Goal: Task Accomplishment & Management: Manage account settings

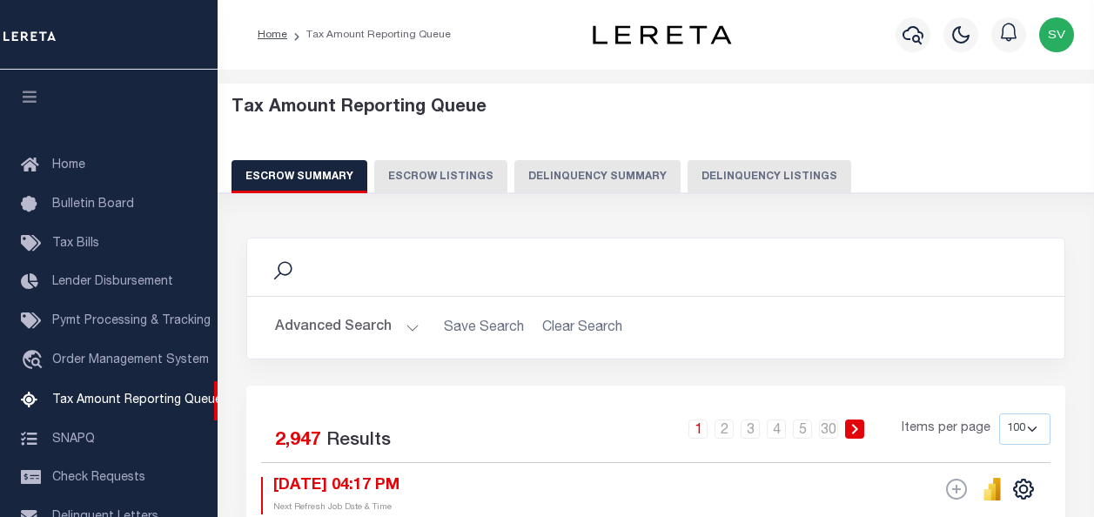
select select "100"
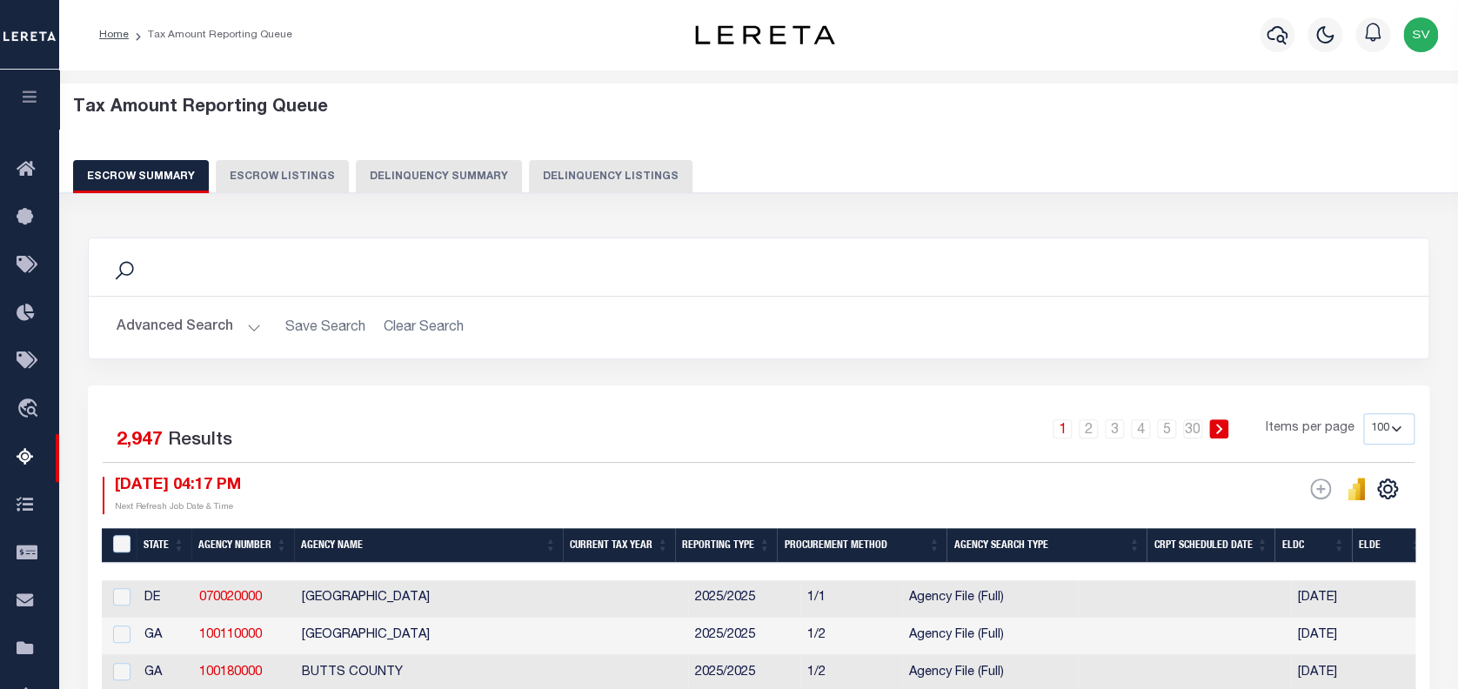
click at [563, 178] on button "Delinquency Listings" at bounding box center [611, 176] width 164 height 33
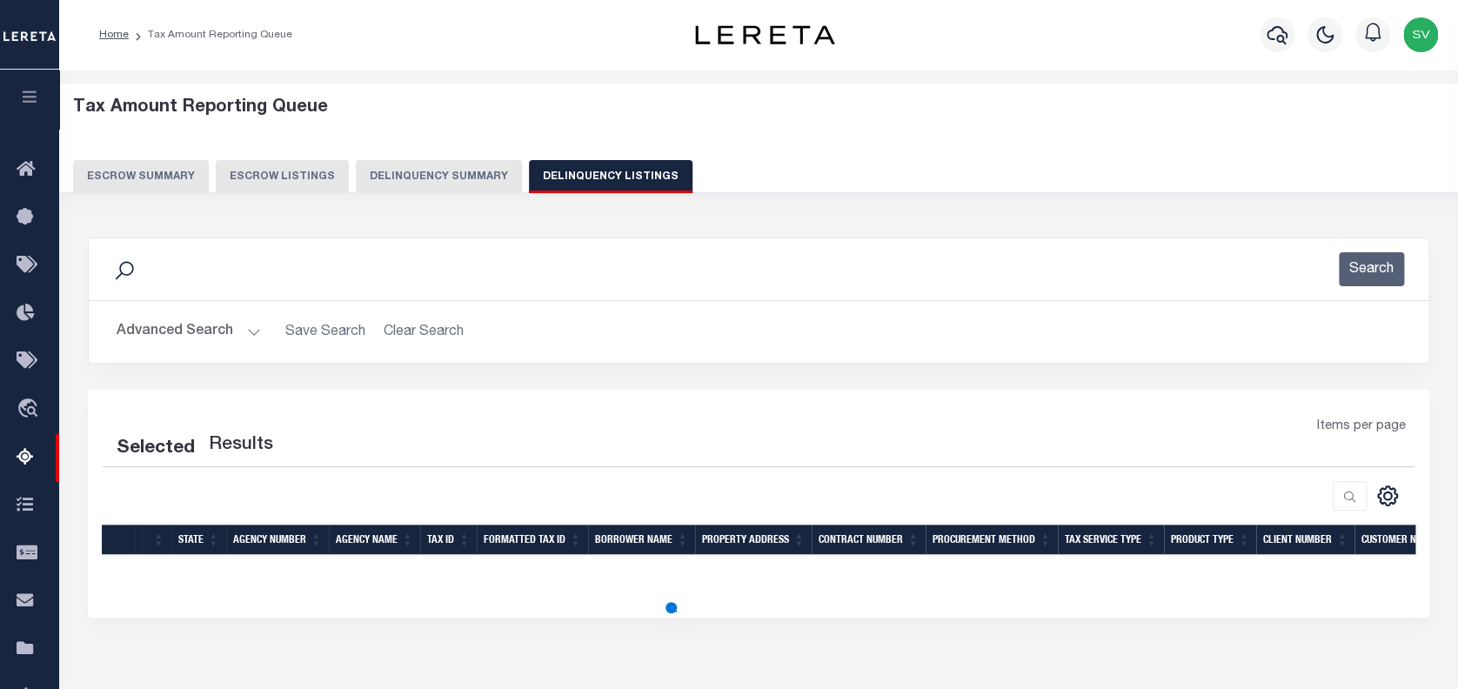
select select "100"
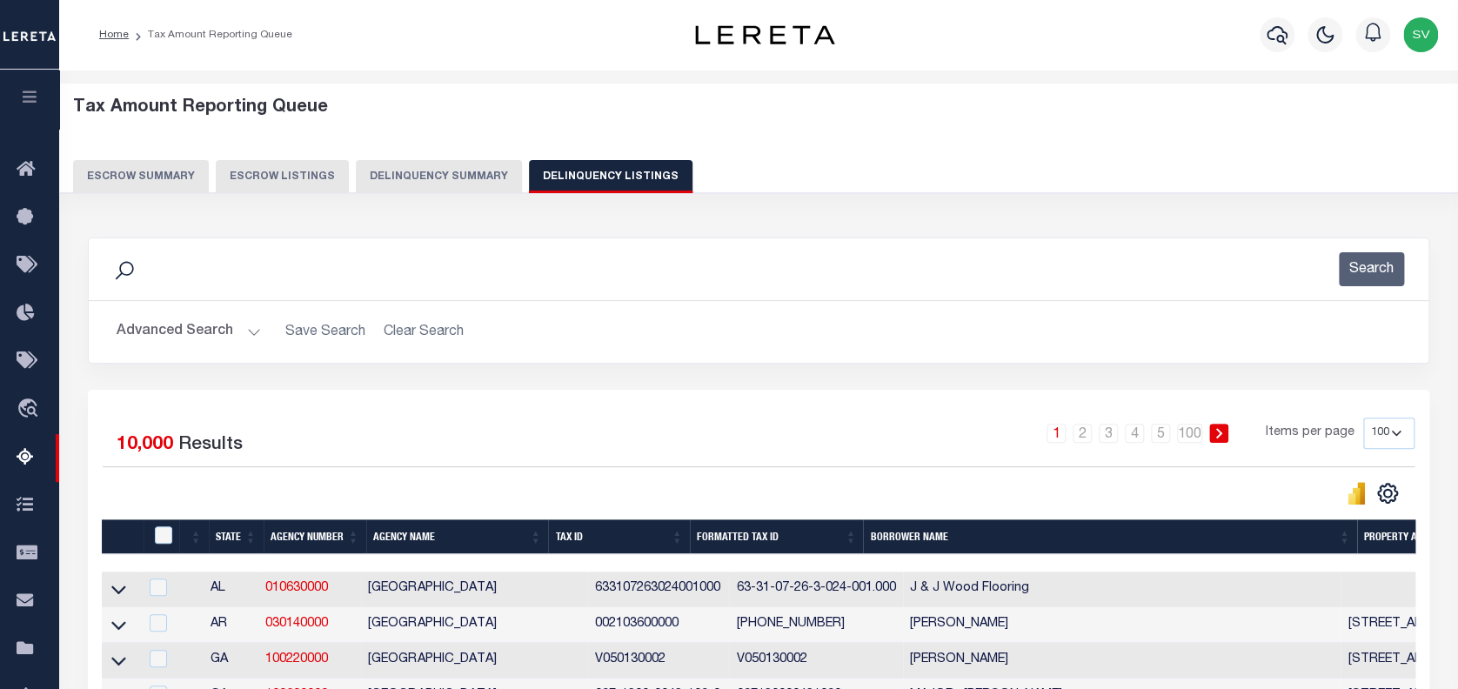
click at [202, 335] on button "Advanced Search" at bounding box center [189, 332] width 144 height 34
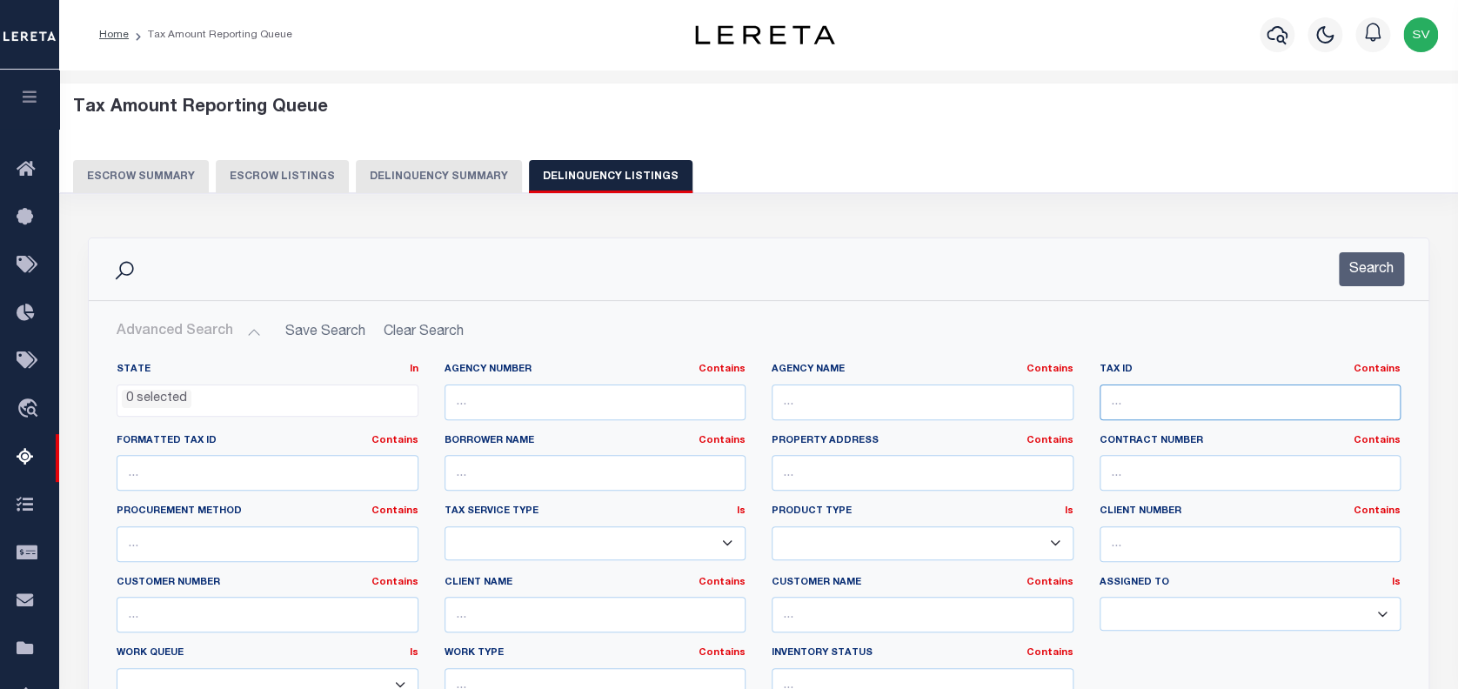
click at [1093, 399] on input "text" at bounding box center [1251, 403] width 302 height 36
paste input "3300818000"
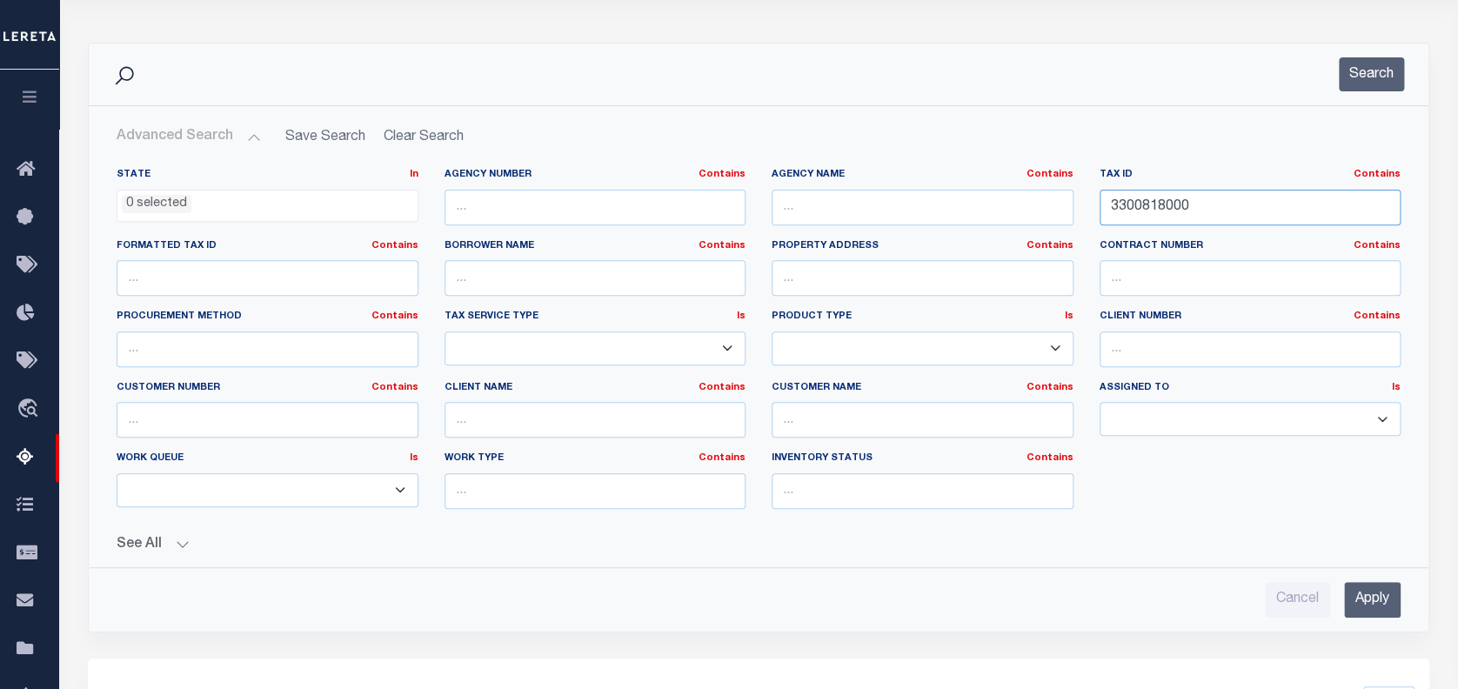
scroll to position [231, 0]
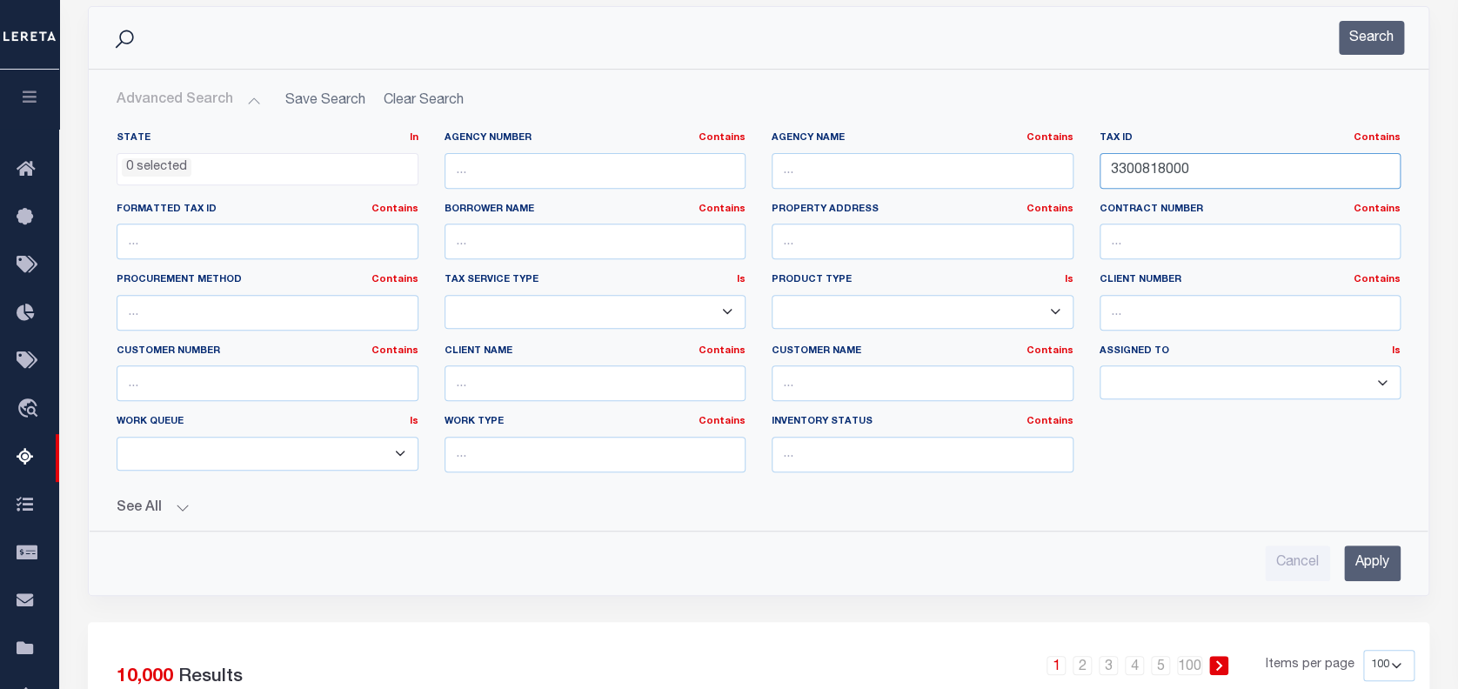
type input "3300818000"
click at [1093, 516] on input "Apply" at bounding box center [1372, 564] width 57 height 36
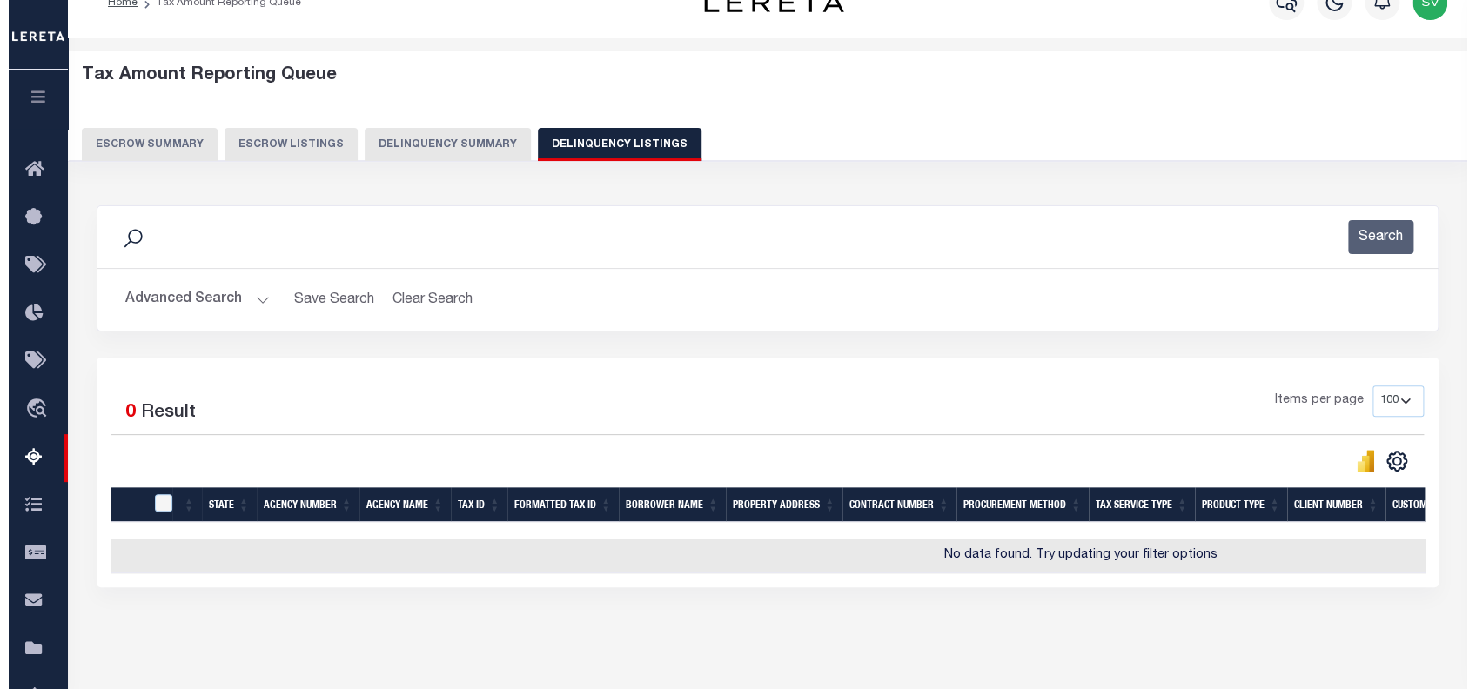
scroll to position [0, 0]
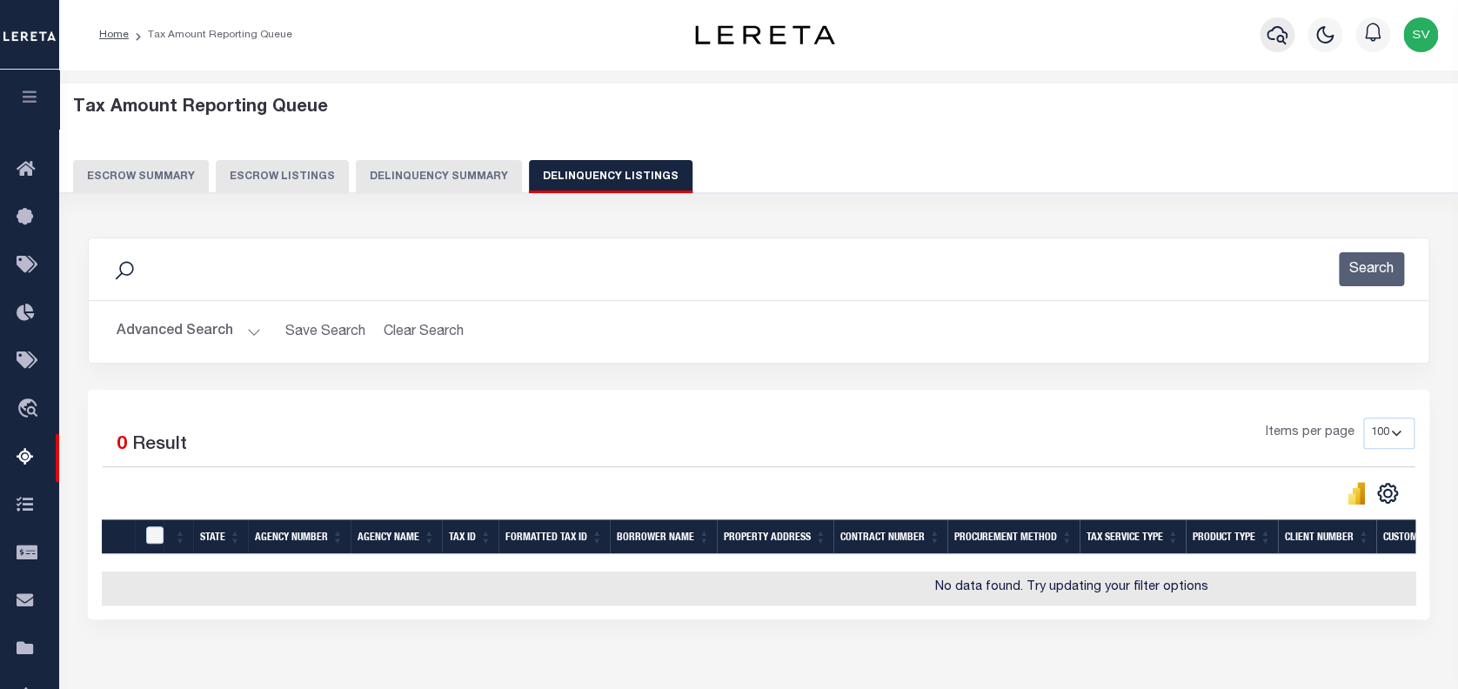
click at [1093, 37] on icon "button" at bounding box center [1277, 34] width 21 height 21
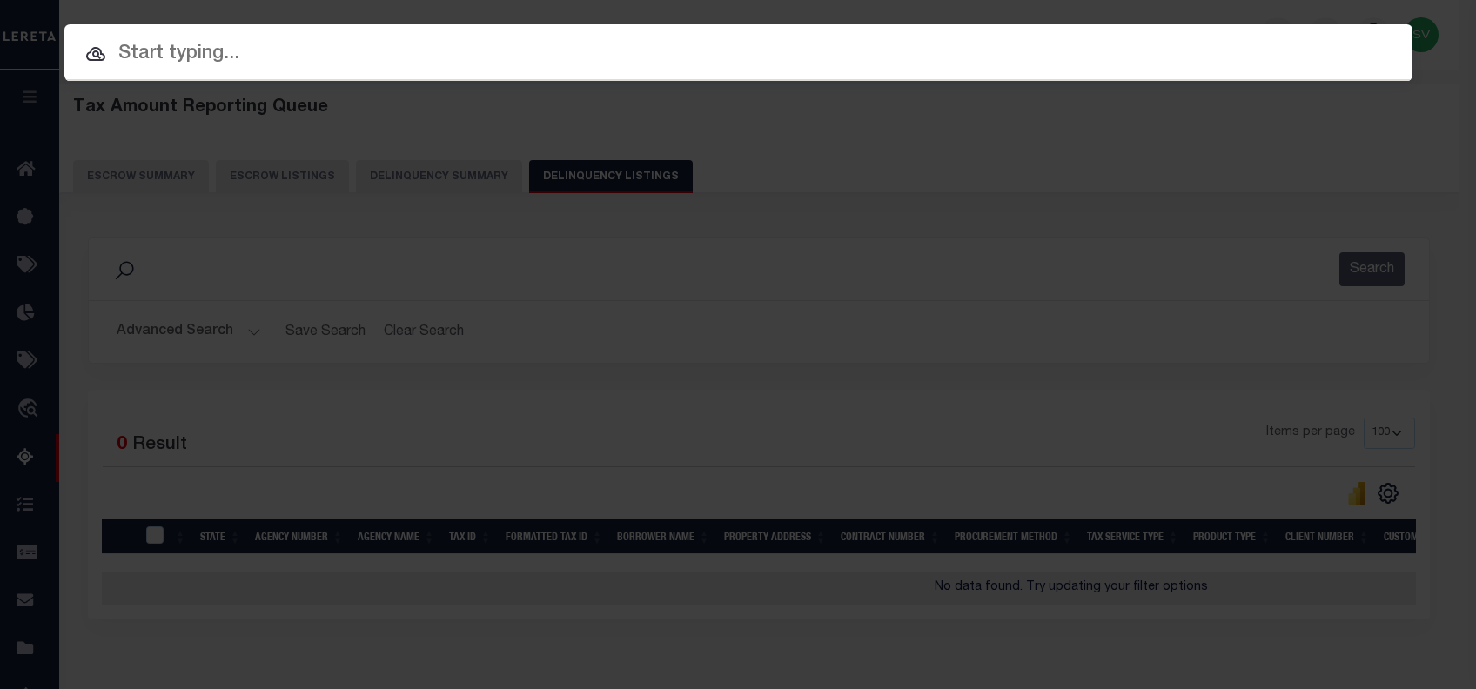
paste input "10043657"
type input "10043657"
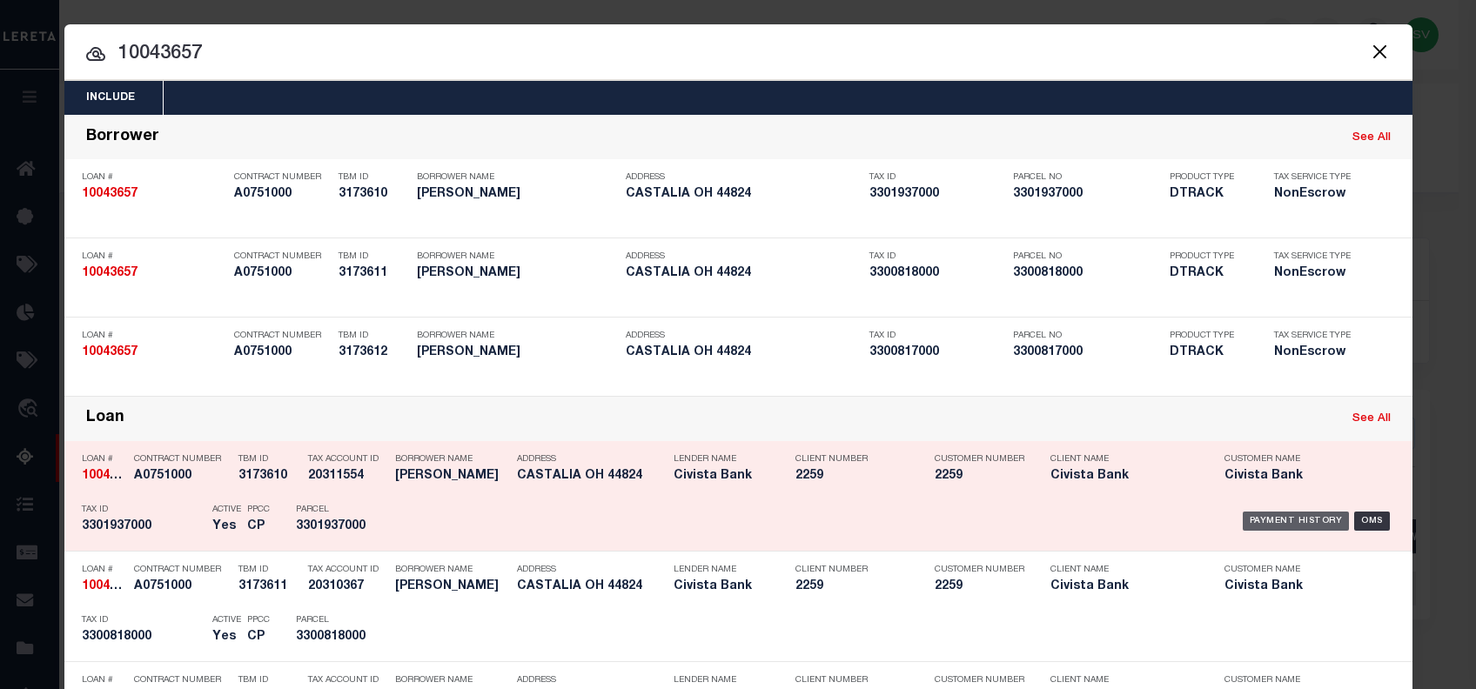
click at [1093, 514] on div "Payment History" at bounding box center [1296, 521] width 107 height 19
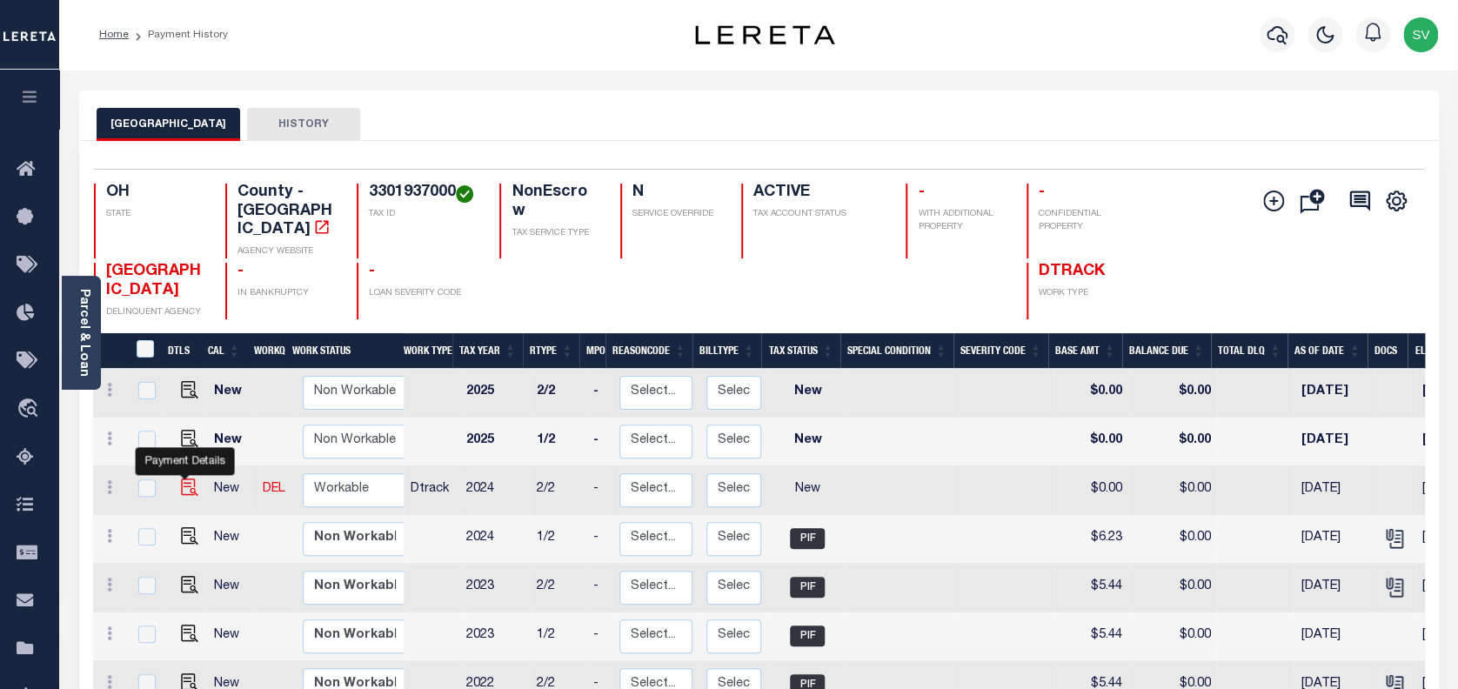
click at [182, 479] on img "" at bounding box center [189, 487] width 17 height 17
checkbox input "true"
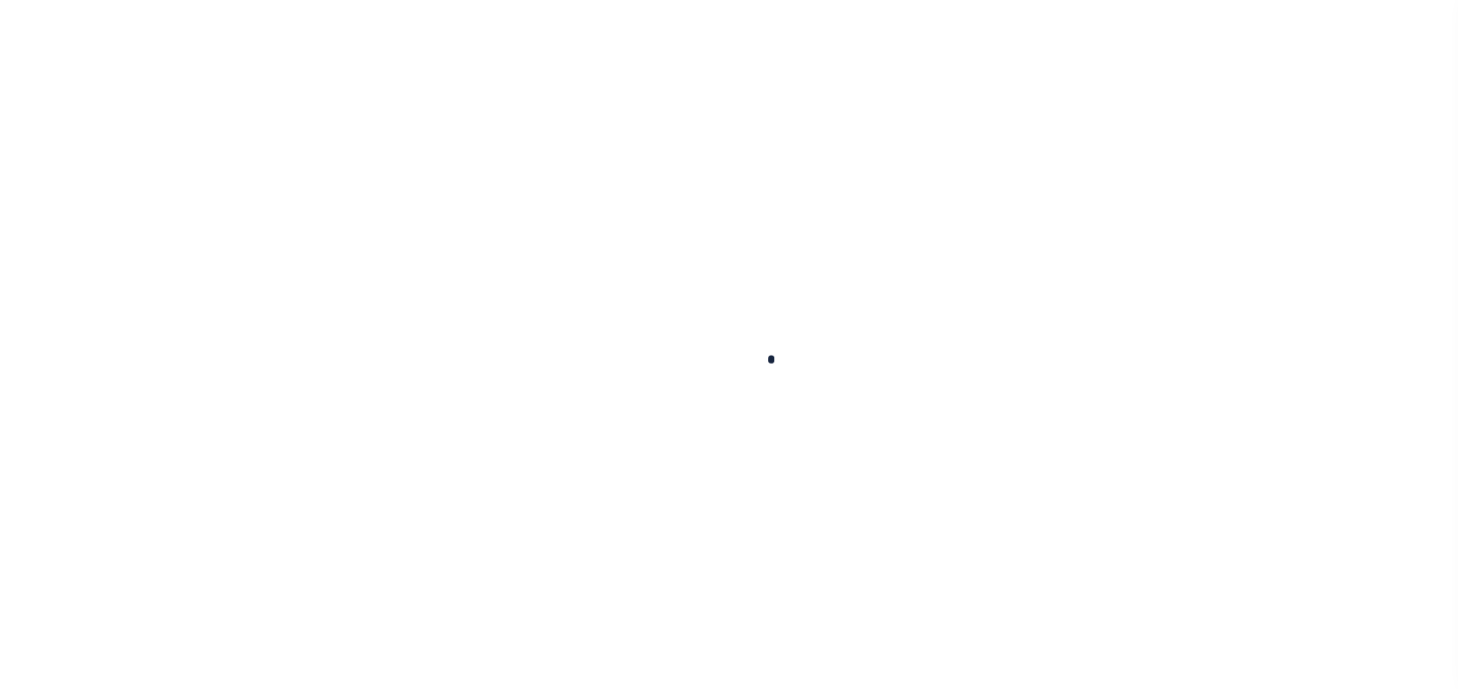
checkbox input "false"
type input "[DATE]"
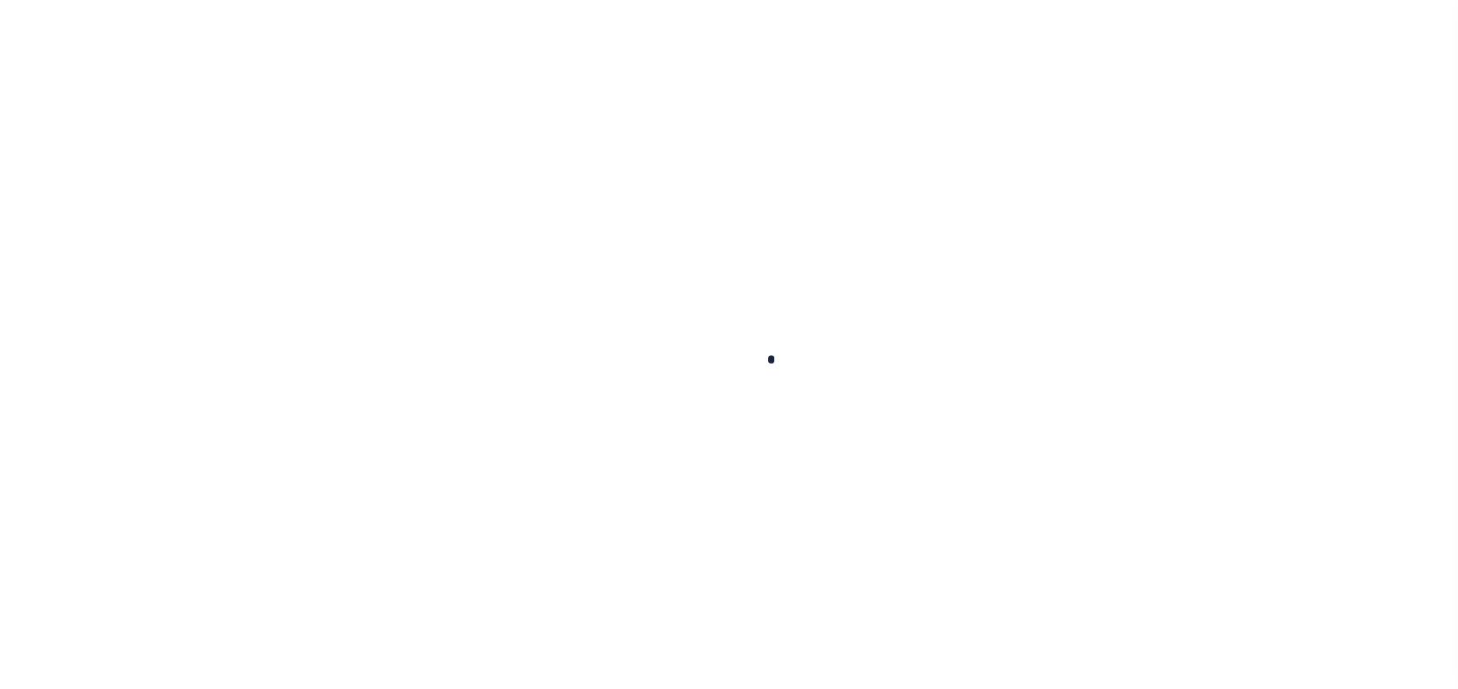
select select "NW2"
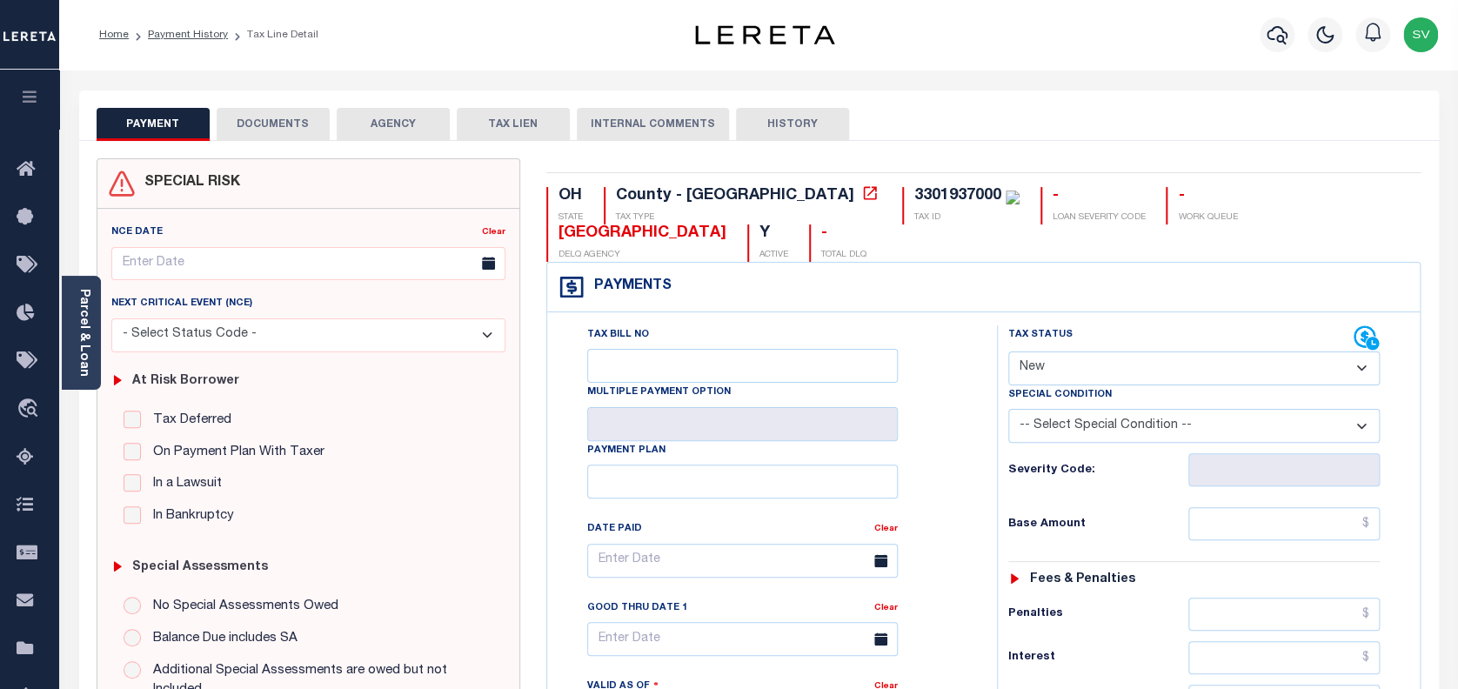
click at [280, 129] on button "DOCUMENTS" at bounding box center [273, 124] width 113 height 33
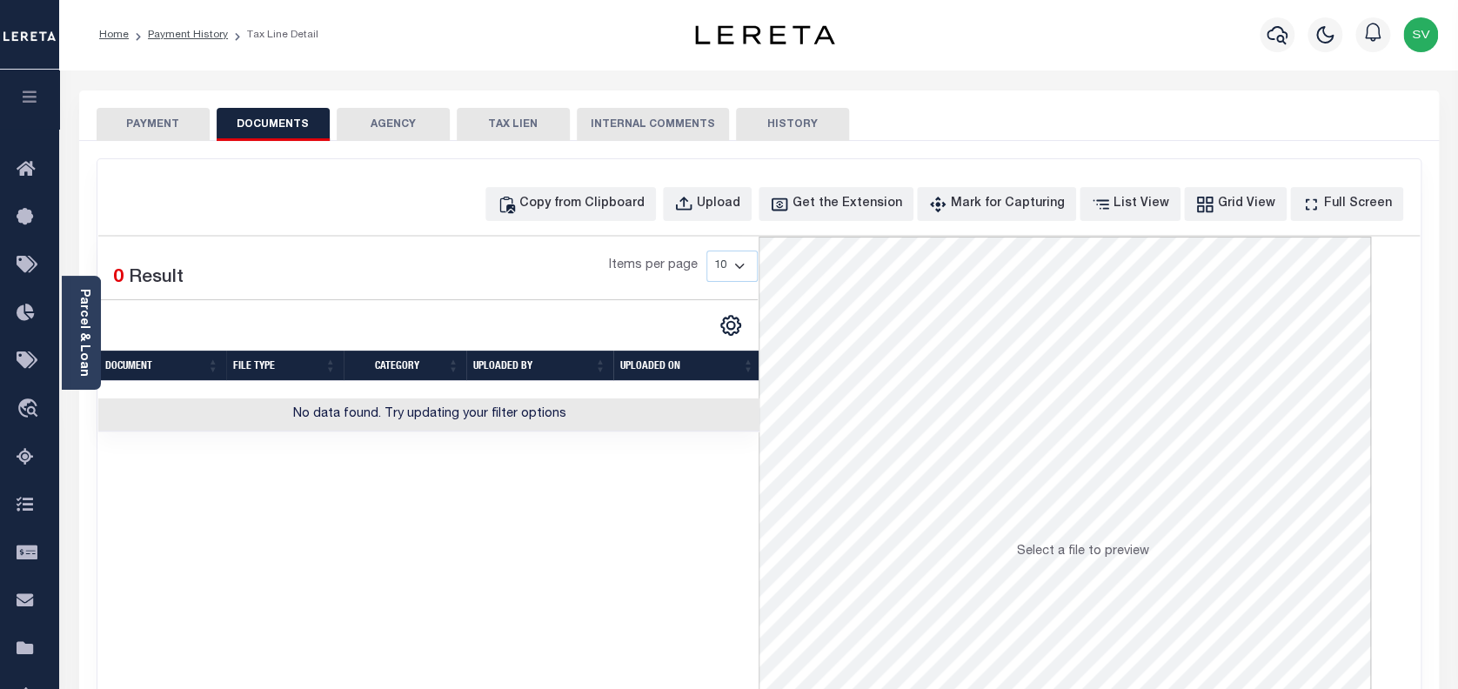
click at [158, 124] on button "PAYMENT" at bounding box center [153, 124] width 113 height 33
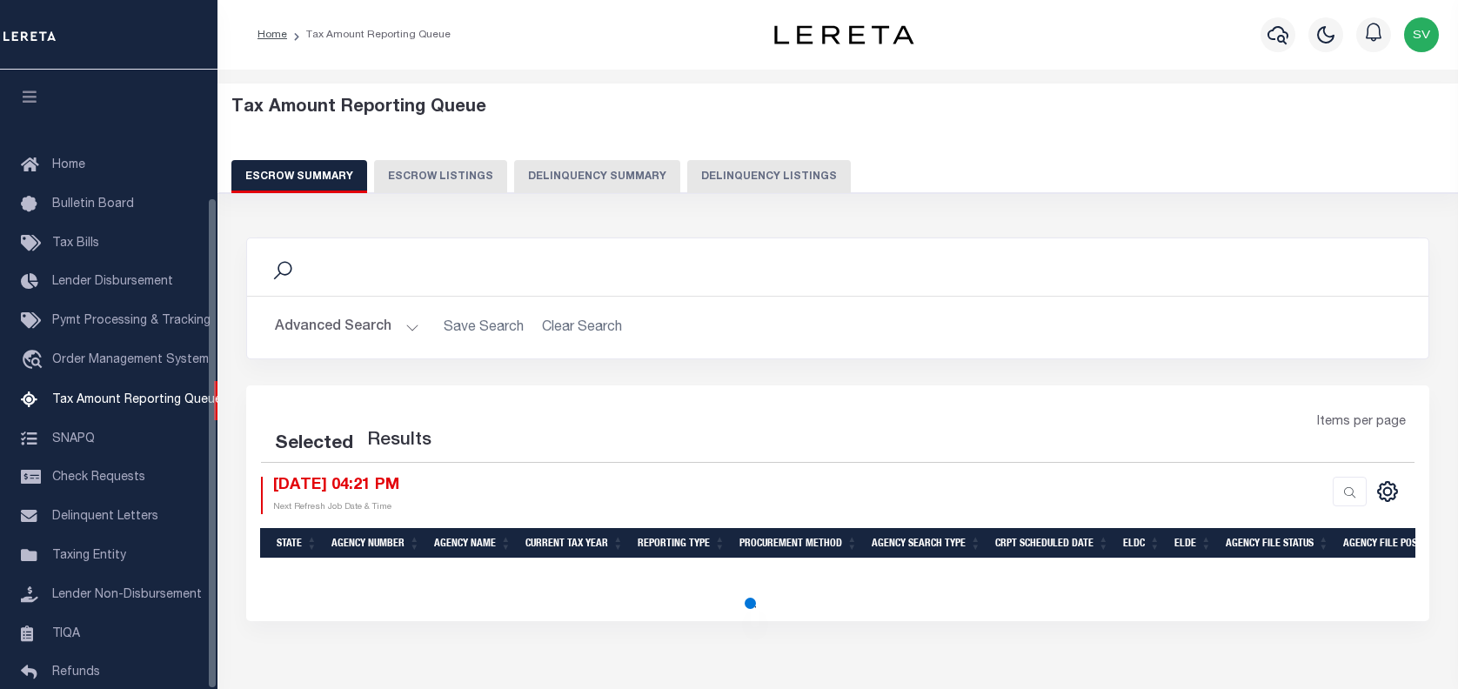
select select
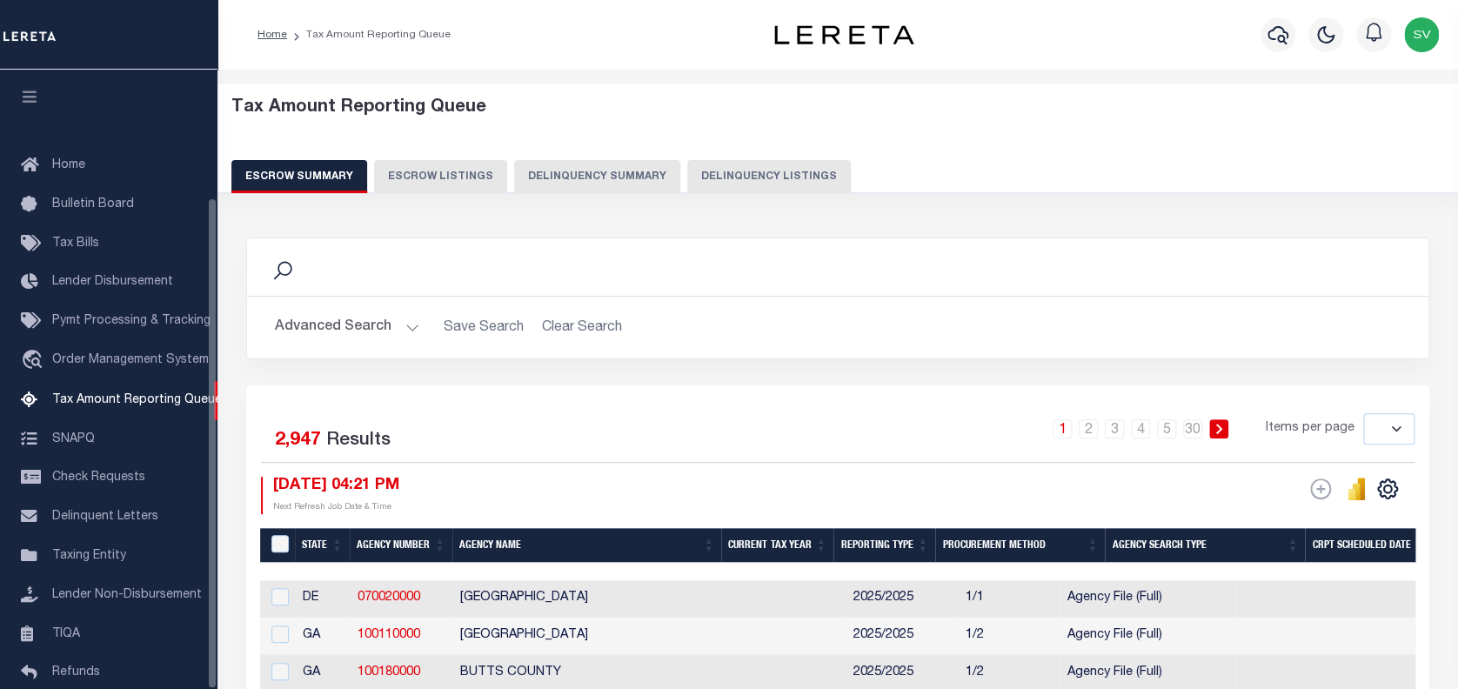
scroll to position [160, 0]
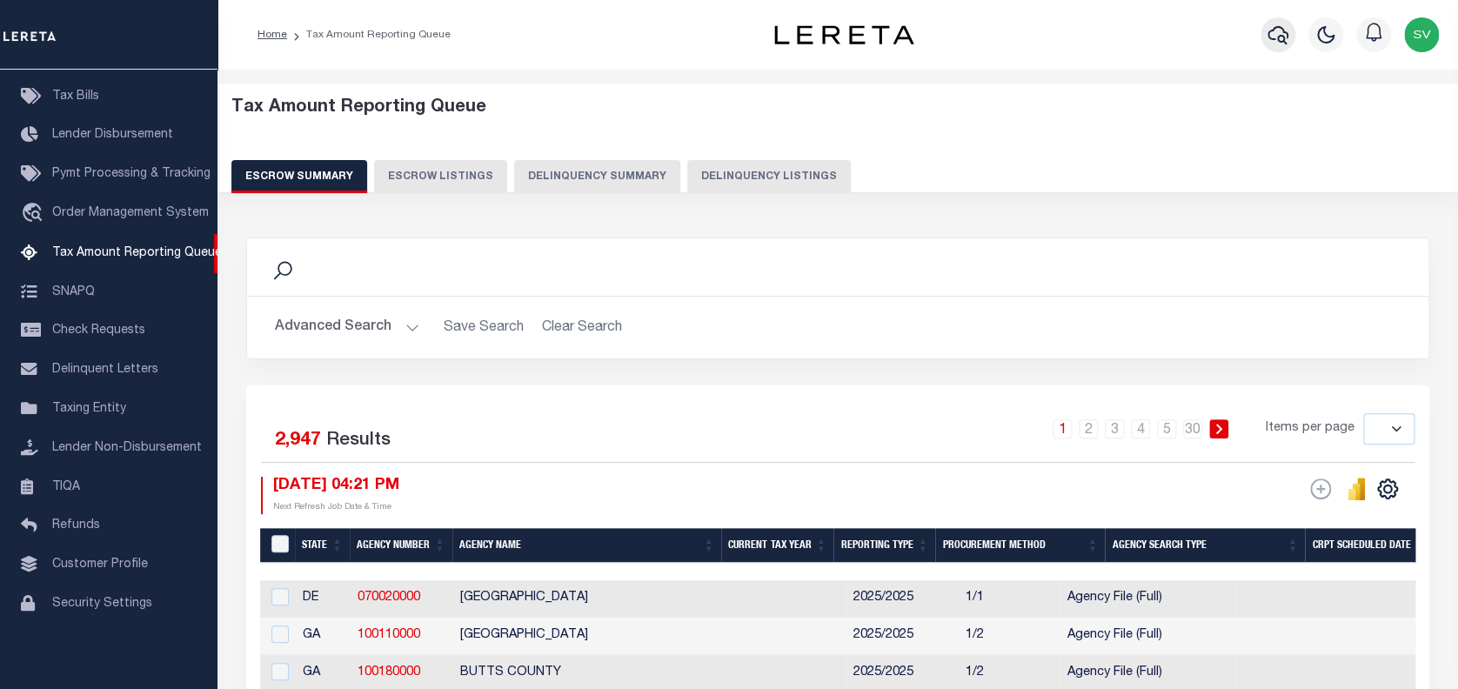
click at [1281, 28] on icon "button" at bounding box center [1278, 35] width 21 height 18
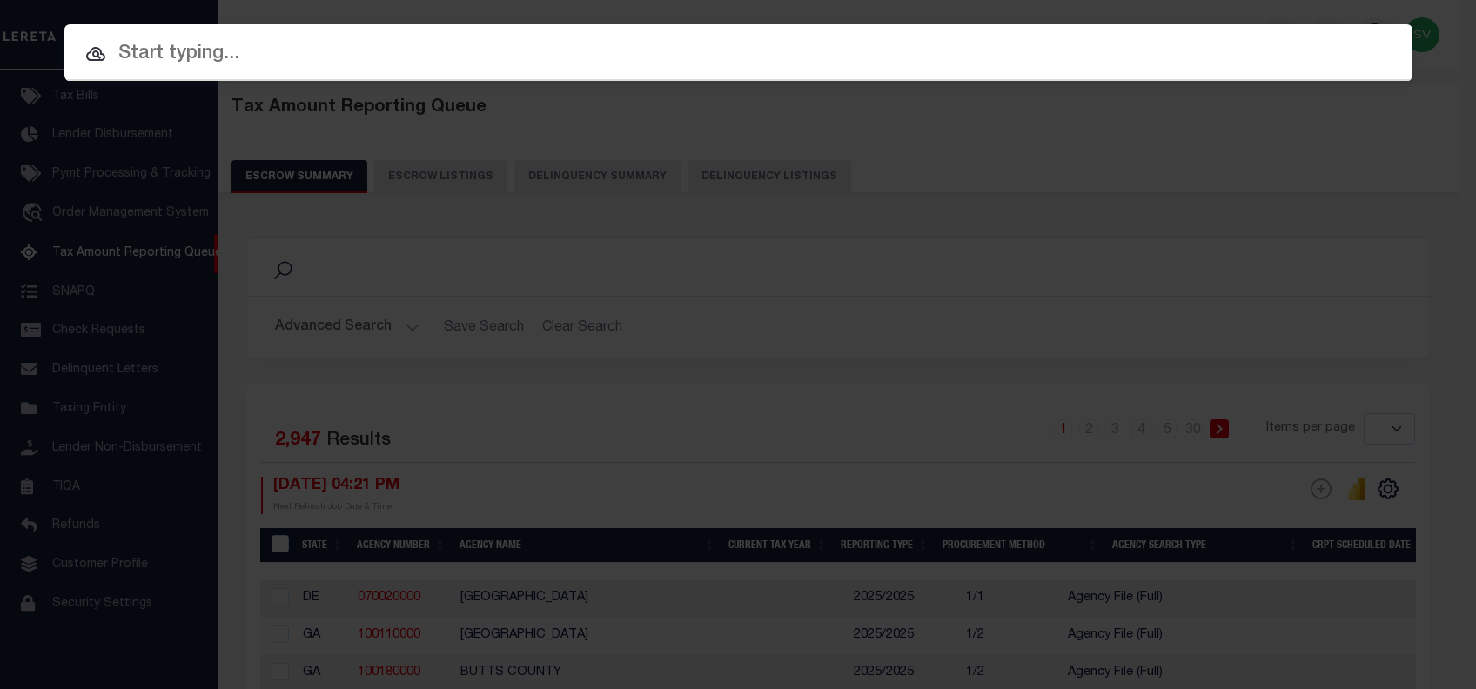
paste input "10043657"
type input "10043657"
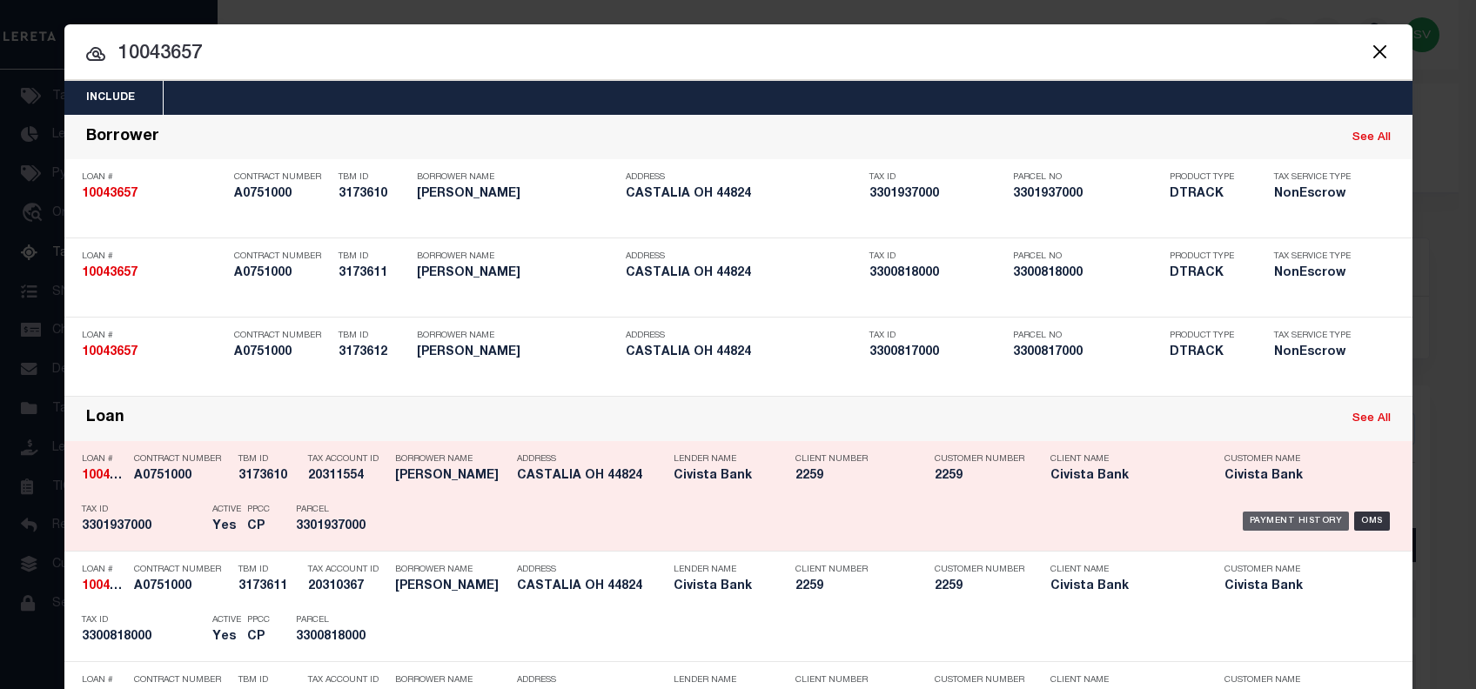
click at [1270, 515] on div "Payment History" at bounding box center [1296, 521] width 107 height 19
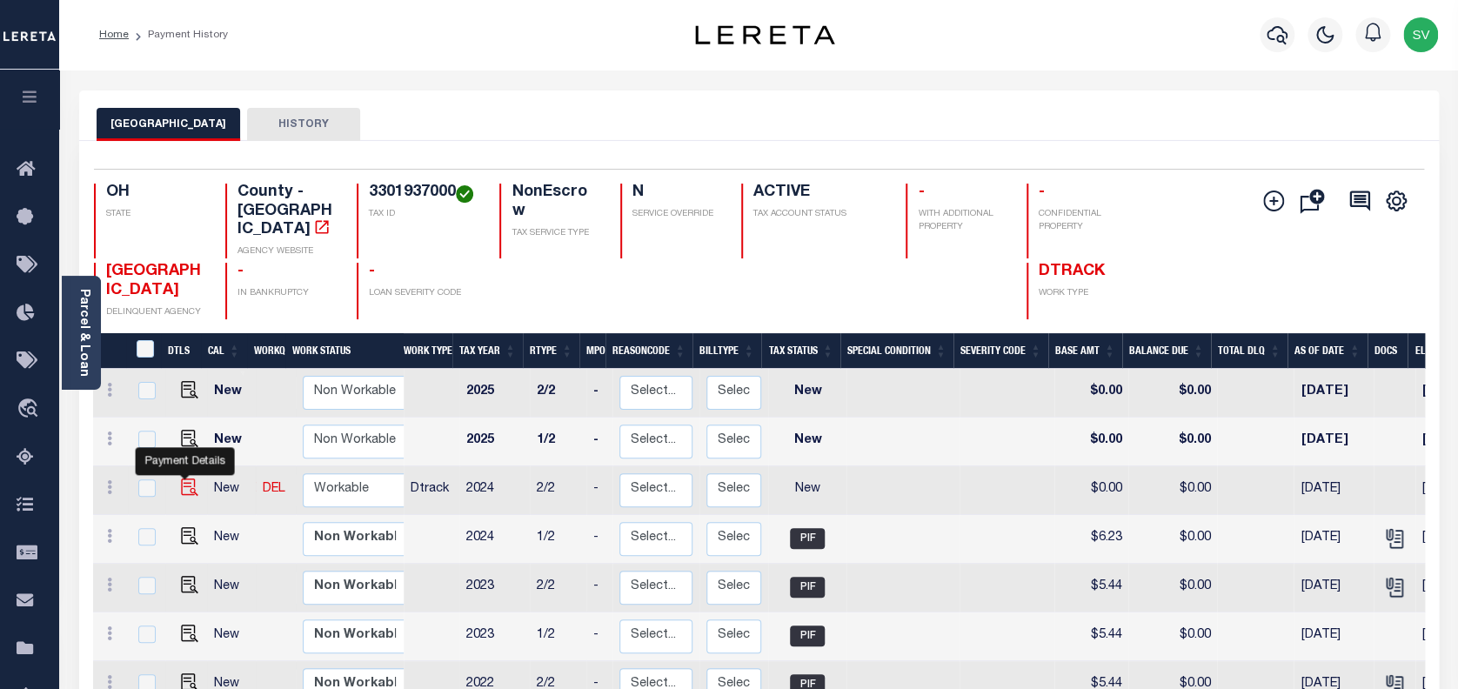
click at [183, 479] on img "" at bounding box center [189, 487] width 17 height 17
checkbox input "true"
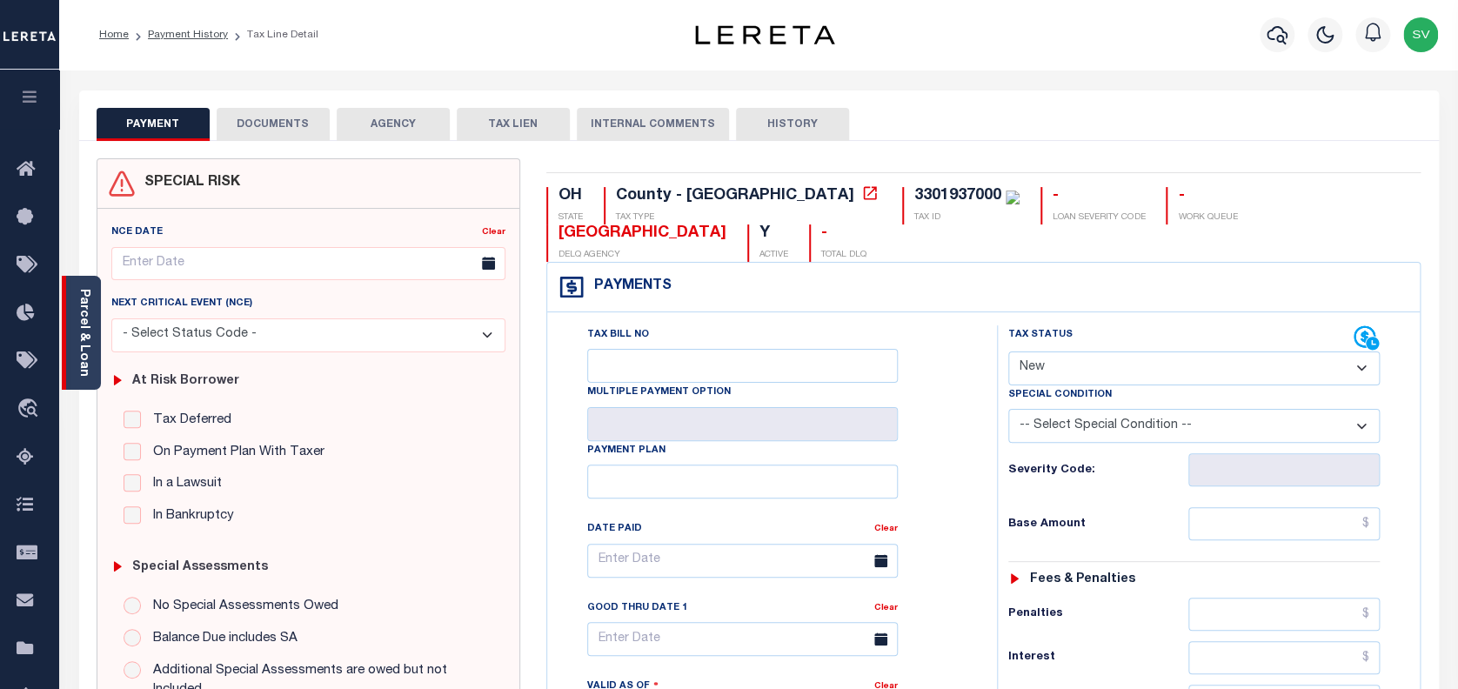
click at [84, 318] on link "Parcel & Loan" at bounding box center [83, 333] width 12 height 88
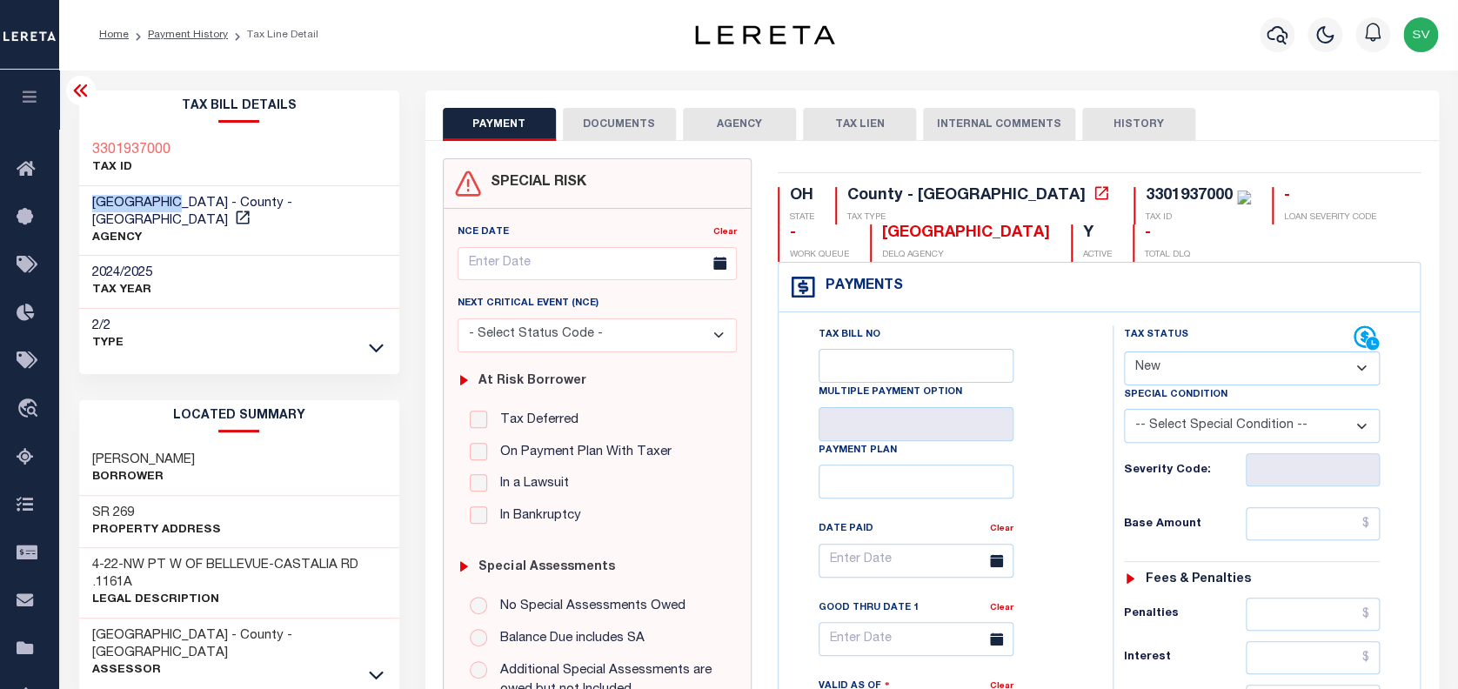
copy span "[GEOGRAPHIC_DATA]"
drag, startPoint x: 174, startPoint y: 198, endPoint x: 90, endPoint y: 194, distance: 83.6
click at [90, 194] on div "ERIE COUNTY - County - OH AGENCY" at bounding box center [239, 221] width 320 height 70
click at [621, 125] on button "DOCUMENTS" at bounding box center [619, 124] width 113 height 33
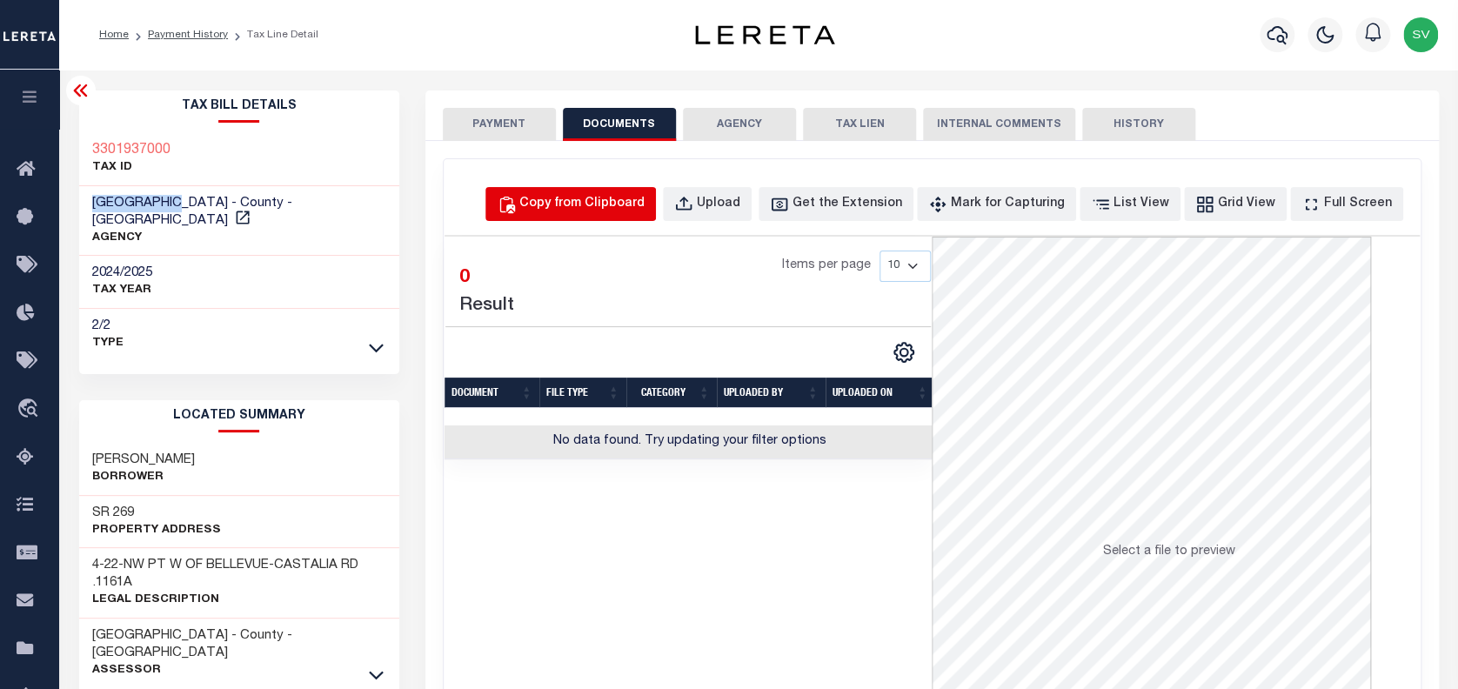
click at [645, 204] on div "Copy from Clipboard" at bounding box center [581, 204] width 125 height 19
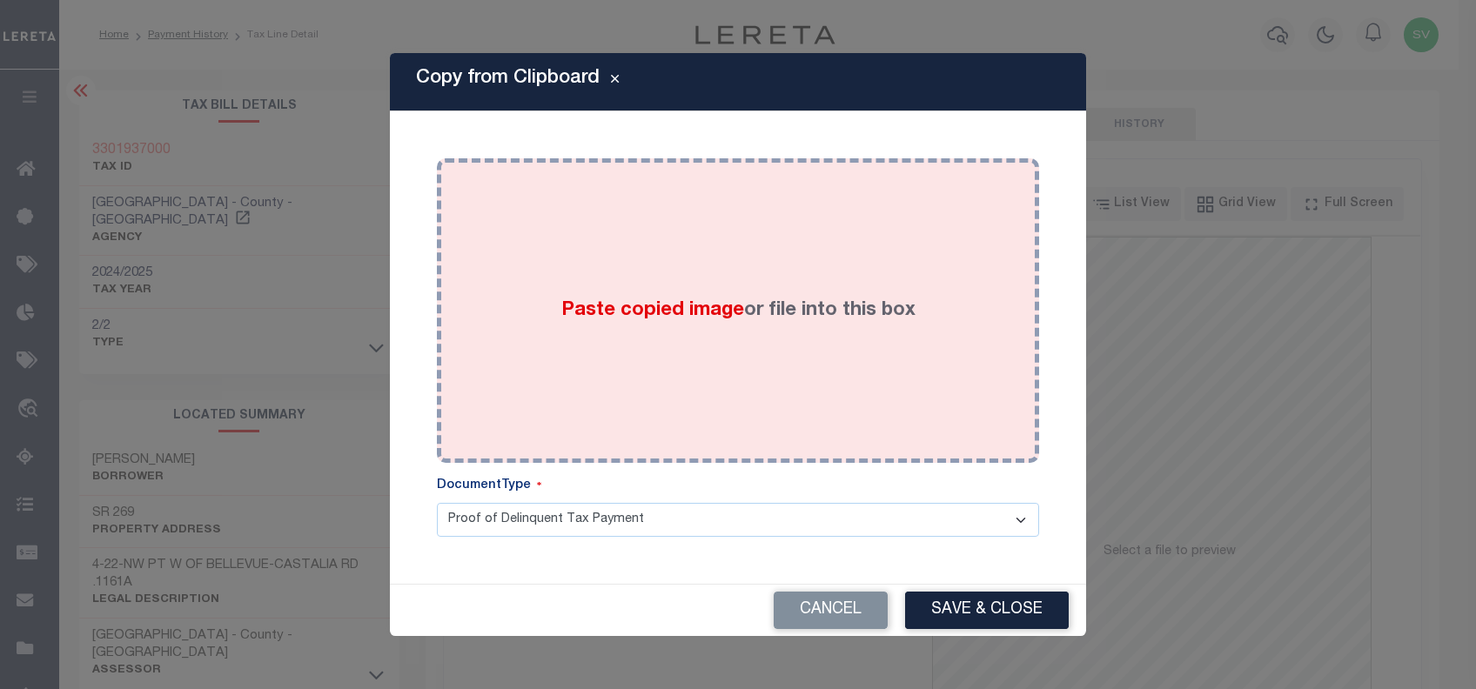
click at [770, 326] on div "Paste copied image or file into this box" at bounding box center [738, 310] width 576 height 278
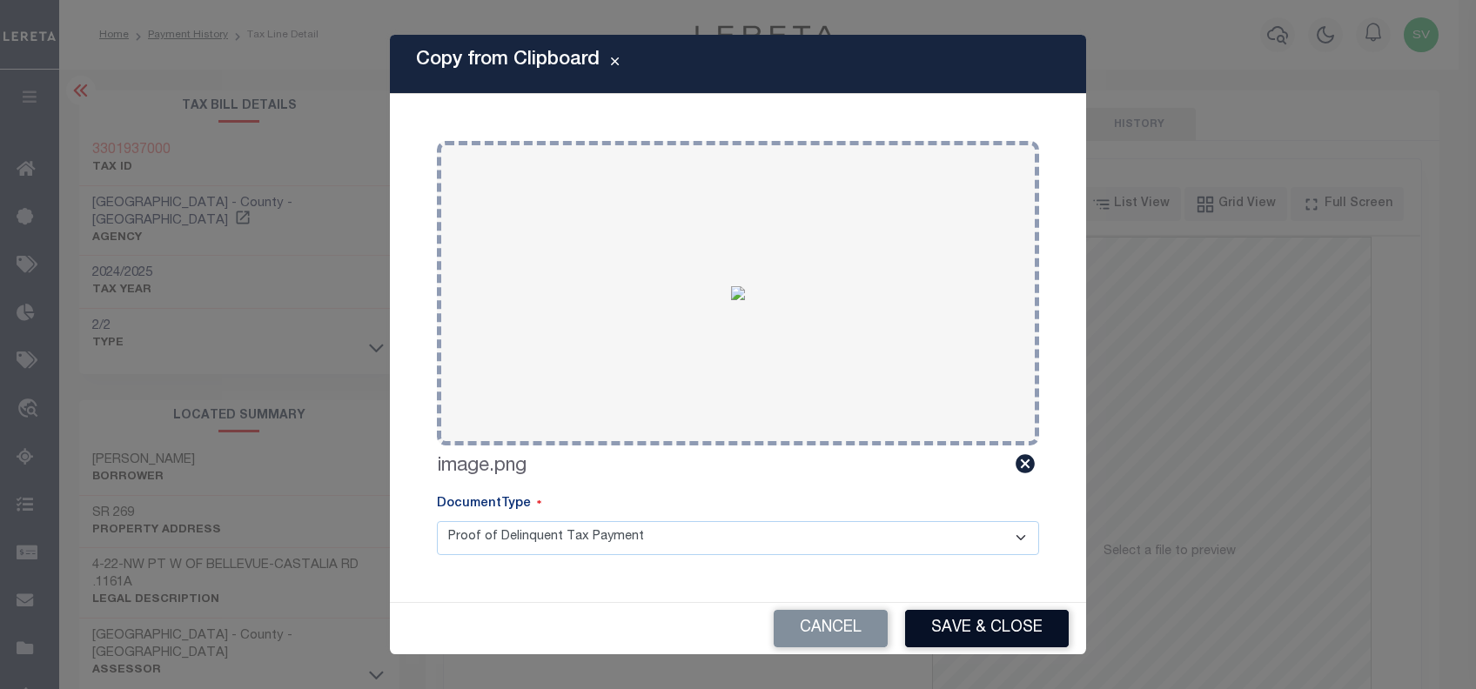
click at [961, 626] on button "Save & Close" at bounding box center [987, 628] width 164 height 37
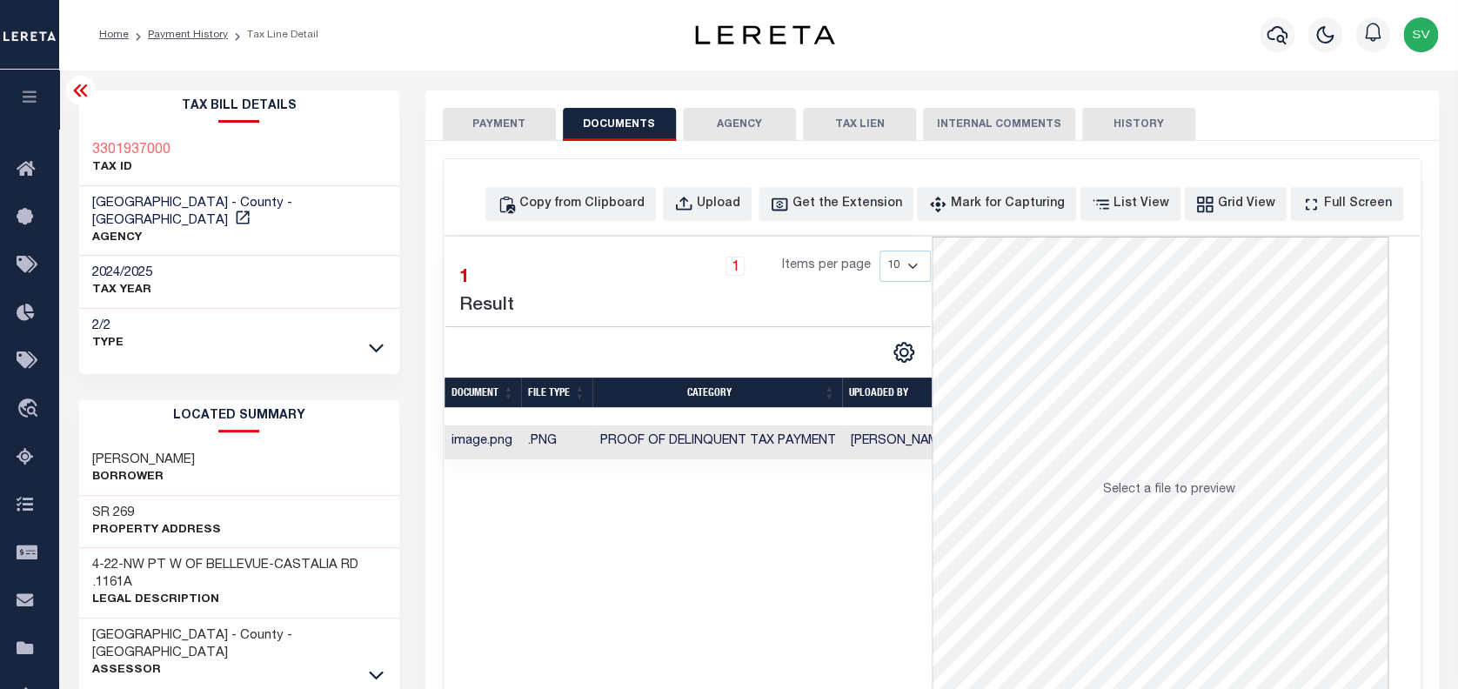
click at [501, 118] on button "PAYMENT" at bounding box center [499, 124] width 113 height 33
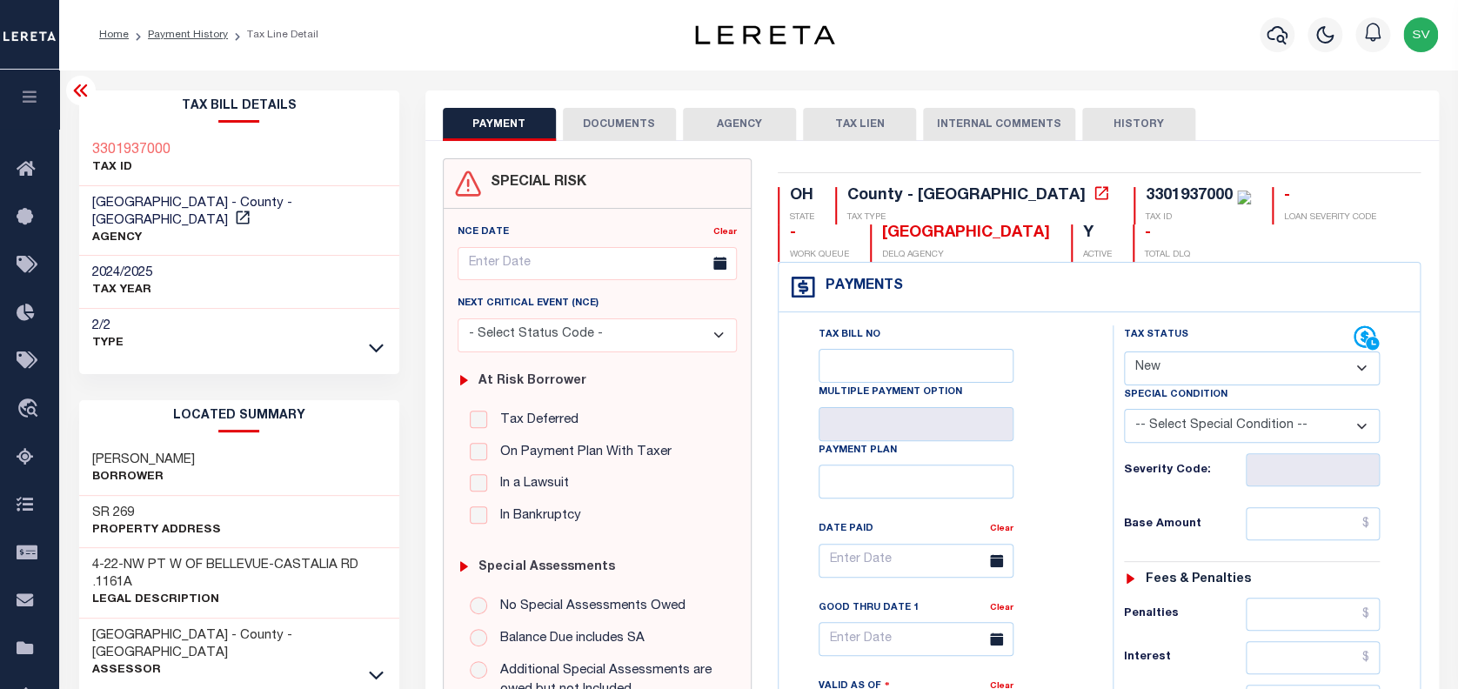
click at [1162, 362] on select "- Select Status Code - Open Due/Unpaid Paid Incomplete No Tax Due Internal Refu…" at bounding box center [1252, 369] width 257 height 34
select select "PYD"
click at [1124, 352] on select "- Select Status Code - Open Due/Unpaid Paid Incomplete No Tax Due Internal Refu…" at bounding box center [1252, 369] width 257 height 34
type input "[DATE]"
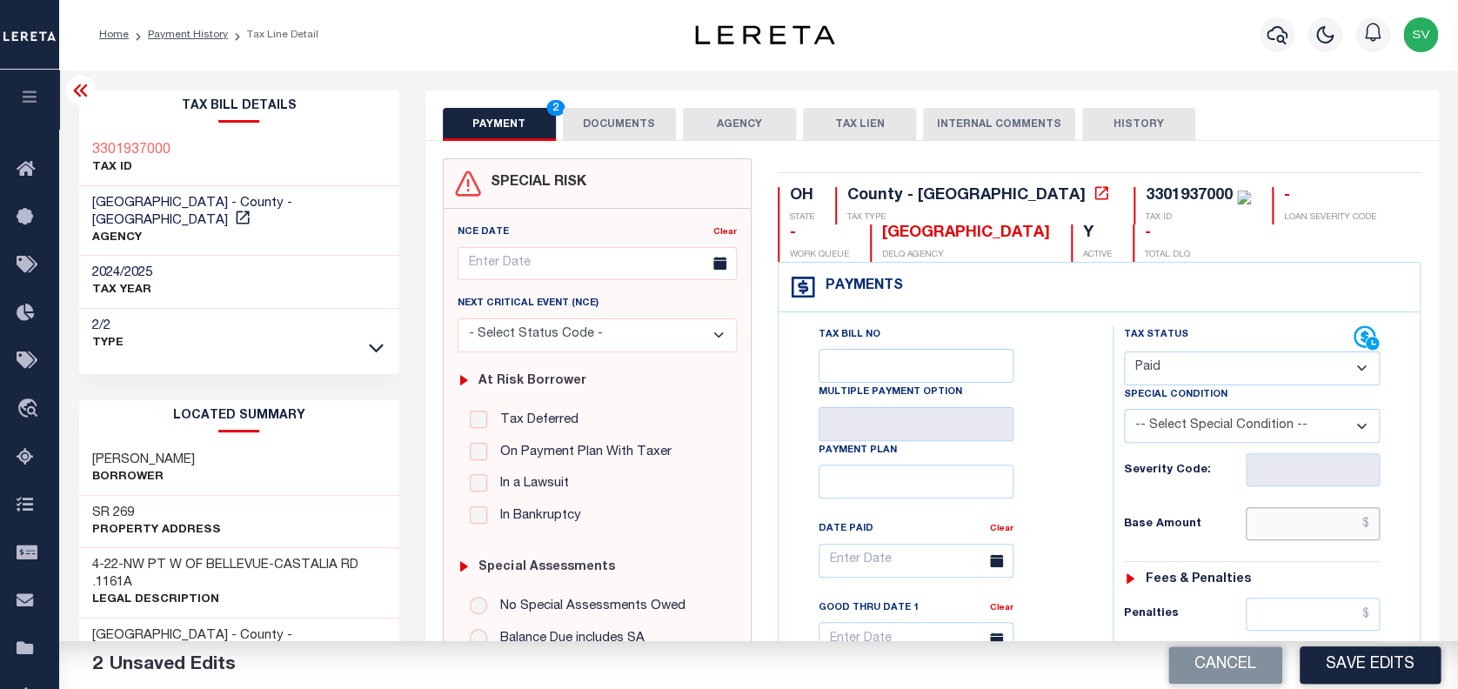
click at [1296, 526] on input "text" at bounding box center [1313, 523] width 134 height 33
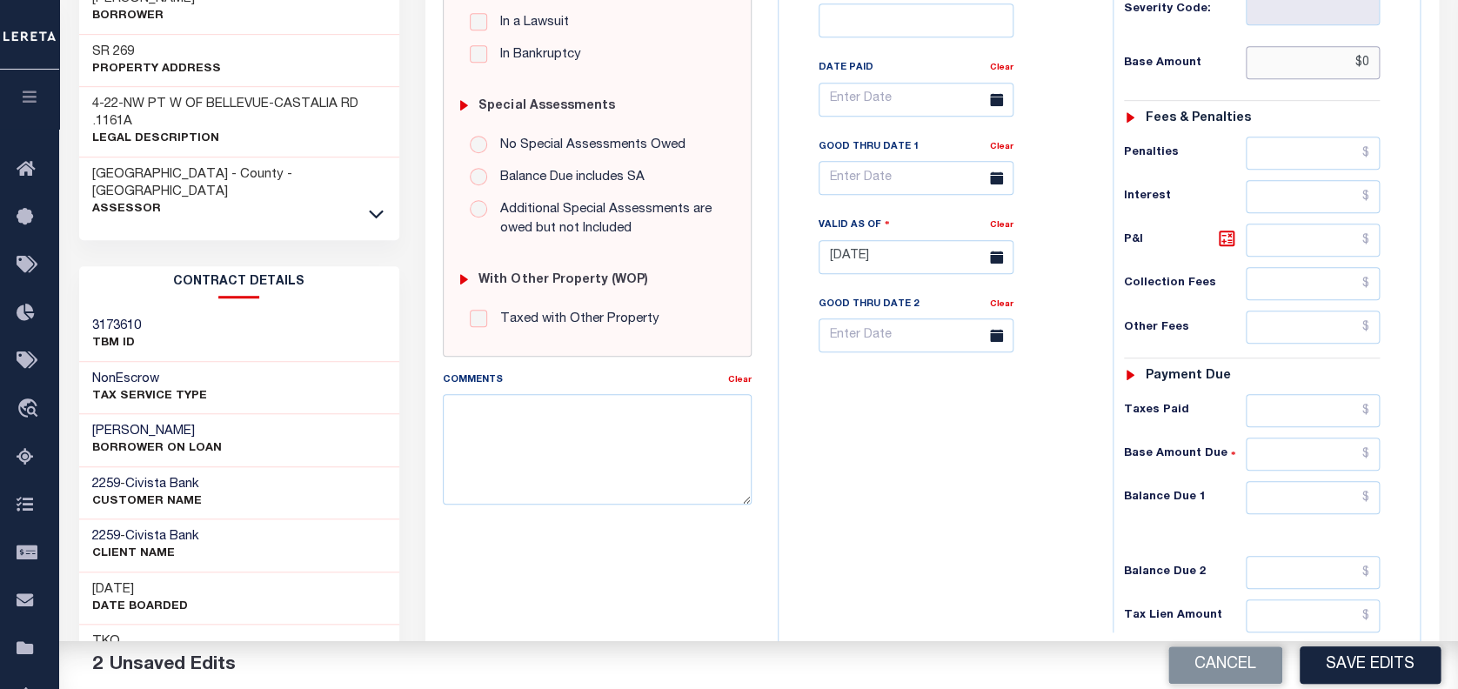
scroll to position [464, 0]
type input "$0.00"
click at [1290, 500] on input "text" at bounding box center [1313, 495] width 134 height 33
type input "$0.00"
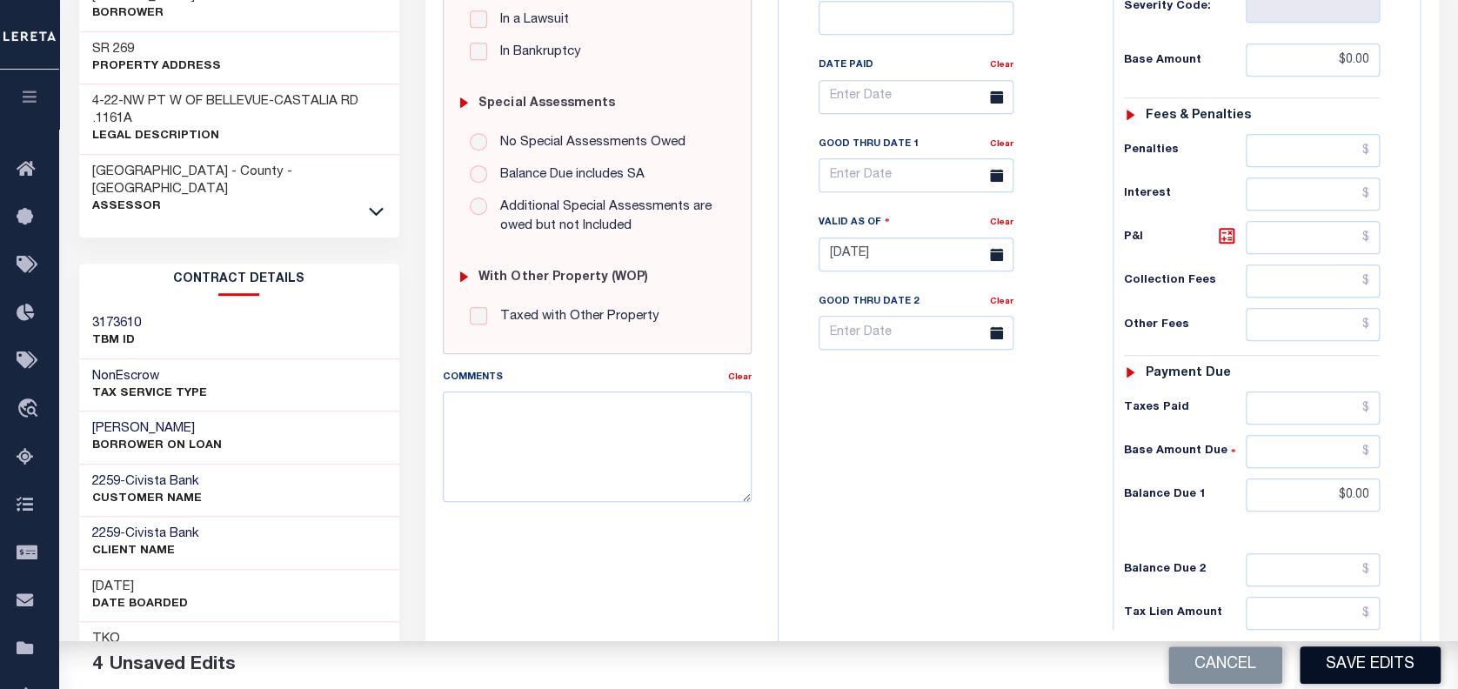
click at [1365, 664] on button "Save Edits" at bounding box center [1370, 665] width 141 height 37
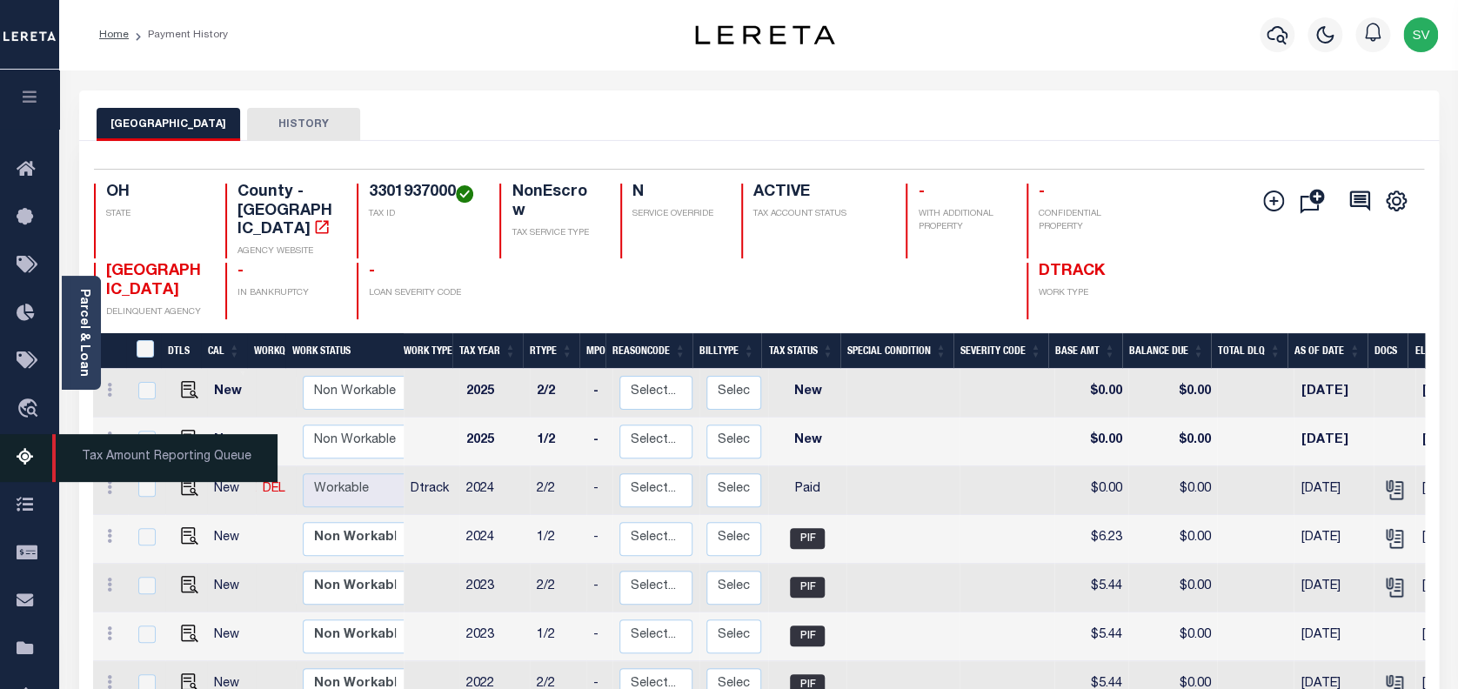
click at [22, 458] on icon at bounding box center [31, 458] width 28 height 22
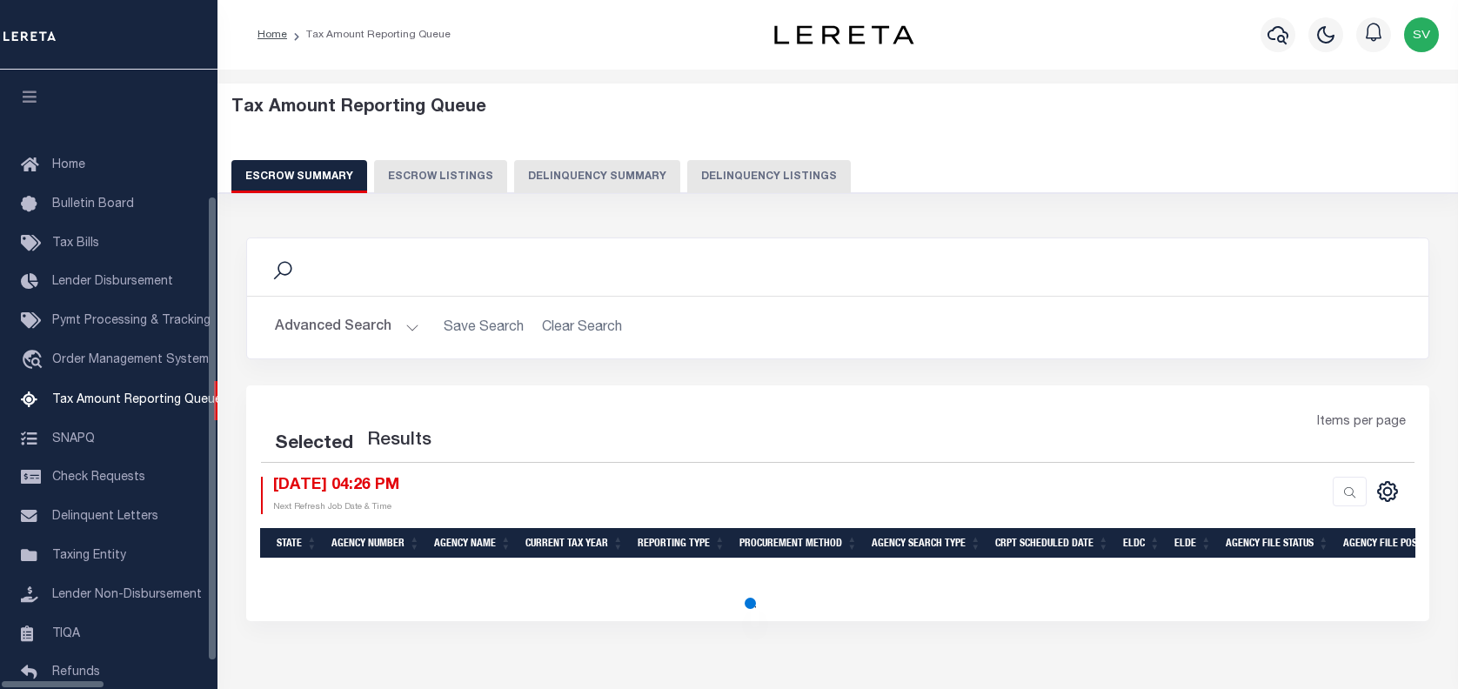
select select "100"
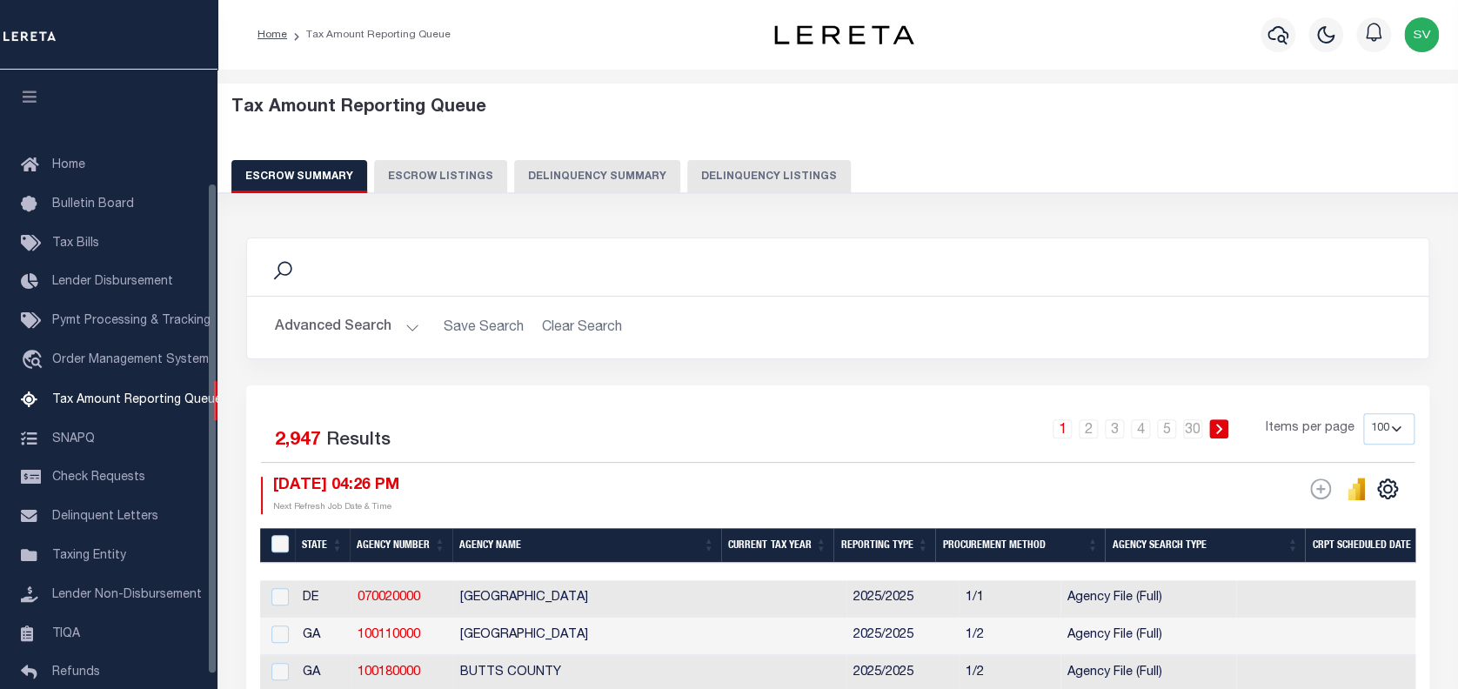
scroll to position [142, 0]
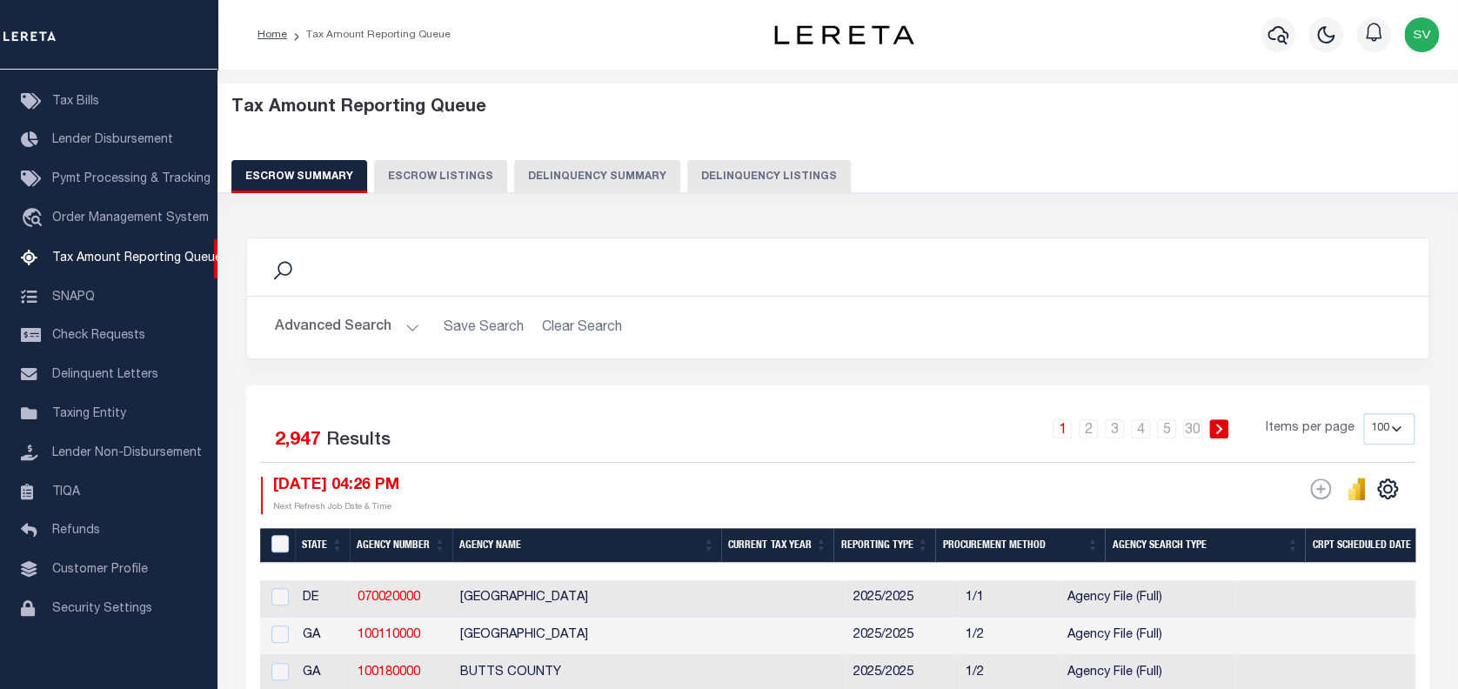
click at [723, 174] on button "Delinquency Listings" at bounding box center [769, 176] width 164 height 33
select select
select select "100"
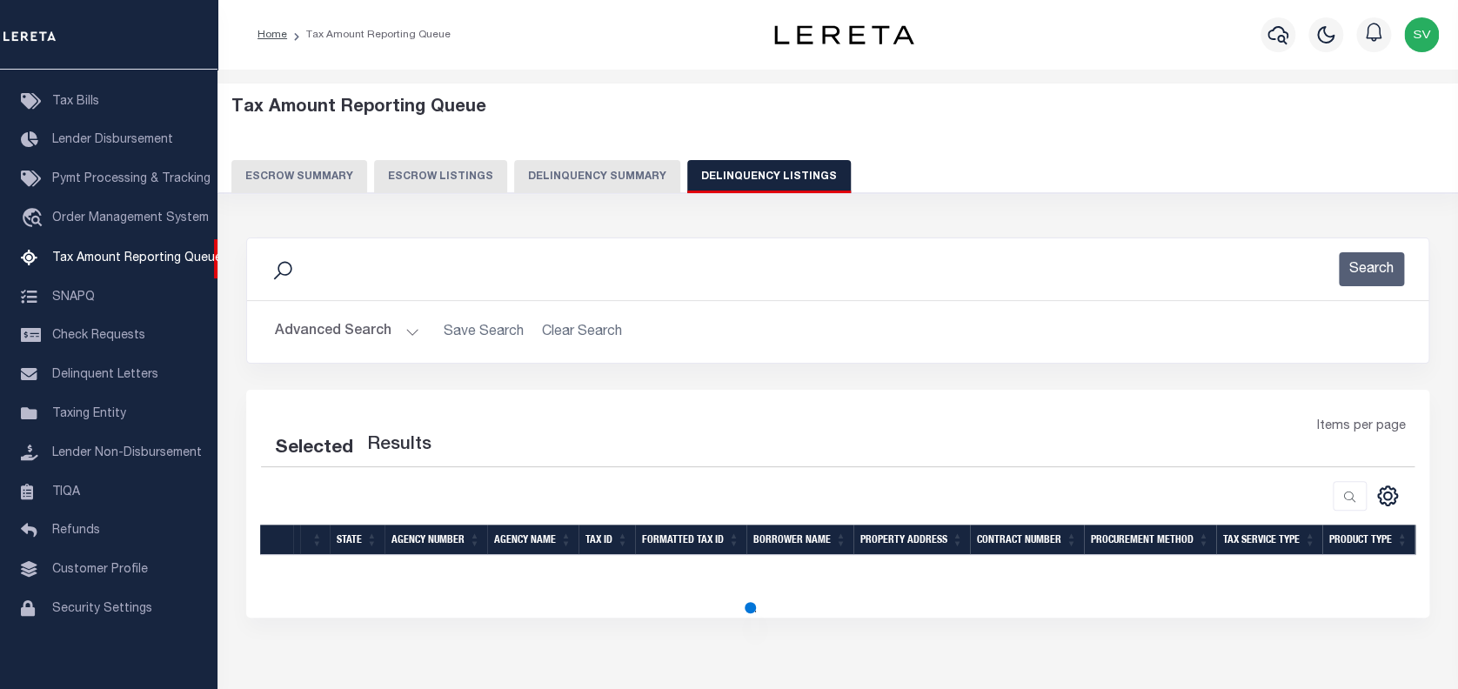
select select "100"
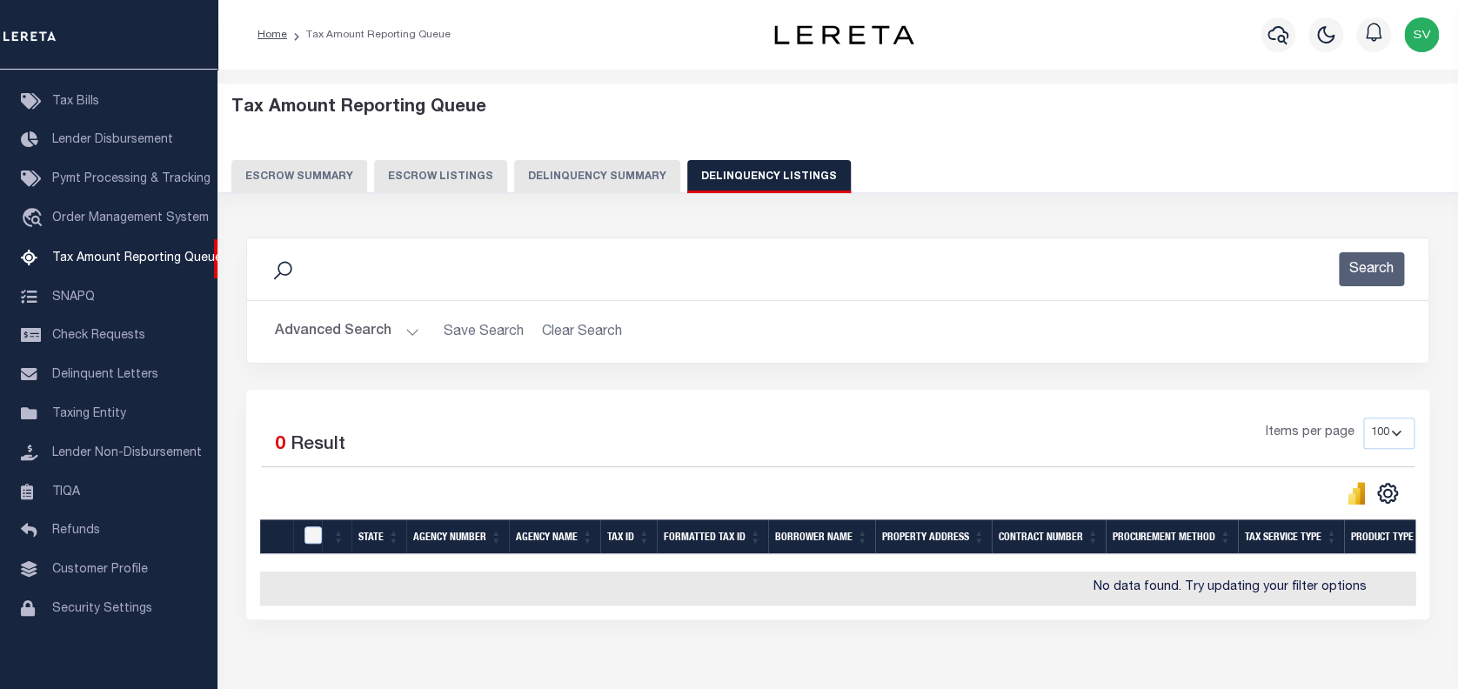
click at [331, 336] on button "Advanced Search" at bounding box center [347, 332] width 144 height 34
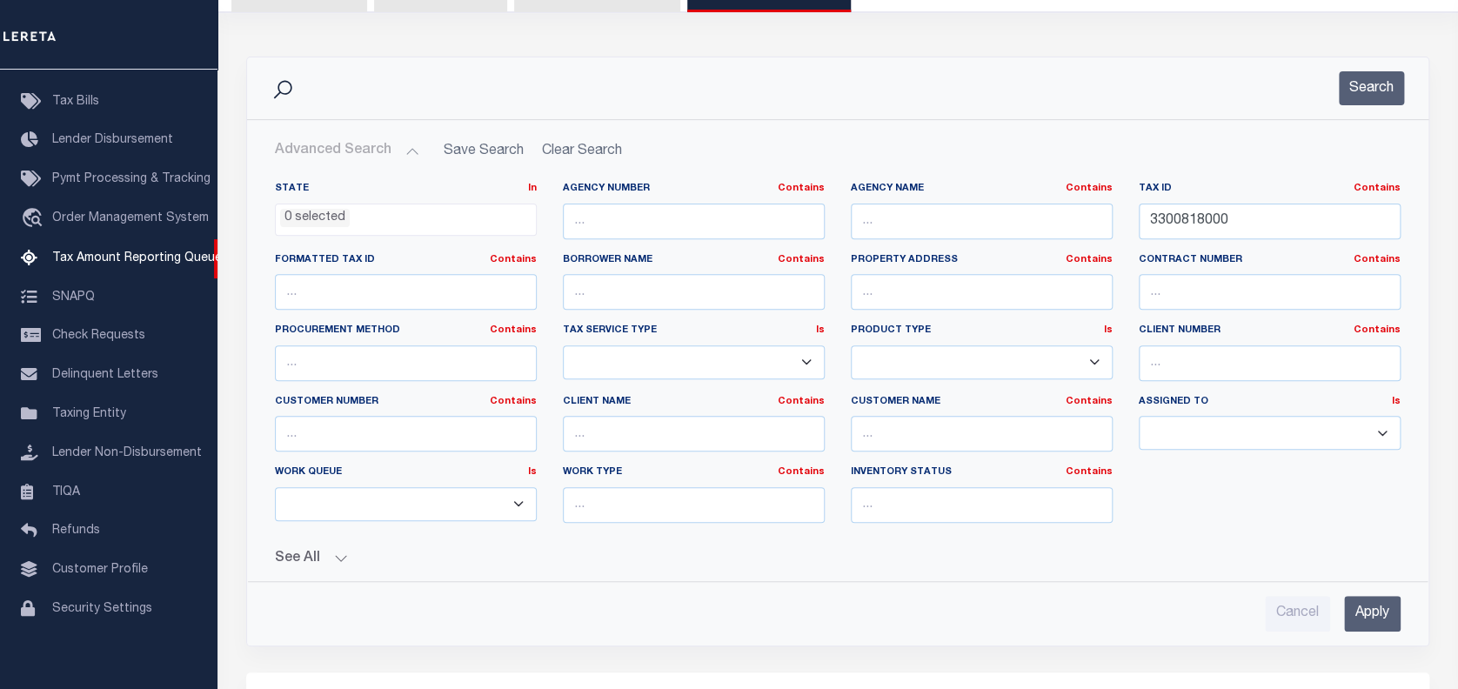
scroll to position [231, 0]
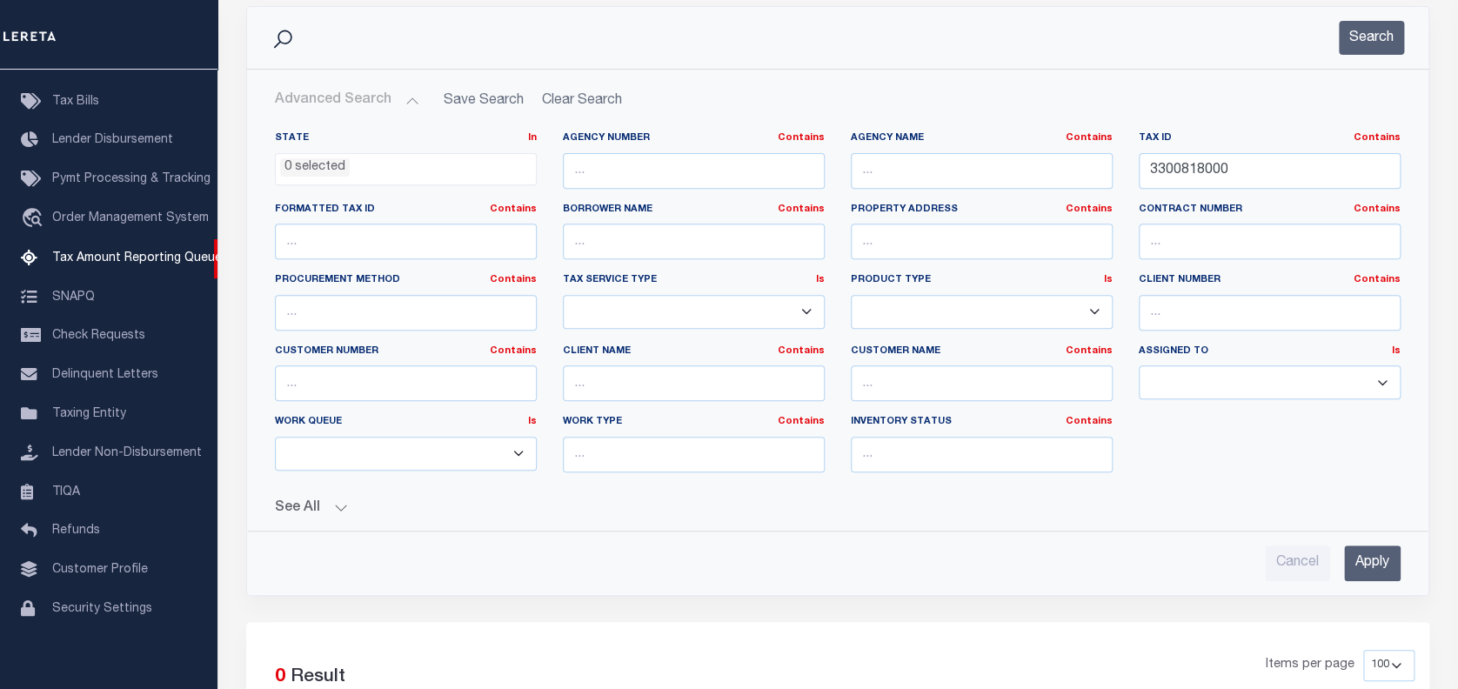
click at [1353, 553] on input "Apply" at bounding box center [1372, 564] width 57 height 36
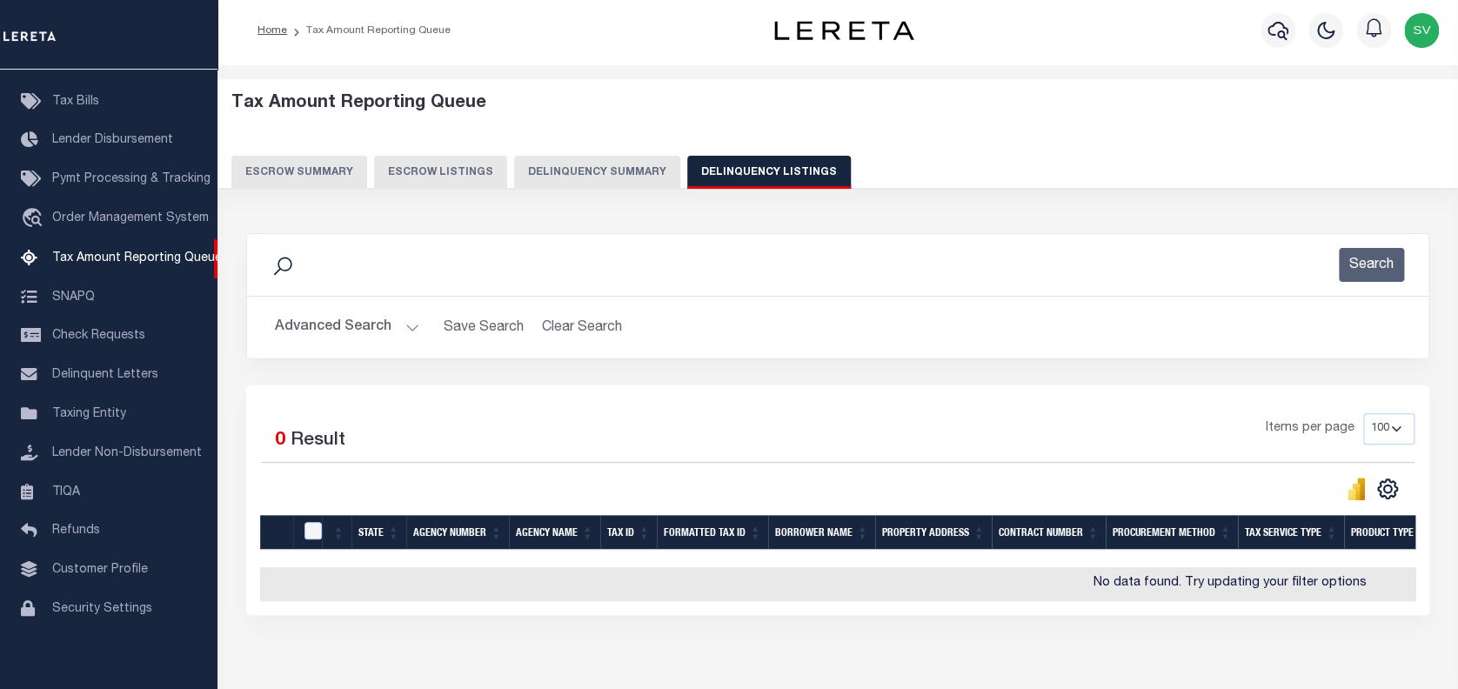
scroll to position [0, 0]
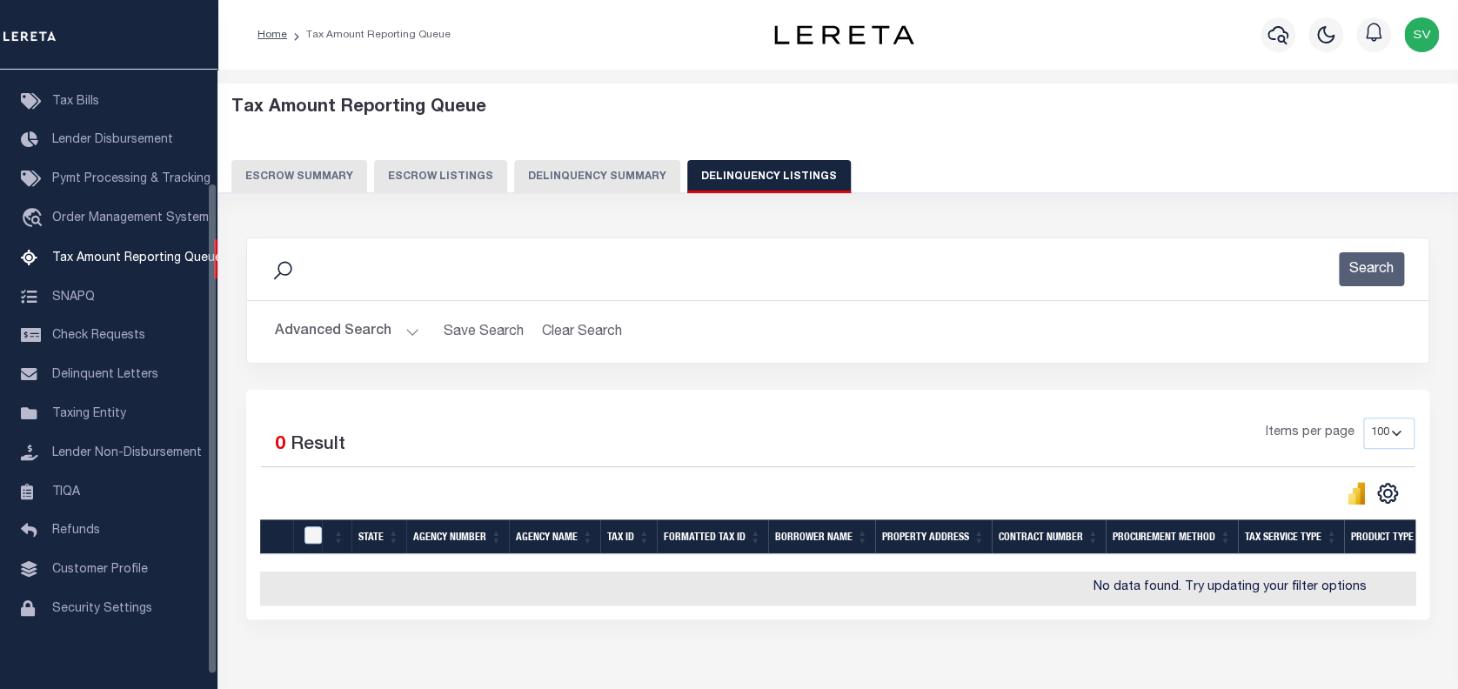
click at [308, 338] on button "Advanced Search" at bounding box center [347, 332] width 144 height 34
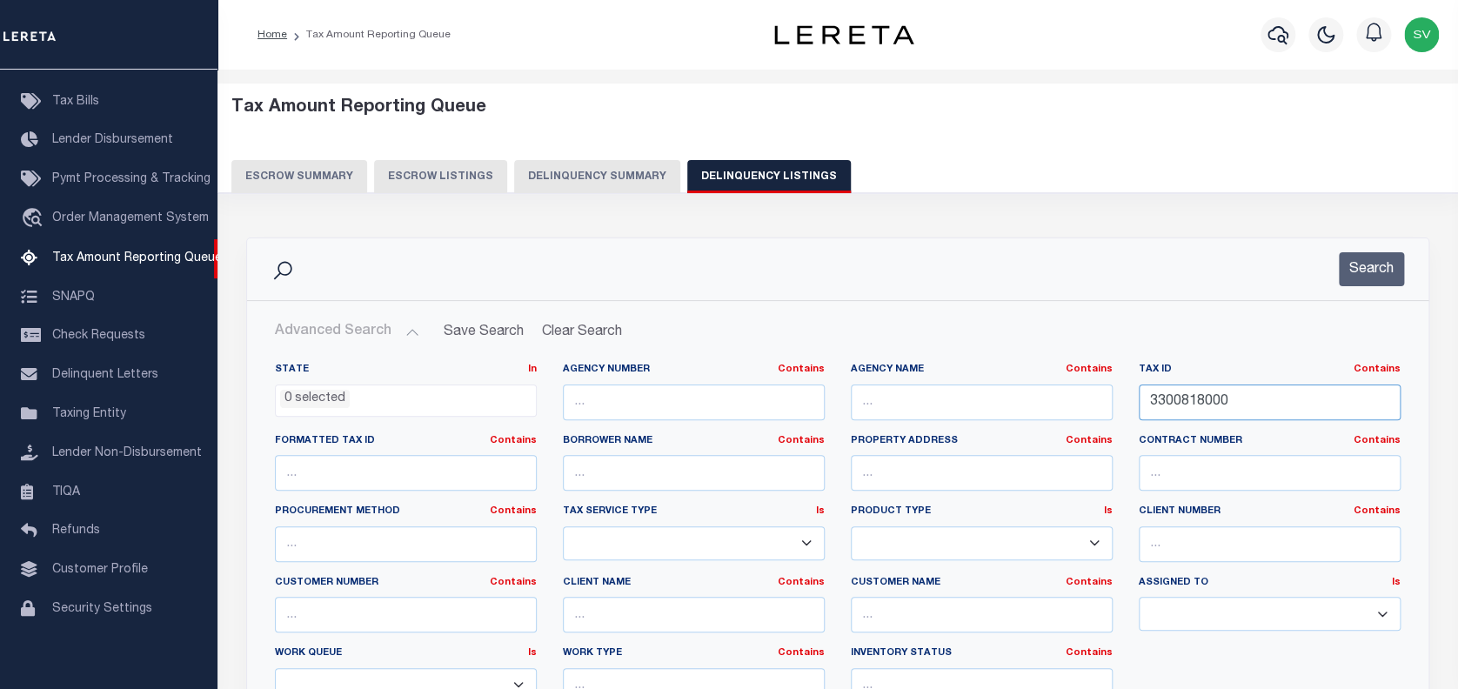
click at [1198, 397] on input "3300818000" at bounding box center [1270, 403] width 262 height 36
paste input "26"
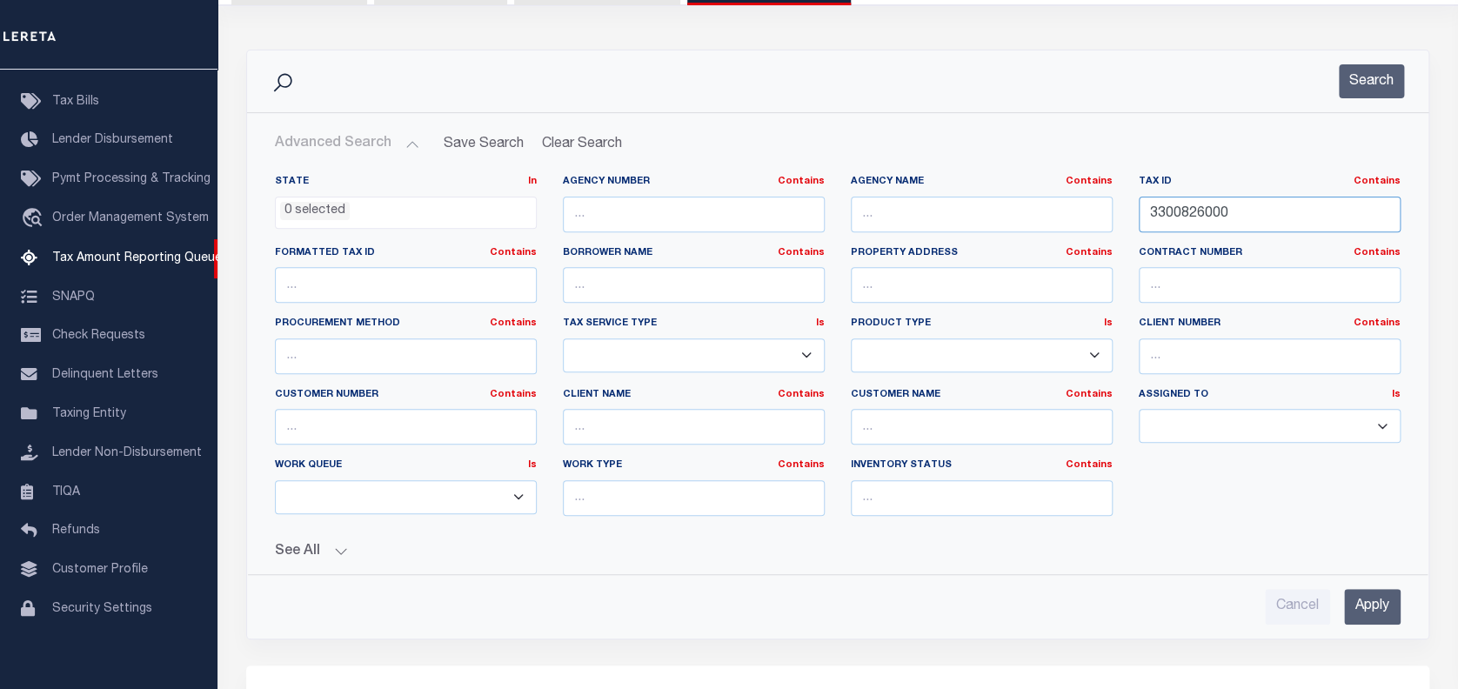
scroll to position [231, 0]
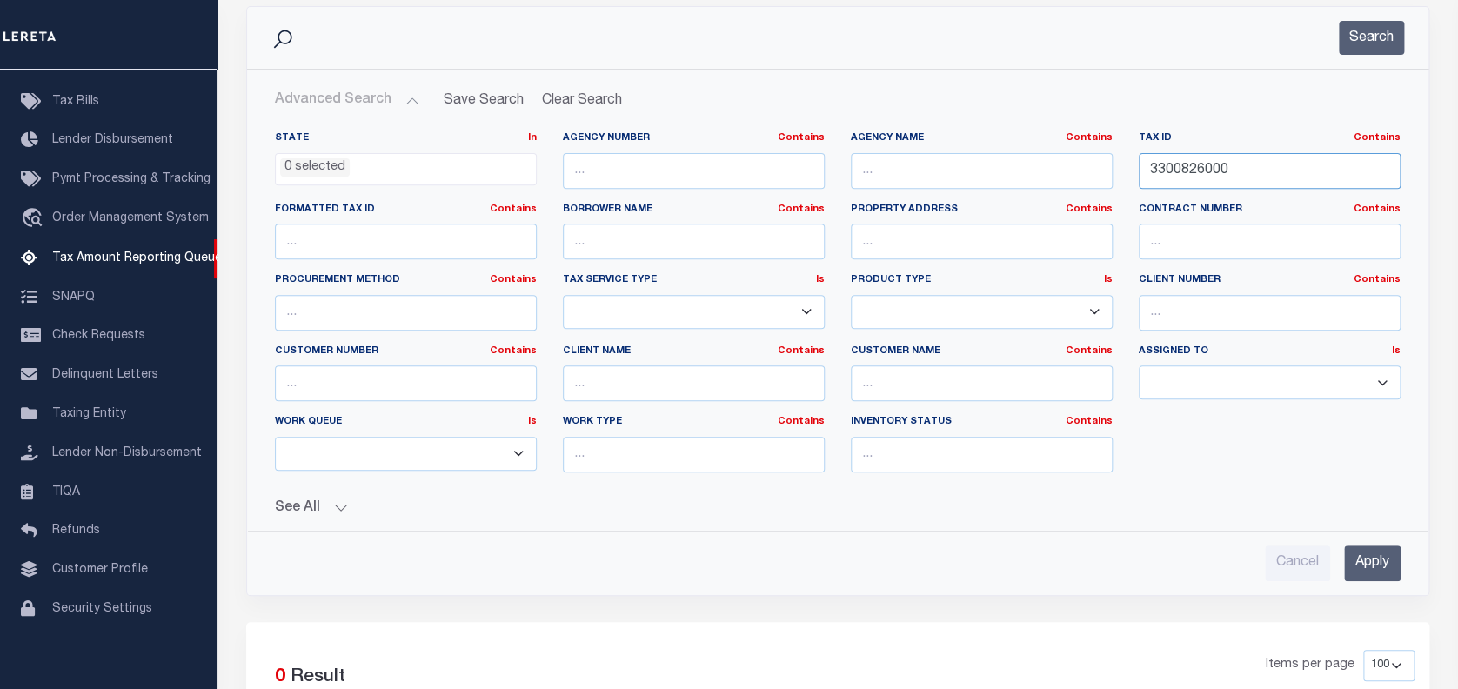
type input "3300826000"
click at [1373, 563] on input "Apply" at bounding box center [1372, 564] width 57 height 36
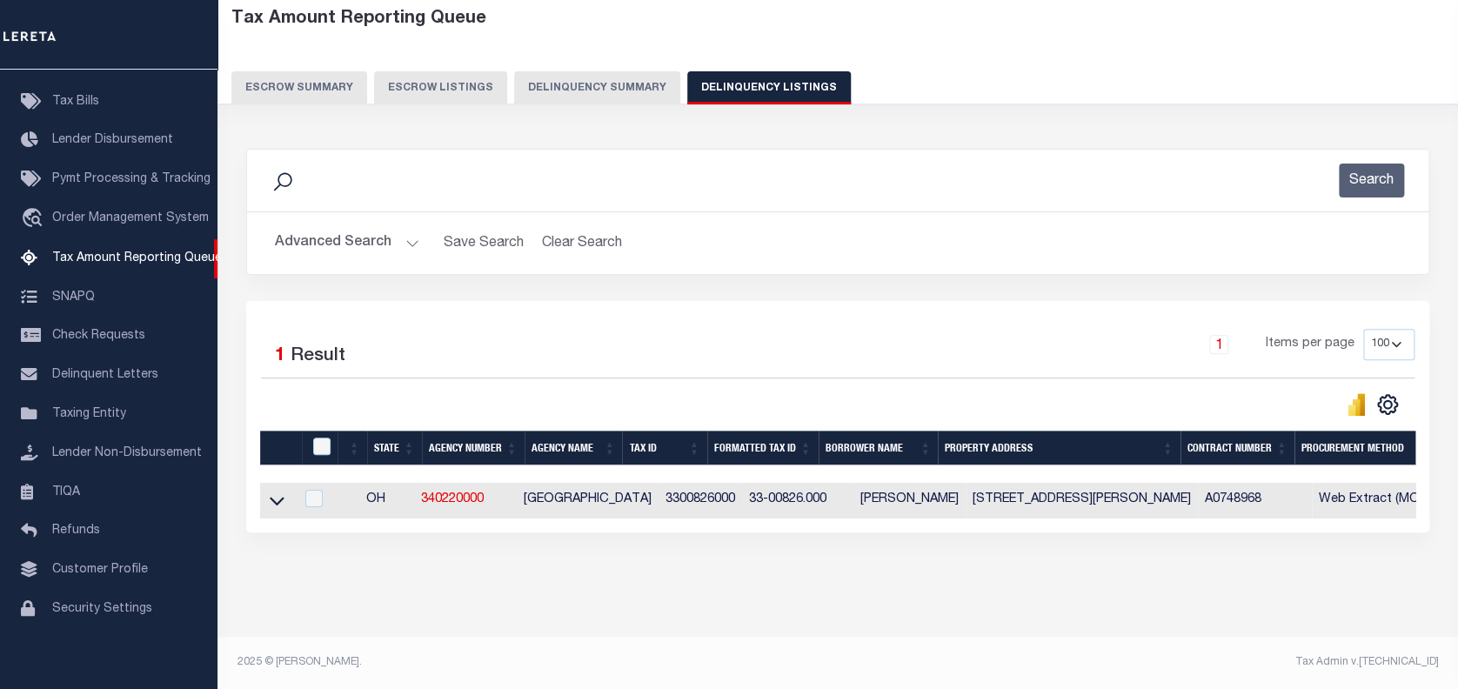
scroll to position [102, 0]
click at [278, 492] on icon at bounding box center [277, 501] width 15 height 18
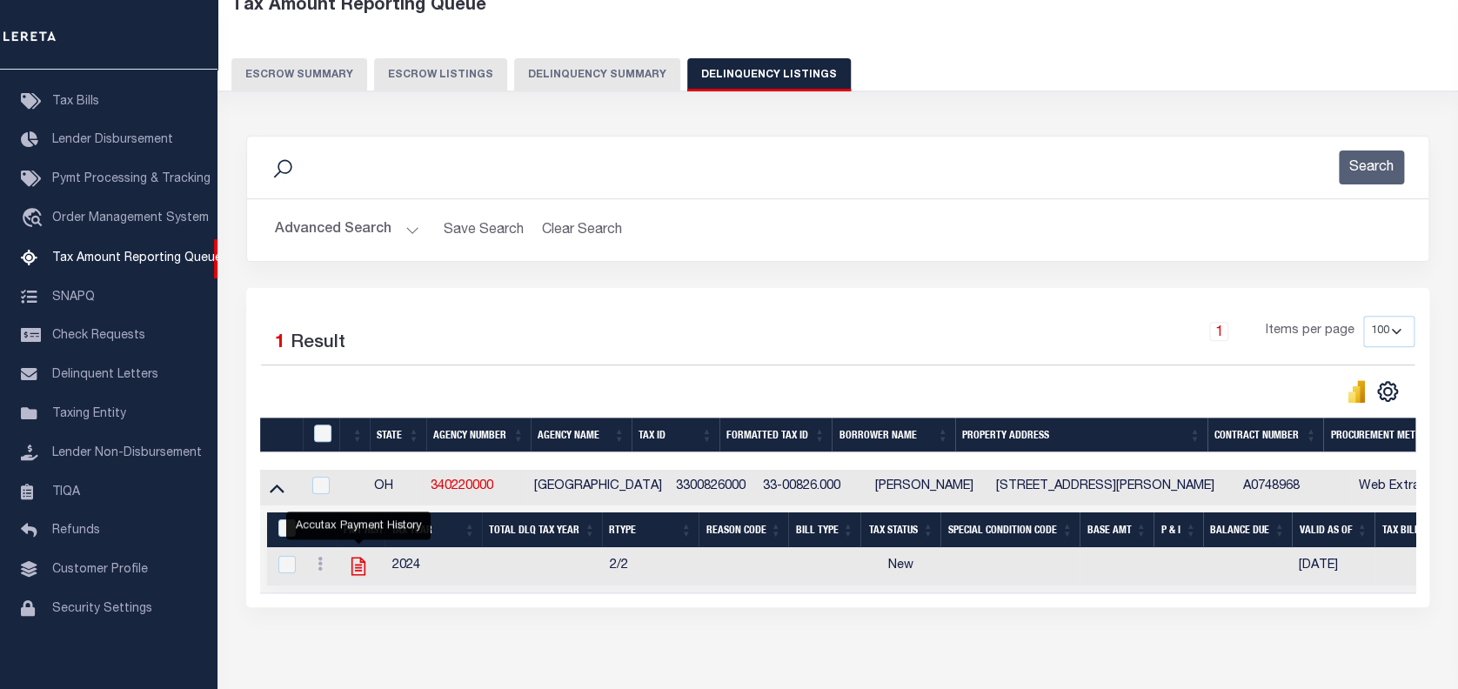
click at [358, 565] on icon "" at bounding box center [358, 566] width 23 height 23
checkbox input "true"
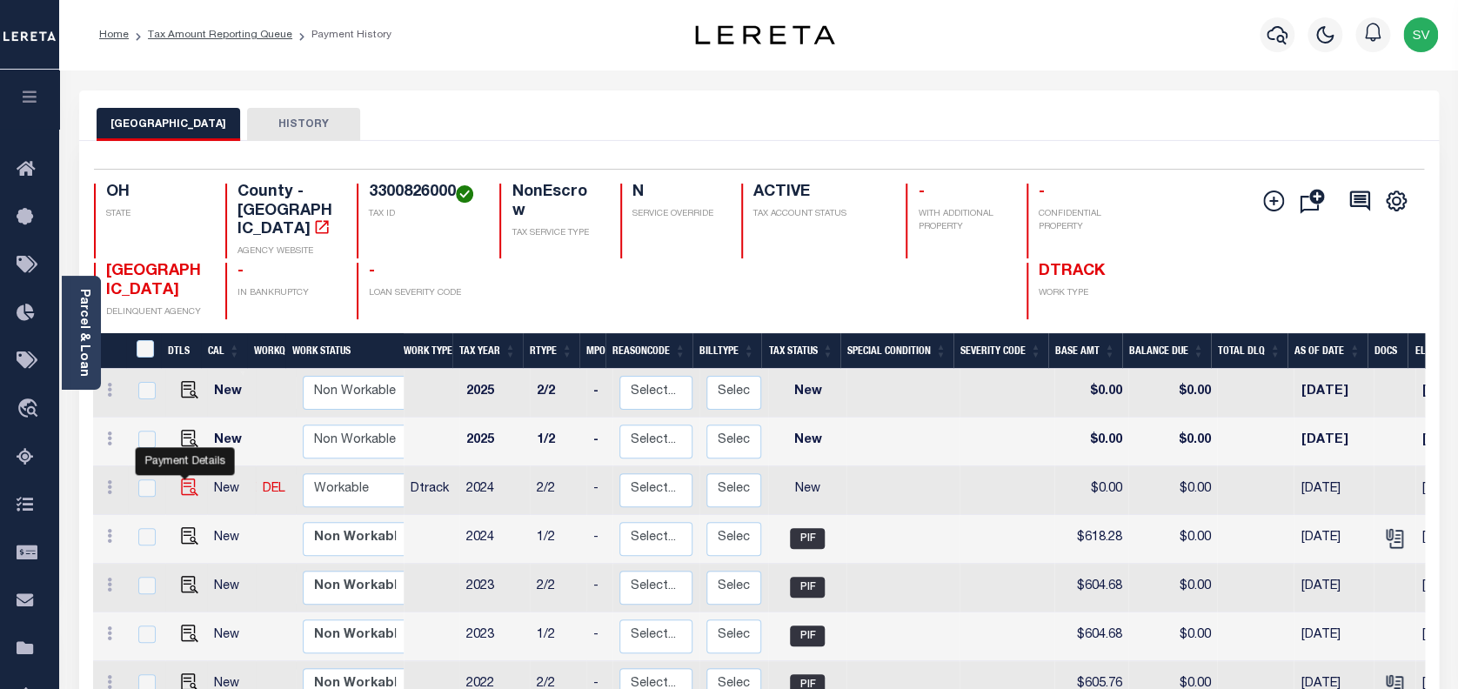
click at [181, 479] on img "" at bounding box center [189, 487] width 17 height 17
checkbox input "true"
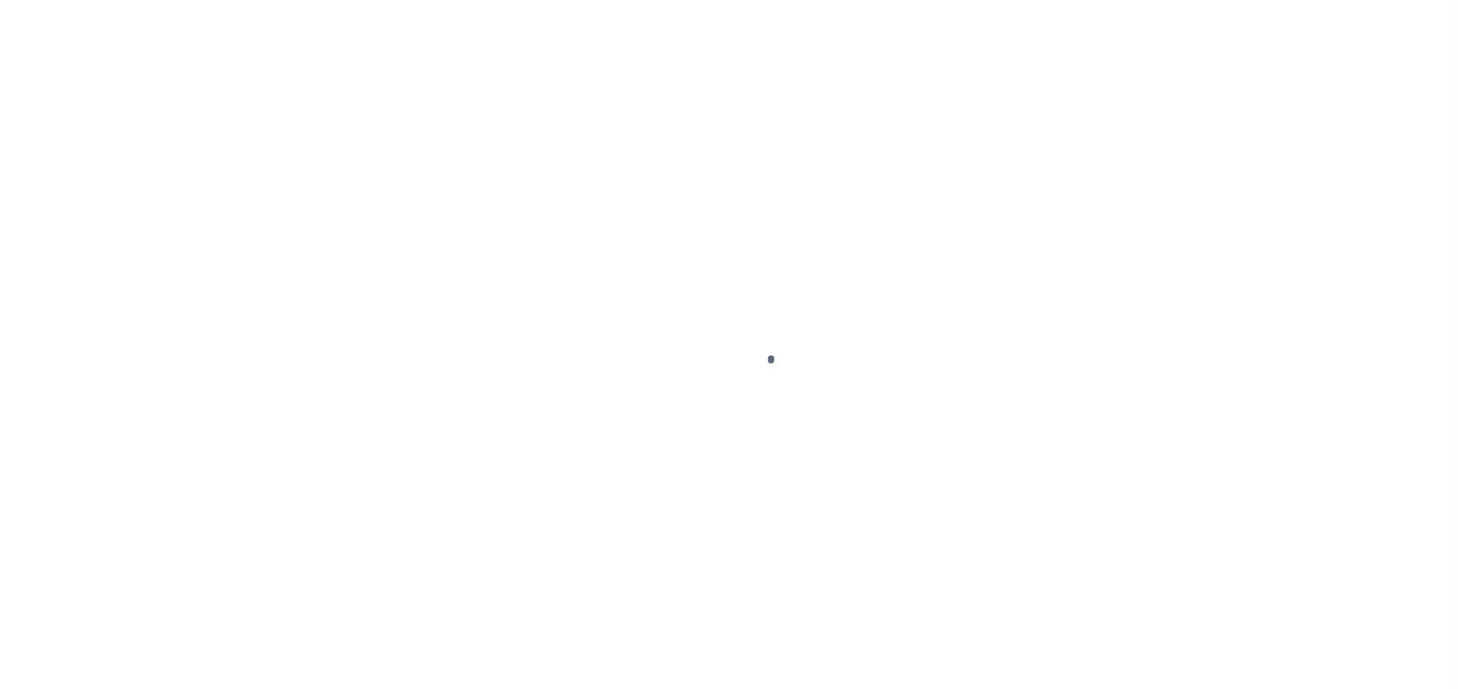
select select "NW2"
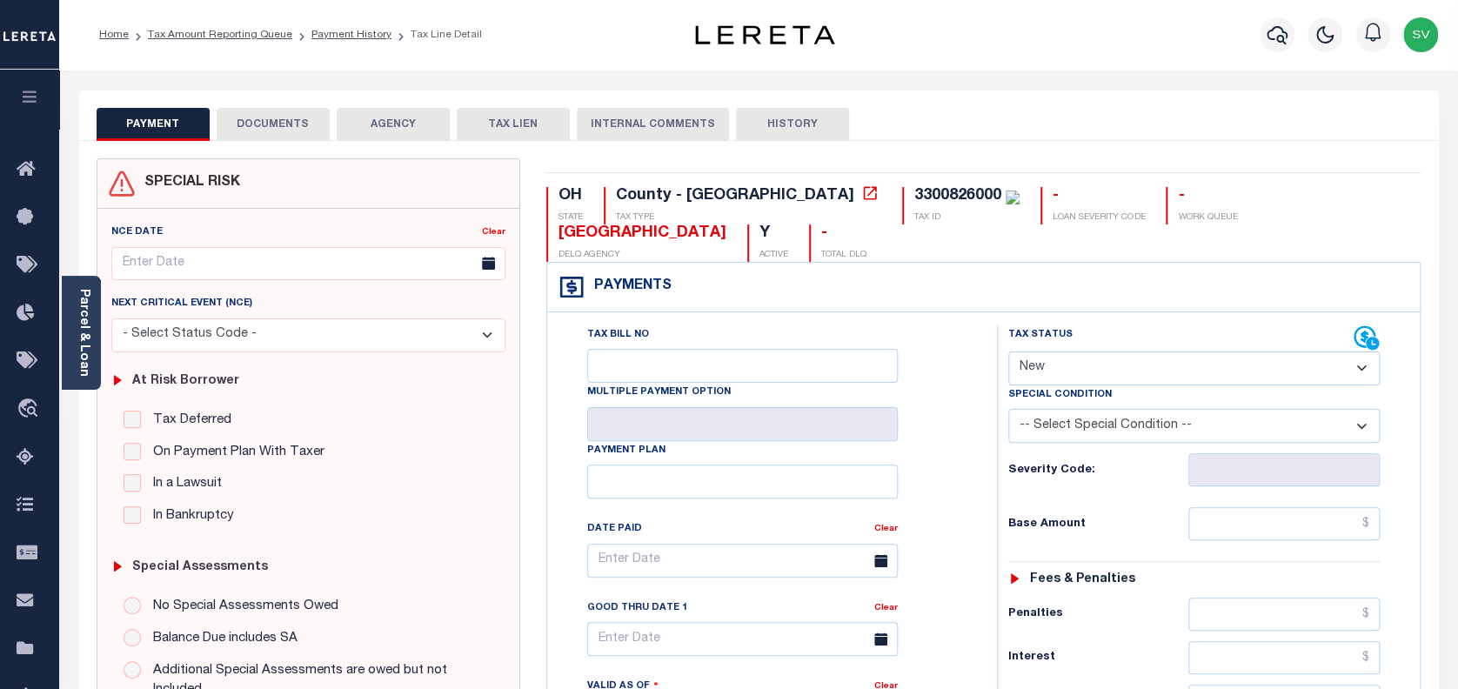
click at [278, 119] on button "DOCUMENTS" at bounding box center [273, 124] width 113 height 33
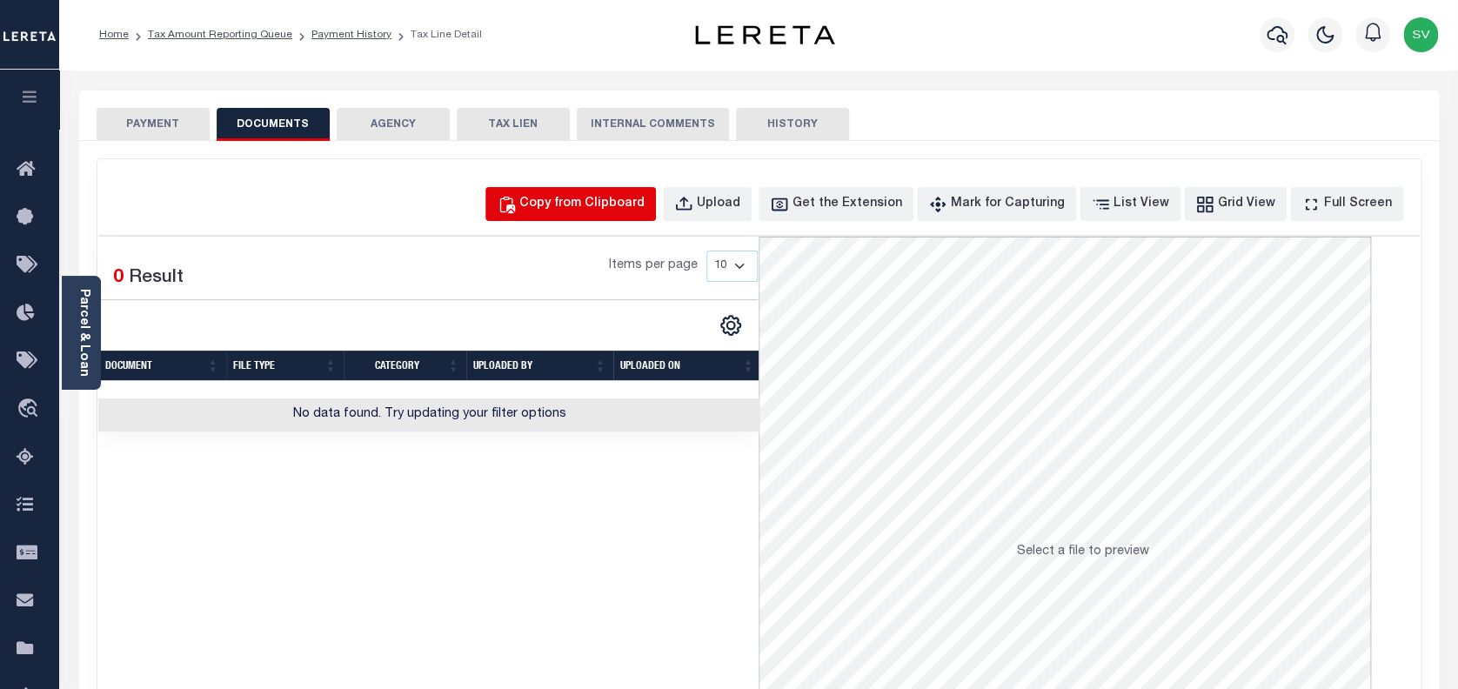
click at [589, 209] on div "Copy from Clipboard" at bounding box center [581, 204] width 125 height 19
select select "POP"
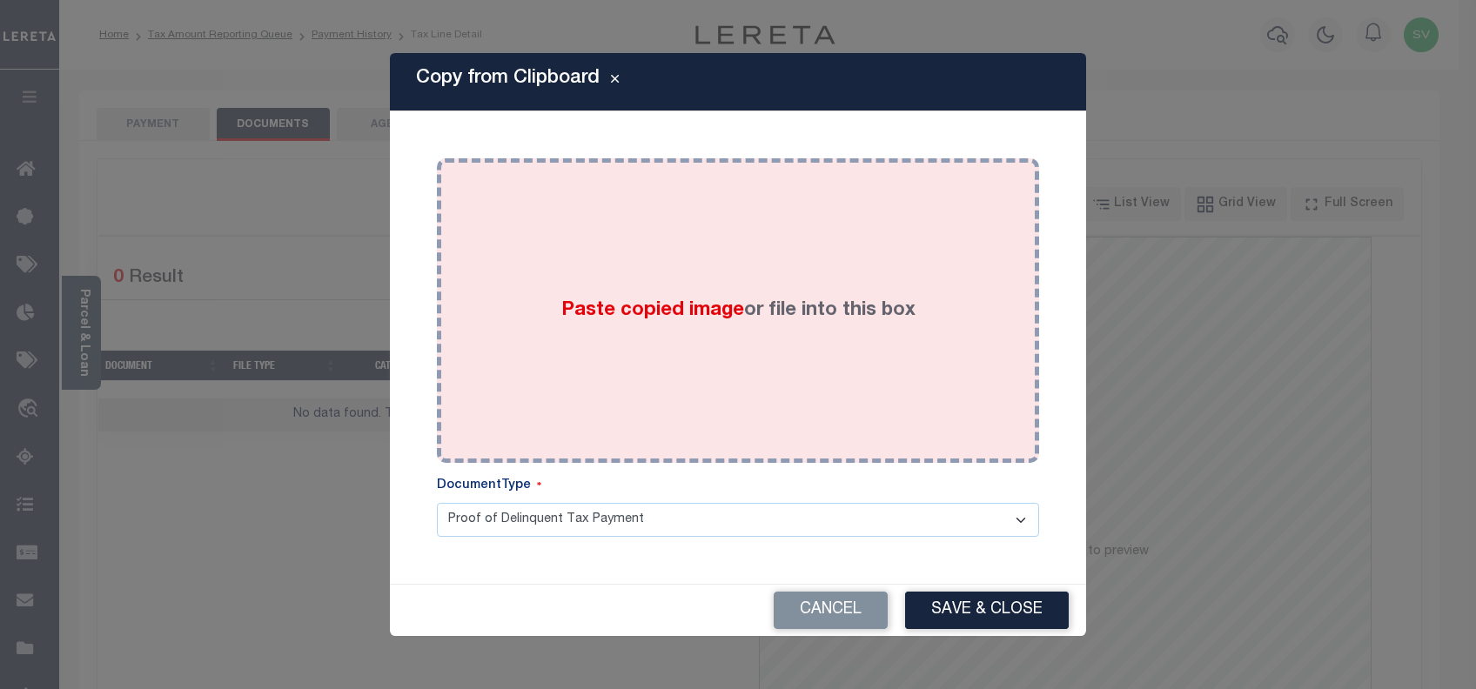
click at [742, 326] on div "Paste copied image or file into this box" at bounding box center [738, 310] width 576 height 278
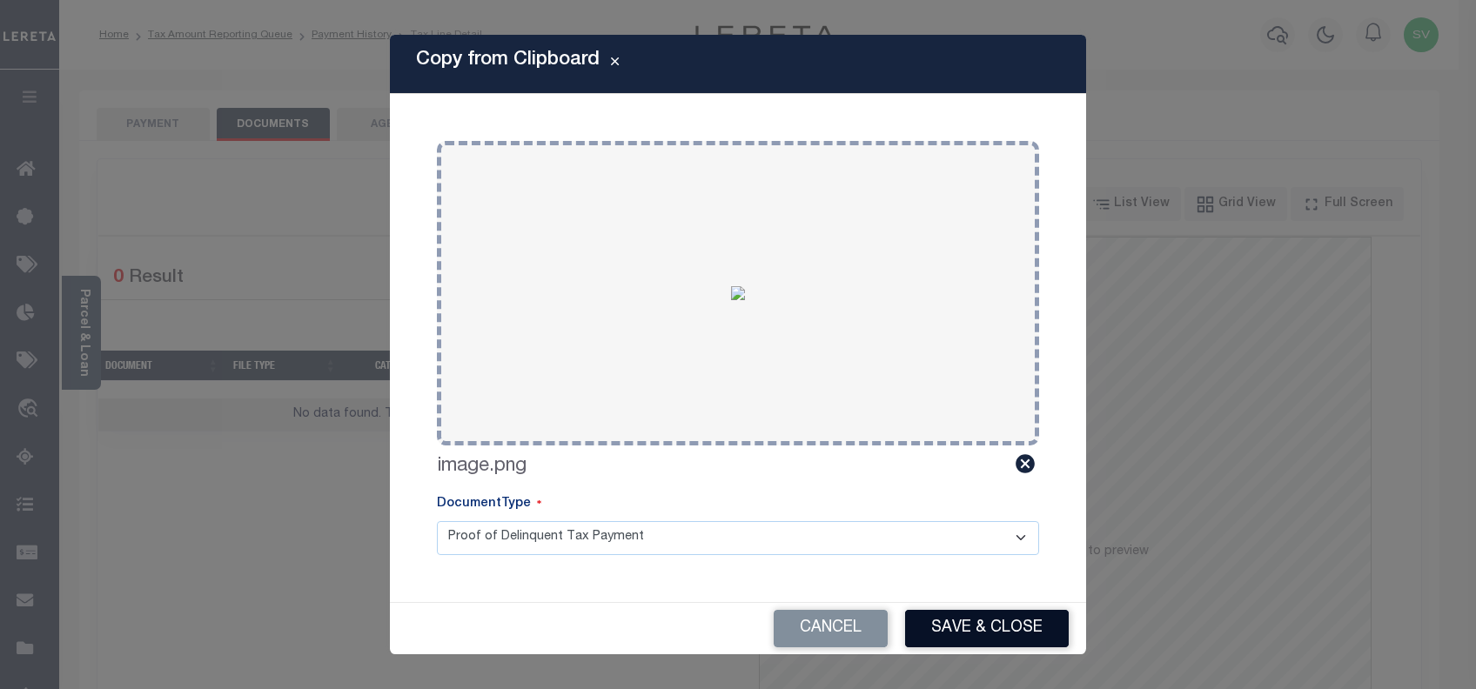
click at [963, 618] on button "Save & Close" at bounding box center [987, 628] width 164 height 37
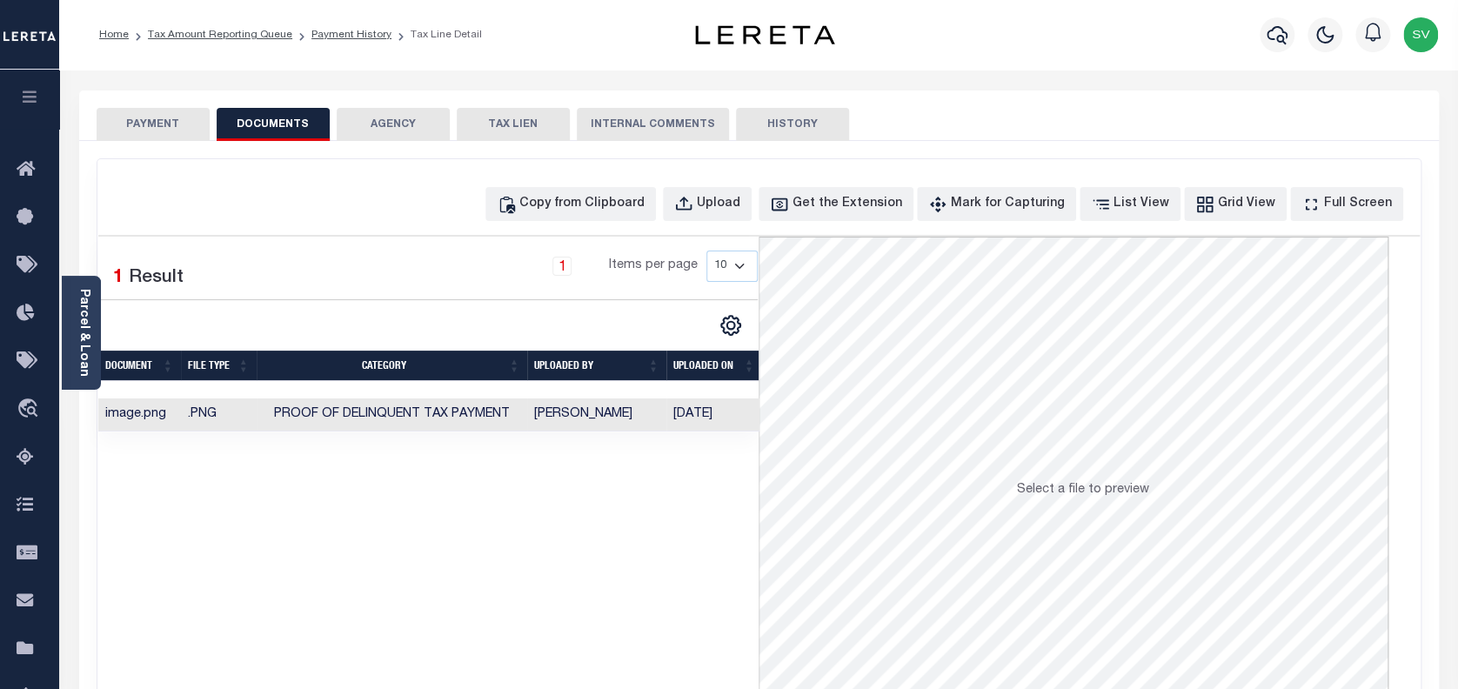
click at [172, 124] on button "PAYMENT" at bounding box center [153, 124] width 113 height 33
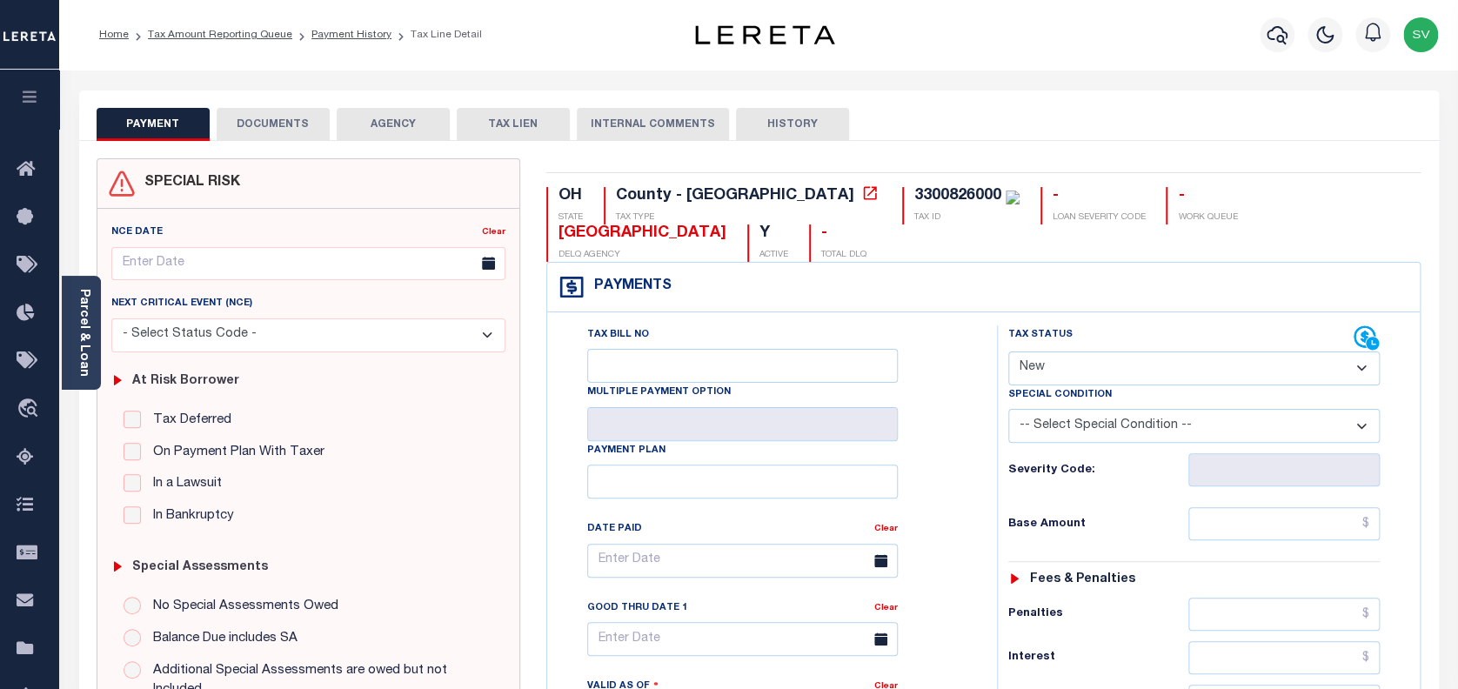
click at [1201, 352] on select "- Select Status Code - Open Due/Unpaid Paid Incomplete No Tax Due Internal Refu…" at bounding box center [1194, 369] width 372 height 34
select select "PYD"
click at [1008, 352] on select "- Select Status Code - Open Due/Unpaid Paid Incomplete No Tax Due Internal Refu…" at bounding box center [1194, 369] width 372 height 34
type input "[DATE]"
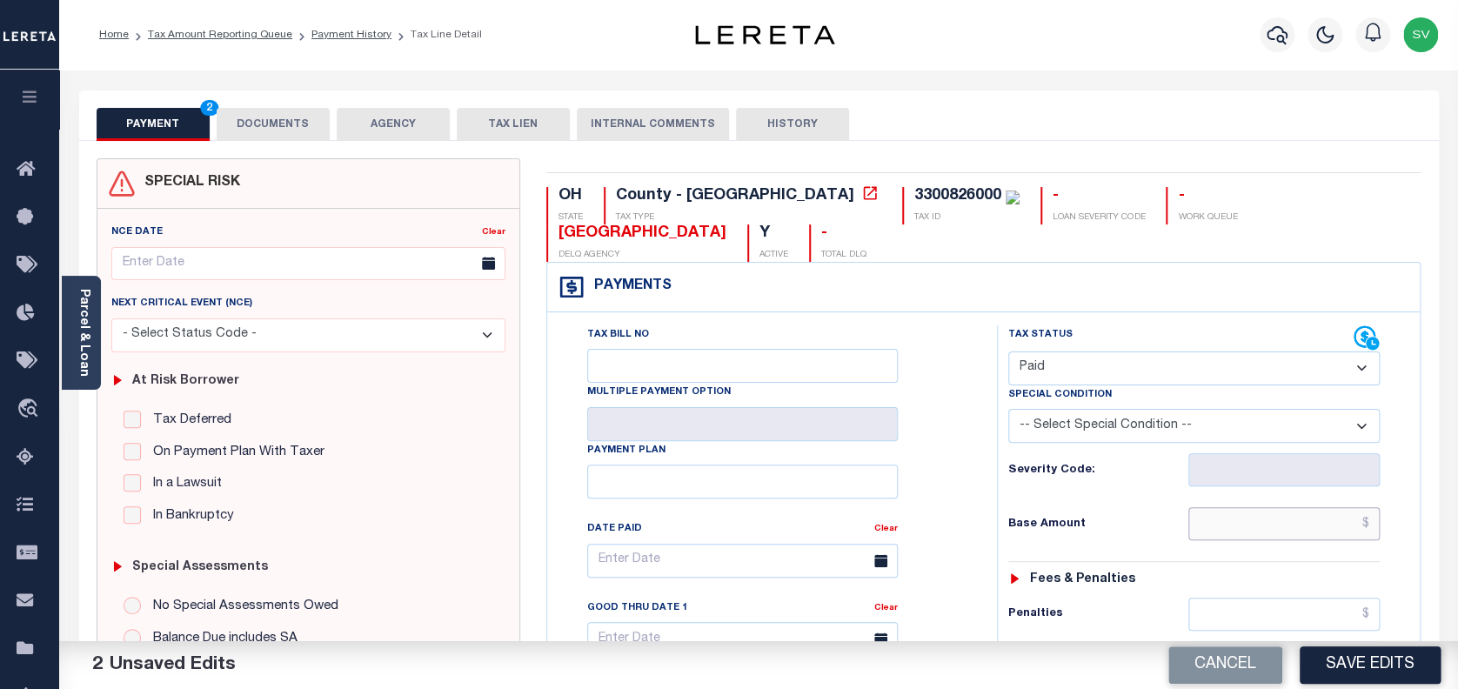
click at [1270, 507] on input "text" at bounding box center [1285, 523] width 192 height 33
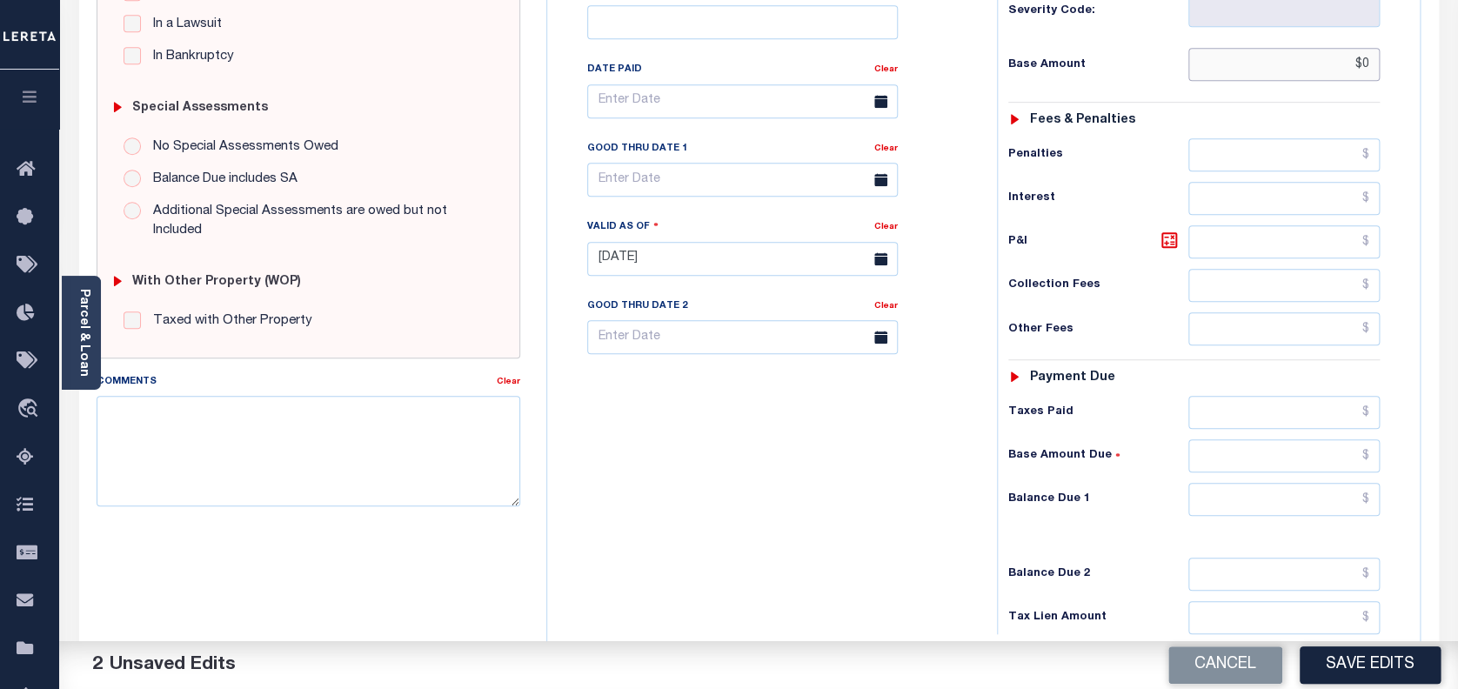
scroll to position [464, 0]
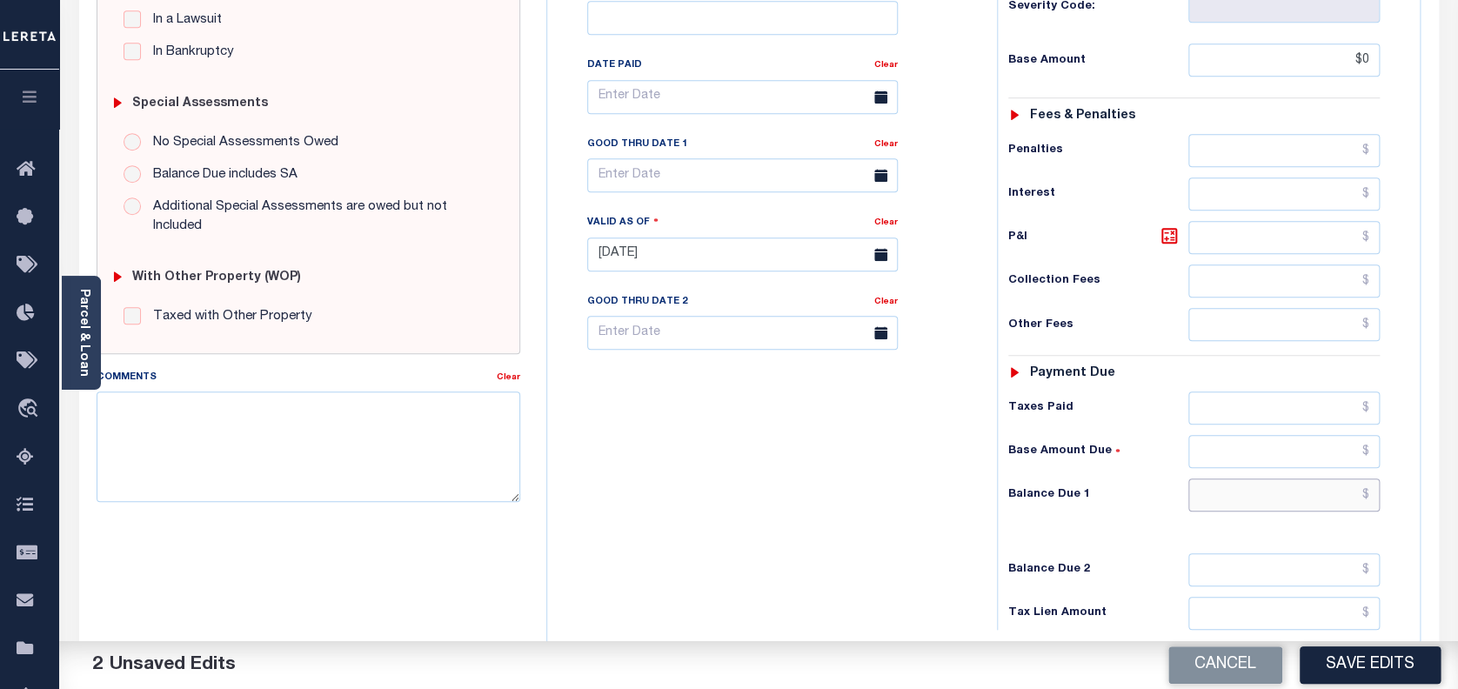
type input "$0.00"
click at [1269, 479] on input "text" at bounding box center [1285, 495] width 192 height 33
click at [1393, 659] on button "Save Edits" at bounding box center [1370, 665] width 141 height 37
type input "$0.00"
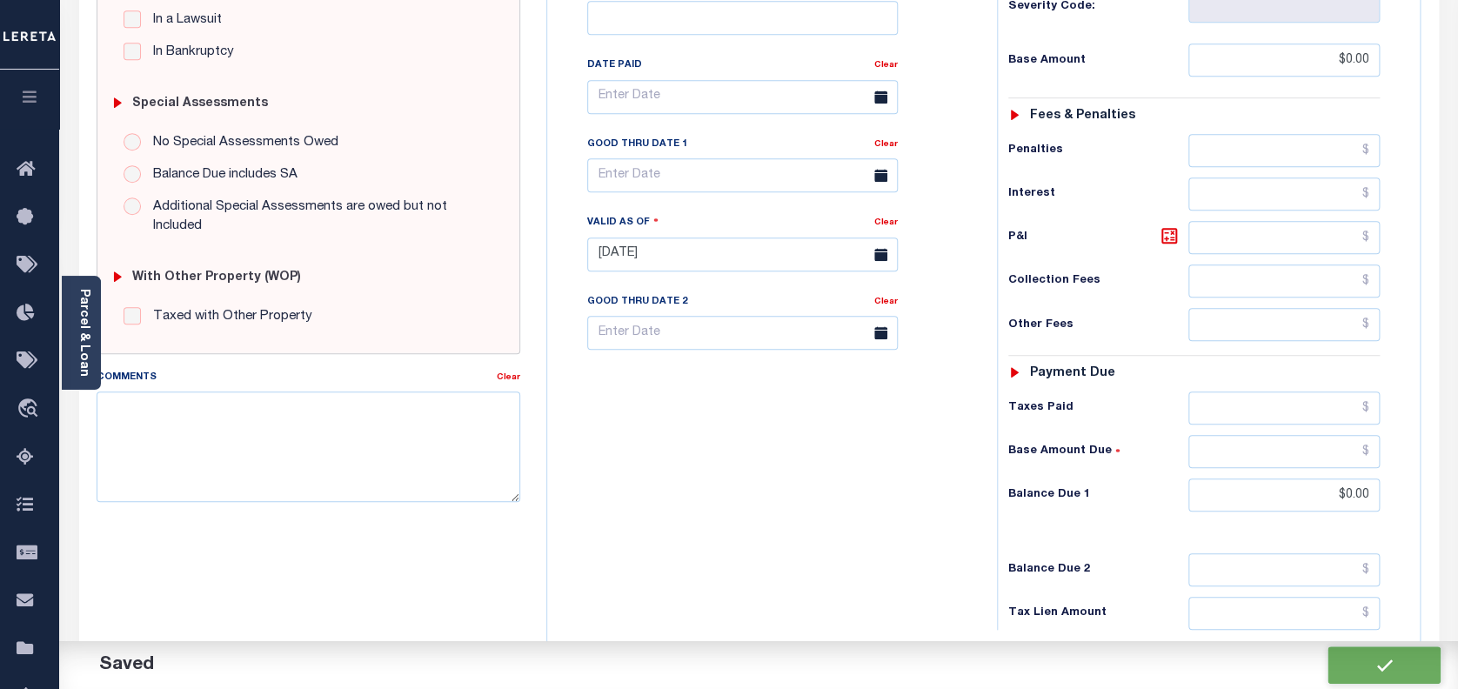
checkbox input "false"
type input "$0"
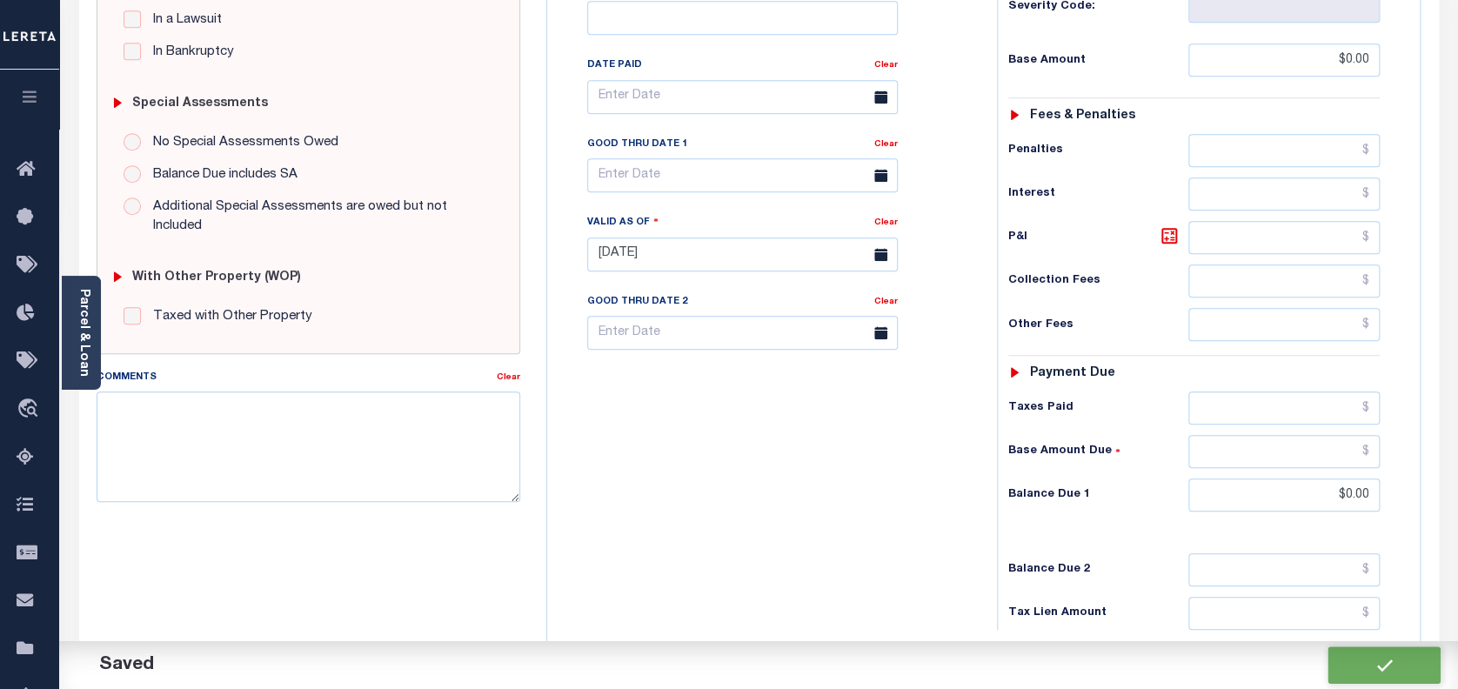
type input "$0"
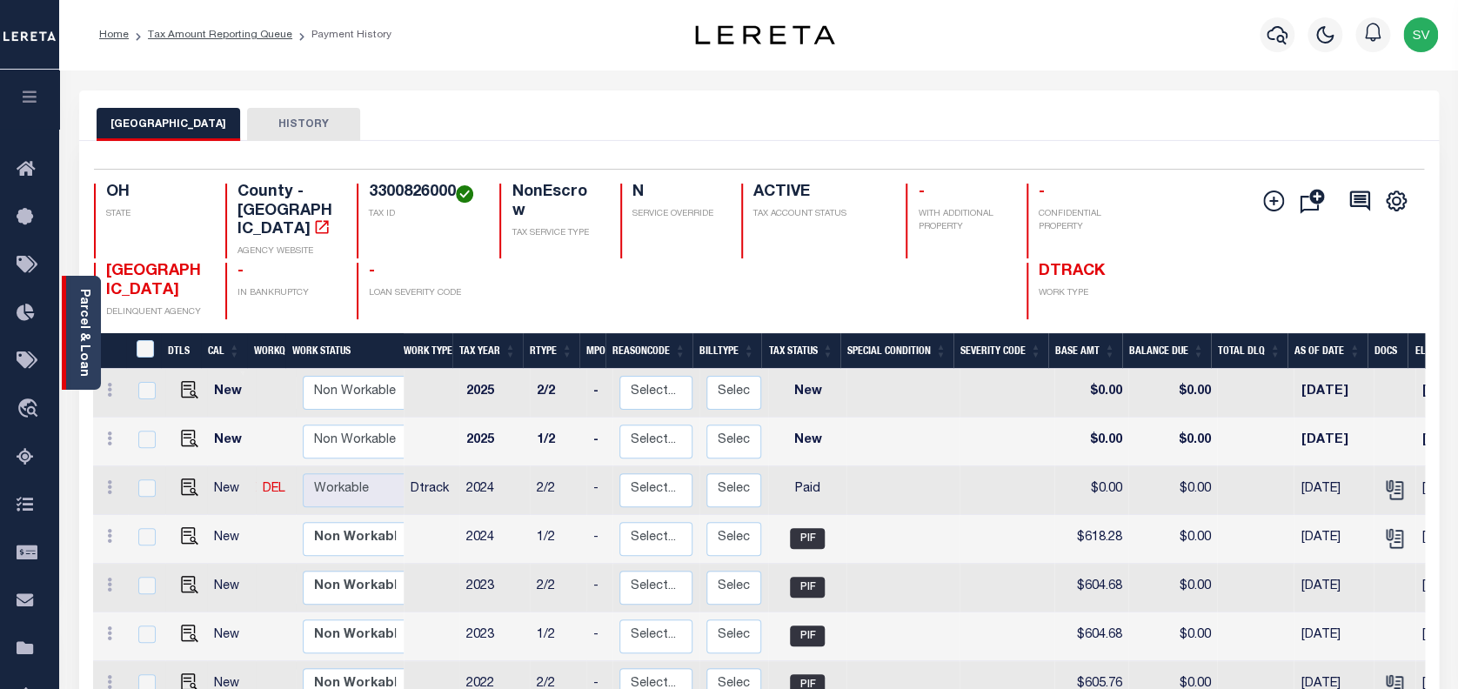
click at [80, 329] on link "Parcel & Loan" at bounding box center [83, 333] width 12 height 88
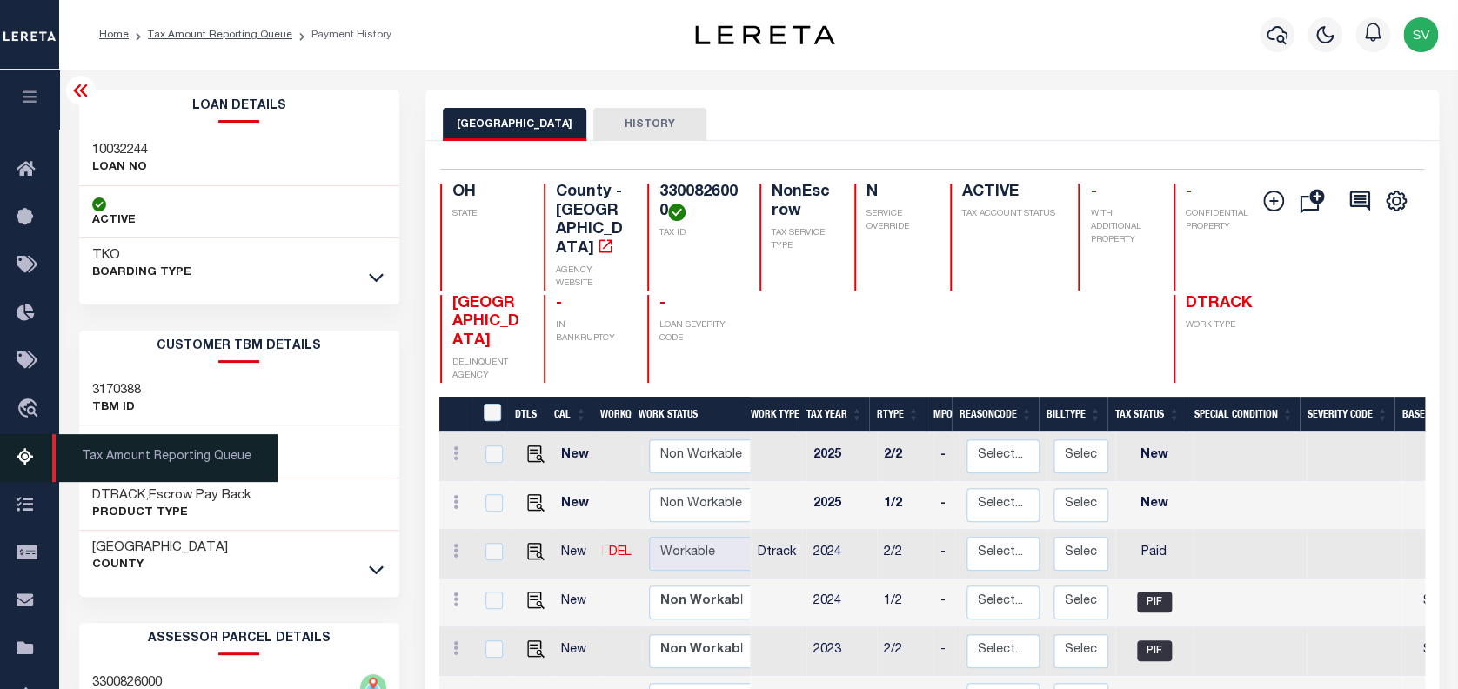
click at [25, 459] on icon at bounding box center [31, 458] width 28 height 22
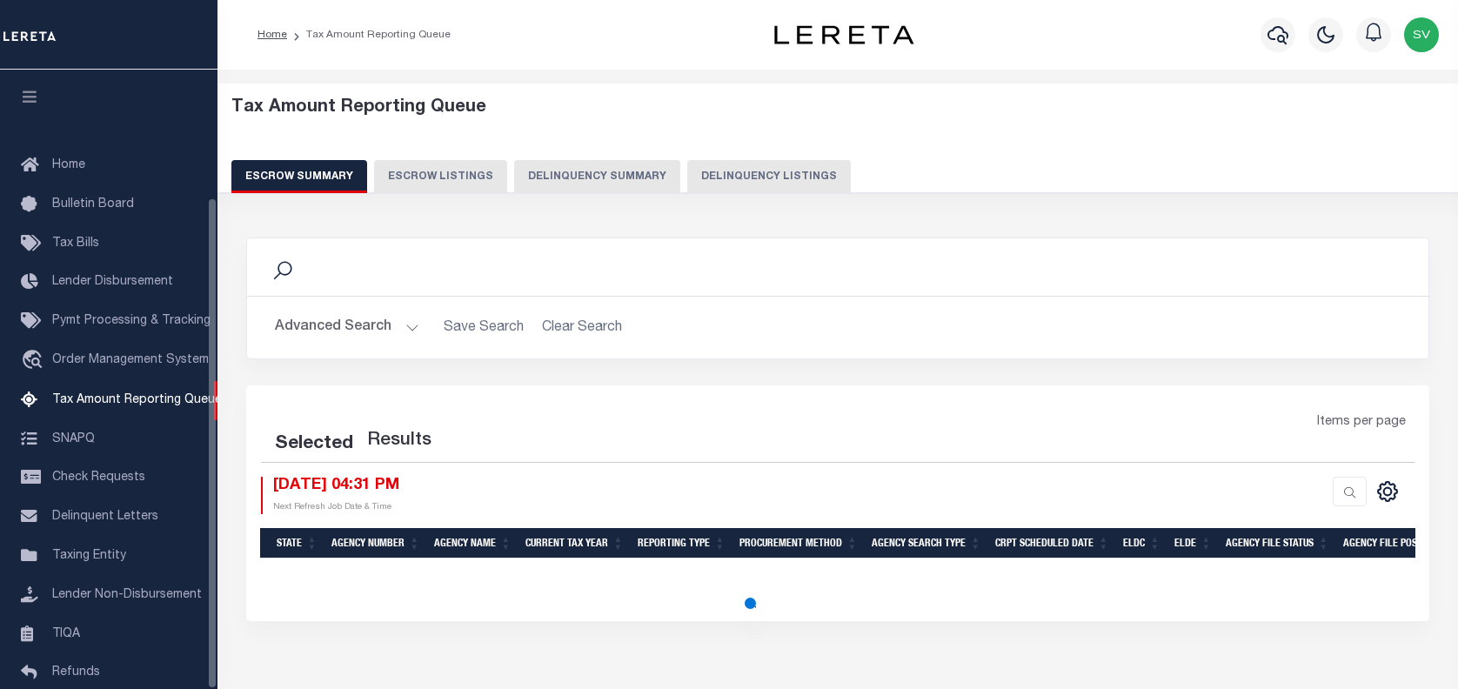
click at [741, 170] on button "Delinquency Listings" at bounding box center [769, 176] width 164 height 33
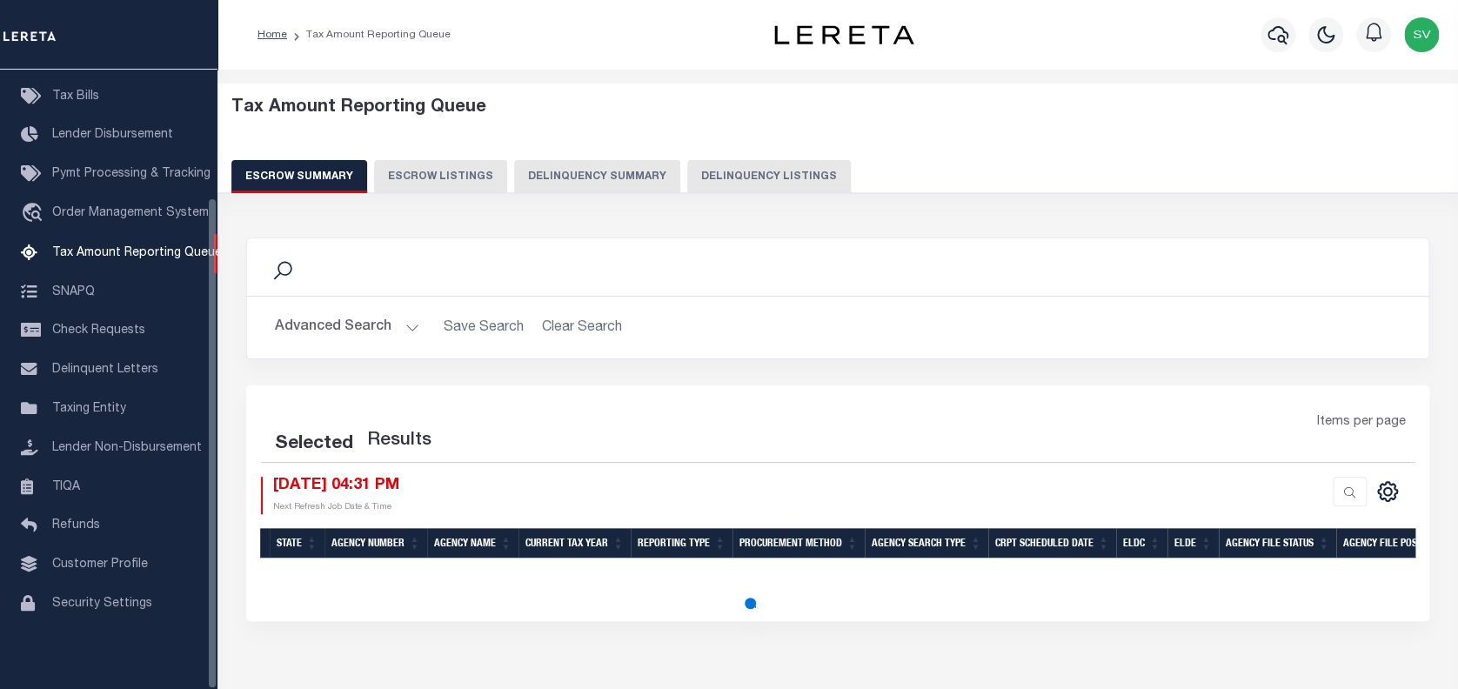
select select "100"
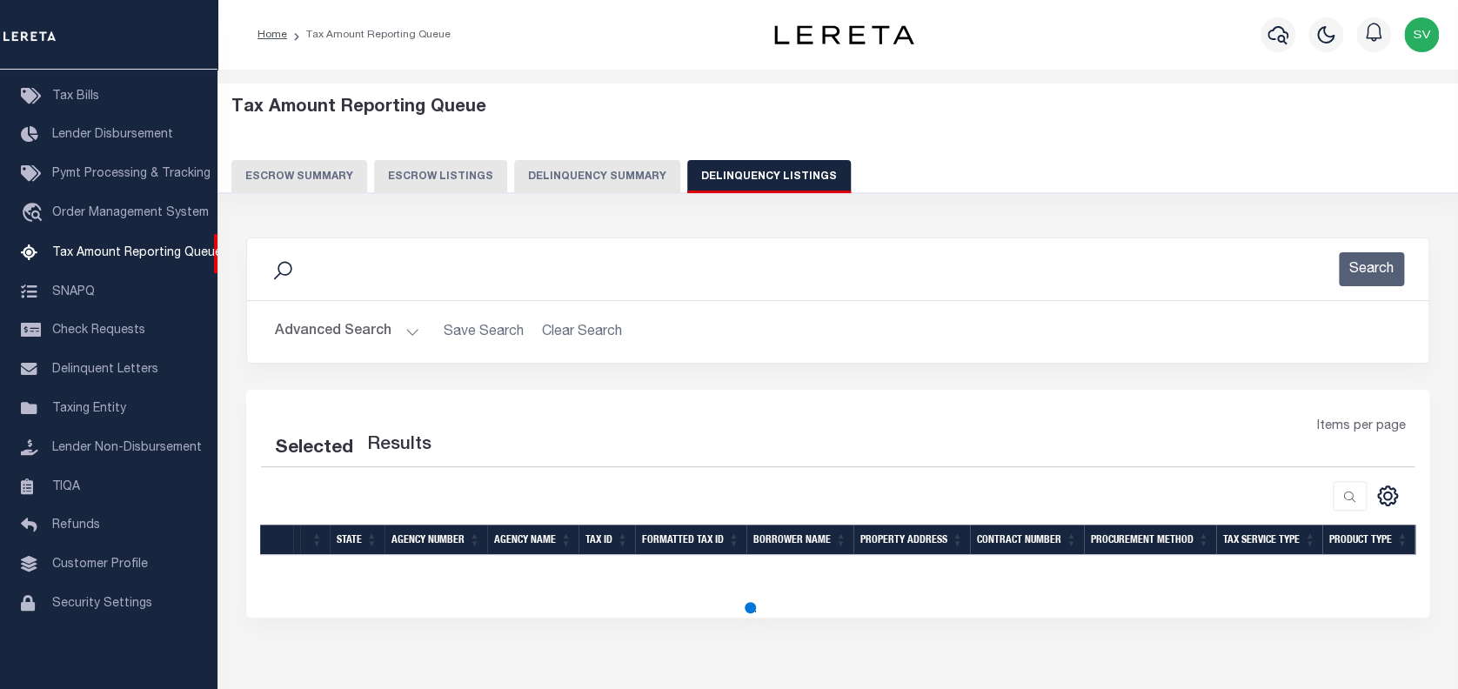
select select "100"
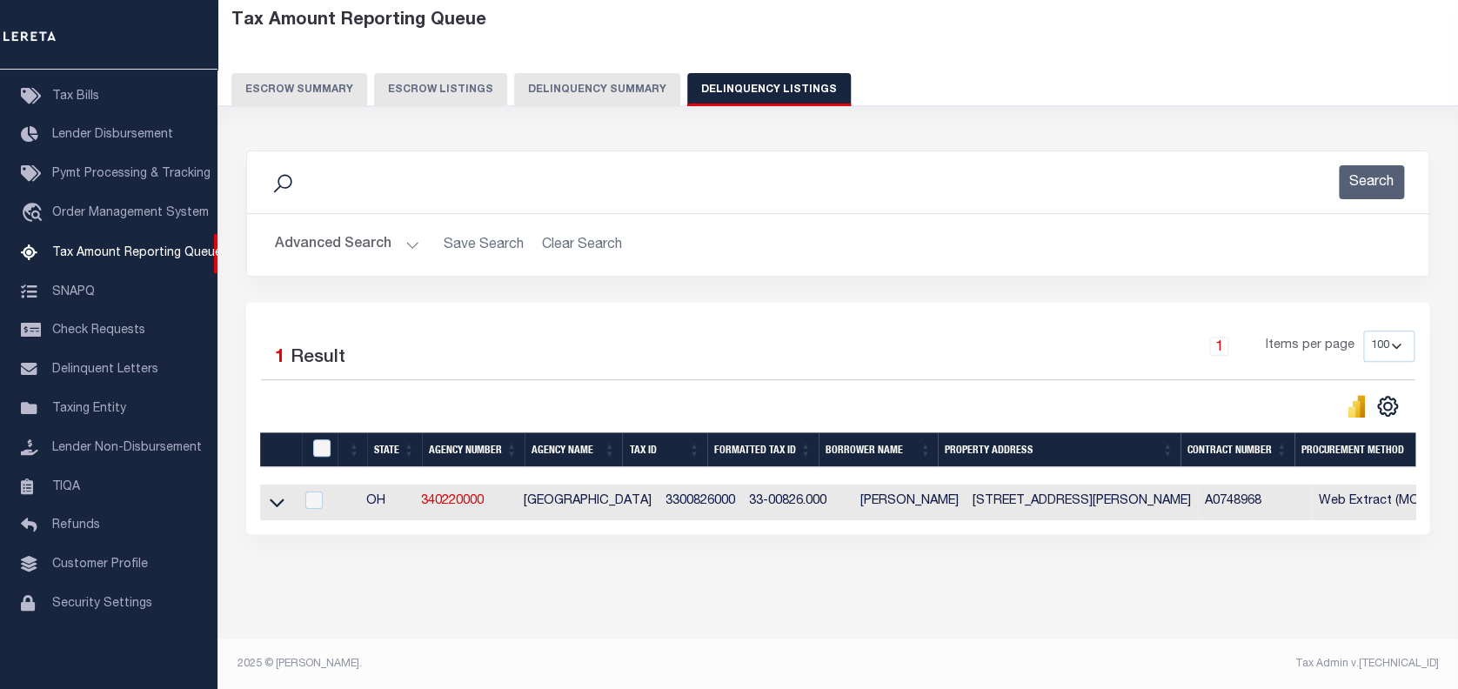
scroll to position [102, 0]
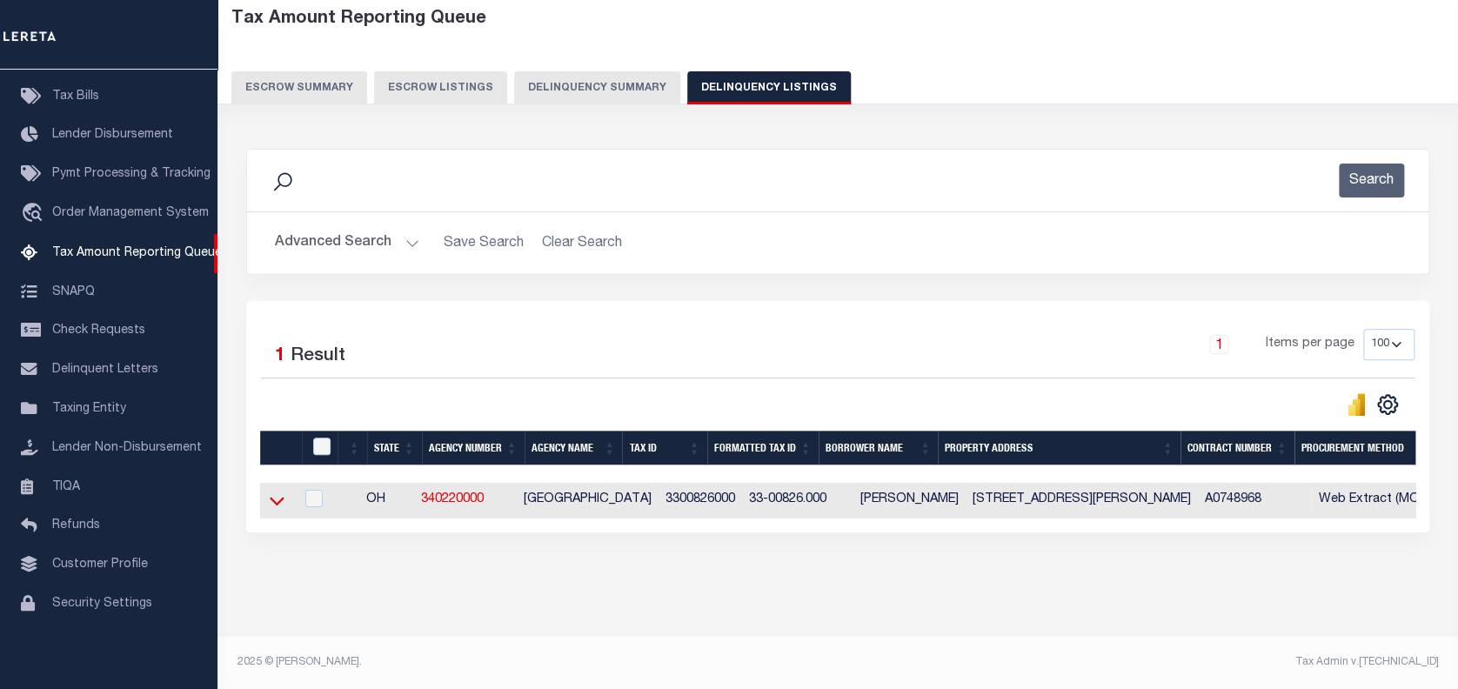
click at [274, 493] on icon at bounding box center [277, 501] width 15 height 18
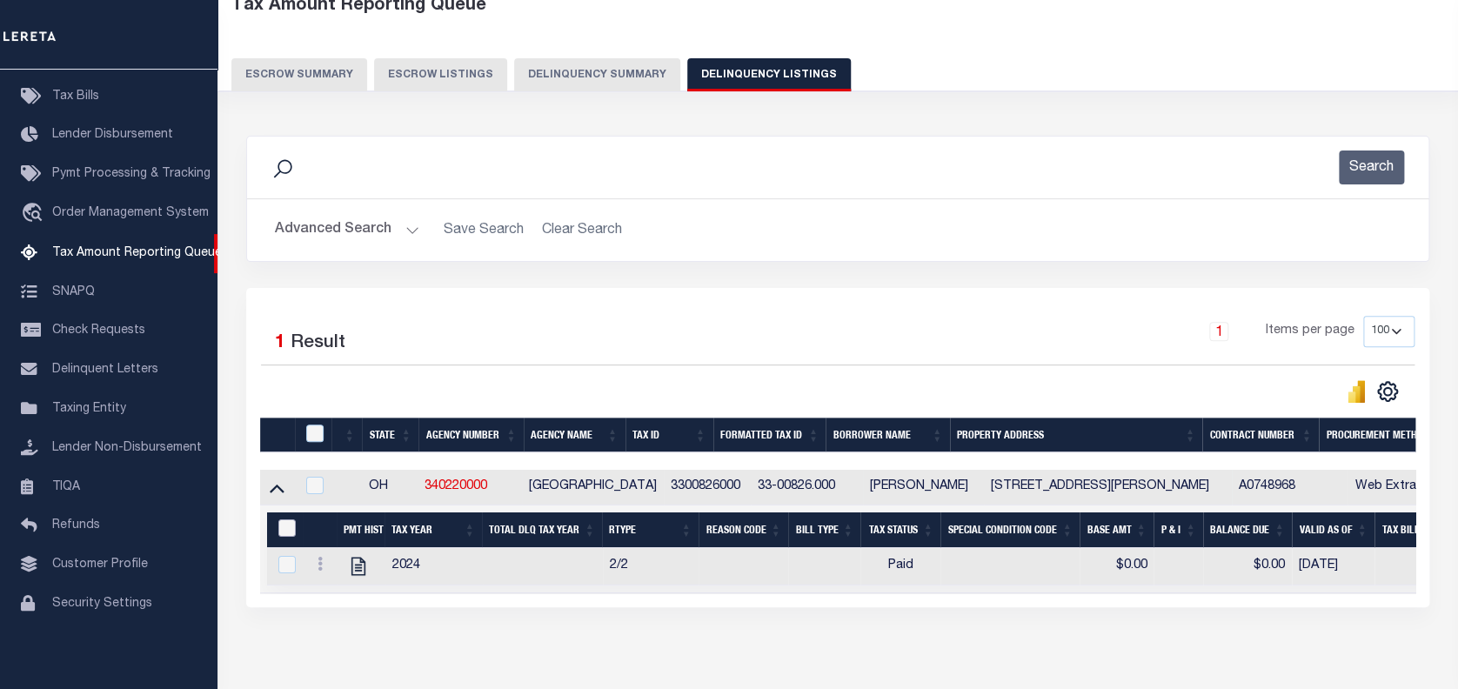
click at [285, 523] on input "&nbsp;" at bounding box center [286, 527] width 17 height 17
checkbox input "true"
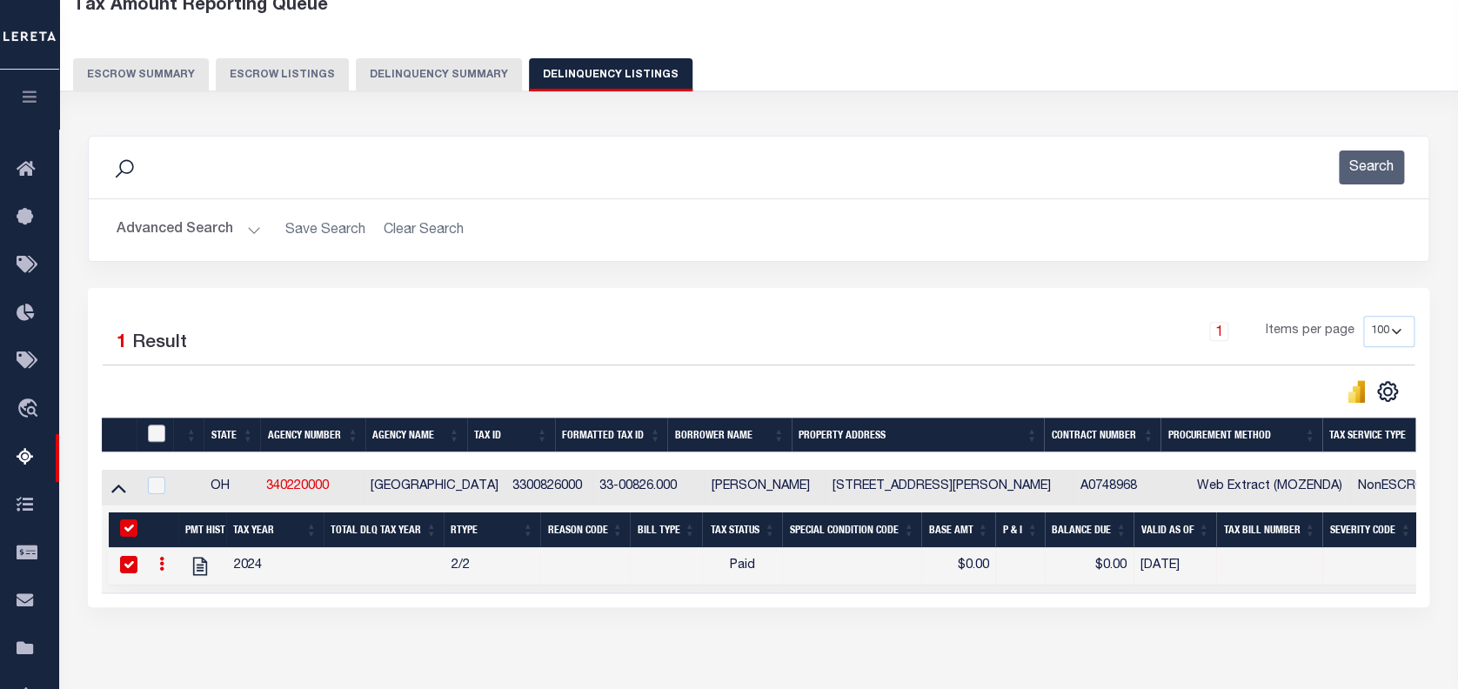
click at [153, 433] on input "checkbox" at bounding box center [156, 433] width 17 height 17
checkbox input "true"
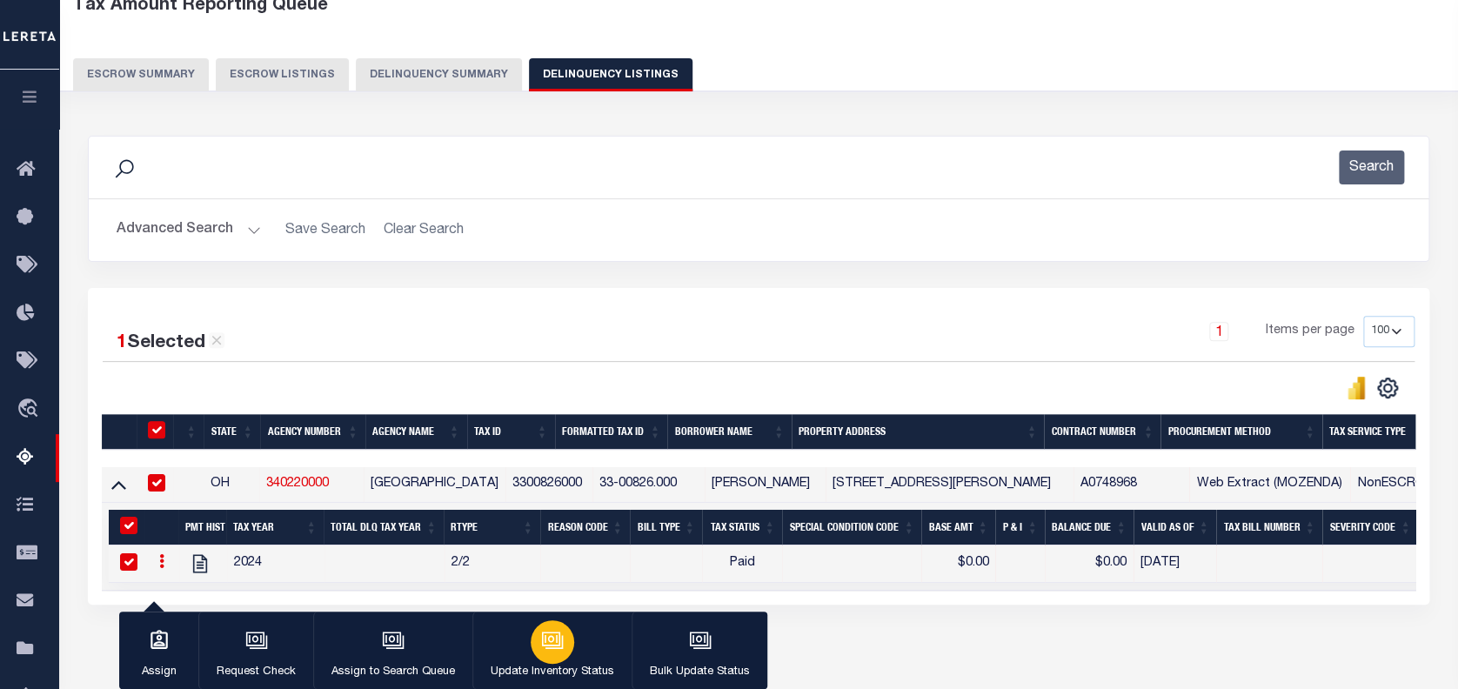
click at [551, 644] on icon "button" at bounding box center [552, 640] width 23 height 23
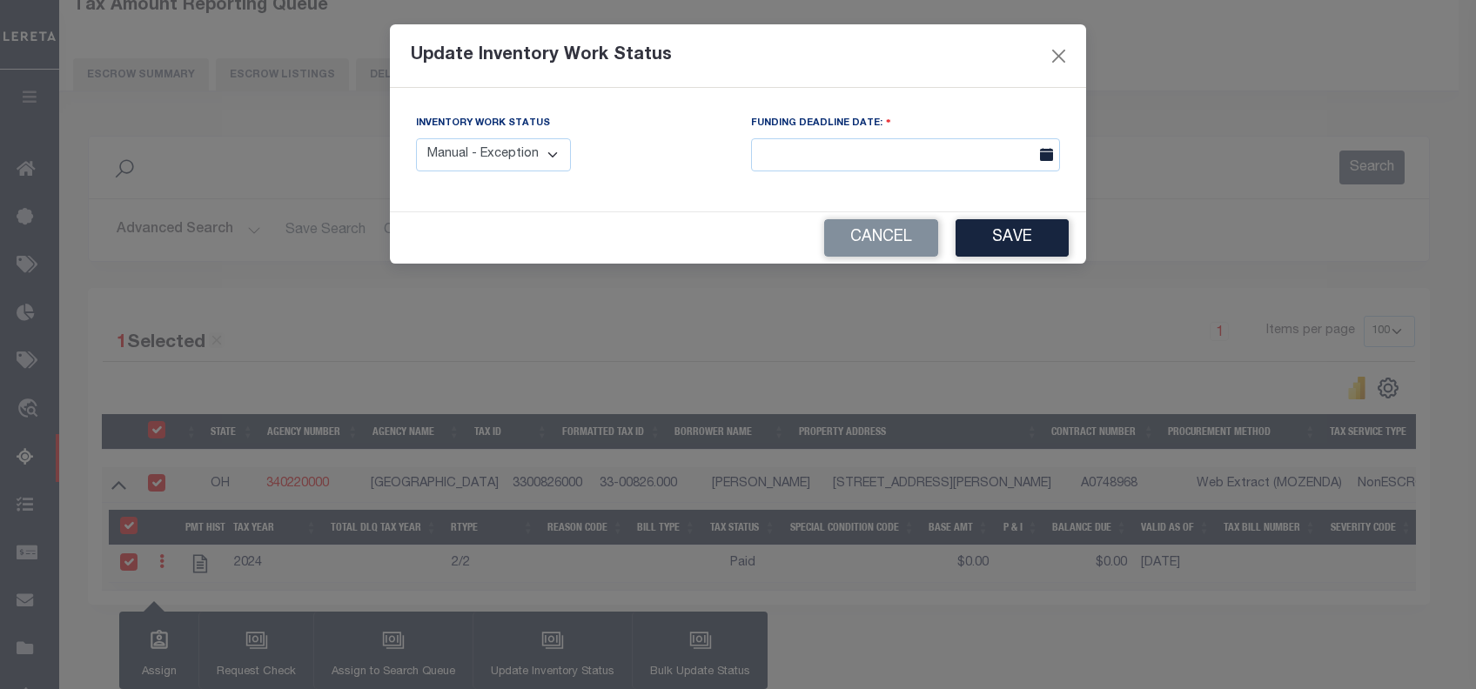
click at [510, 156] on select "Manual - Exception Pended - Awaiting Search Late Add Exception Completed" at bounding box center [493, 155] width 155 height 34
select select "4"
click at [416, 138] on select "Manual - Exception Pended - Awaiting Search Late Add Exception Completed" at bounding box center [493, 155] width 155 height 34
click at [1020, 251] on button "Save" at bounding box center [1011, 237] width 113 height 37
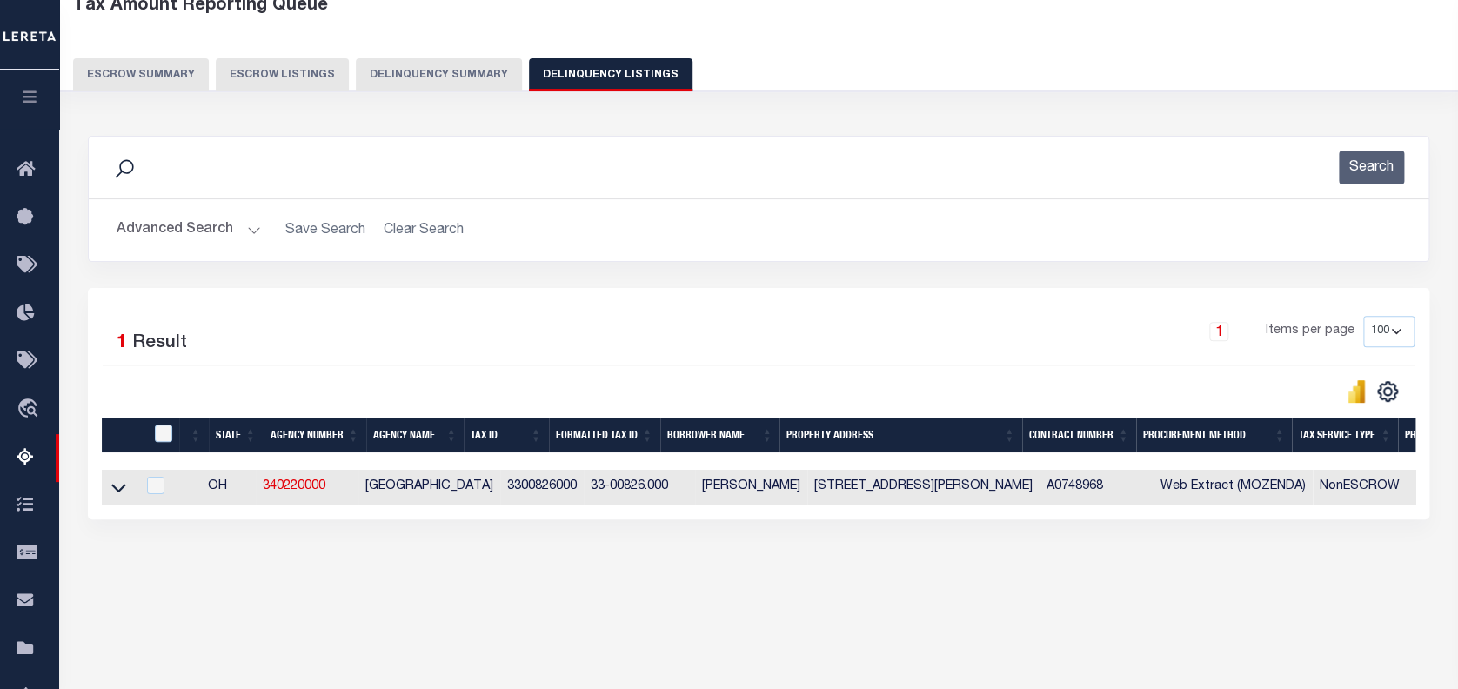
click at [168, 230] on button "Advanced Search" at bounding box center [189, 230] width 144 height 34
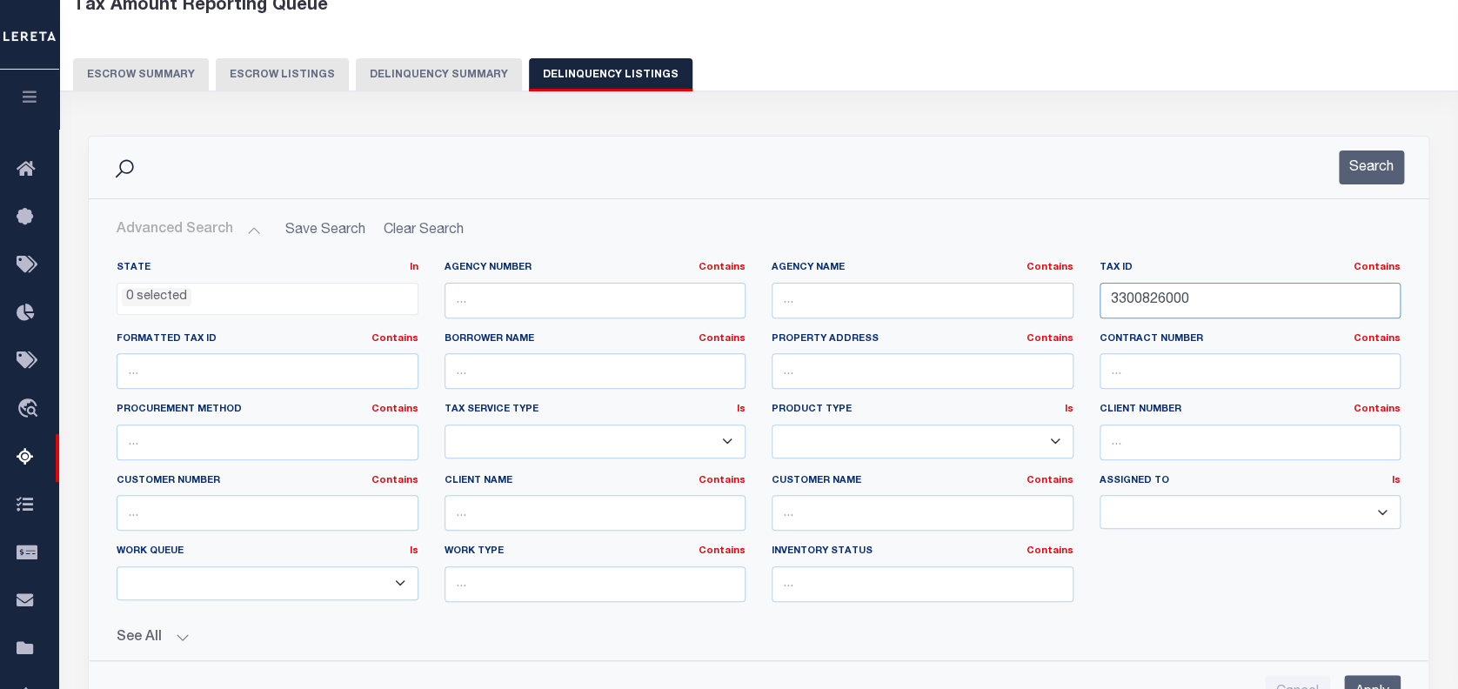
click at [1166, 304] on input "3300826000" at bounding box center [1251, 301] width 302 height 36
paste input "3"
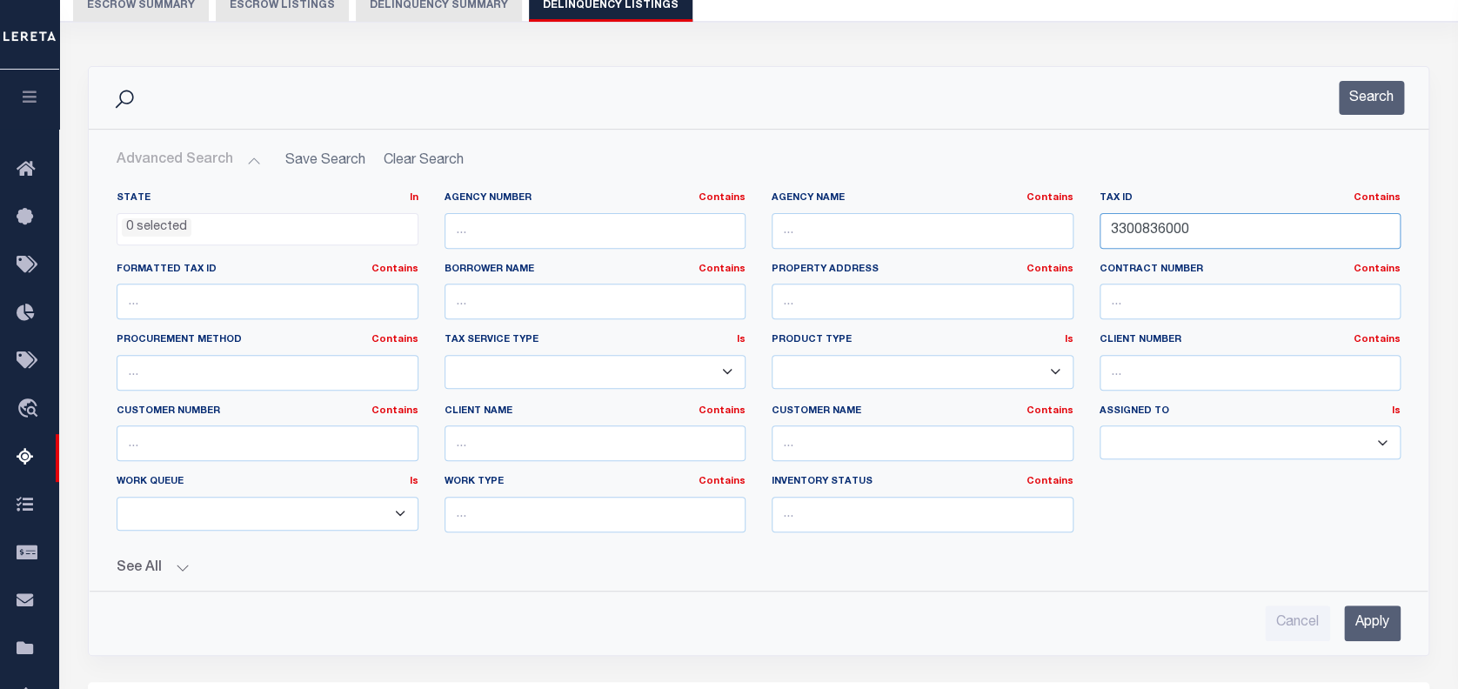
scroll to position [334, 0]
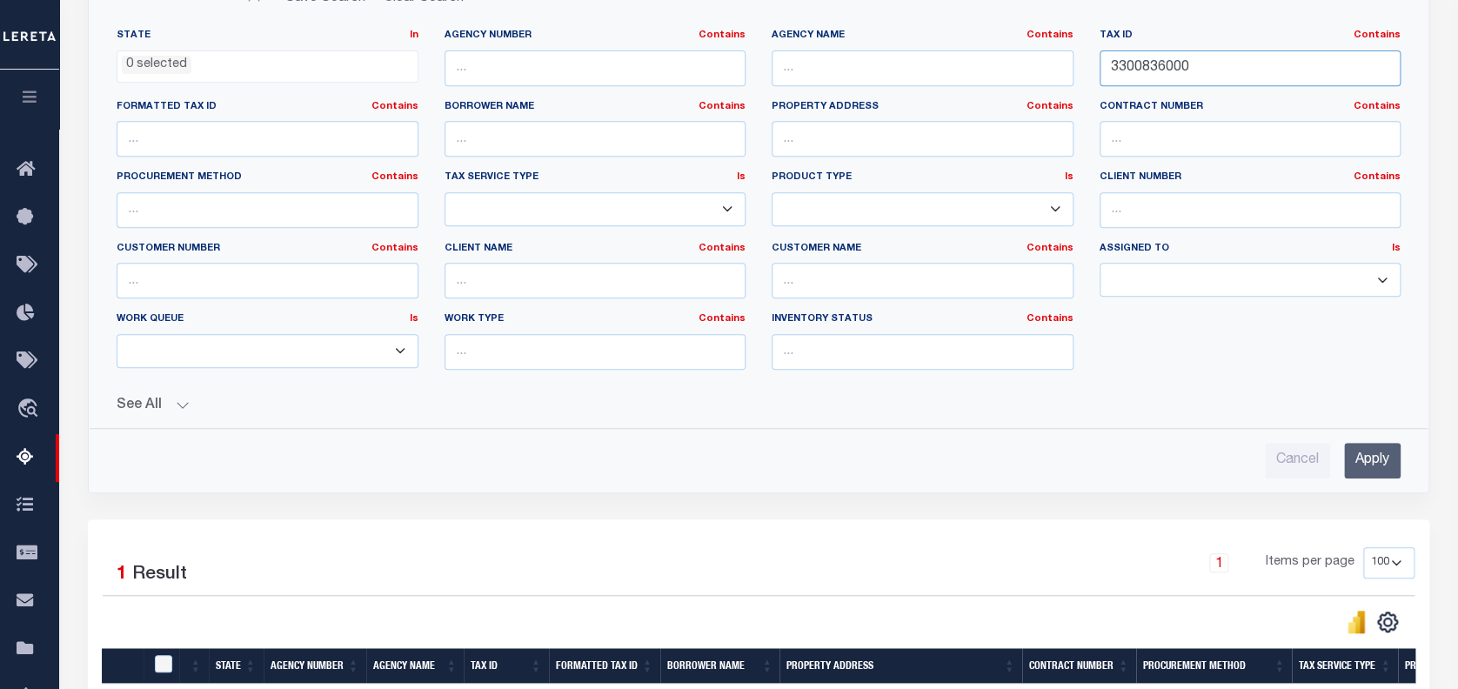
type input "3300836000"
click at [1379, 454] on input "Apply" at bounding box center [1372, 461] width 57 height 36
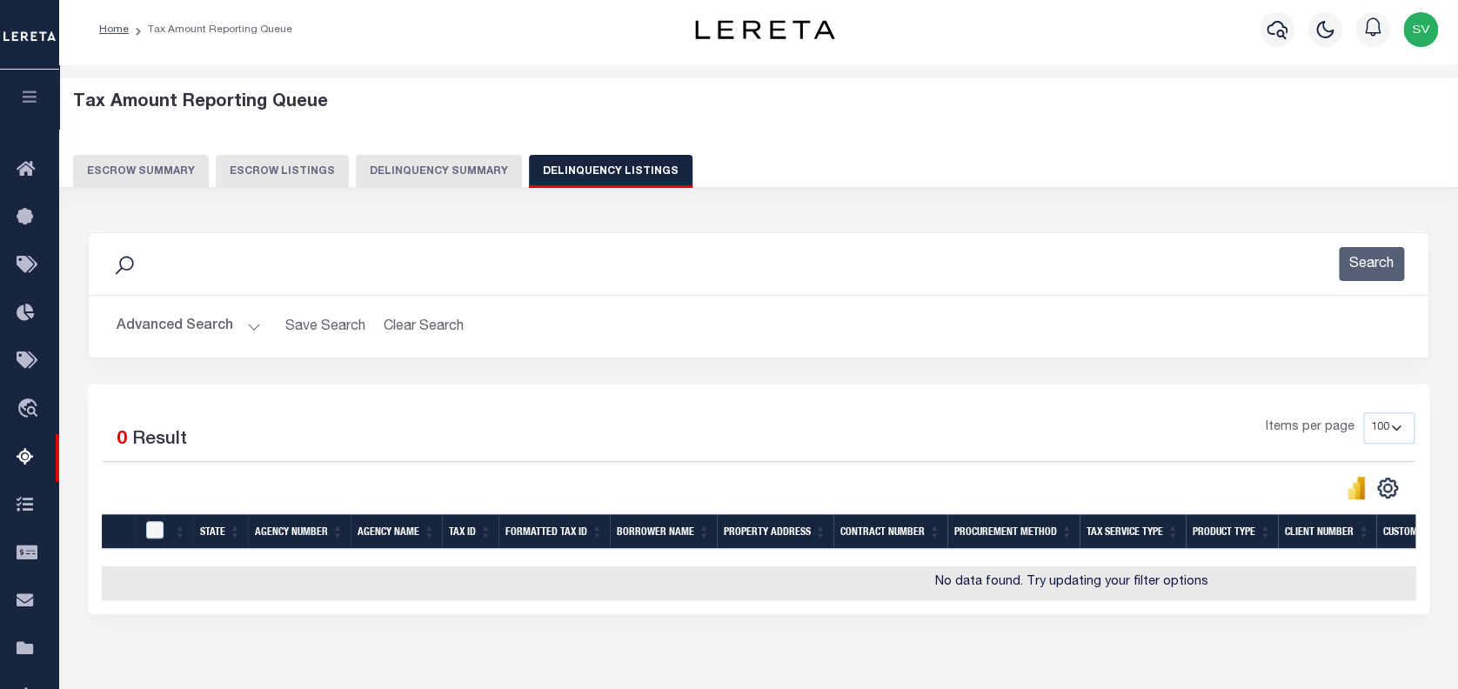
scroll to position [0, 0]
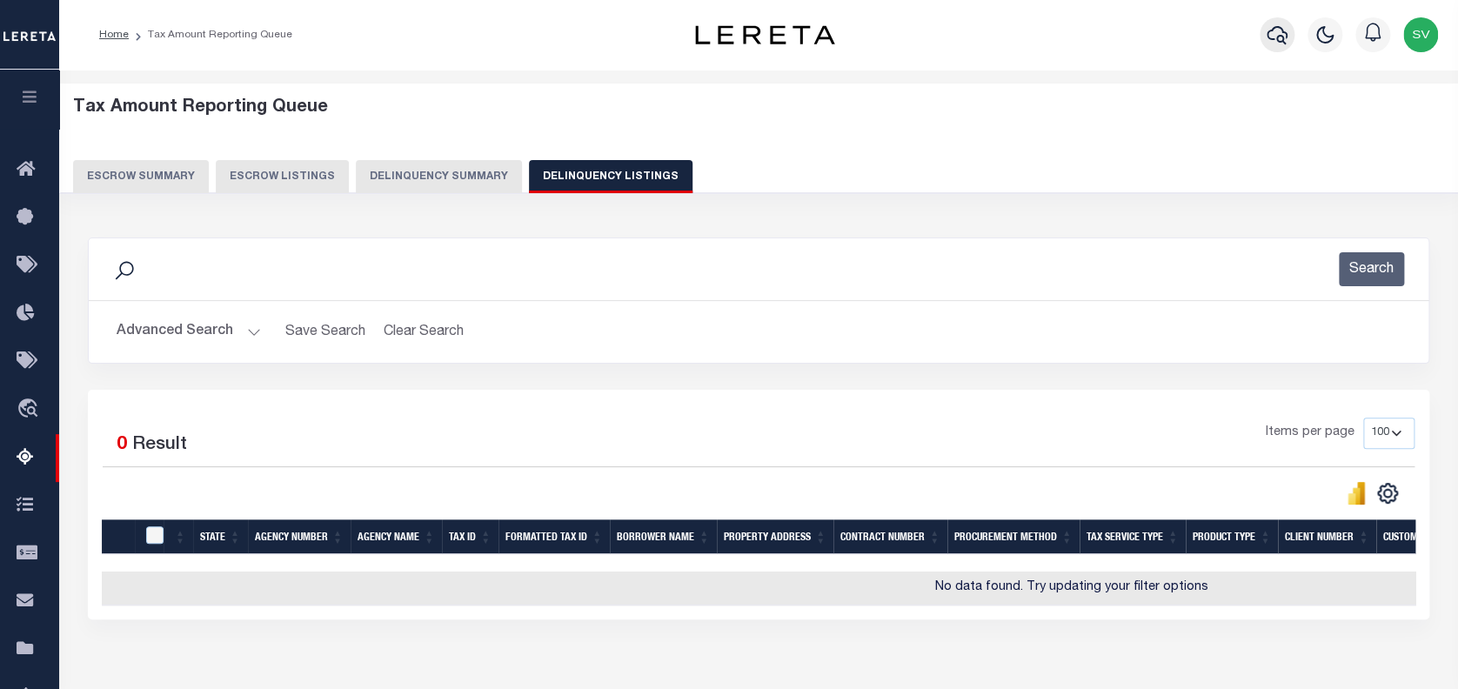
click at [1276, 32] on icon "button" at bounding box center [1277, 34] width 21 height 21
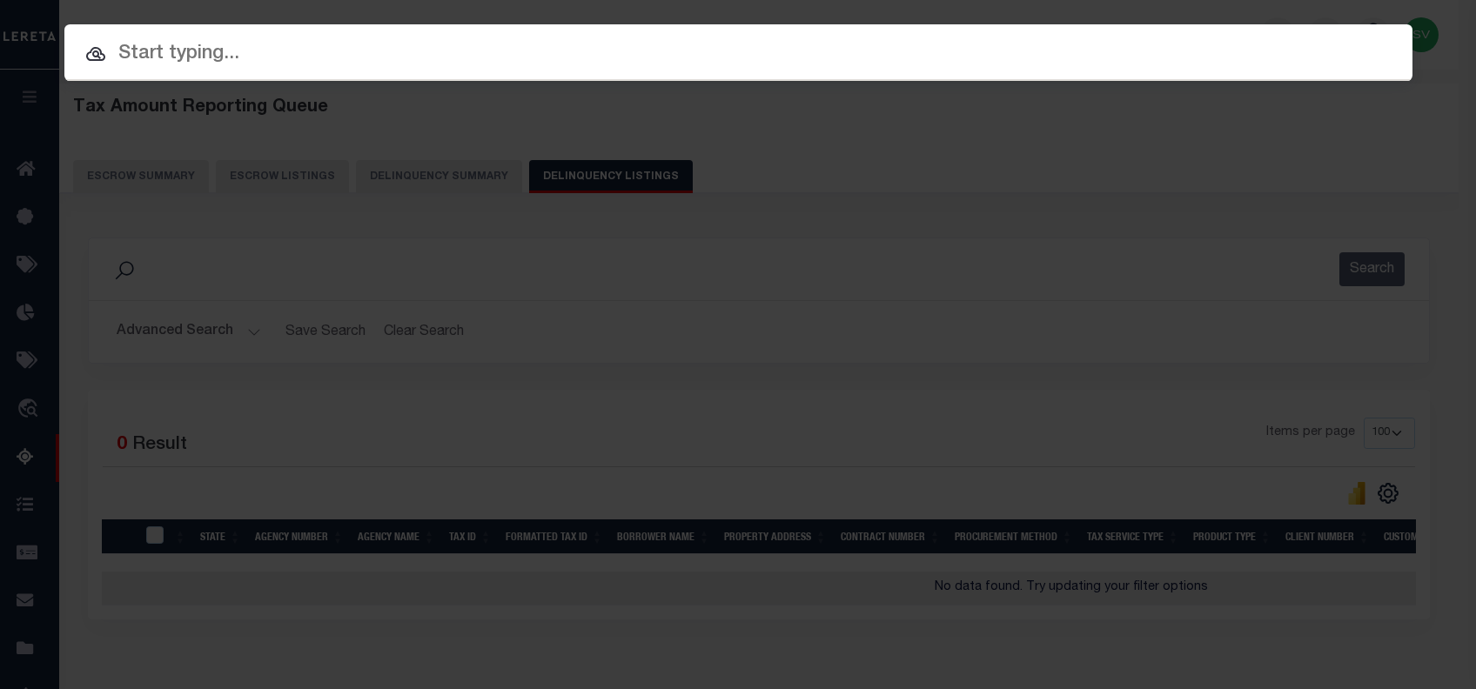
paste input "10053353"
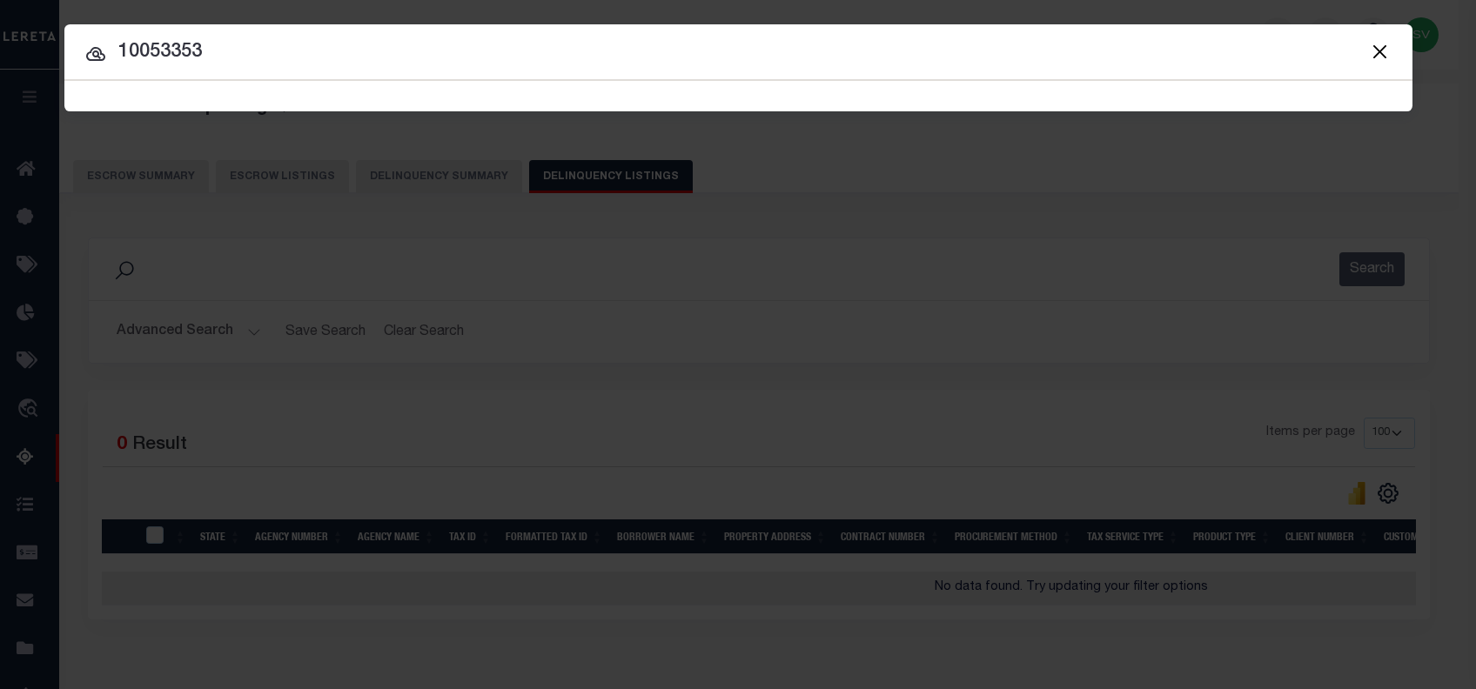
type input "10053353"
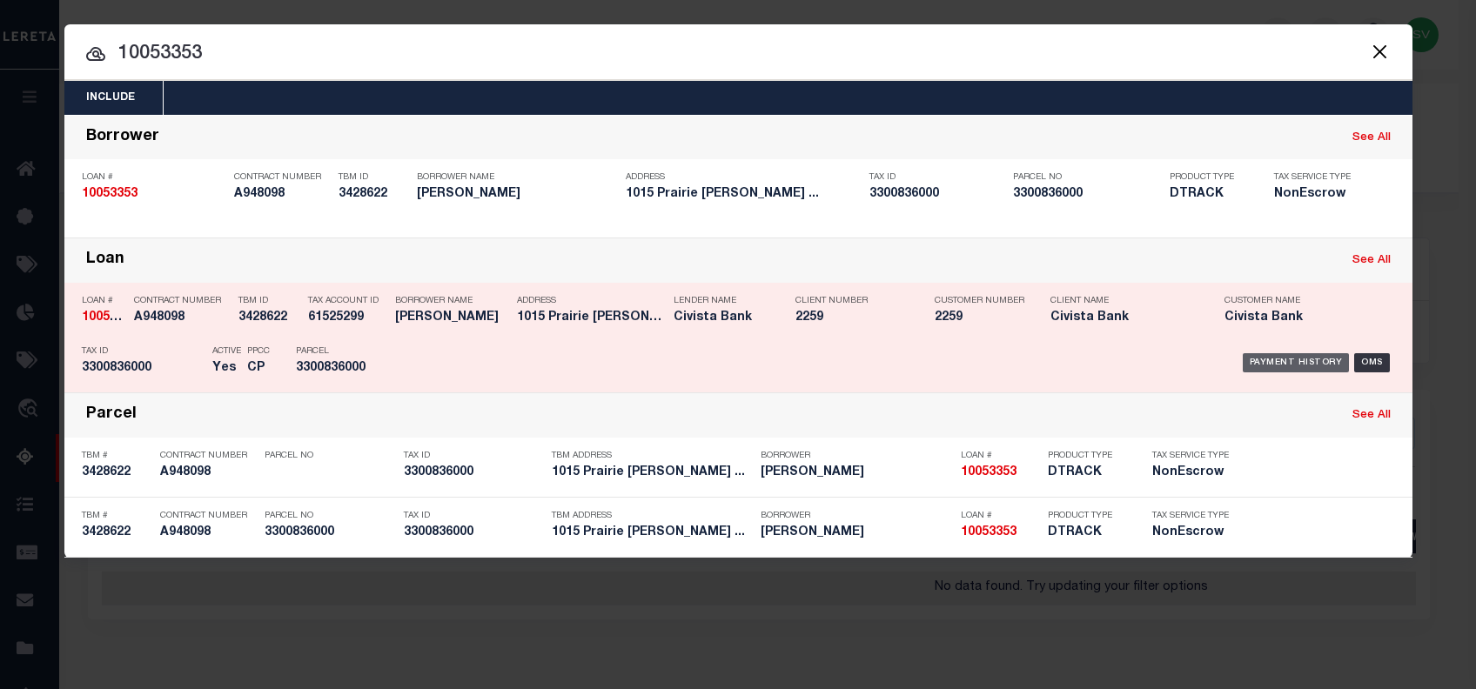
click at [1276, 356] on div "Payment History" at bounding box center [1296, 362] width 107 height 19
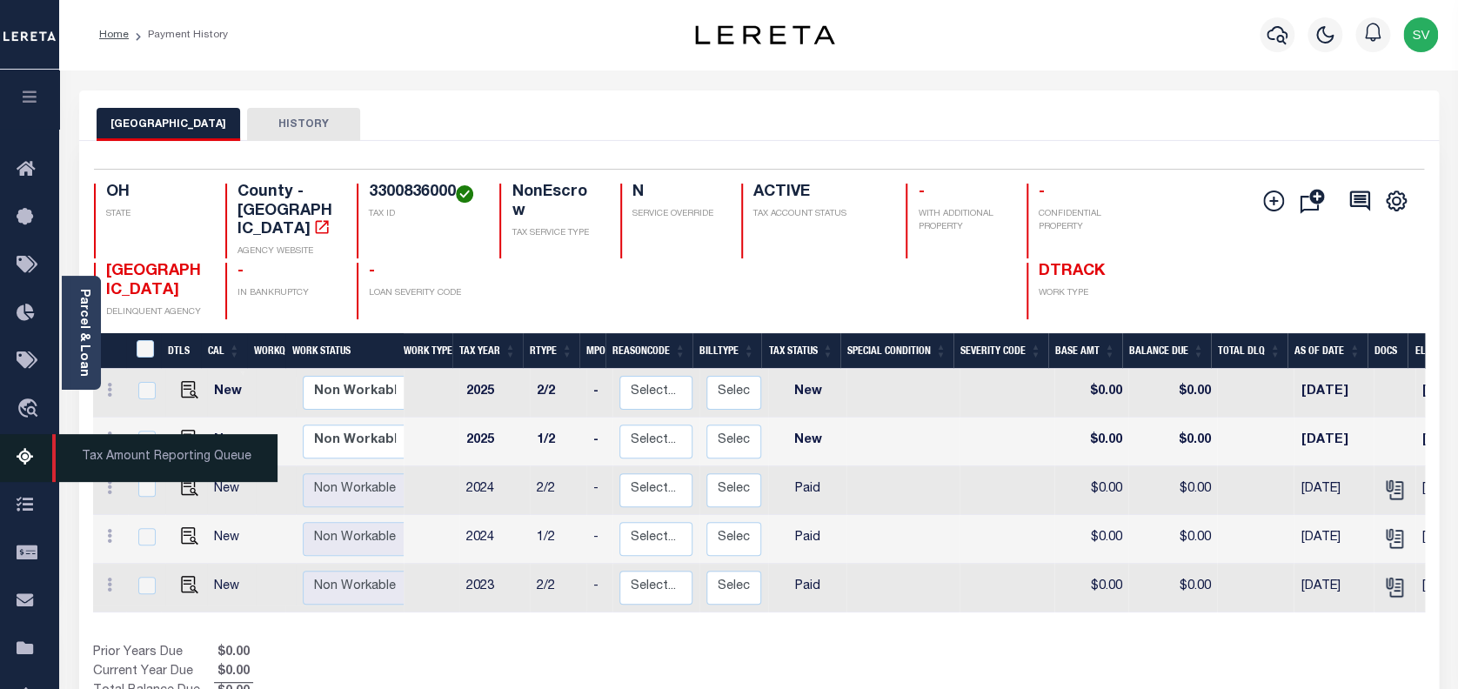
click at [23, 458] on icon at bounding box center [31, 458] width 28 height 22
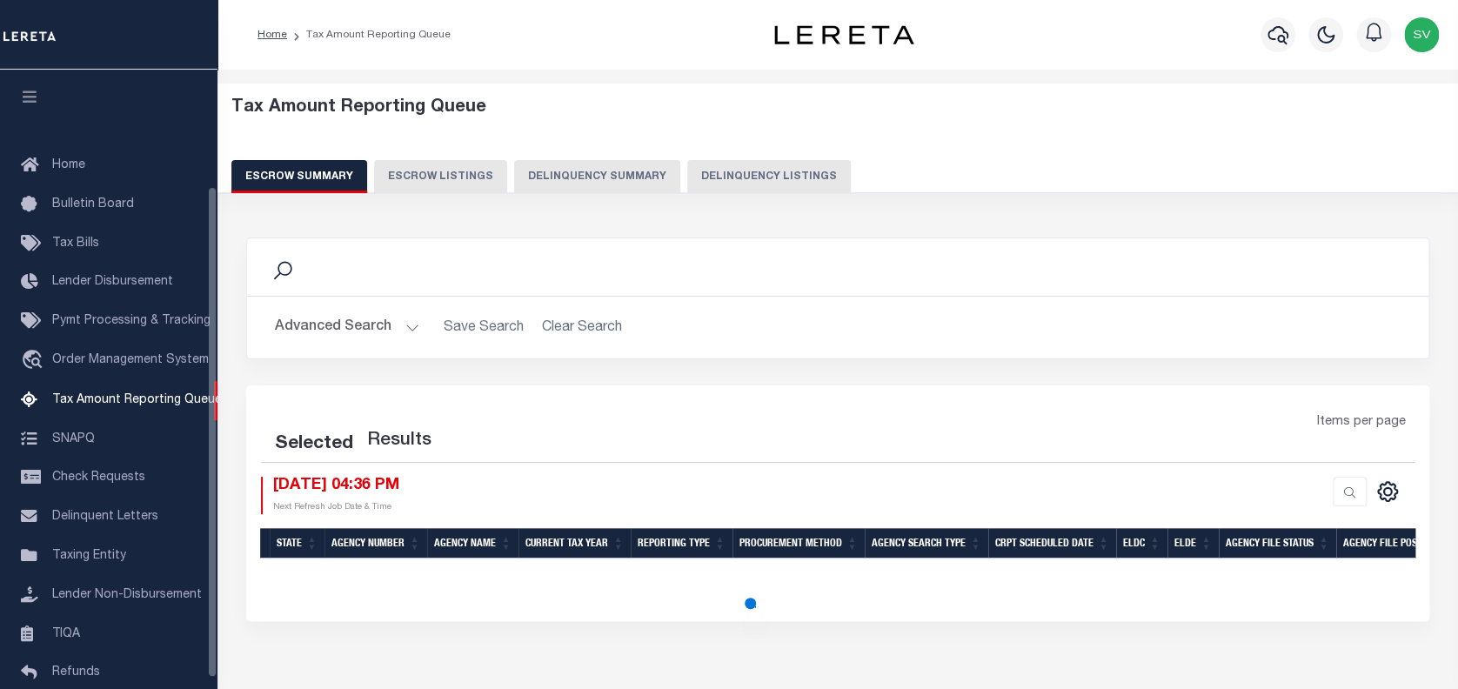
scroll to position [160, 0]
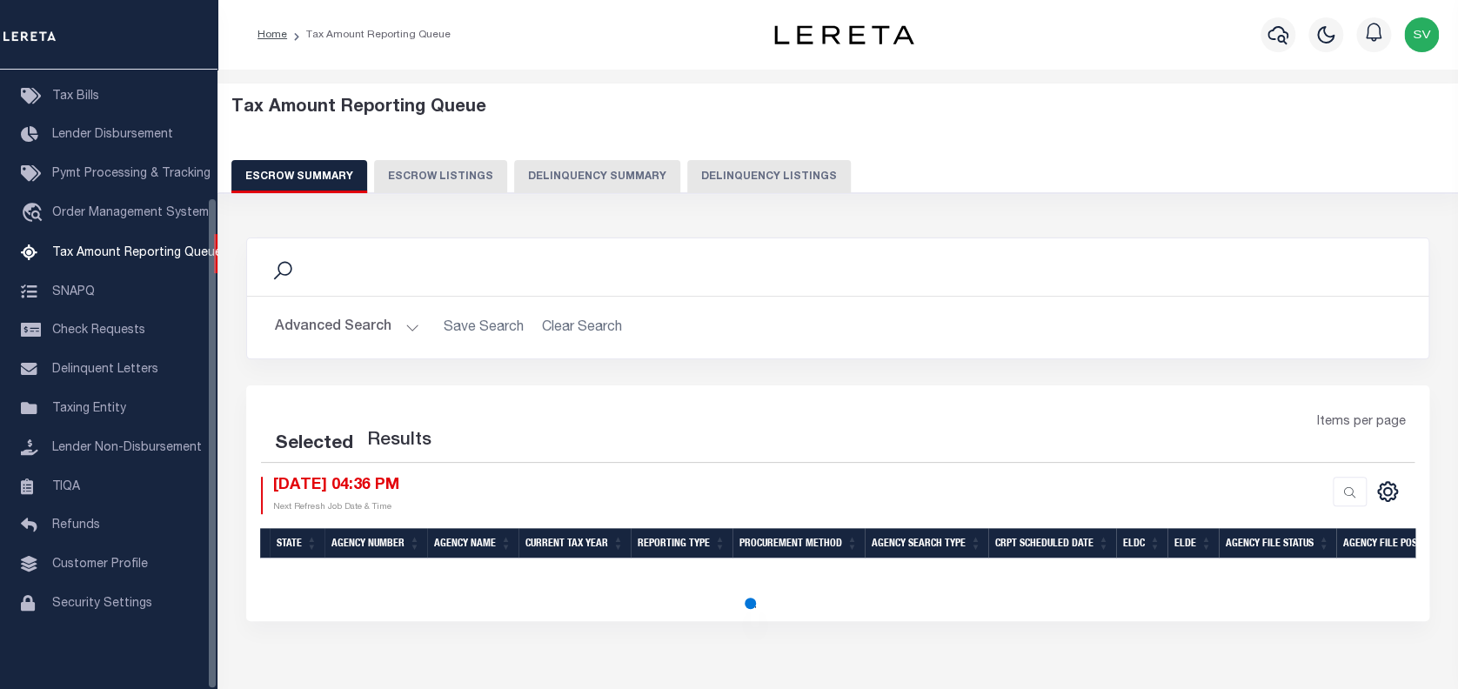
click at [748, 173] on button "Delinquency Listings" at bounding box center [769, 176] width 164 height 33
select select "100"
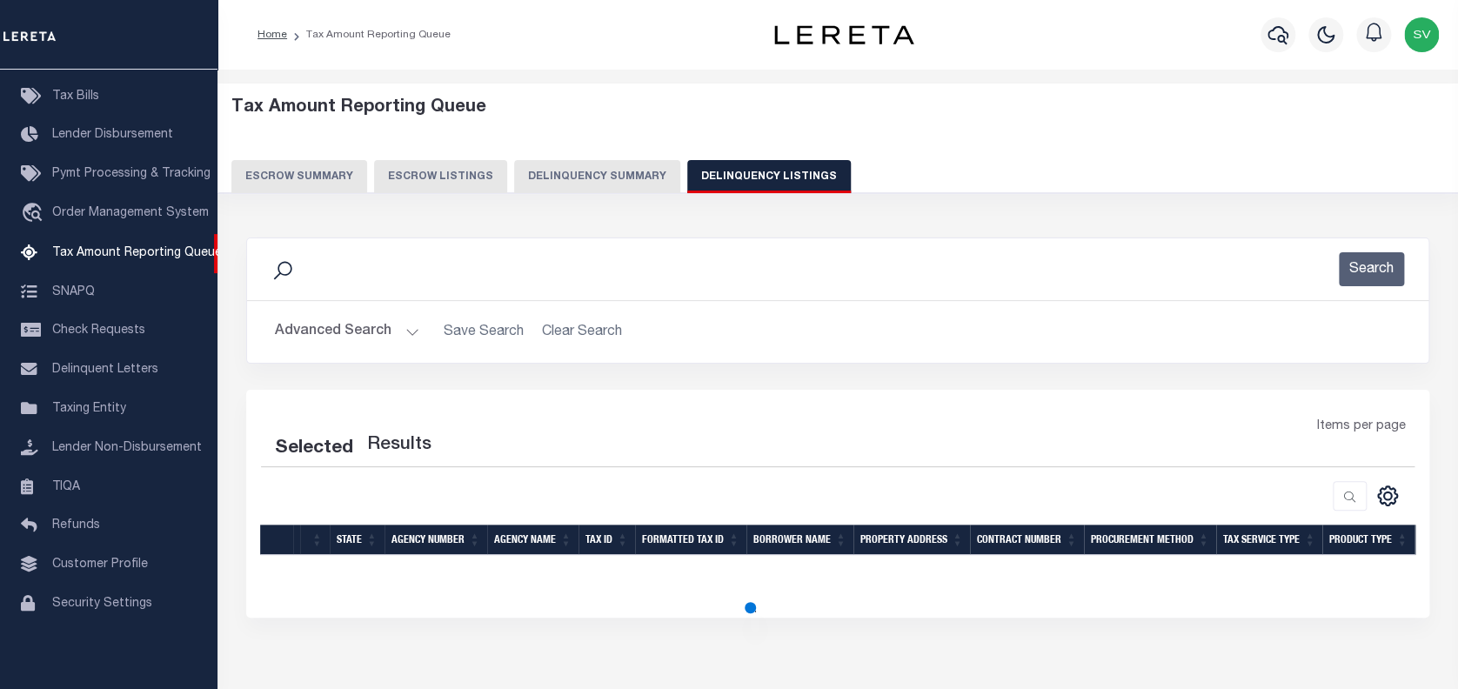
select select "100"
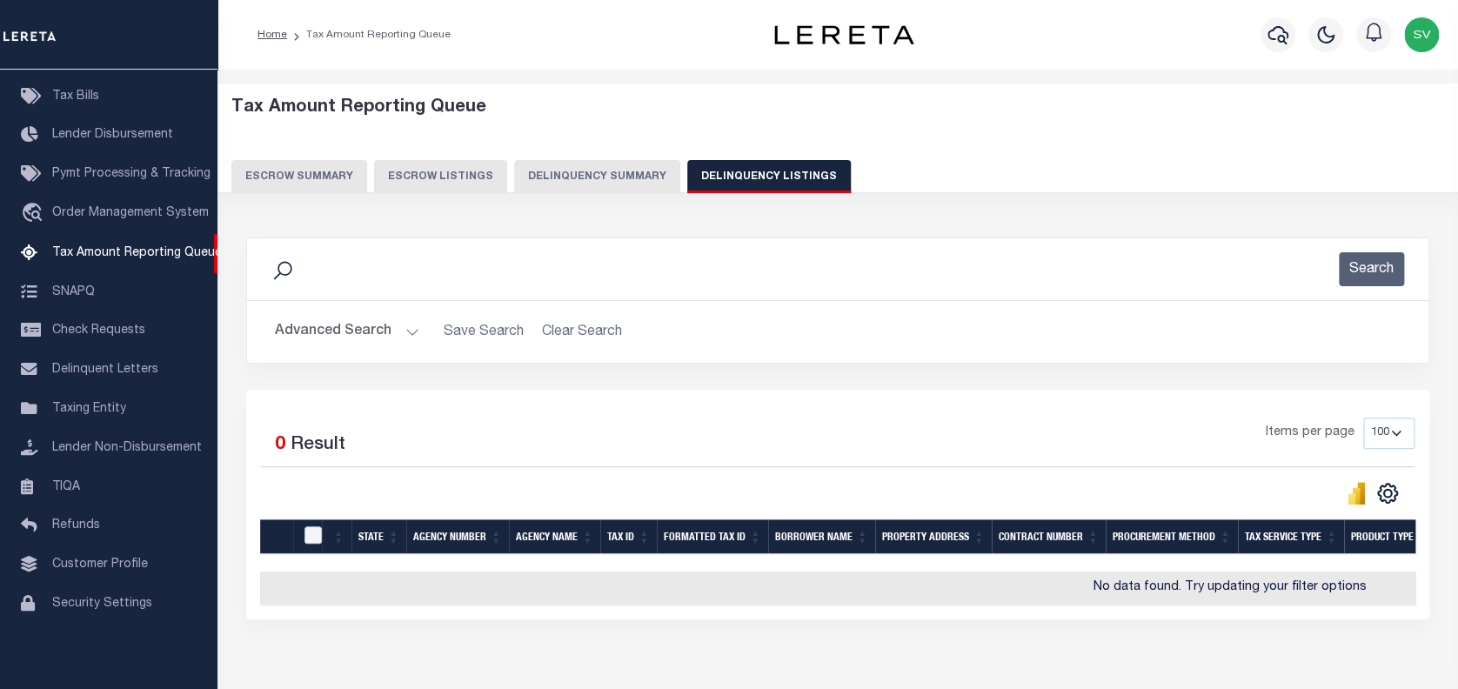
click at [337, 332] on button "Advanced Search" at bounding box center [347, 332] width 144 height 34
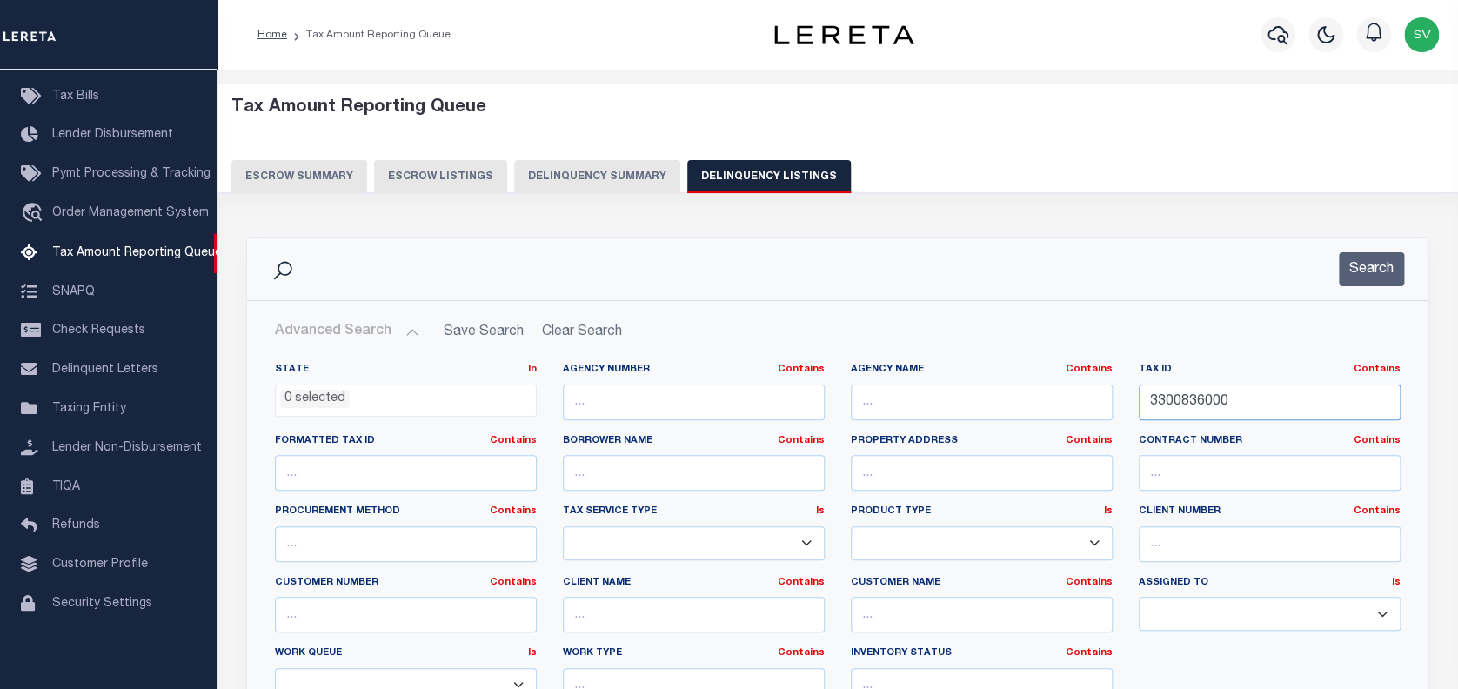
click at [1176, 404] on input "3300836000" at bounding box center [1270, 403] width 262 height 36
paste input "952"
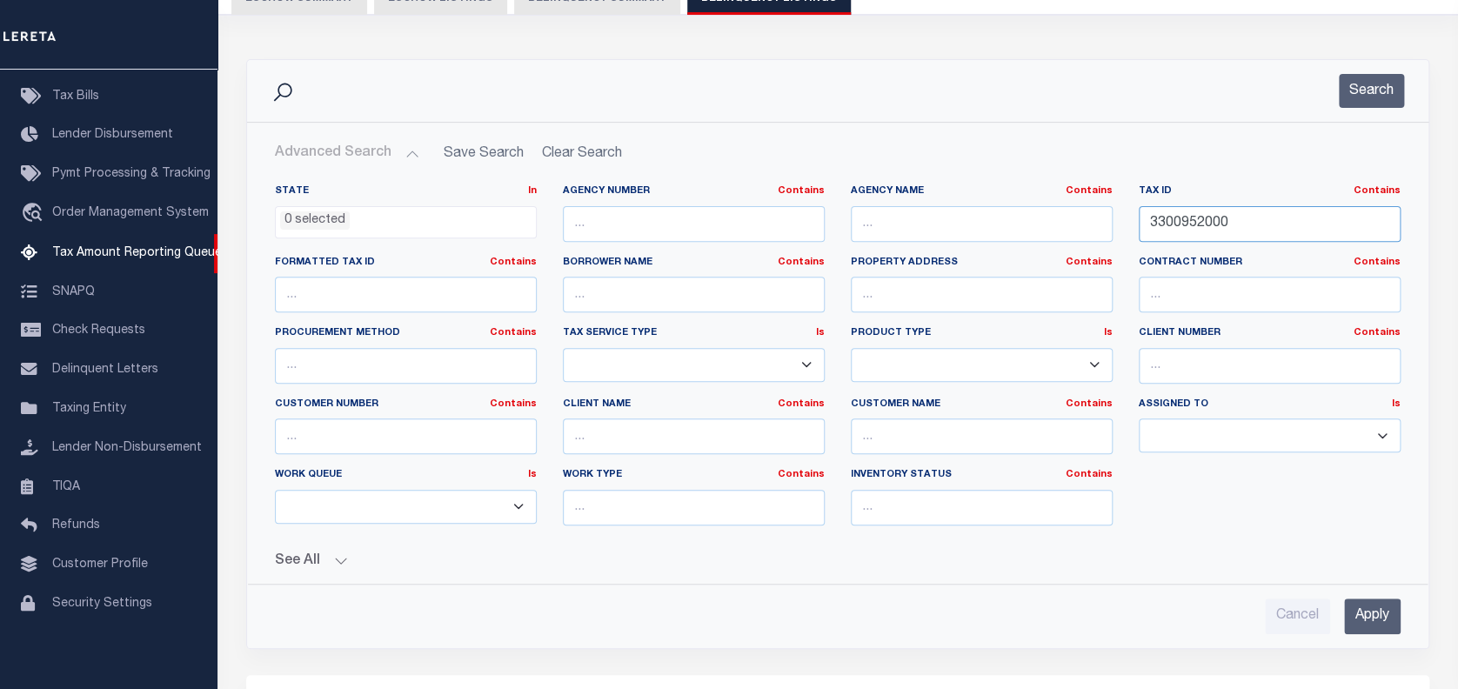
scroll to position [231, 0]
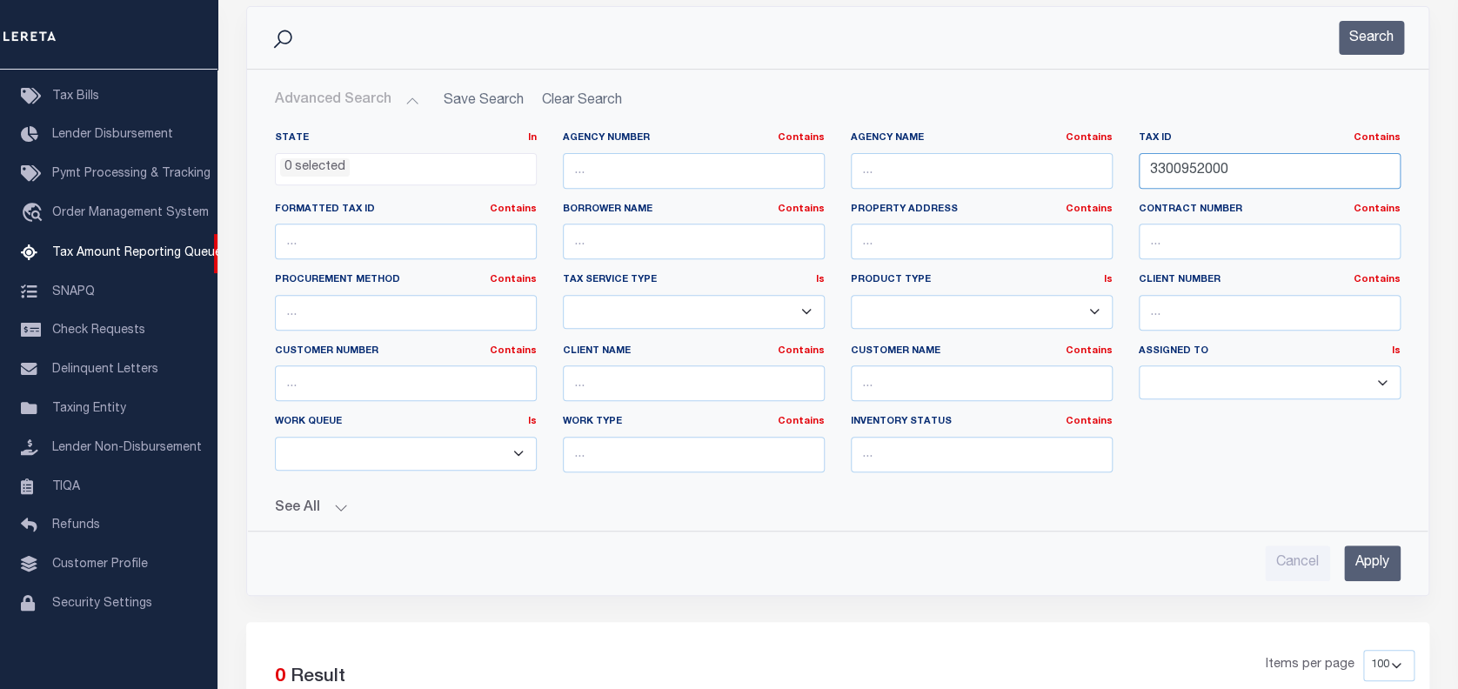
type input "3300952000"
click at [1371, 564] on input "Apply" at bounding box center [1372, 564] width 57 height 36
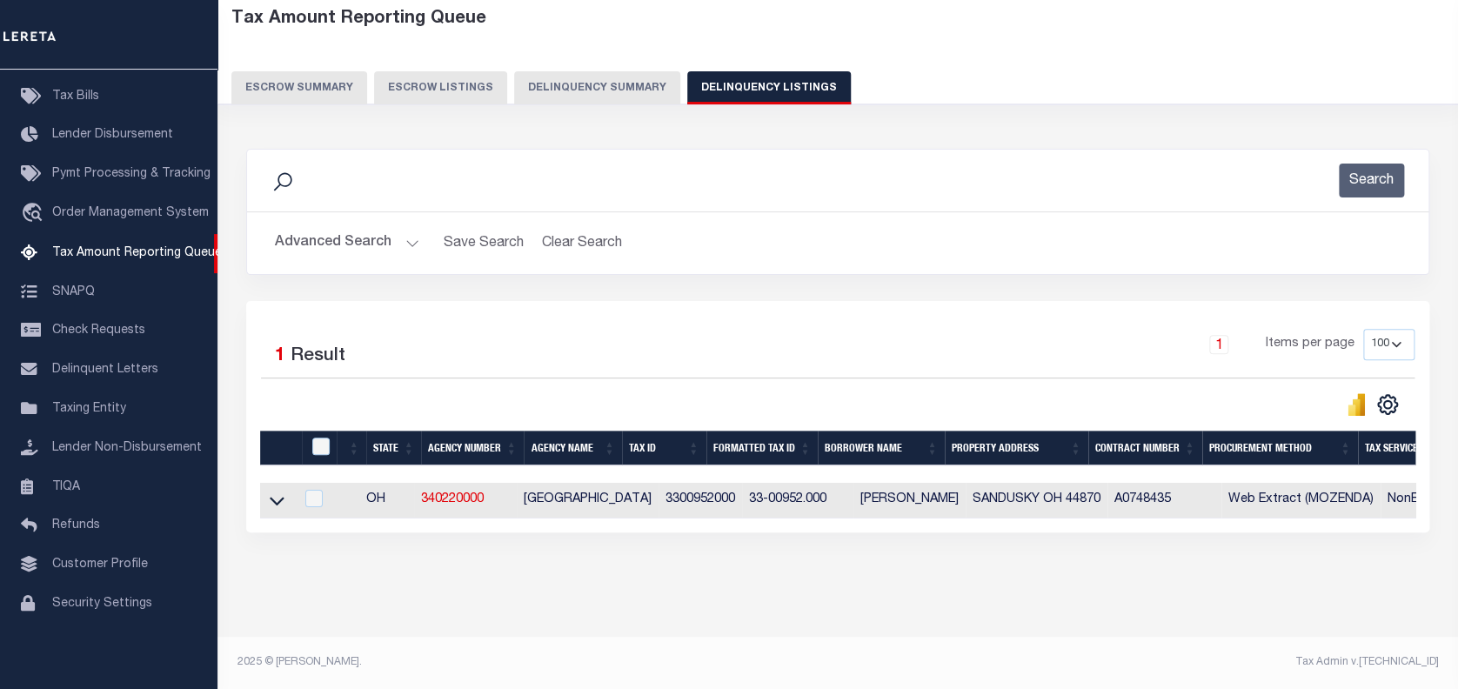
scroll to position [102, 0]
click at [275, 492] on icon at bounding box center [277, 501] width 15 height 18
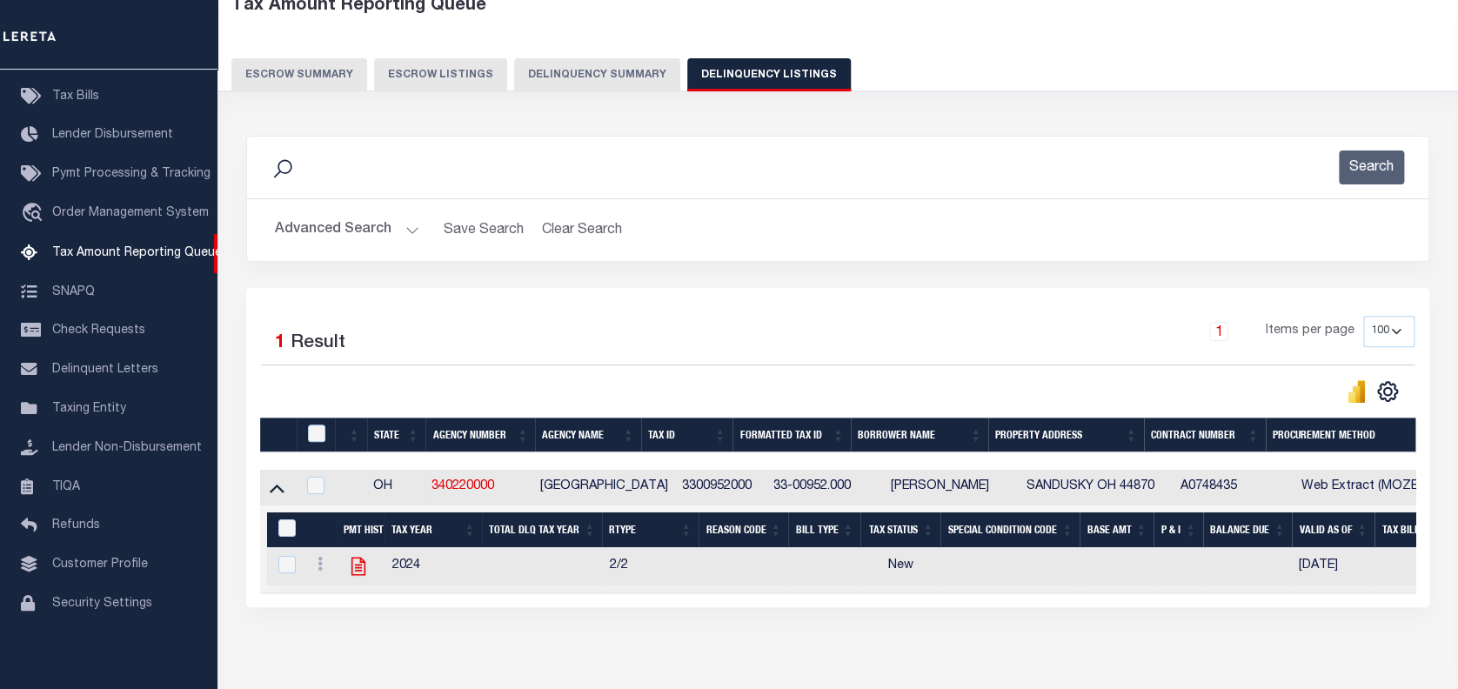
click at [355, 568] on icon "" at bounding box center [359, 567] width 14 height 18
checkbox input "true"
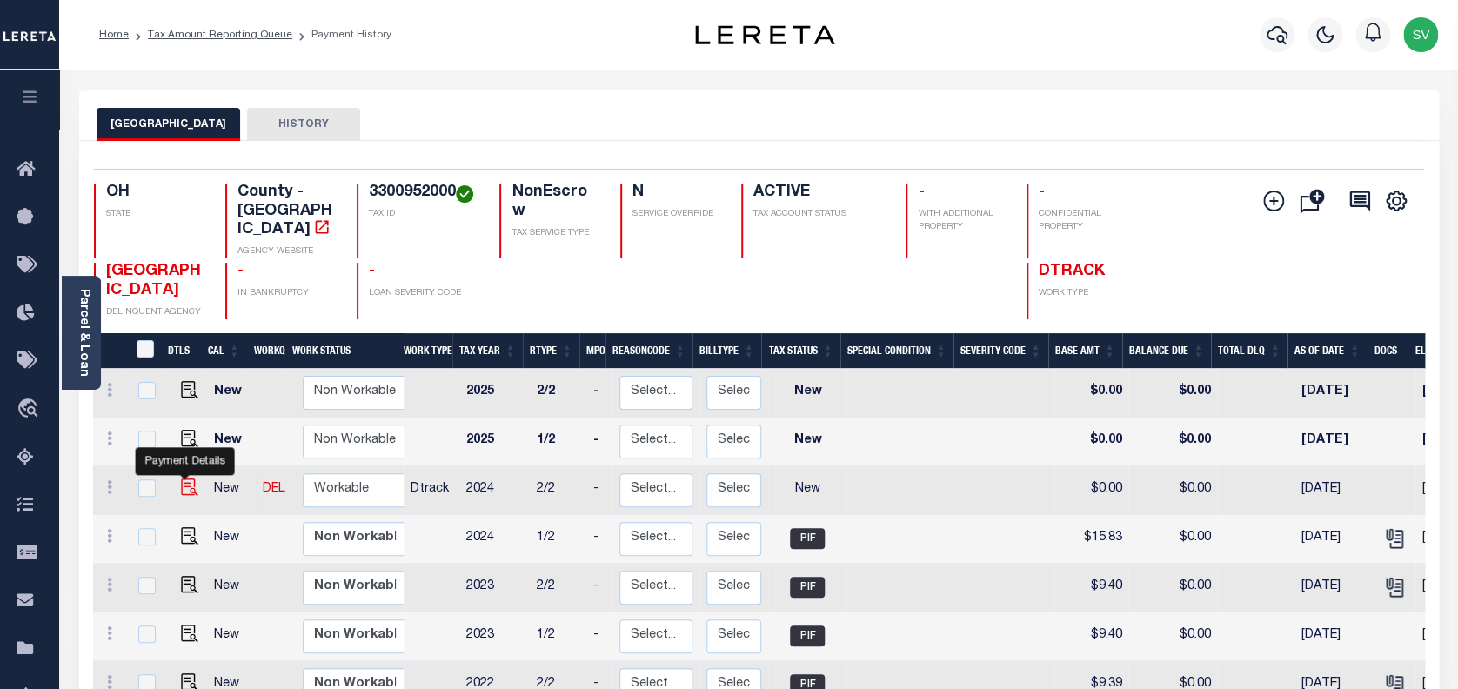
click at [184, 479] on img "" at bounding box center [189, 487] width 17 height 17
checkbox input "true"
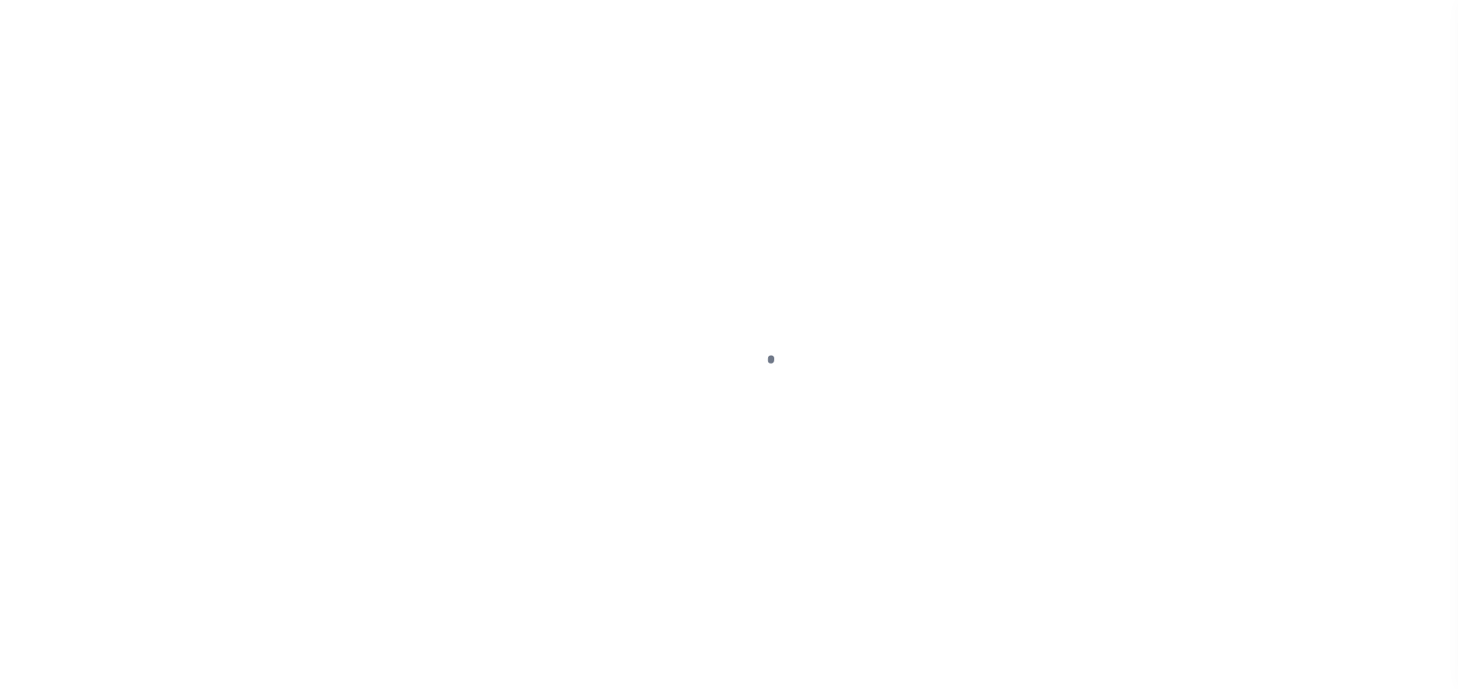
select select "NW2"
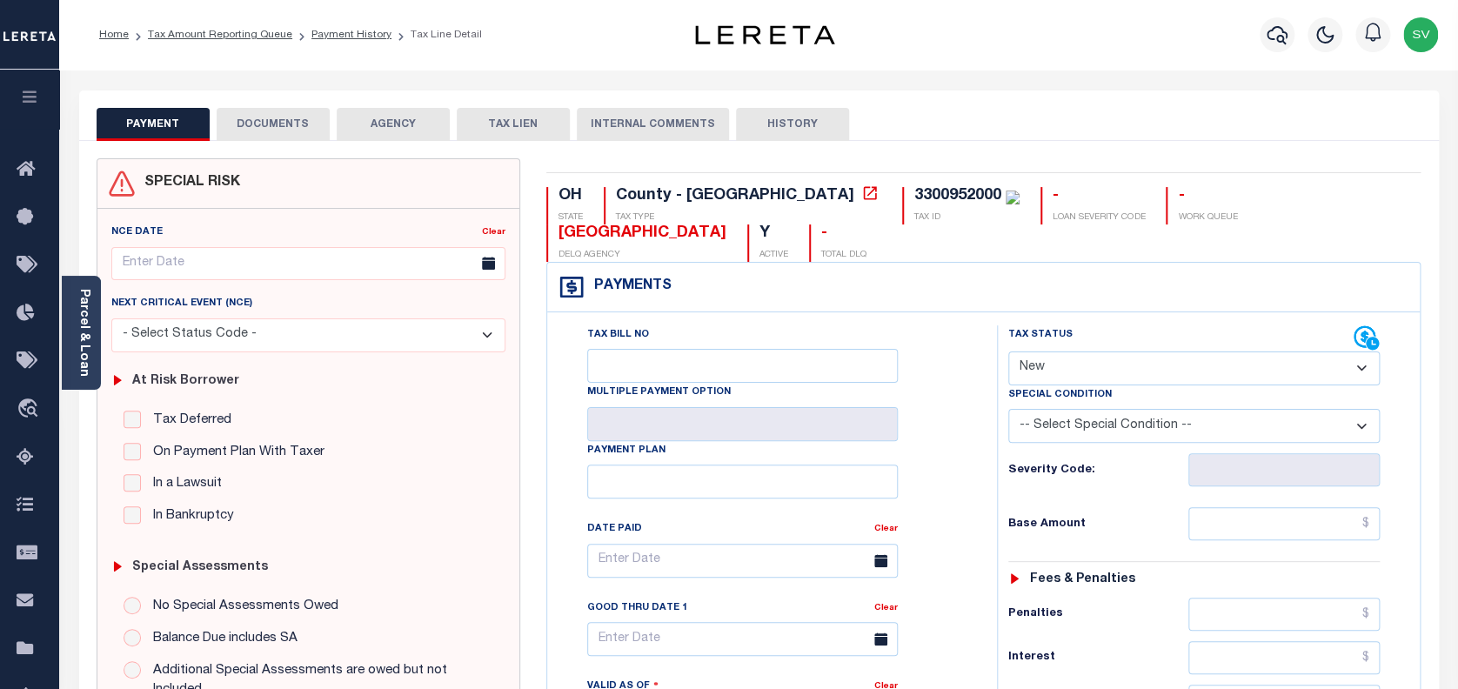
click at [278, 113] on button "DOCUMENTS" at bounding box center [273, 124] width 113 height 33
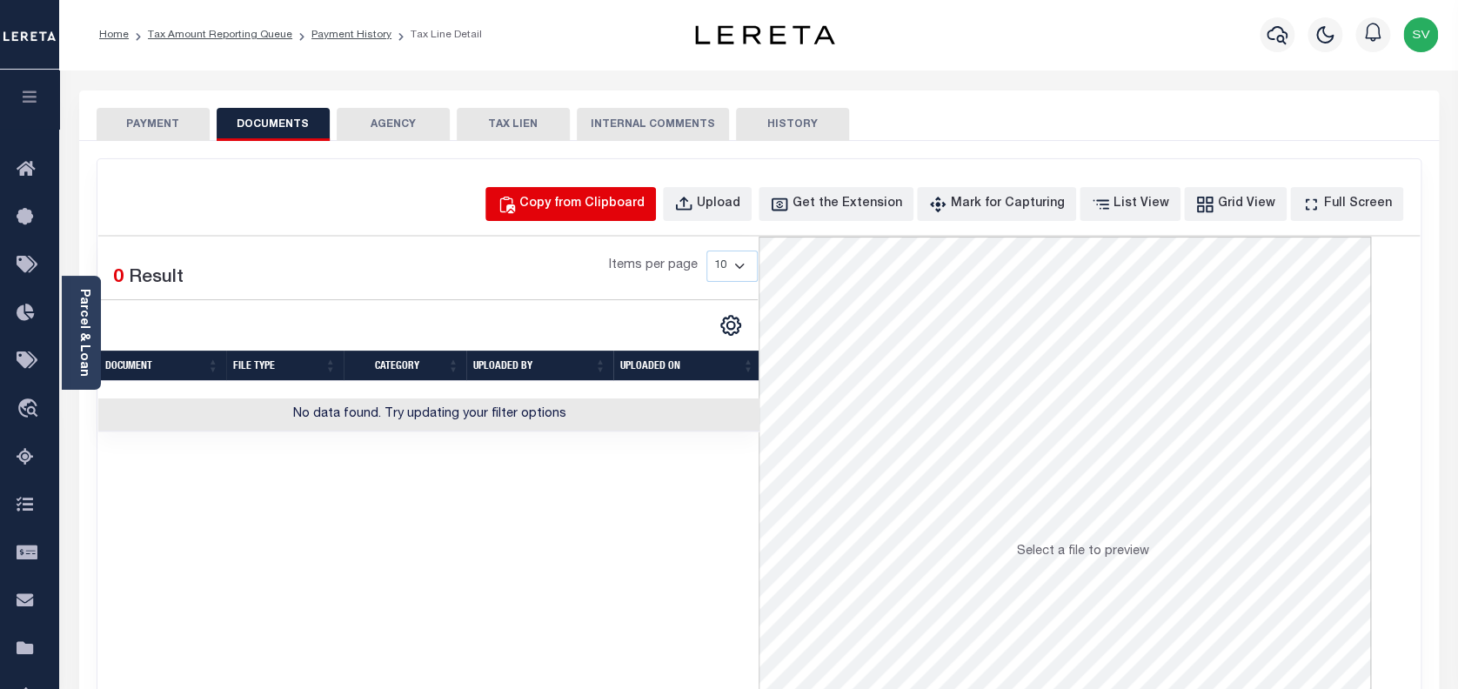
click at [606, 209] on div "Copy from Clipboard" at bounding box center [581, 204] width 125 height 19
select select "POP"
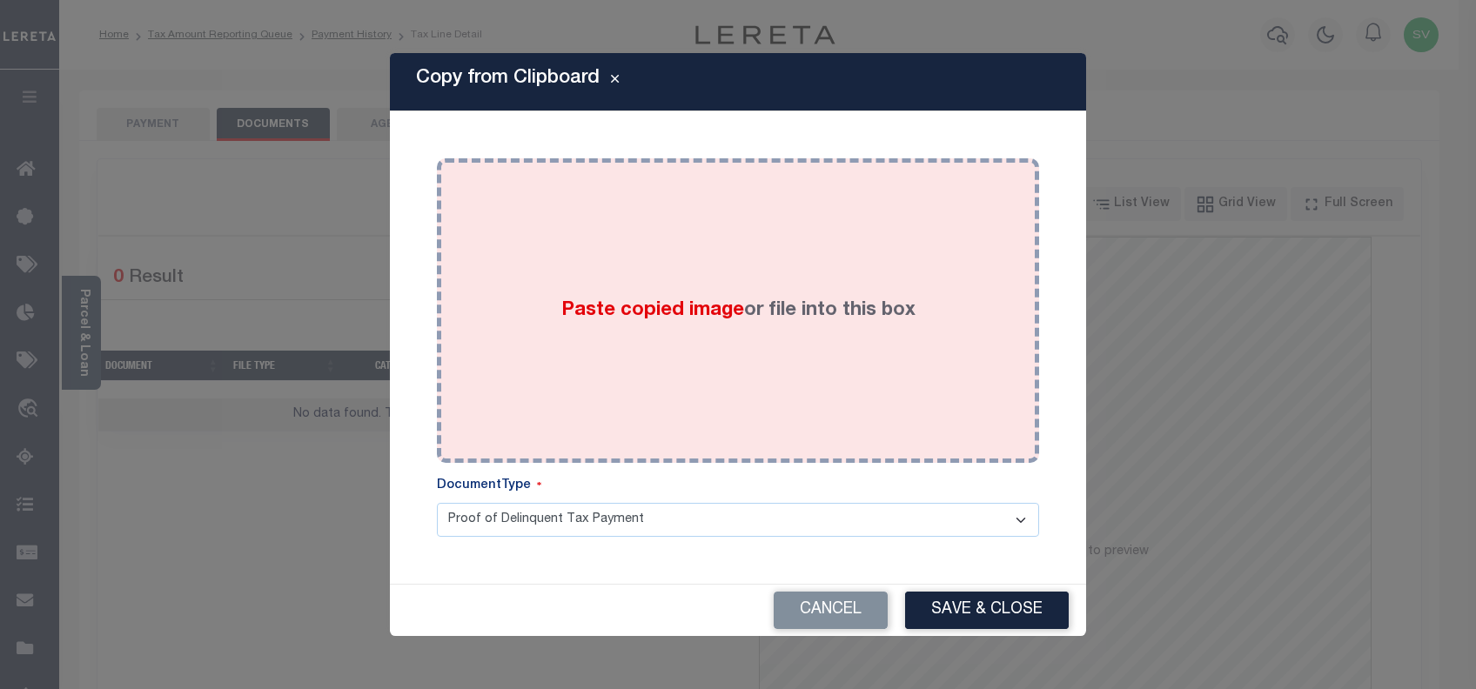
click at [807, 319] on label "Paste copied image or file into this box" at bounding box center [738, 311] width 354 height 29
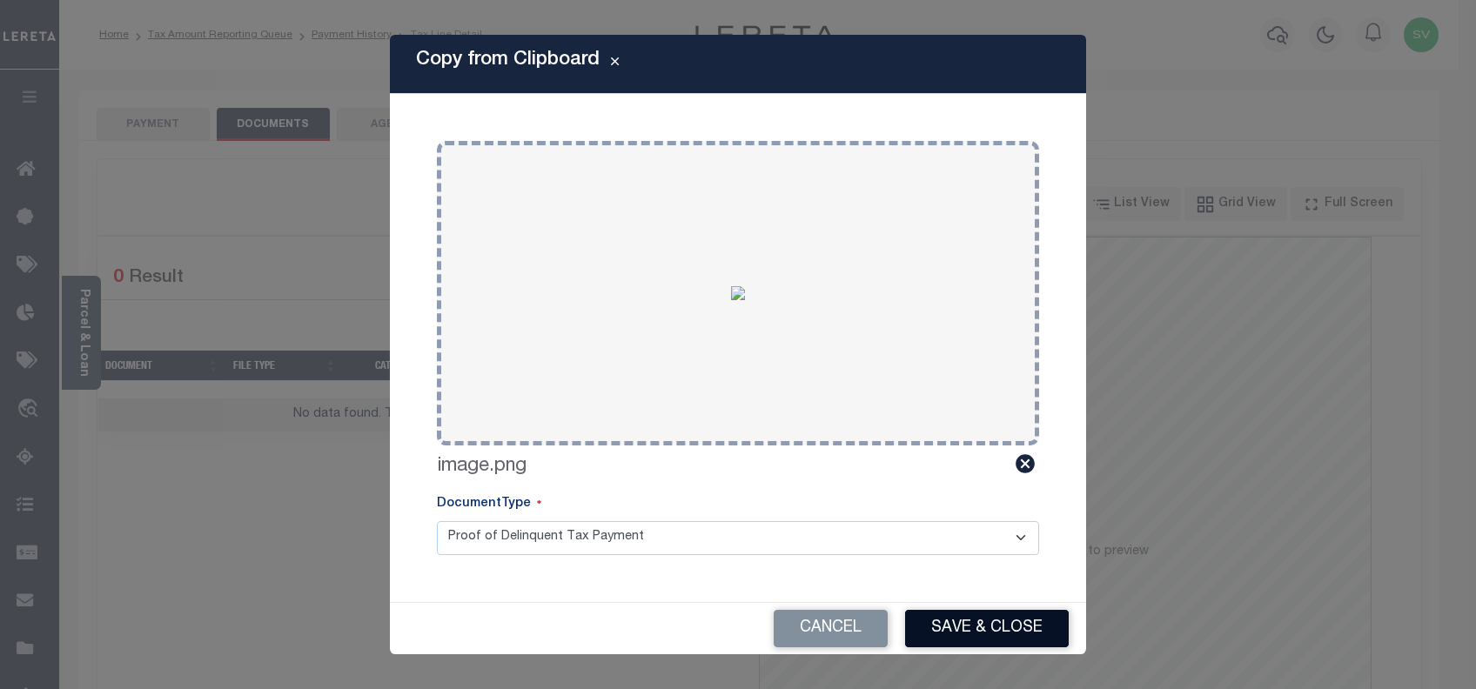
click at [982, 615] on button "Save & Close" at bounding box center [987, 628] width 164 height 37
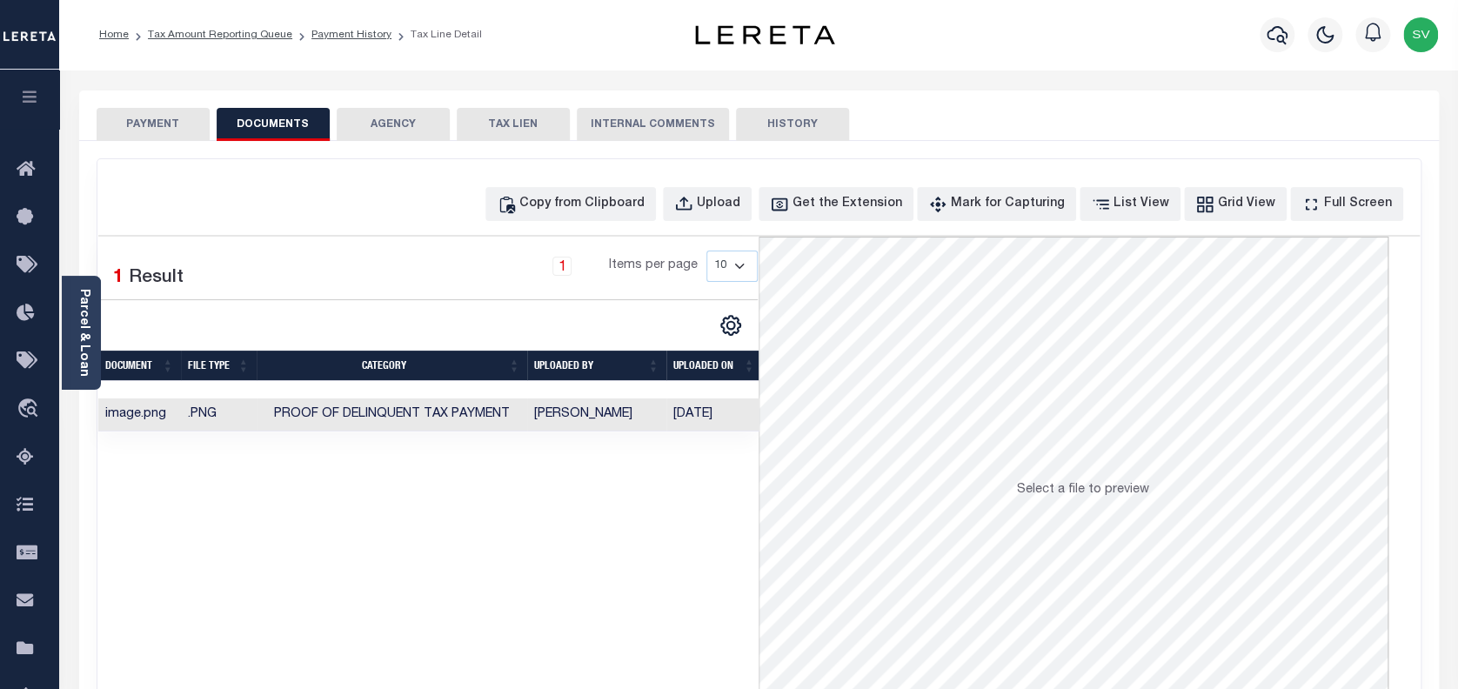
click at [160, 114] on button "PAYMENT" at bounding box center [153, 124] width 113 height 33
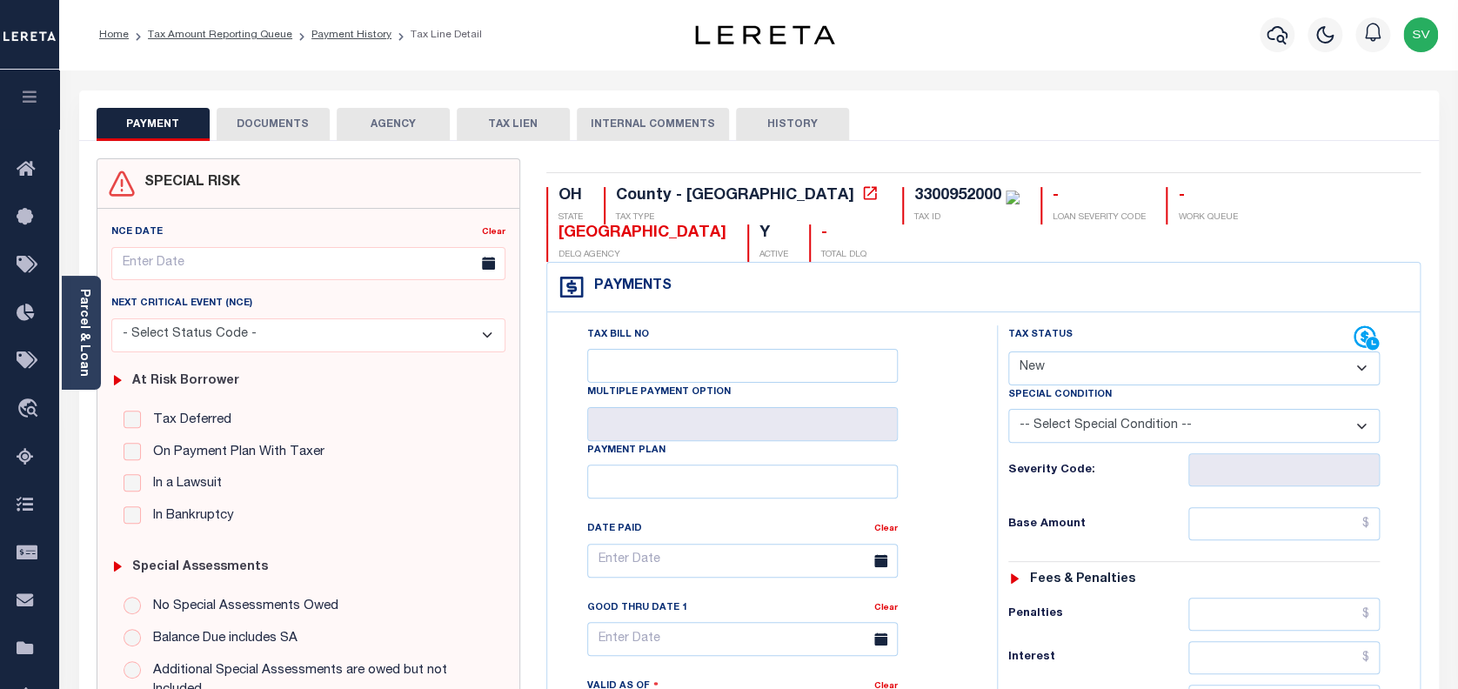
click at [1088, 352] on select "- Select Status Code - Open Due/Unpaid Paid Incomplete No Tax Due Internal Refu…" at bounding box center [1194, 369] width 372 height 34
select select "PYD"
click at [1008, 352] on select "- Select Status Code - Open Due/Unpaid Paid Incomplete No Tax Due Internal Refu…" at bounding box center [1194, 369] width 372 height 34
type input "[DATE]"
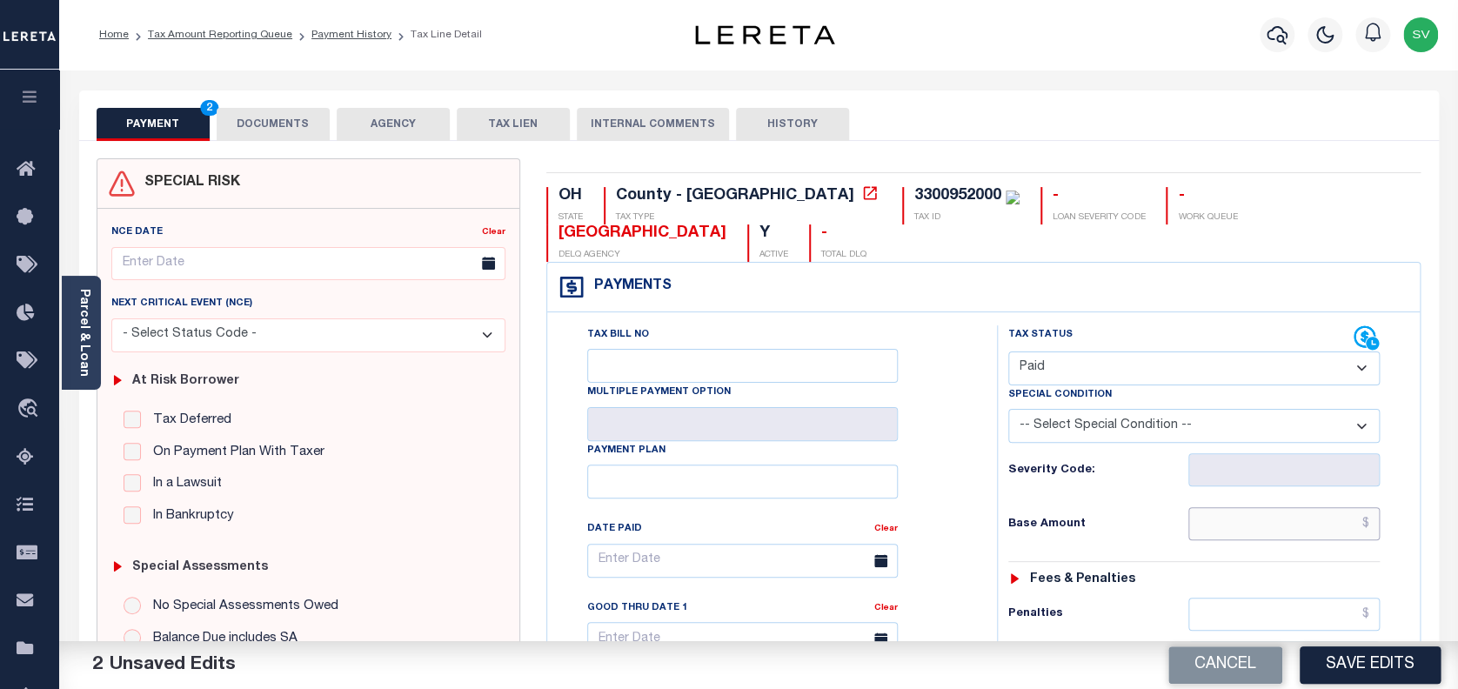
click at [1275, 507] on input "text" at bounding box center [1285, 523] width 192 height 33
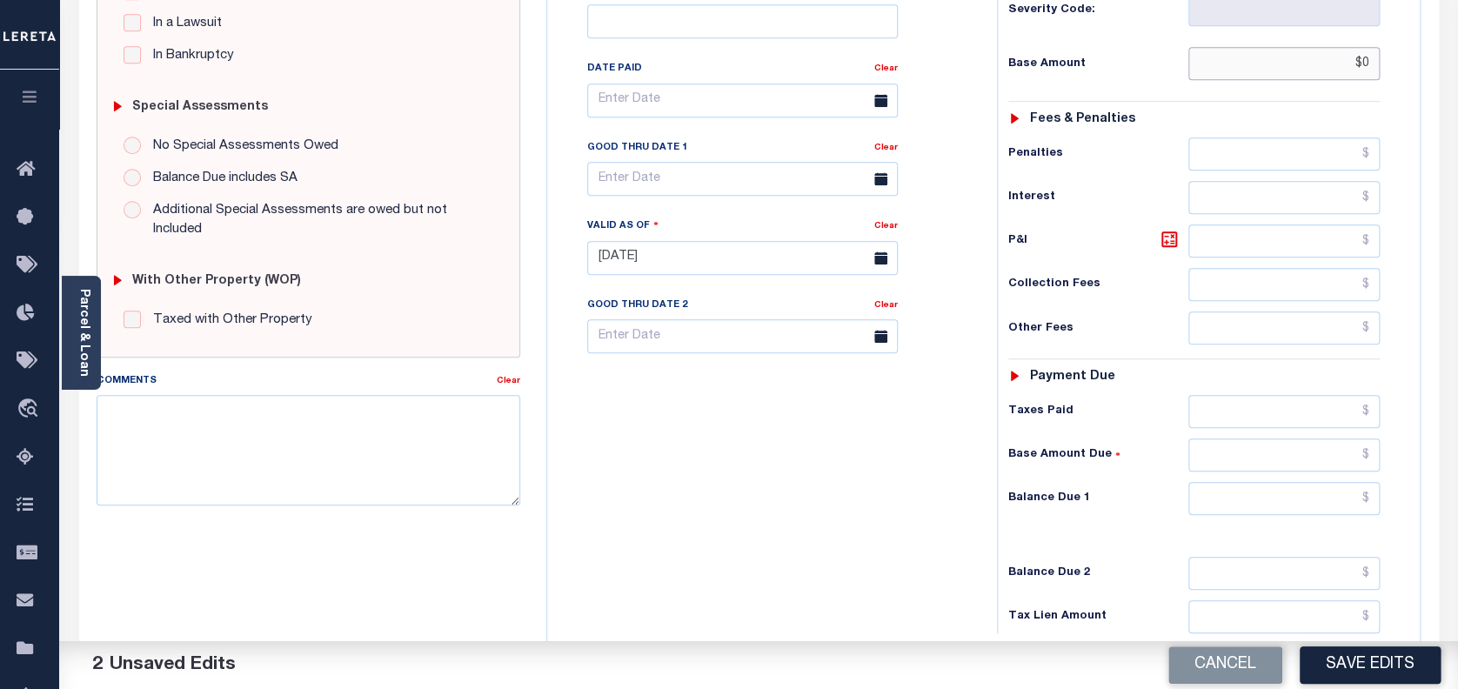
scroll to position [464, 0]
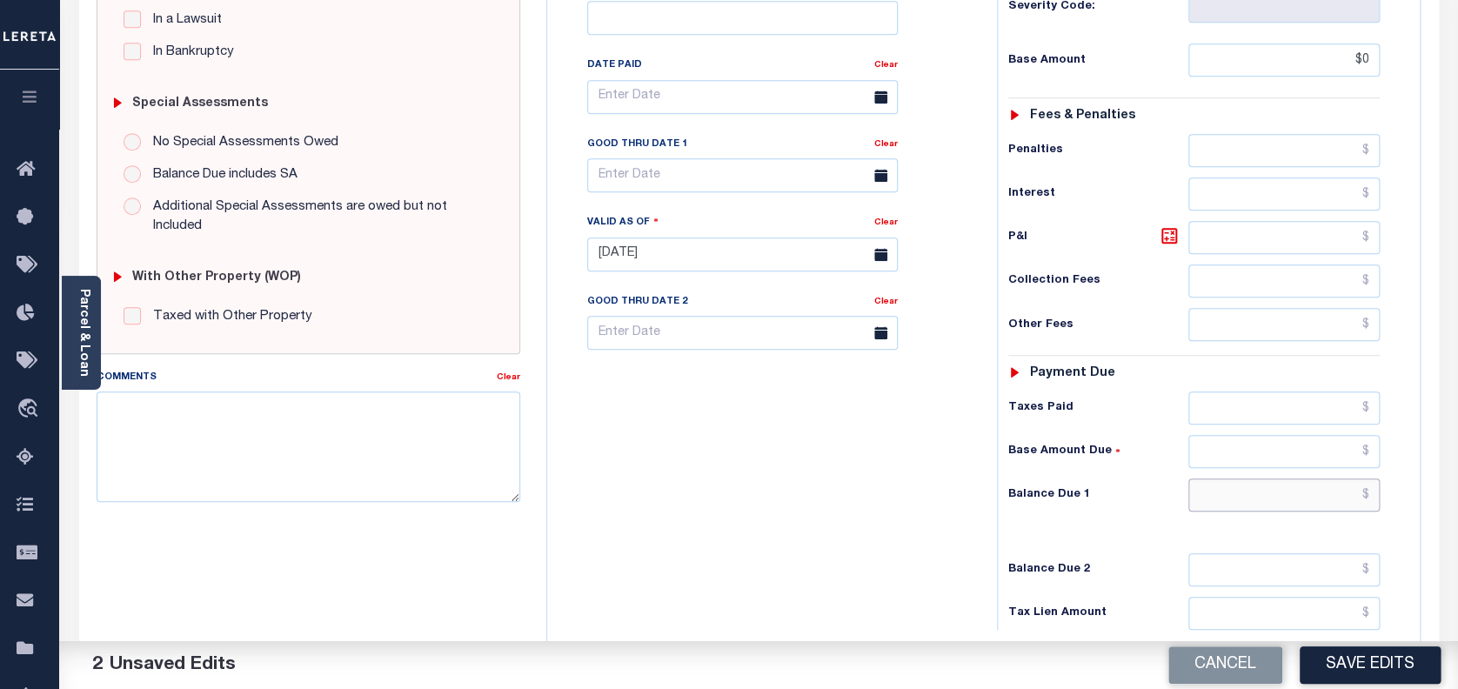
type input "$0.00"
click at [1250, 479] on input "text" at bounding box center [1285, 495] width 192 height 33
type input "$0.00"
click at [1357, 667] on button "Save Edits" at bounding box center [1370, 665] width 141 height 37
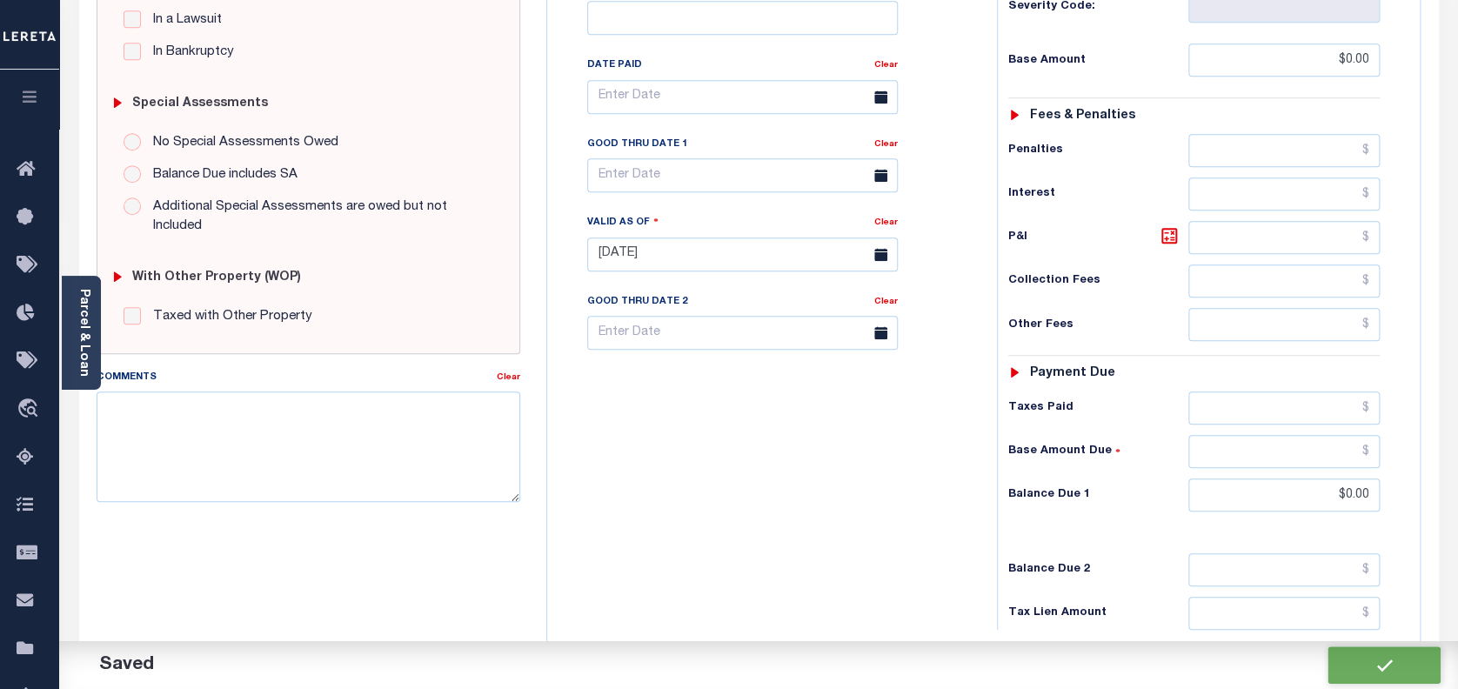
checkbox input "false"
type input "$0"
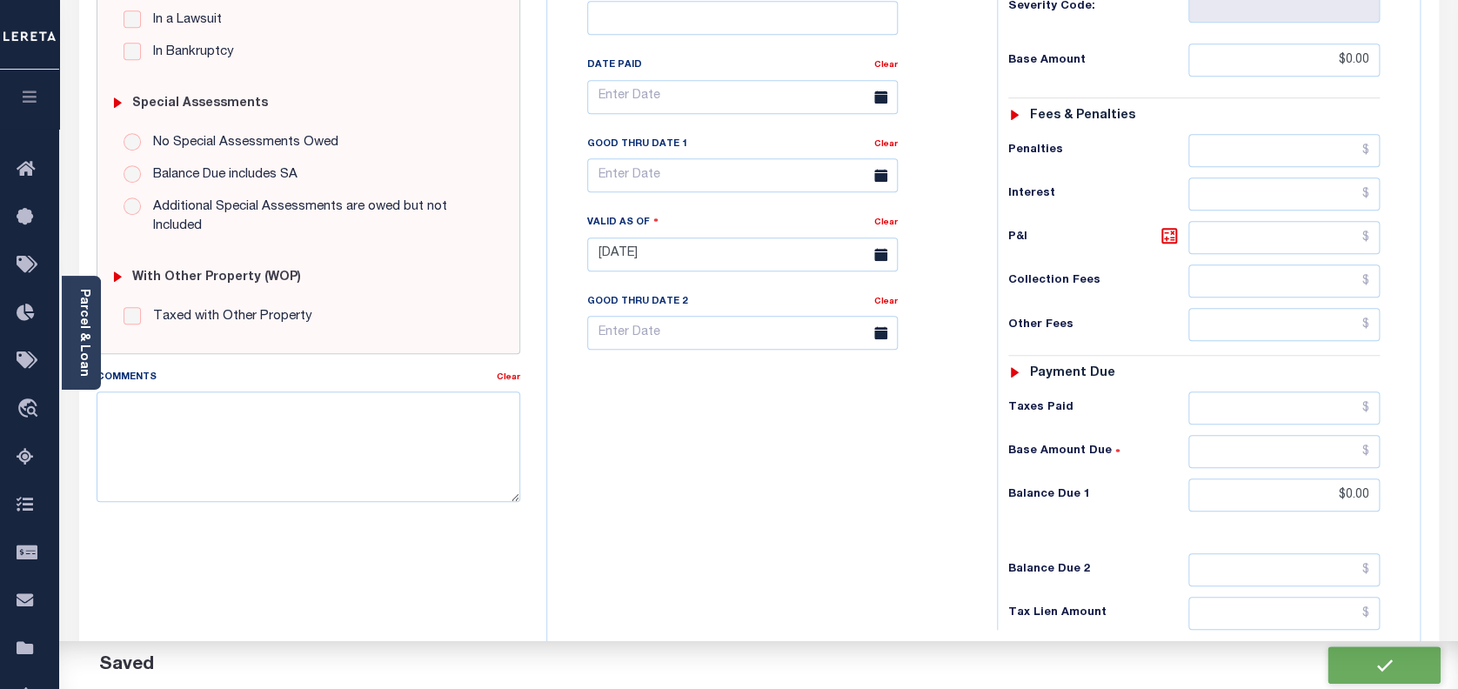
type input "$0"
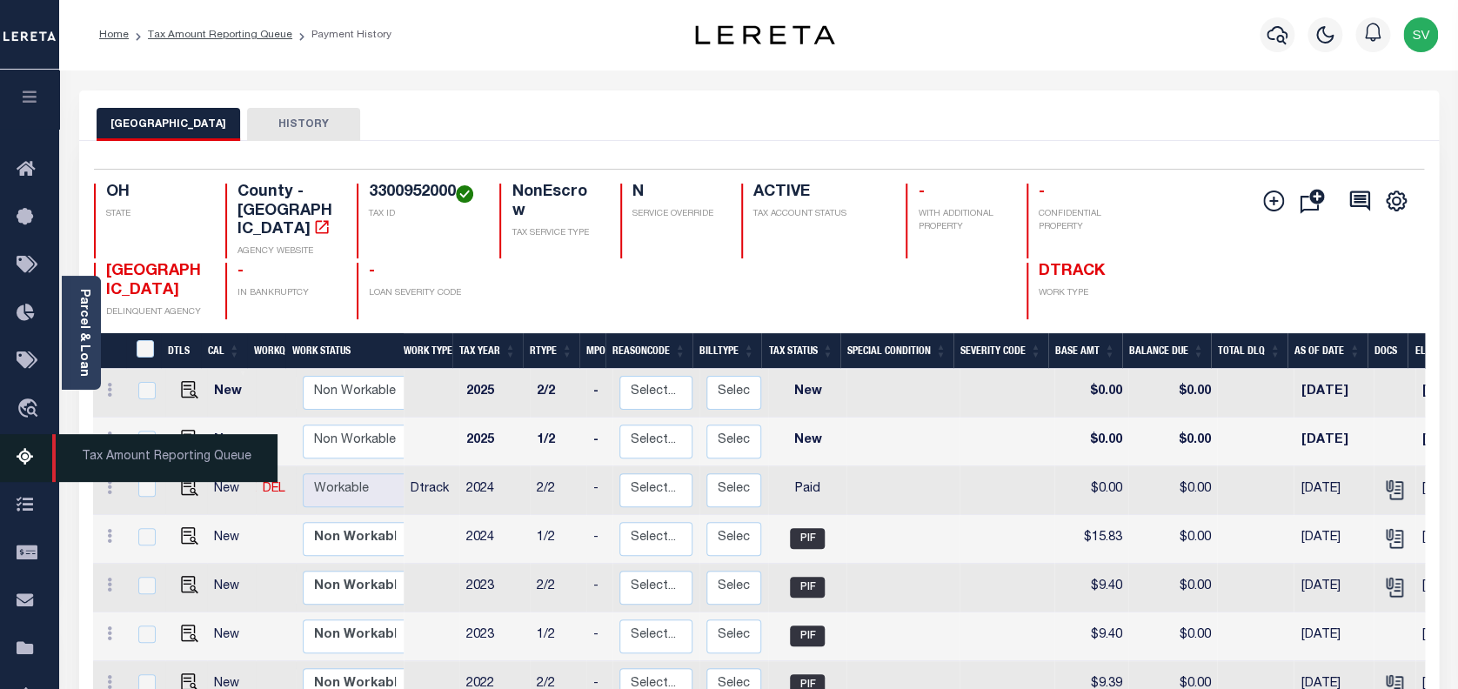
click at [23, 459] on icon at bounding box center [31, 458] width 28 height 22
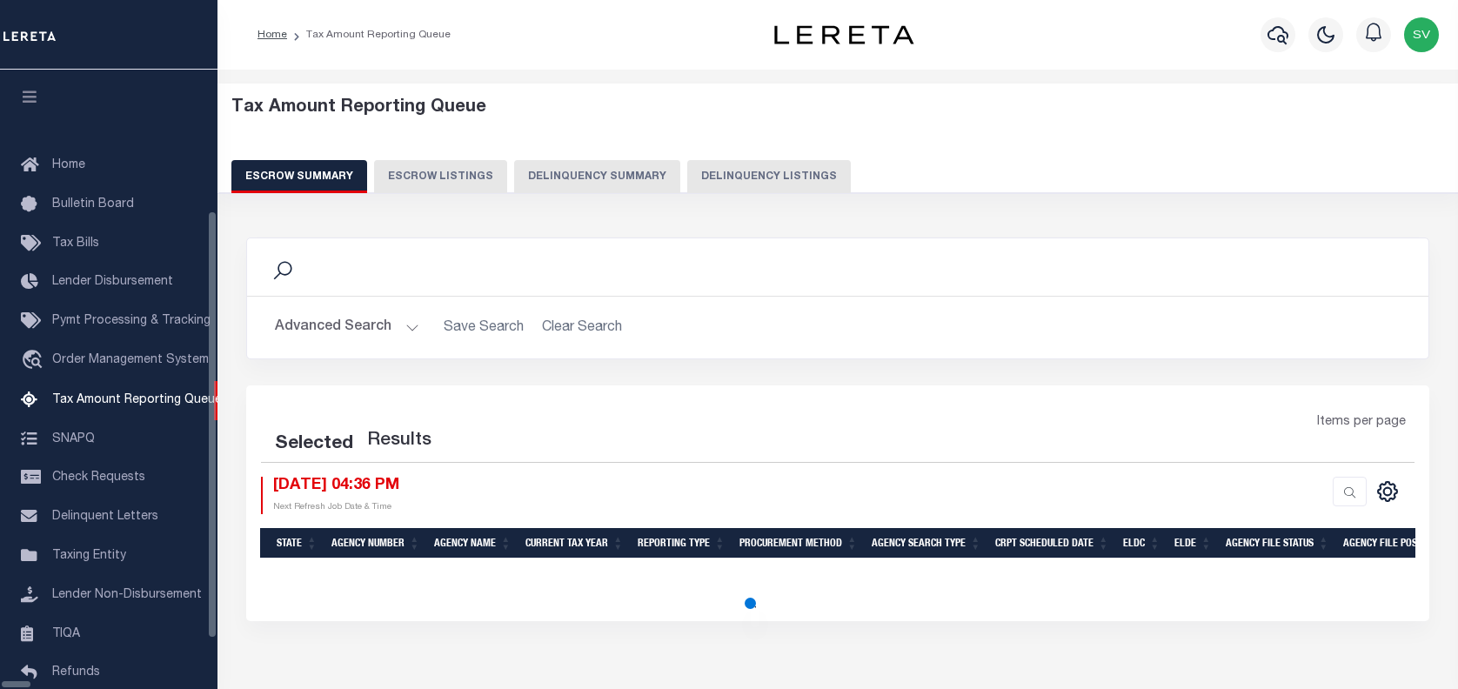
select select "100"
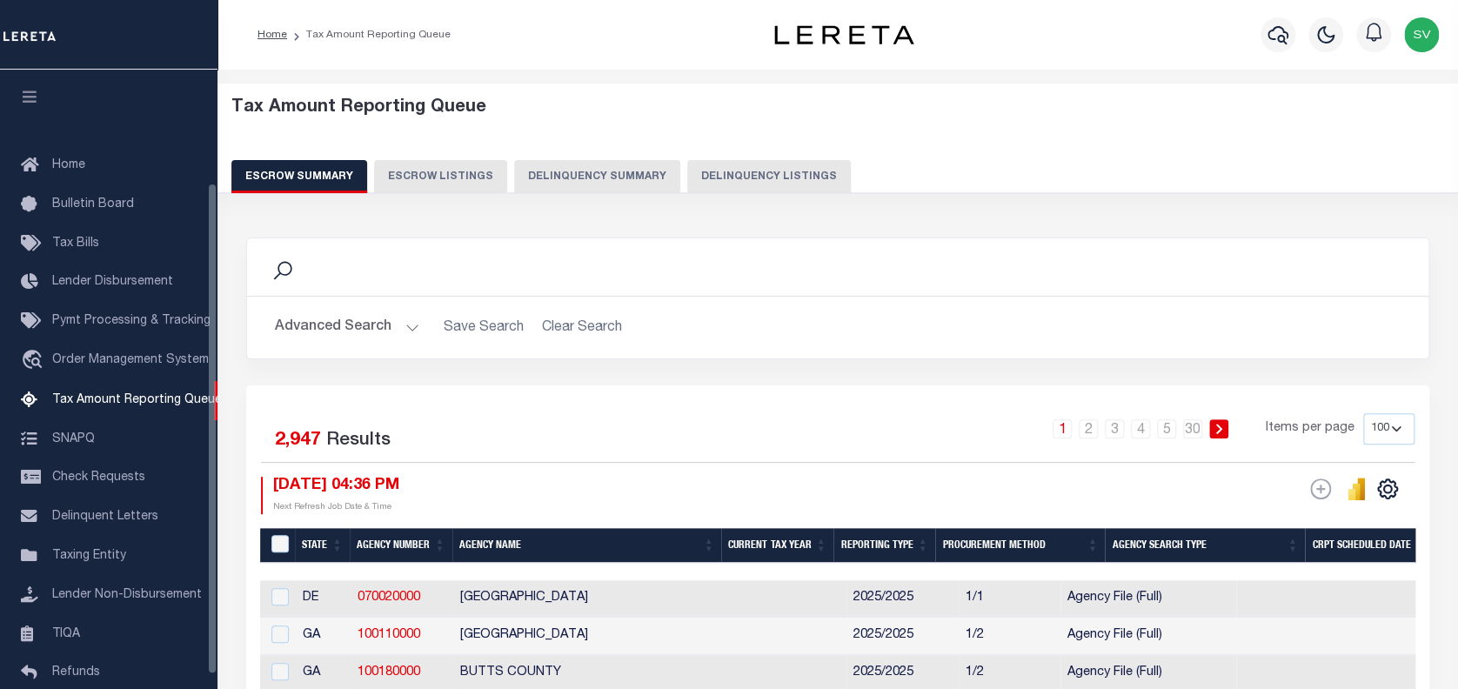
scroll to position [142, 0]
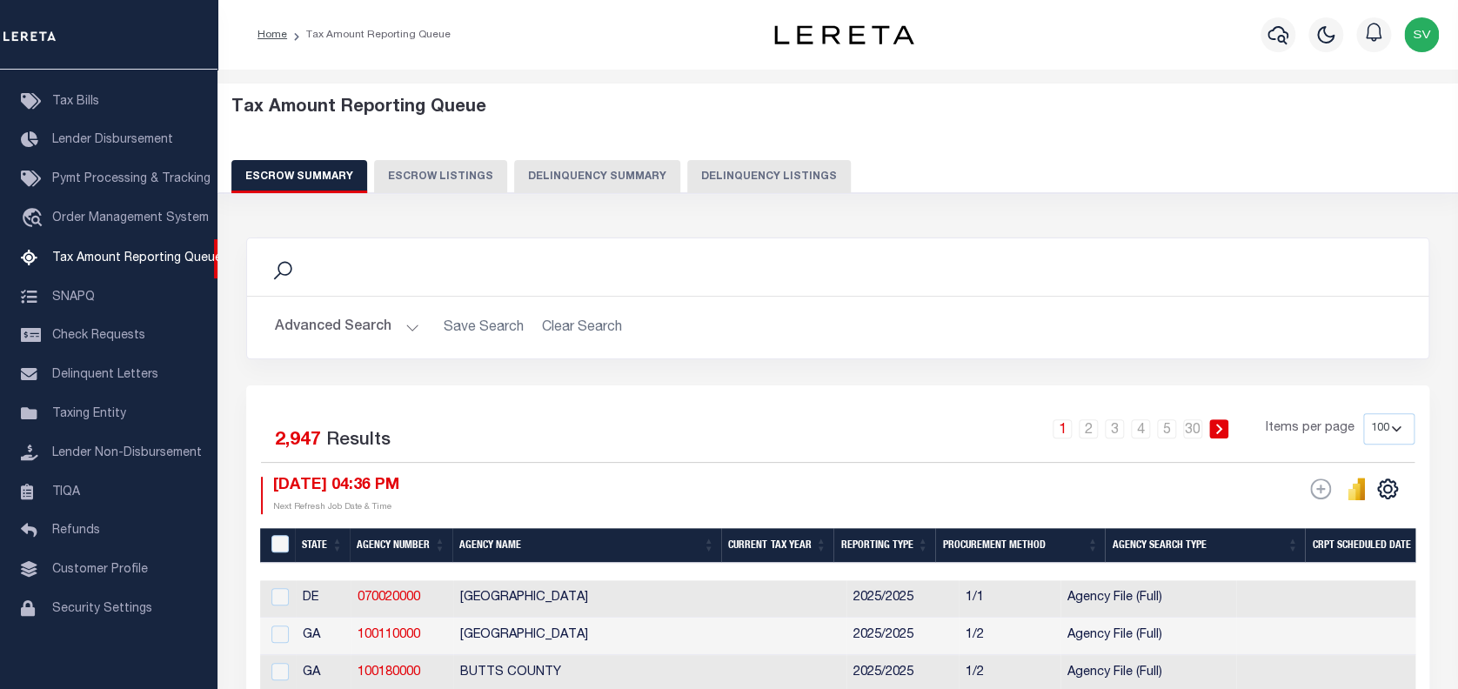
click at [706, 175] on button "Delinquency Listings" at bounding box center [769, 176] width 164 height 33
select select "100"
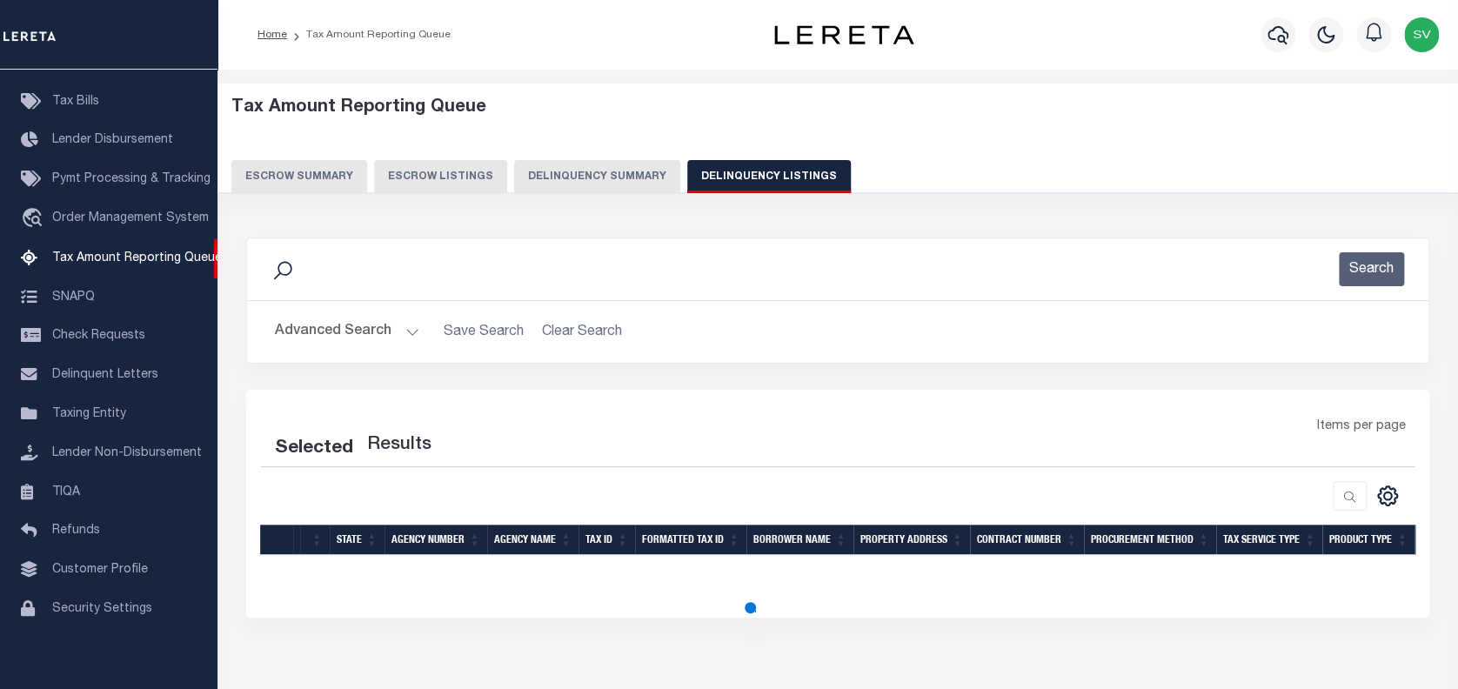
select select "100"
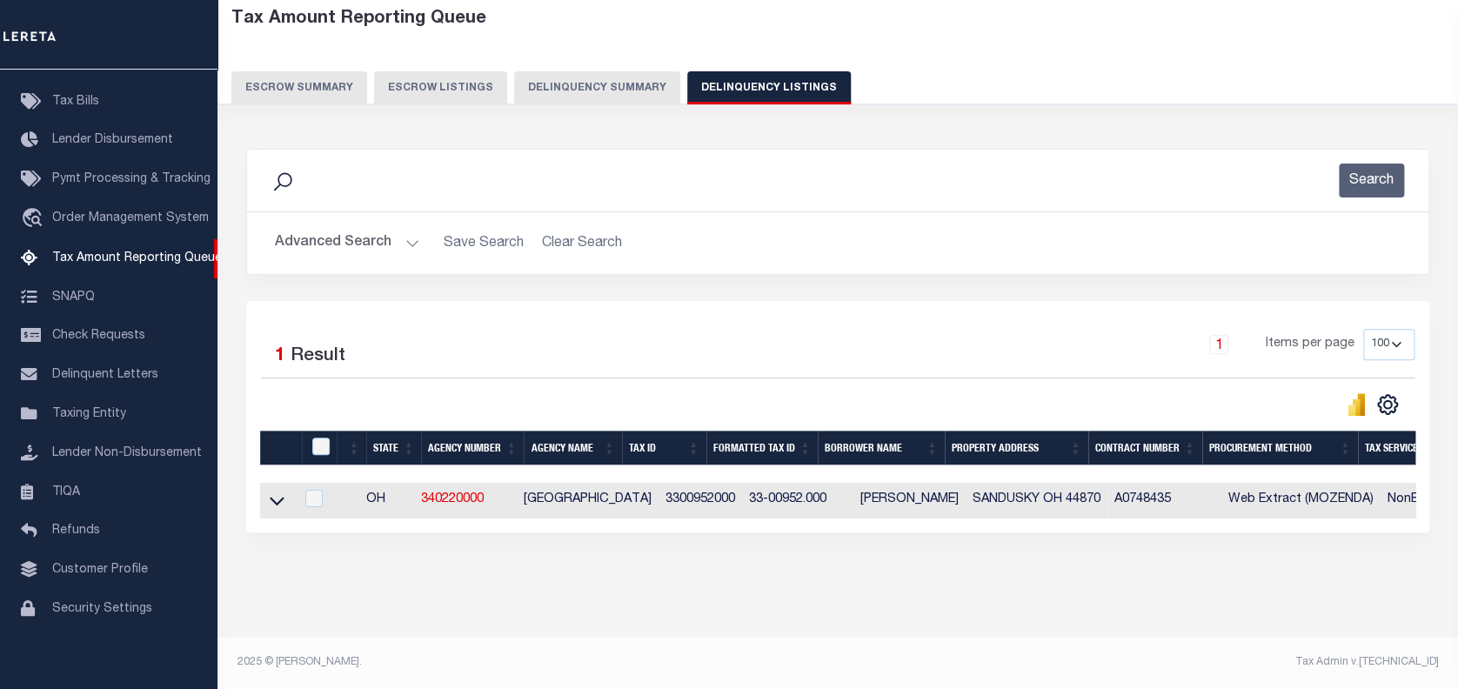
scroll to position [102, 0]
click at [278, 492] on icon at bounding box center [277, 501] width 15 height 18
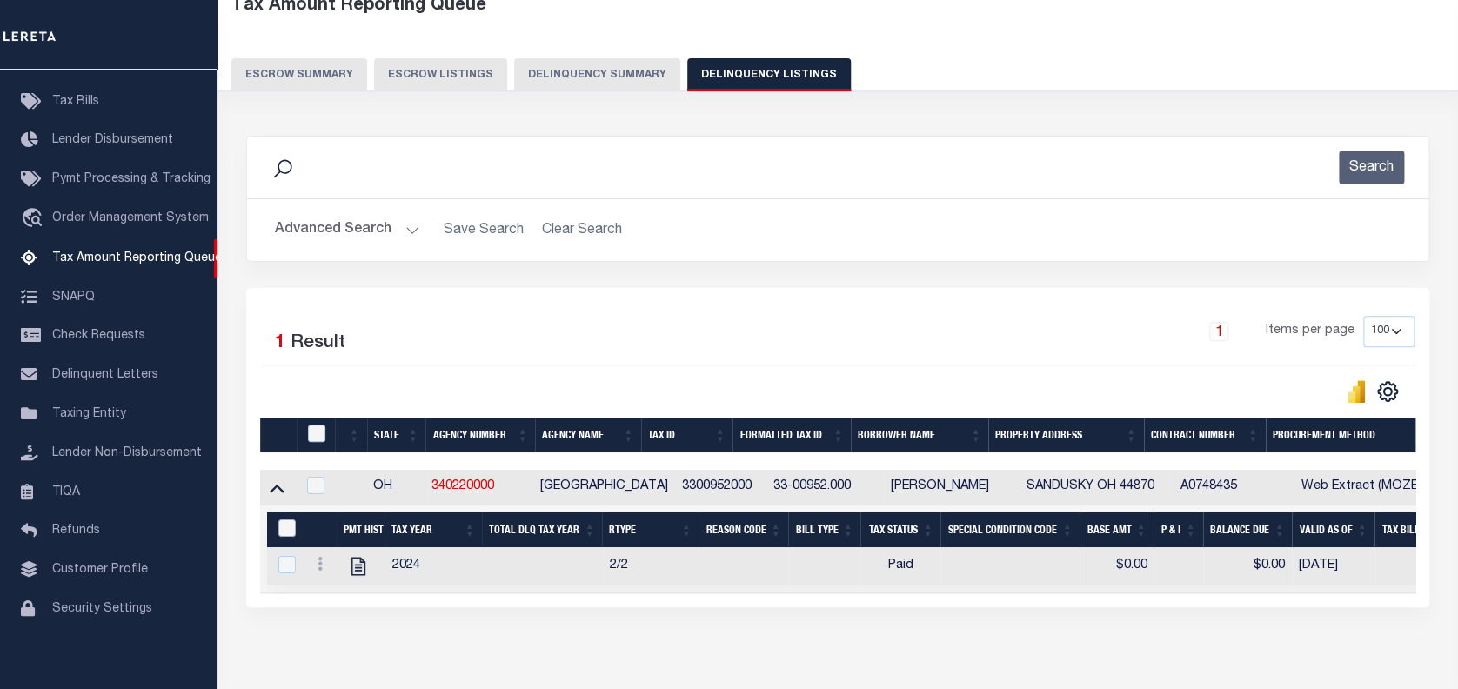
click at [288, 526] on input "&nbsp;" at bounding box center [286, 527] width 17 height 17
checkbox input "true"
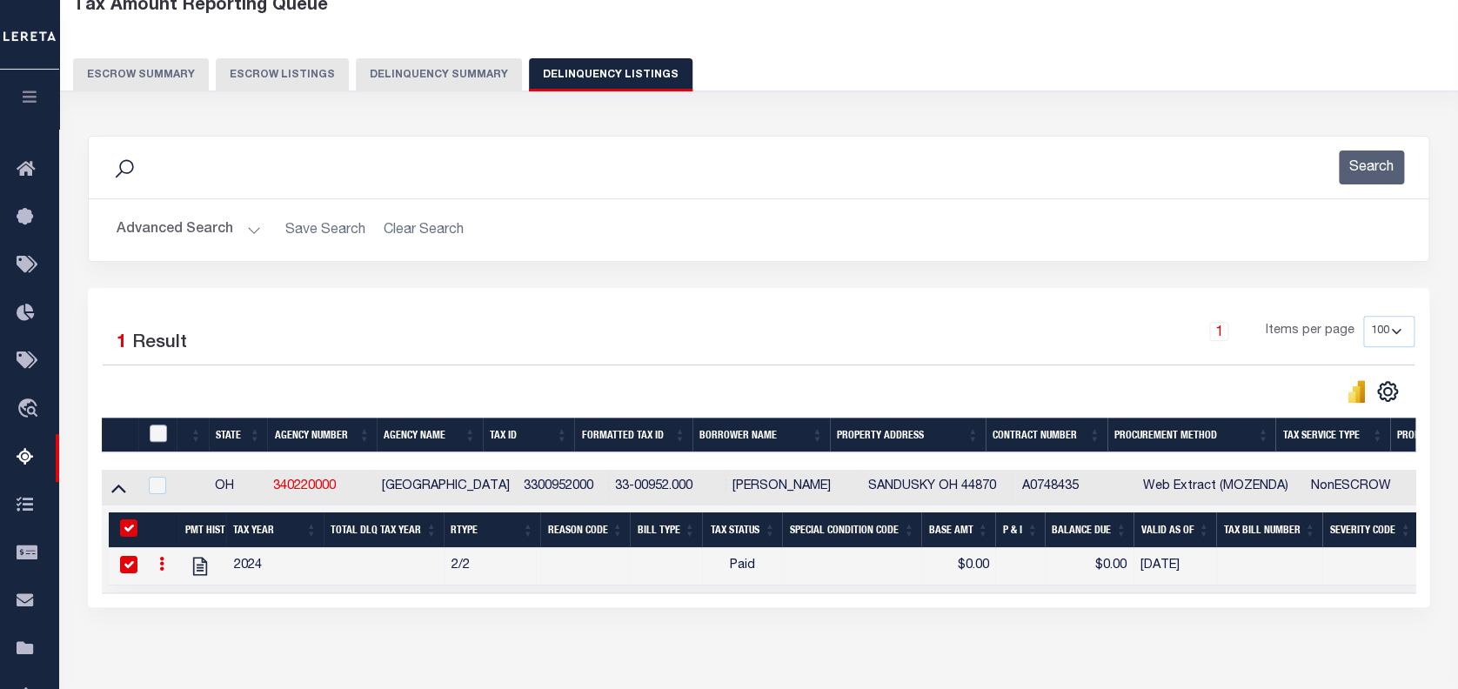
click at [151, 436] on input "checkbox" at bounding box center [158, 433] width 17 height 17
checkbox input "true"
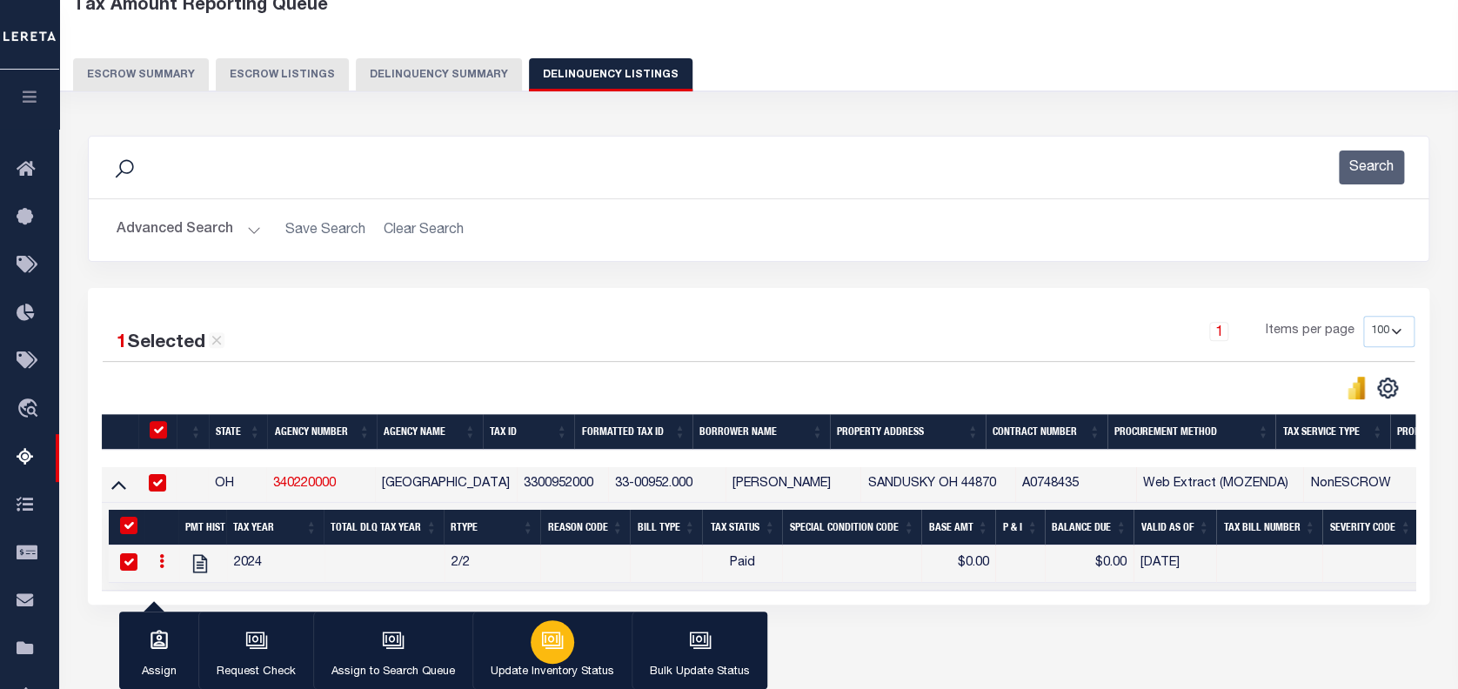
click at [541, 635] on icon "button" at bounding box center [552, 640] width 23 height 23
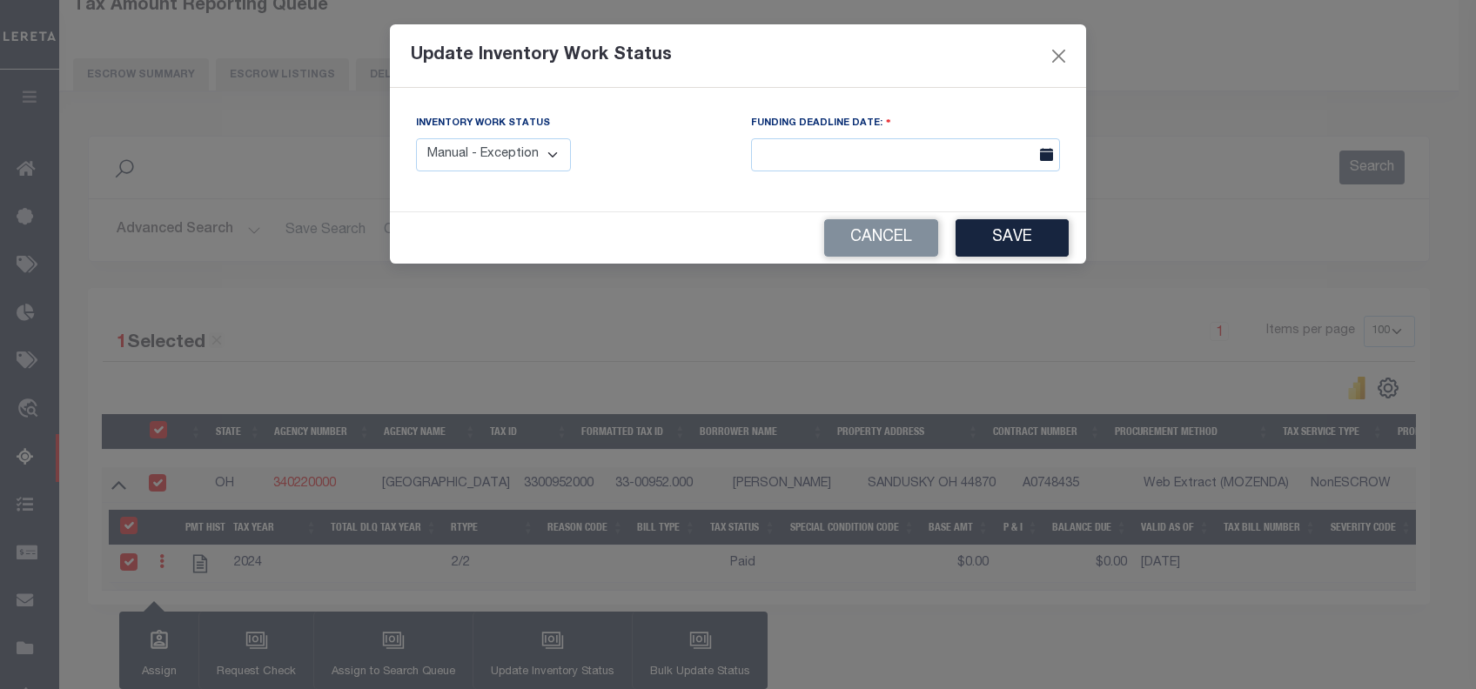
click at [519, 155] on select "Manual - Exception Pended - Awaiting Search Late Add Exception Completed" at bounding box center [493, 155] width 155 height 34
select select "4"
click at [416, 138] on select "Manual - Exception Pended - Awaiting Search Late Add Exception Completed" at bounding box center [493, 155] width 155 height 34
click at [986, 233] on button "Save" at bounding box center [1011, 237] width 113 height 37
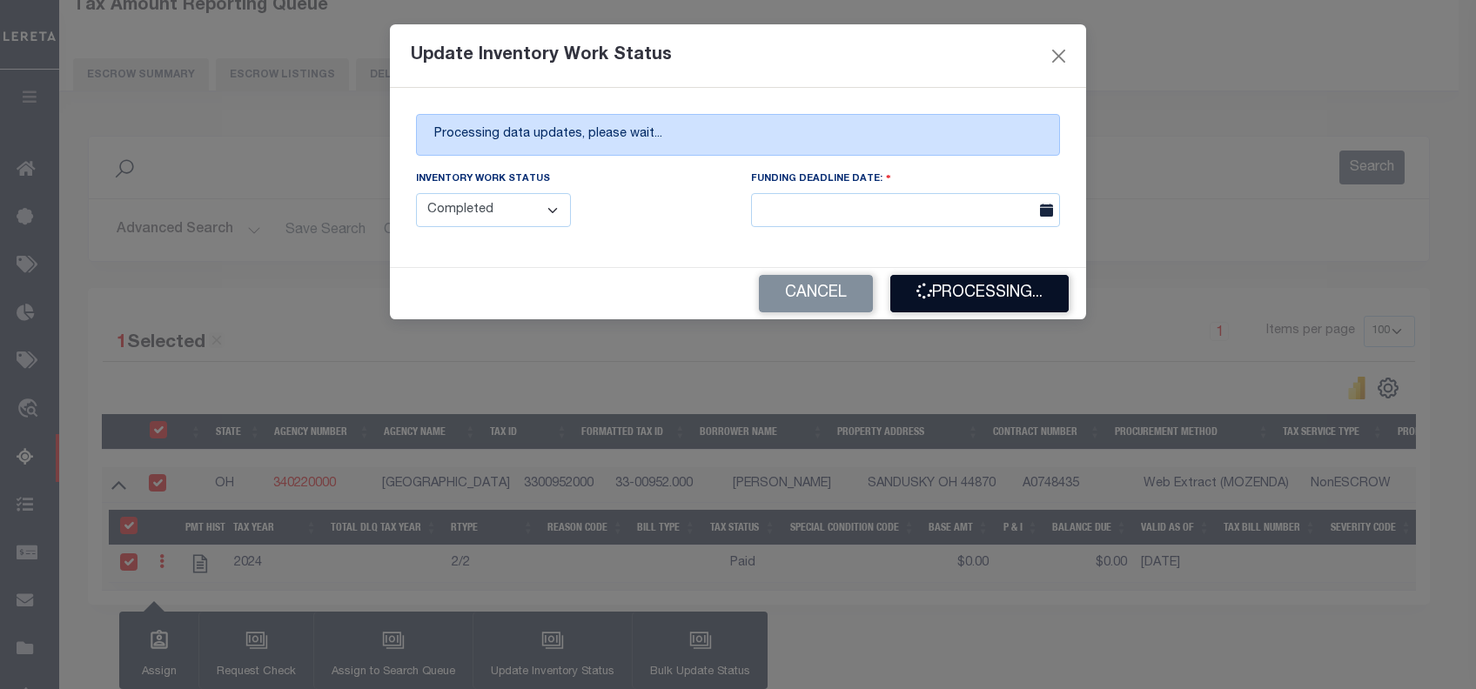
click at [988, 305] on button "Processing..." at bounding box center [979, 293] width 178 height 37
click at [1019, 295] on button "Processing..." at bounding box center [979, 293] width 178 height 37
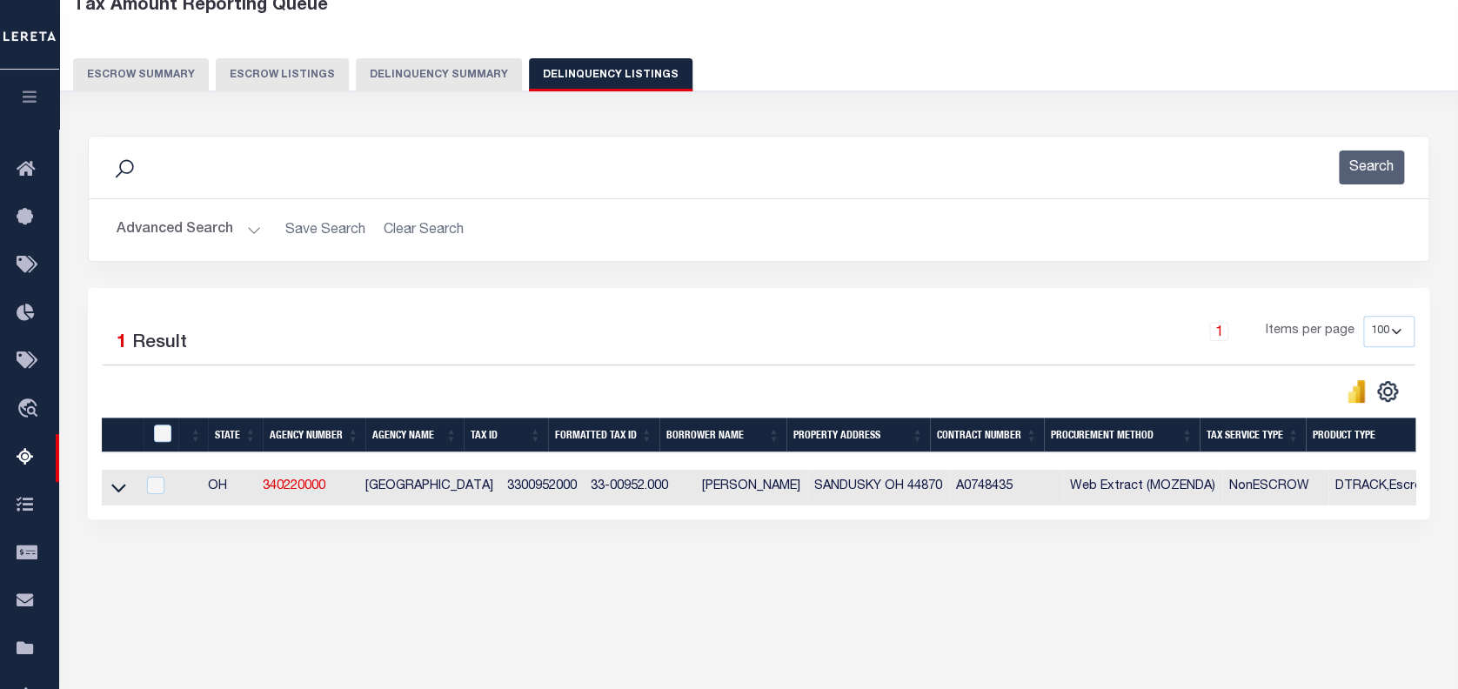
click at [204, 224] on button "Advanced Search" at bounding box center [189, 230] width 144 height 34
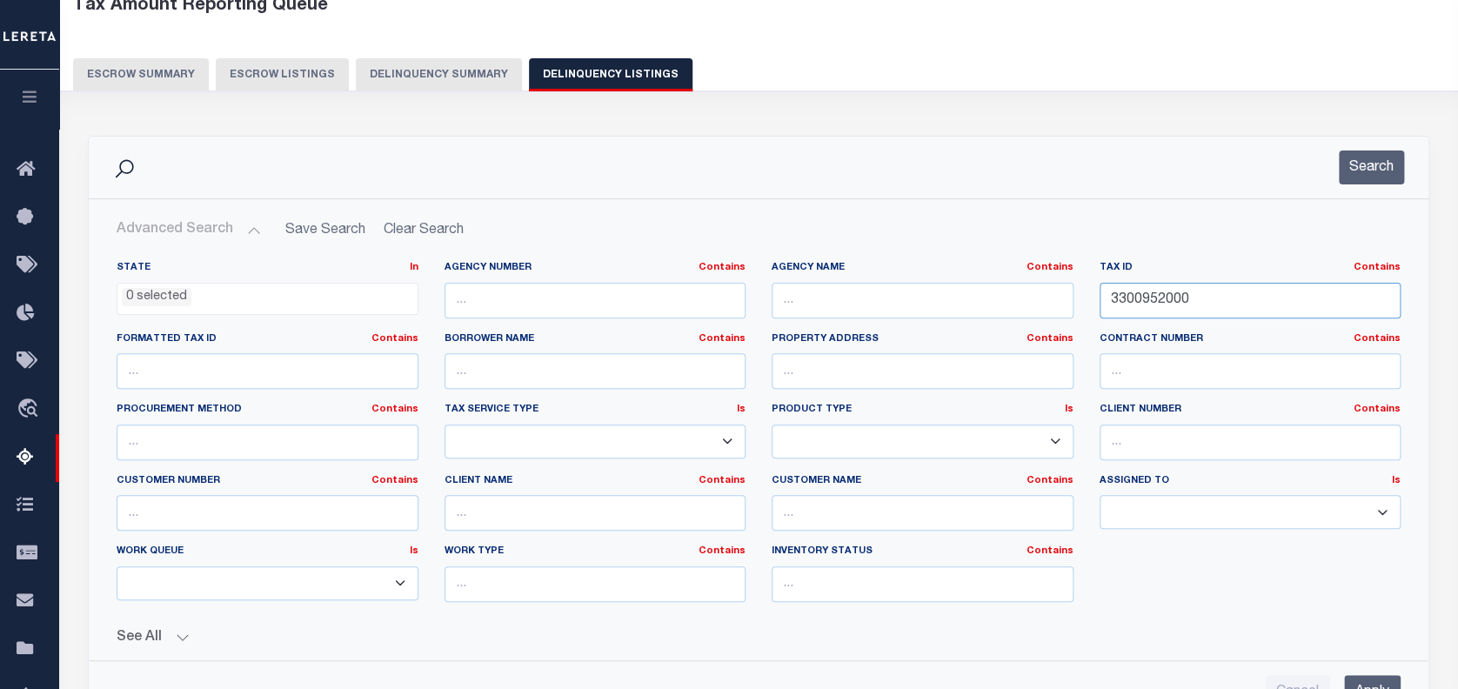
click at [1149, 292] on input "3300952000" at bounding box center [1251, 301] width 302 height 36
paste input "9003"
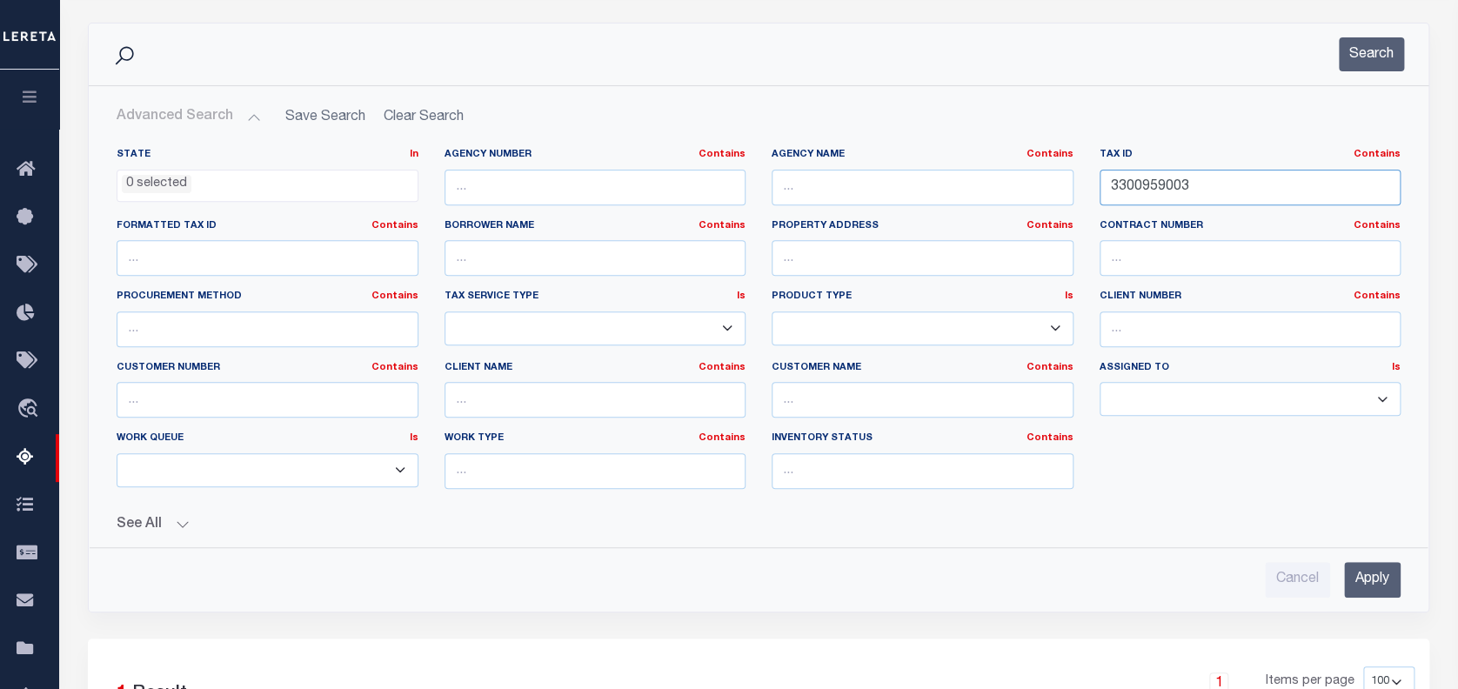
scroll to position [218, 0]
type input "3300959003"
click at [1386, 581] on input "Apply" at bounding box center [1372, 577] width 57 height 36
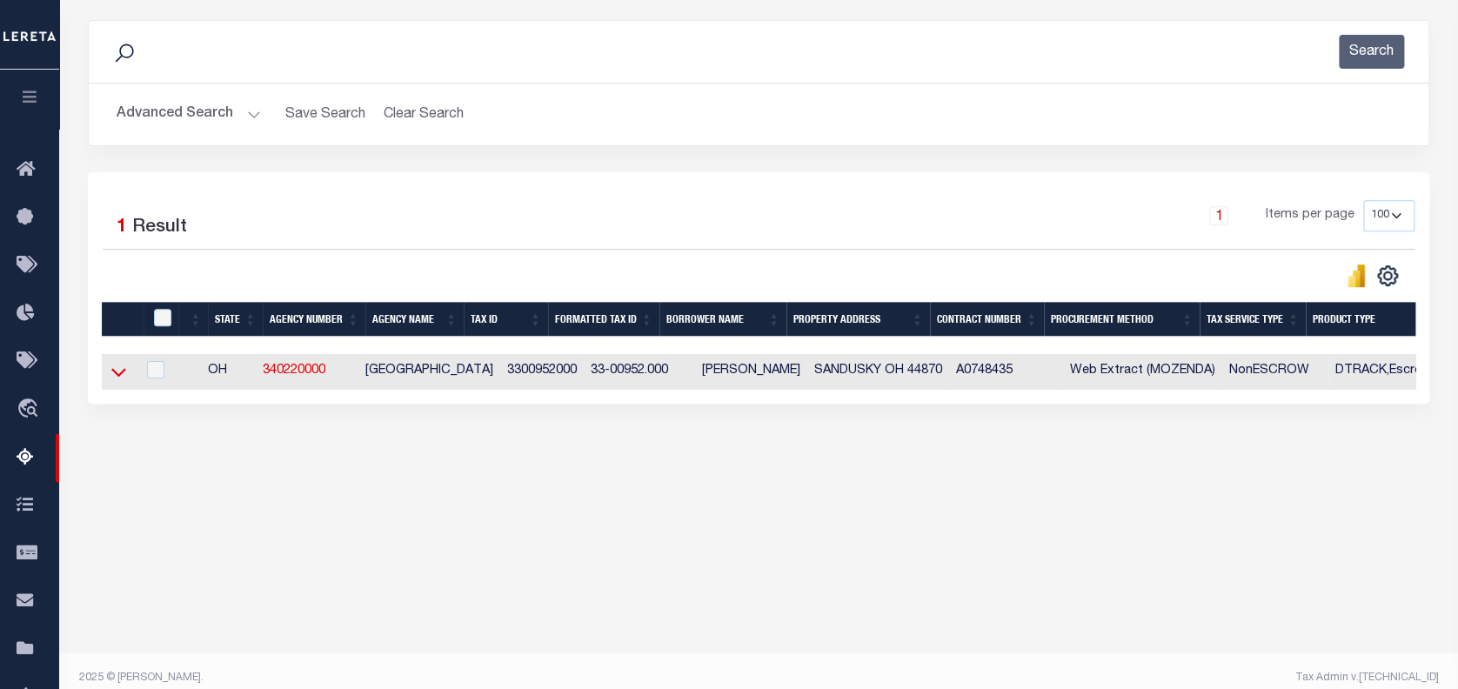
click at [118, 375] on icon at bounding box center [118, 372] width 15 height 18
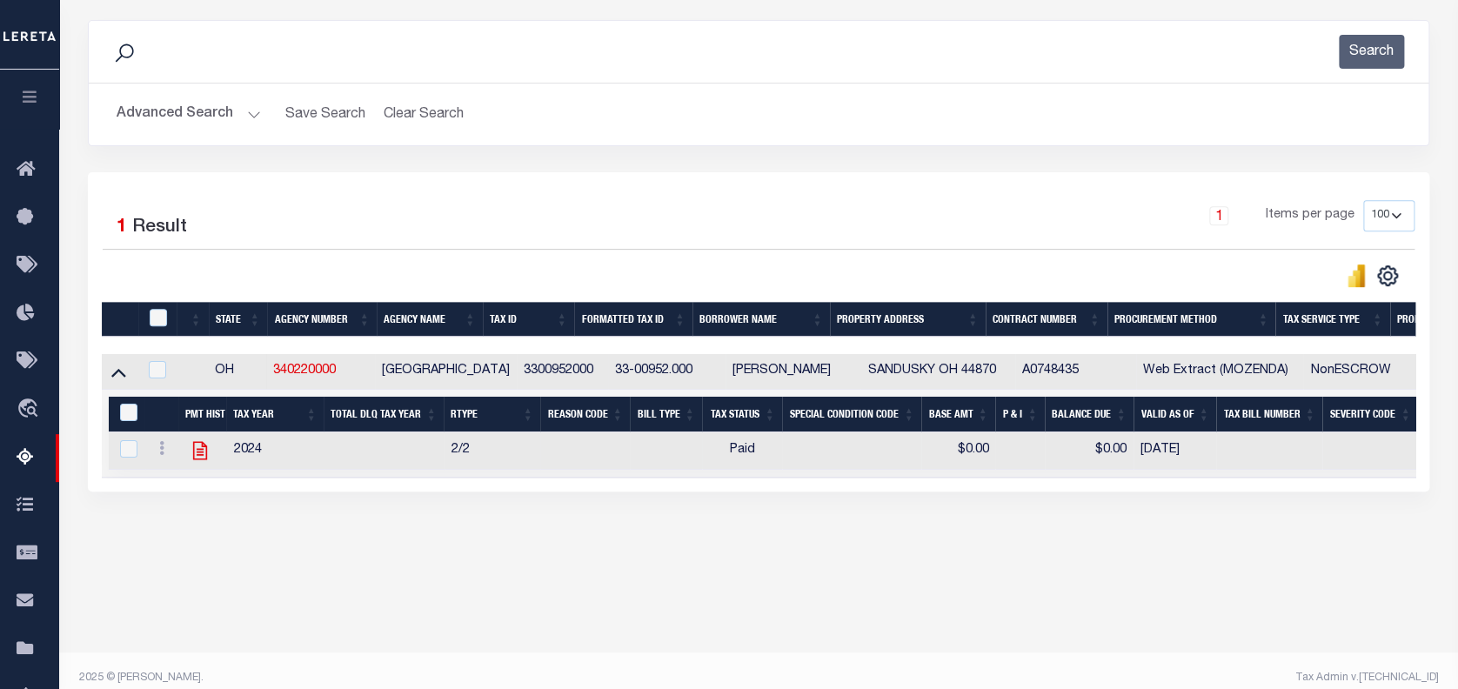
click at [204, 454] on icon "" at bounding box center [200, 450] width 23 height 23
checkbox input "true"
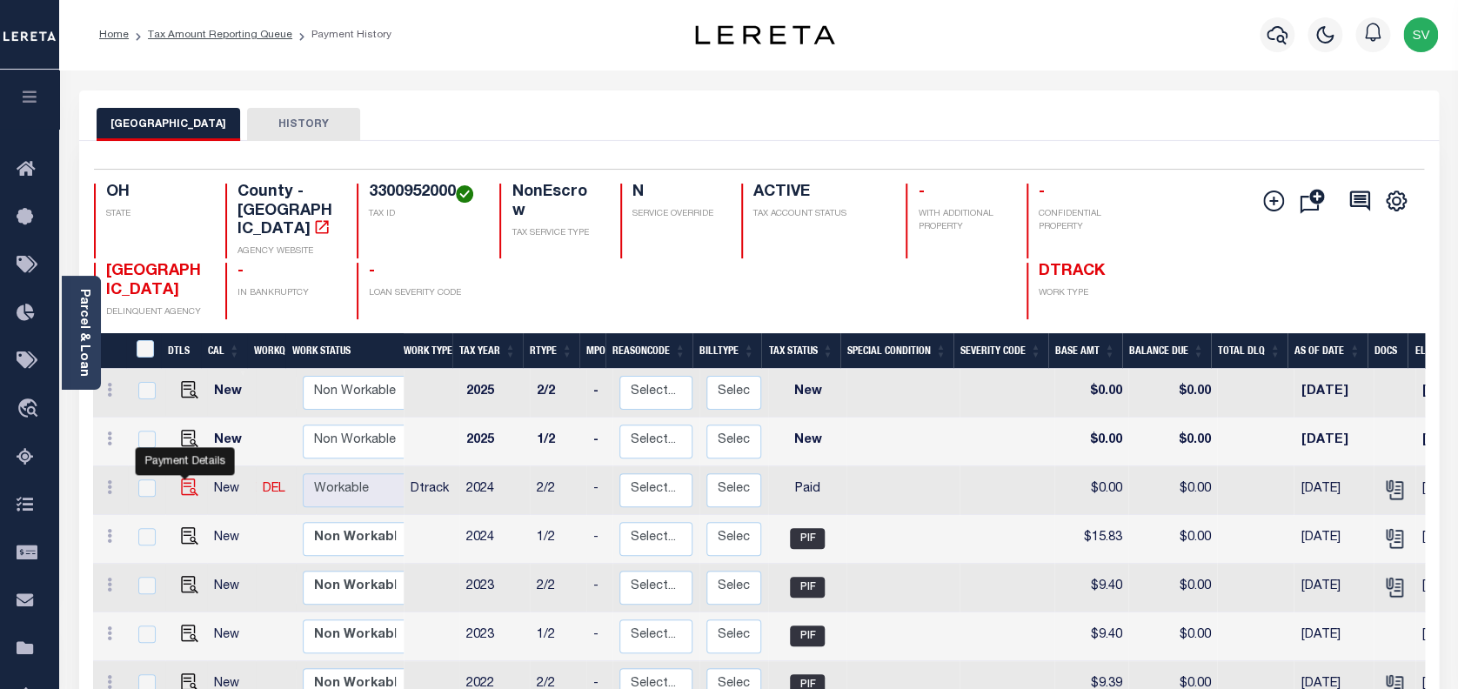
click at [184, 479] on img "" at bounding box center [189, 487] width 17 height 17
checkbox input "true"
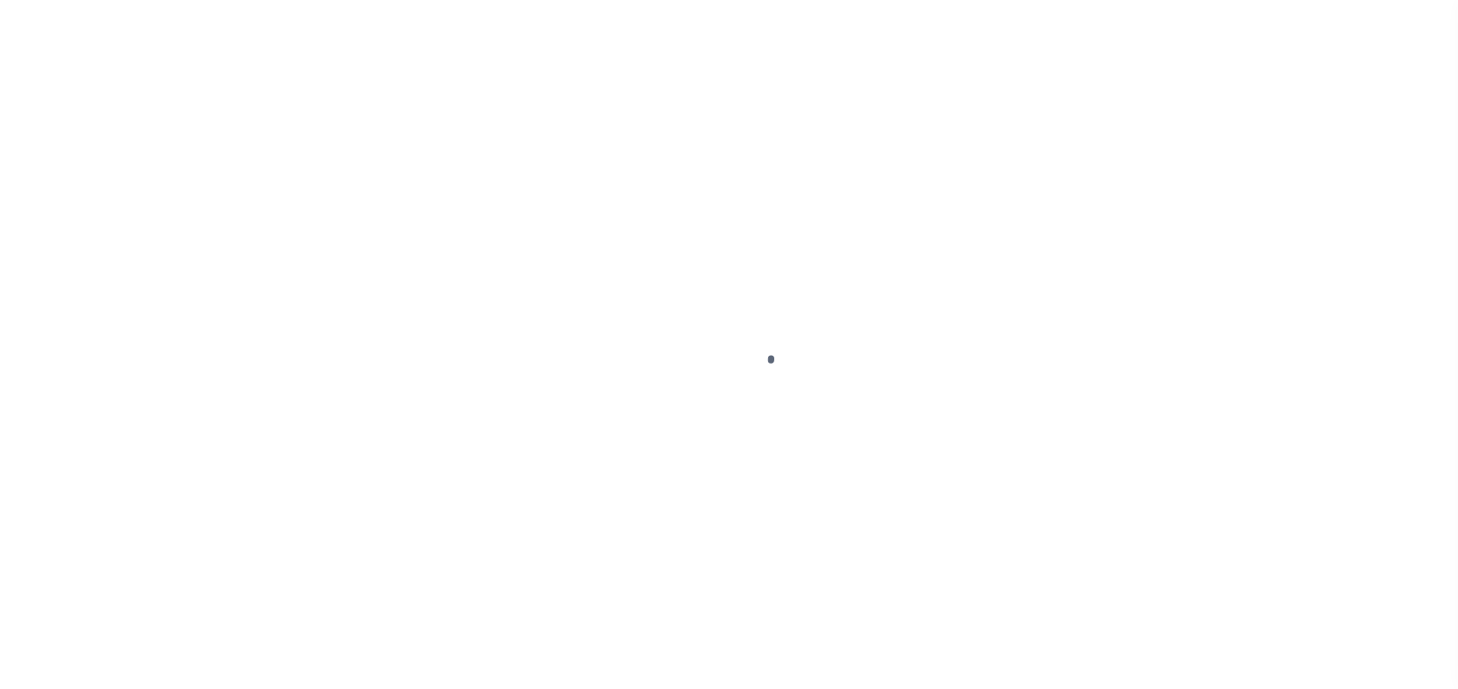
select select "PYD"
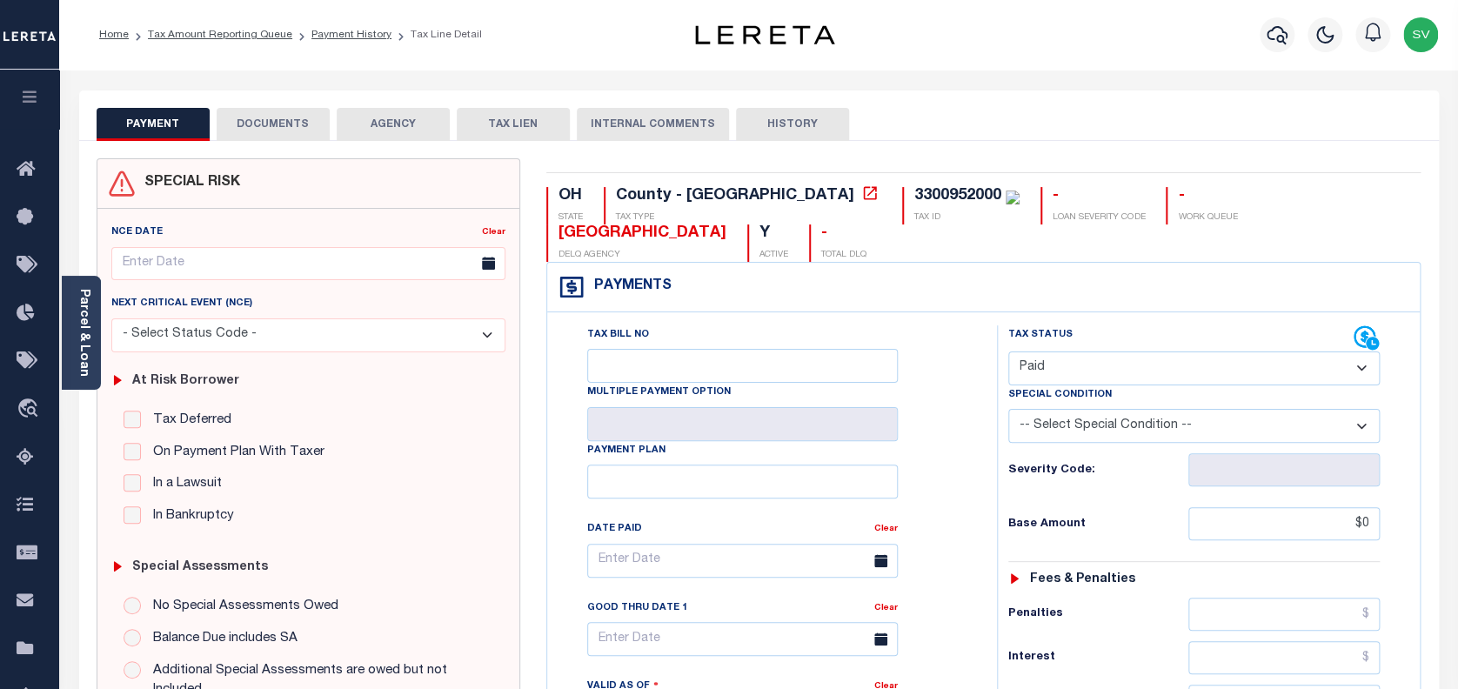
click at [258, 124] on button "DOCUMENTS" at bounding box center [273, 124] width 113 height 33
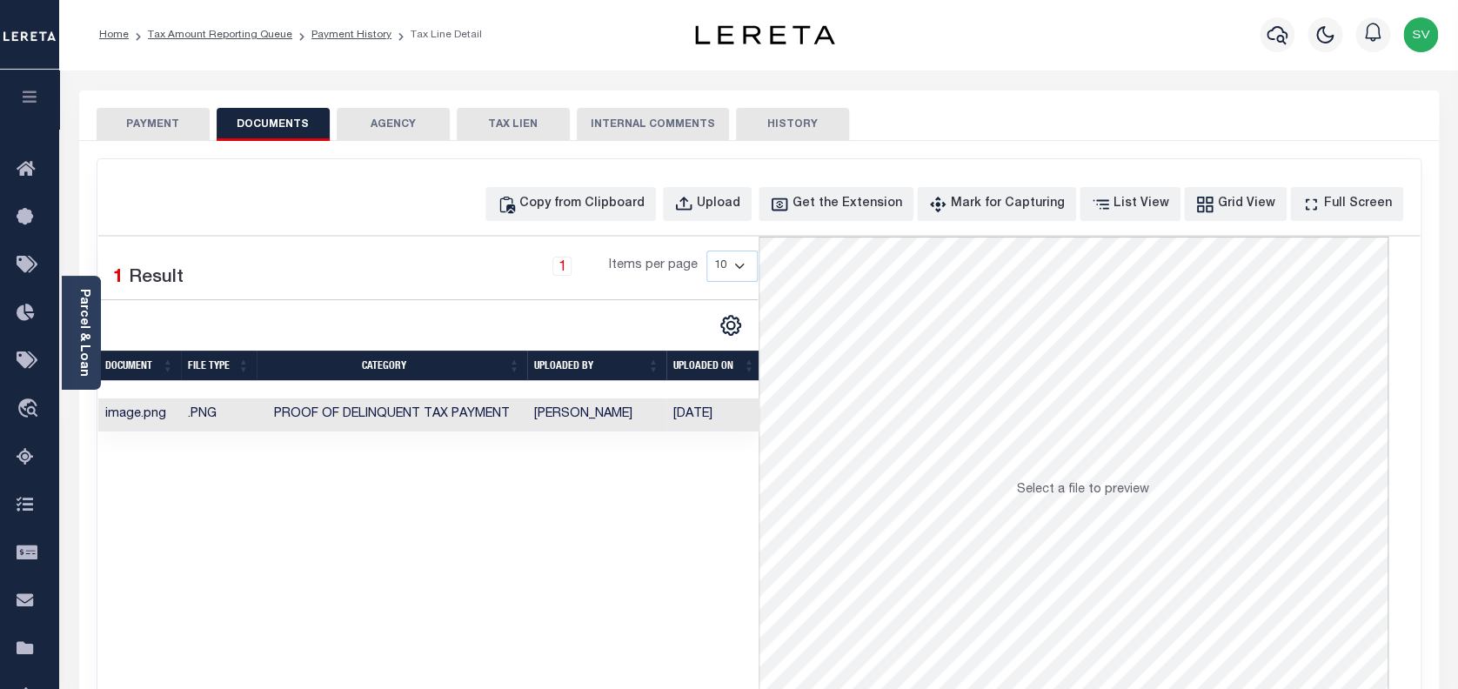
click at [171, 112] on button "PAYMENT" at bounding box center [153, 124] width 113 height 33
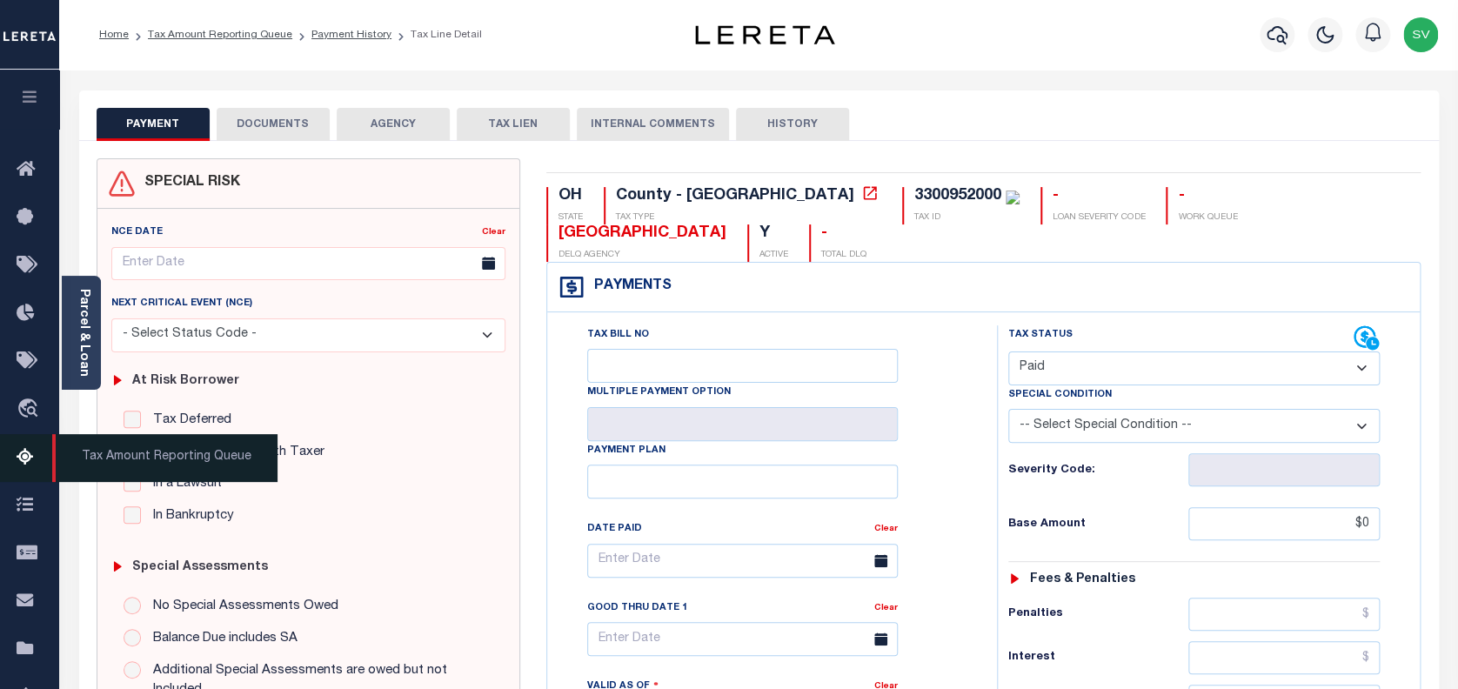
click at [27, 474] on link "Tax Amount Reporting Queue" at bounding box center [29, 458] width 59 height 48
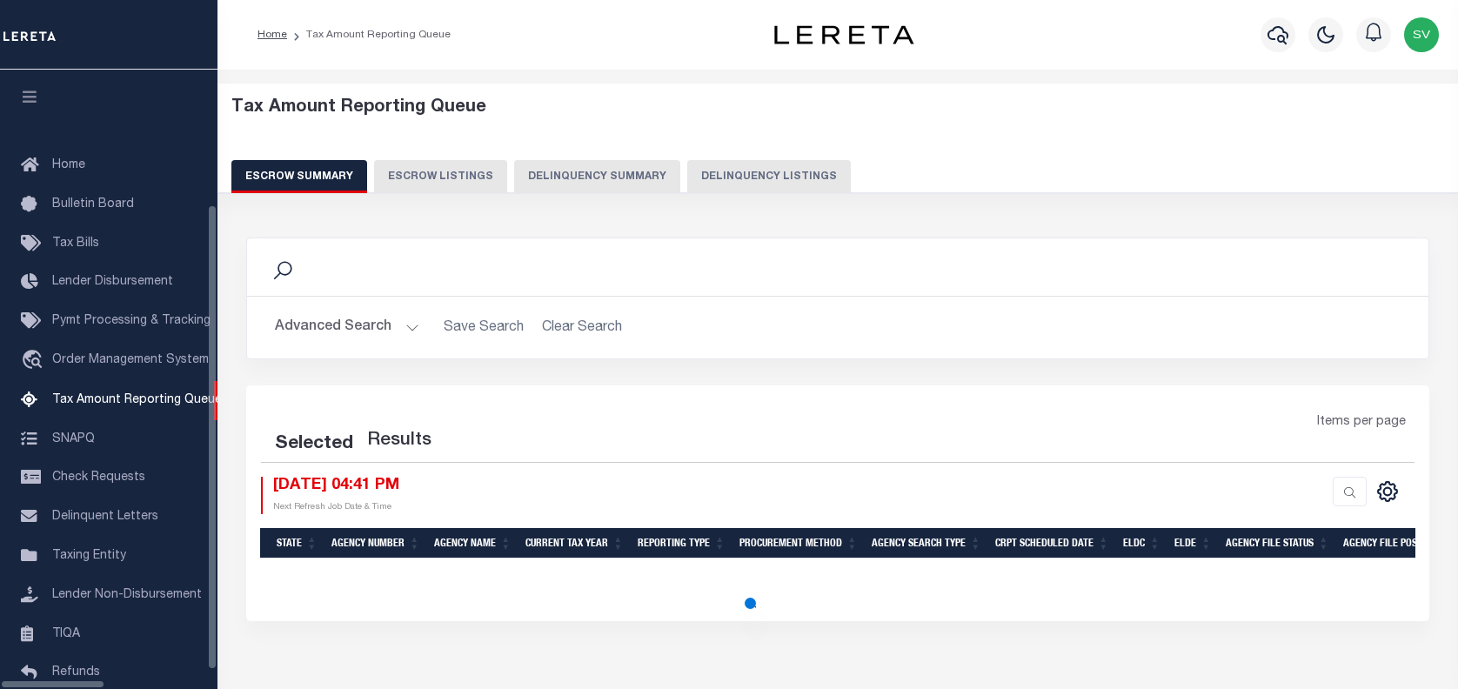
select select "100"
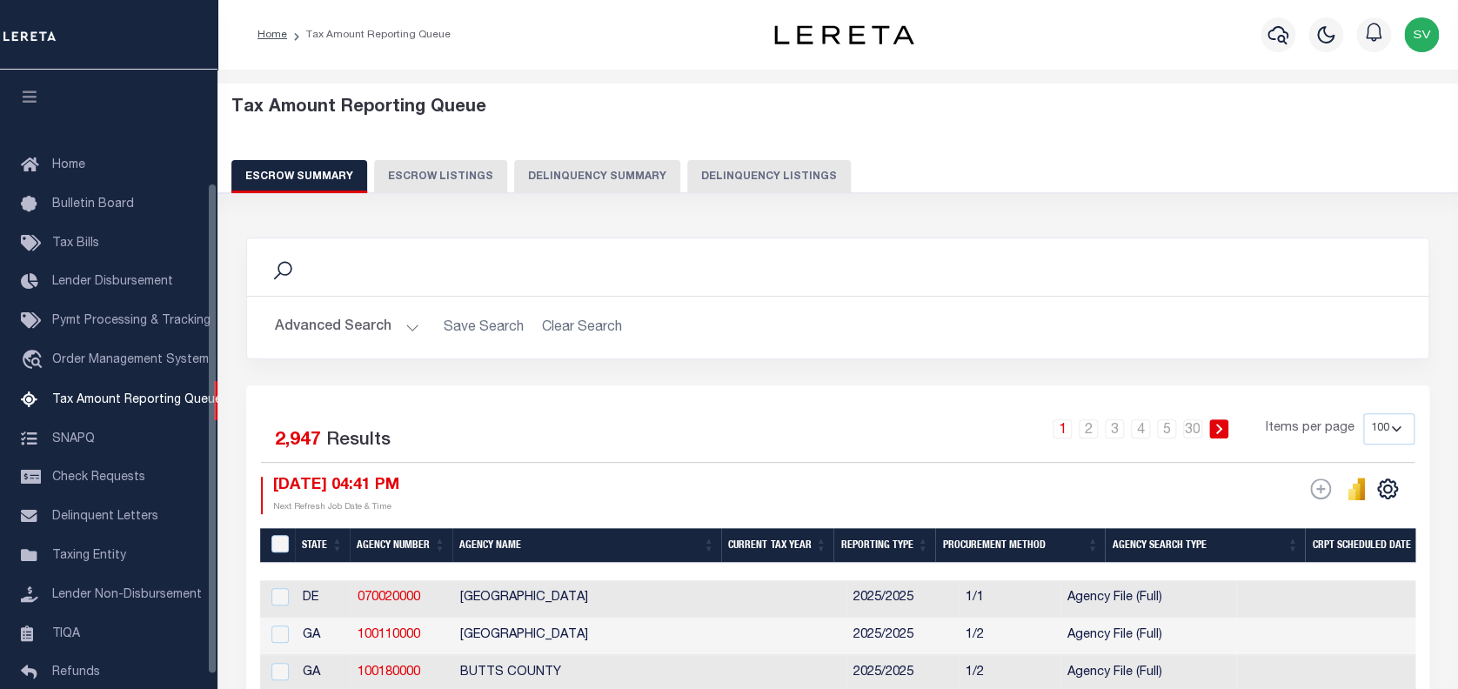
scroll to position [142, 0]
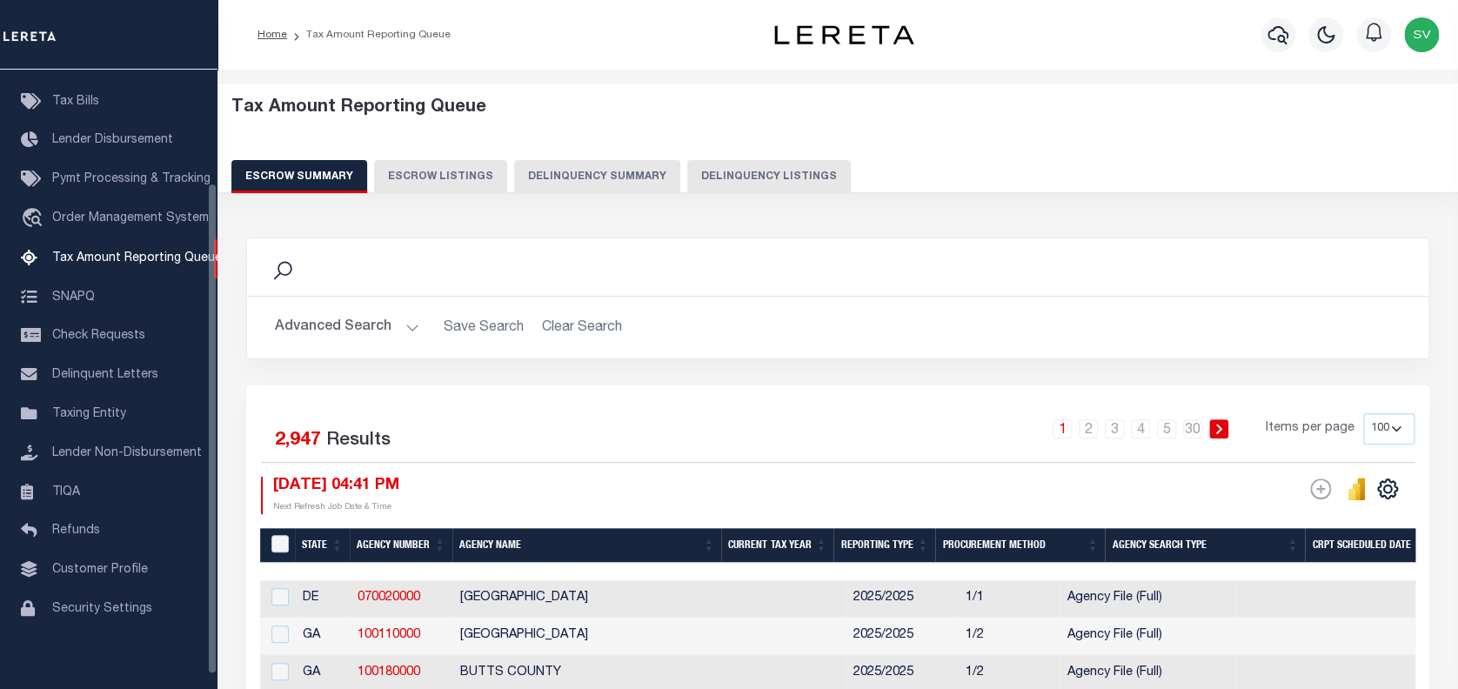
click at [736, 175] on button "Delinquency Listings" at bounding box center [769, 176] width 164 height 33
select select "100"
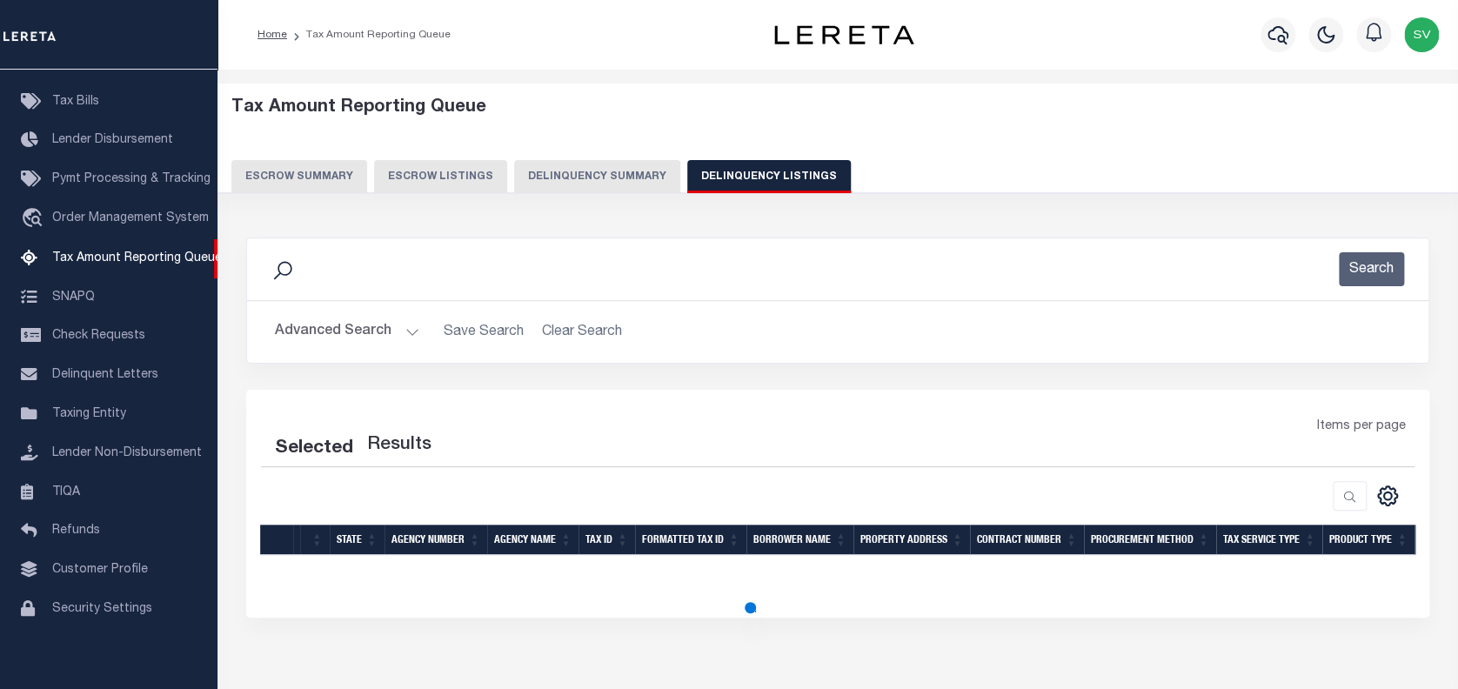
select select "100"
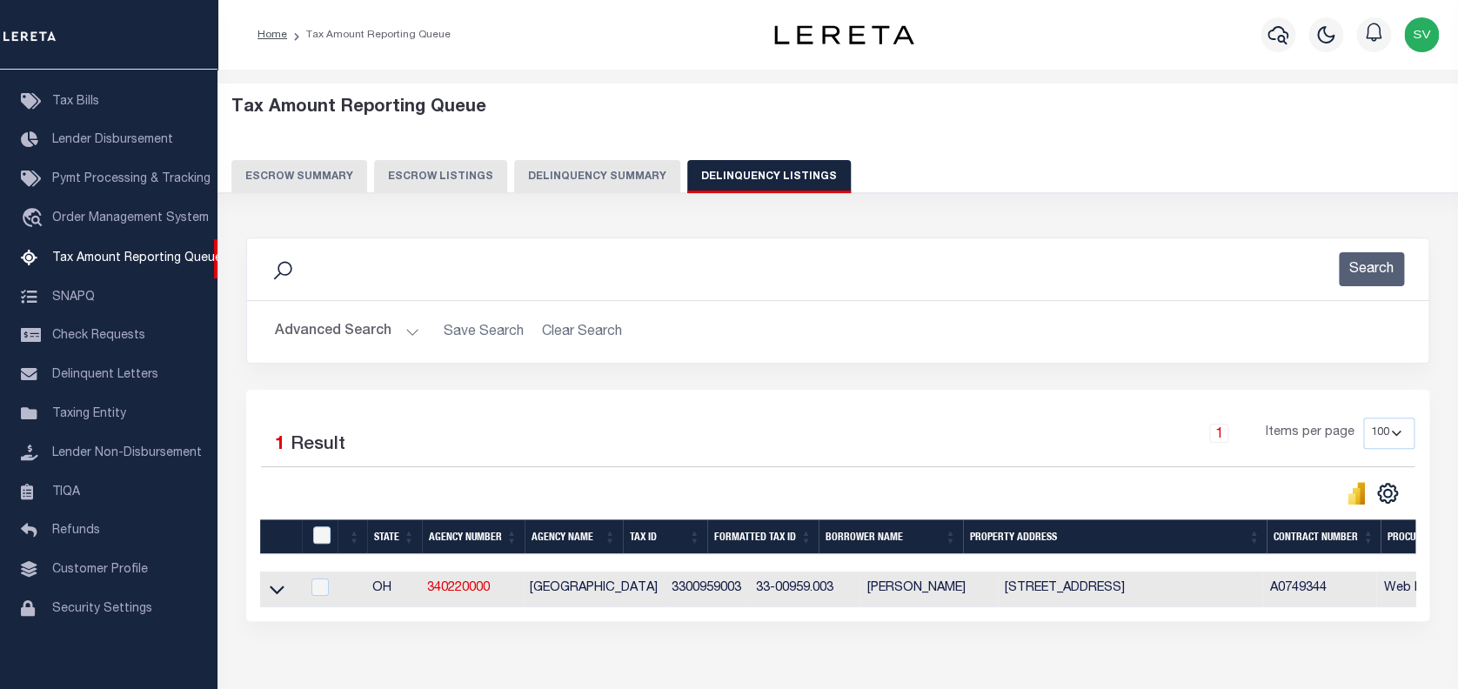
click at [372, 332] on button "Advanced Search" at bounding box center [347, 332] width 144 height 34
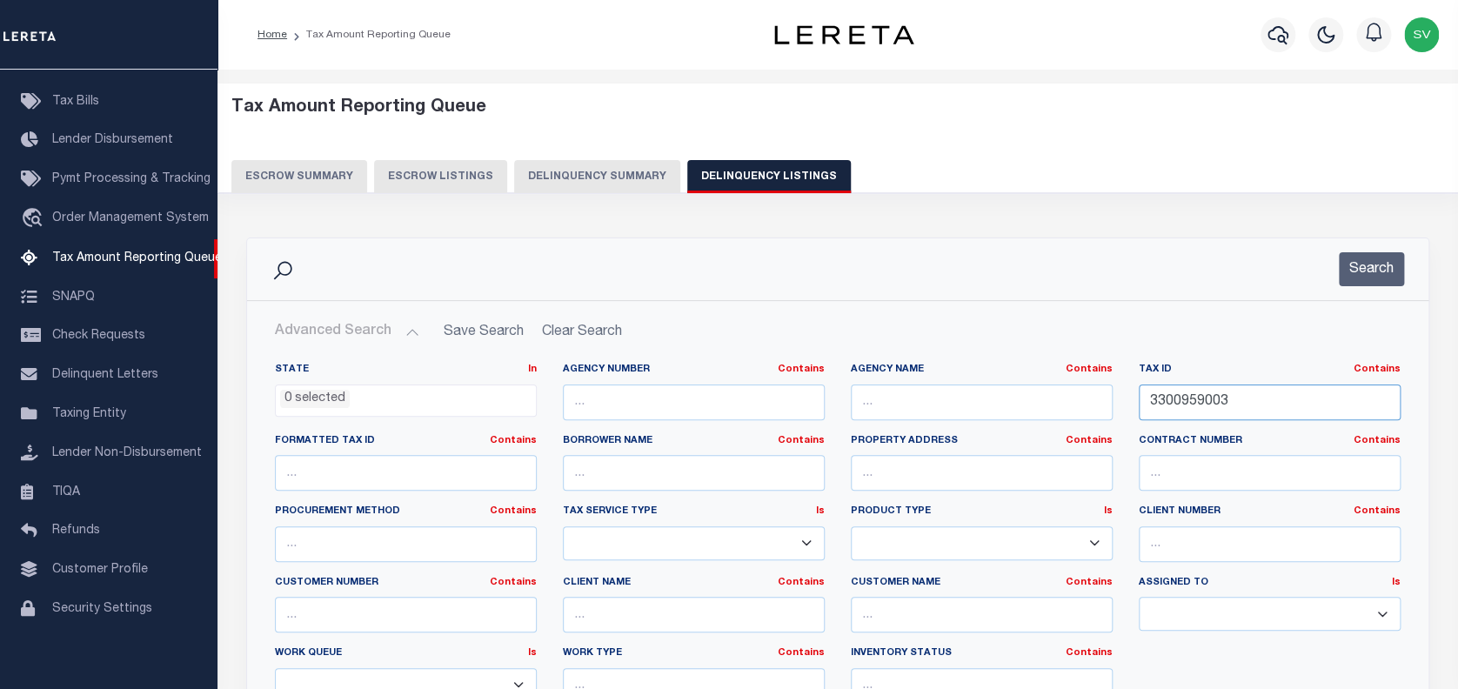
click at [1205, 396] on input "3300959003" at bounding box center [1270, 403] width 262 height 36
paste input "68000"
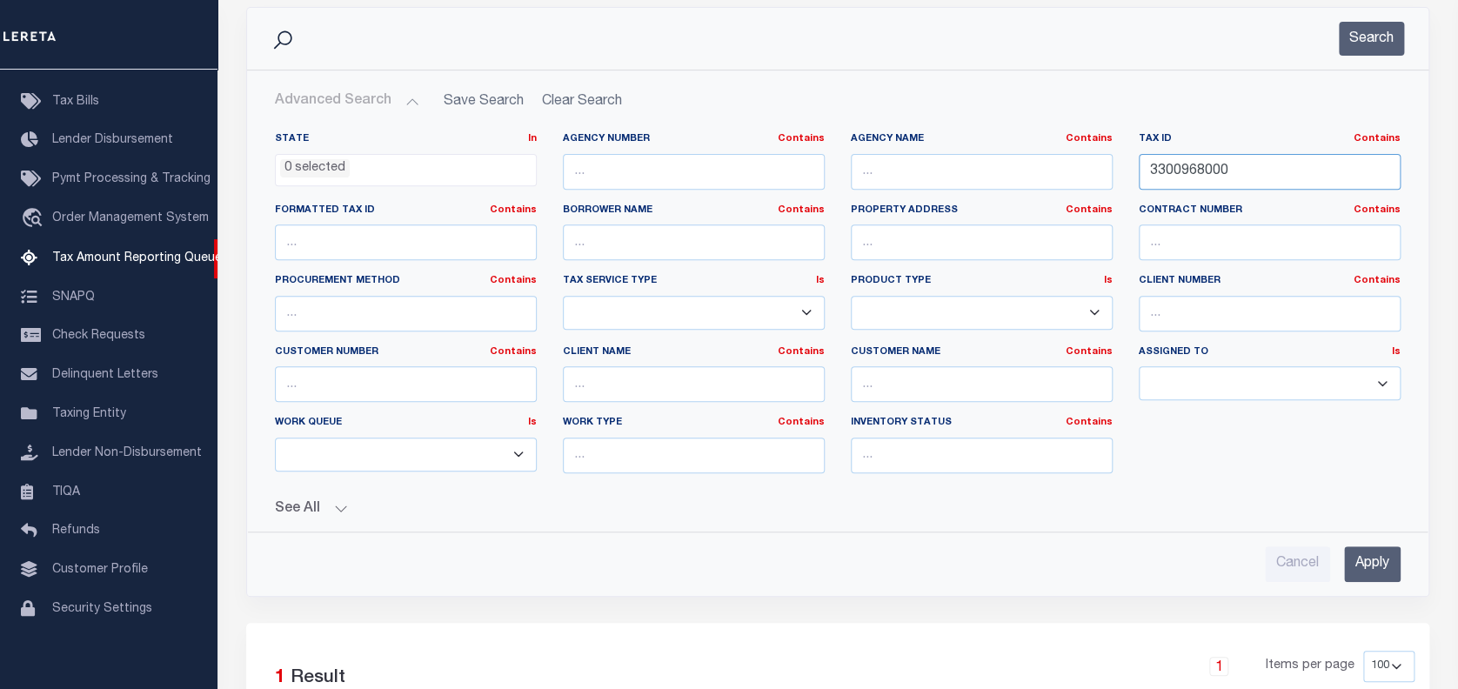
scroll to position [231, 0]
type input "3300968000"
click at [1364, 559] on input "Apply" at bounding box center [1372, 564] width 57 height 36
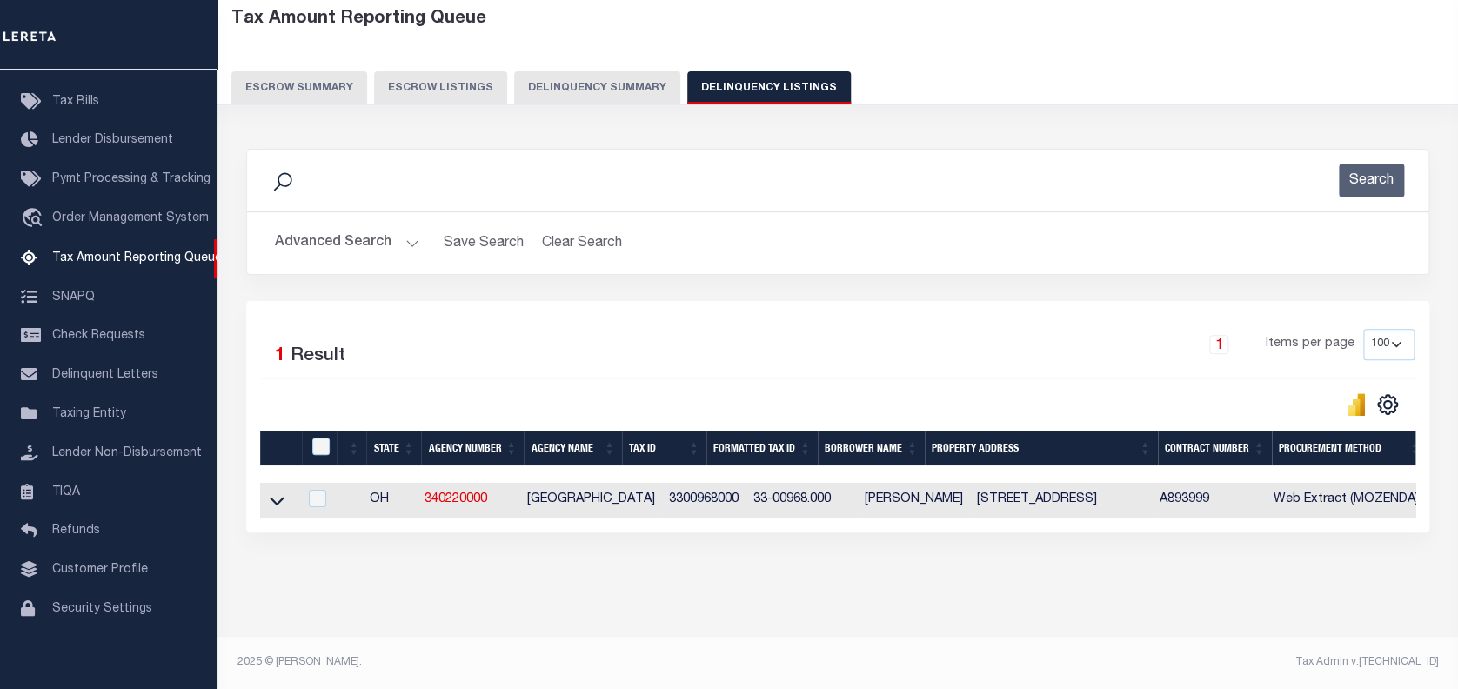
scroll to position [102, 0]
click at [277, 492] on icon at bounding box center [277, 501] width 15 height 18
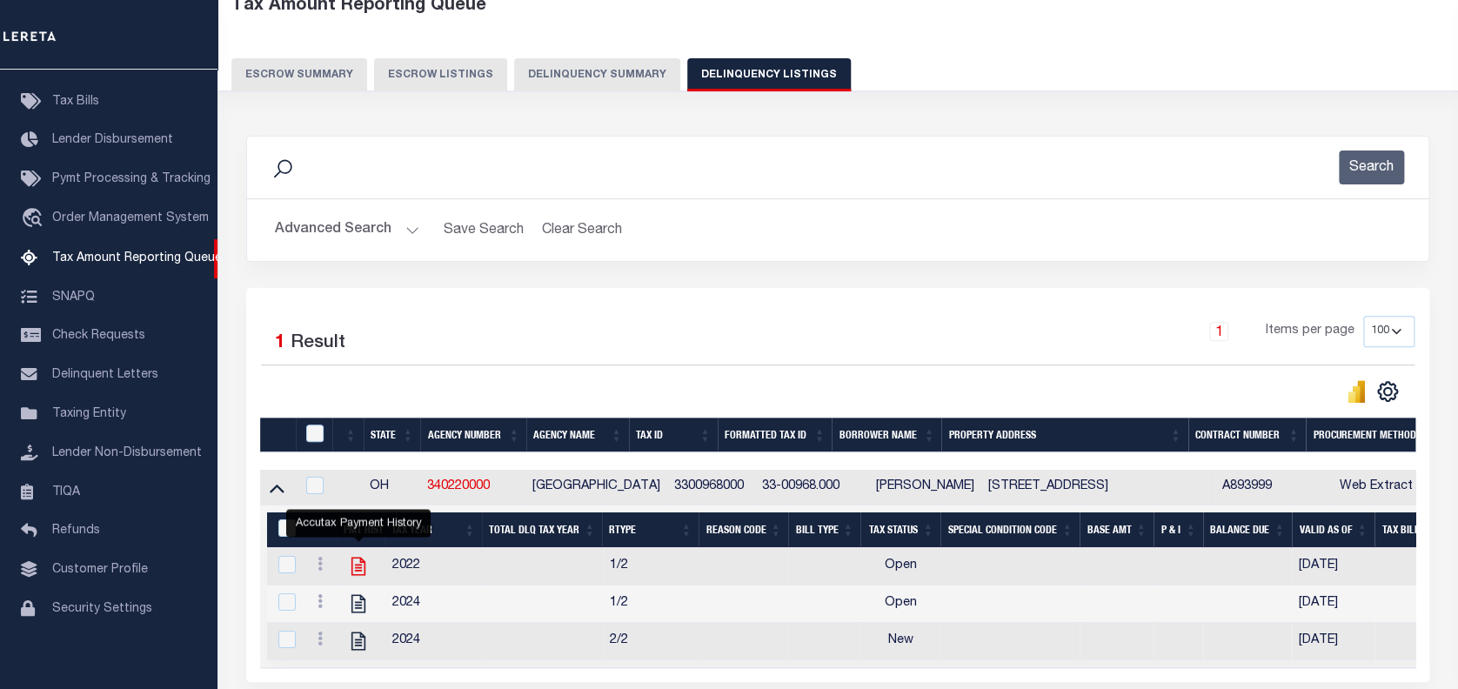
click at [355, 573] on icon "" at bounding box center [359, 567] width 14 height 18
checkbox input "true"
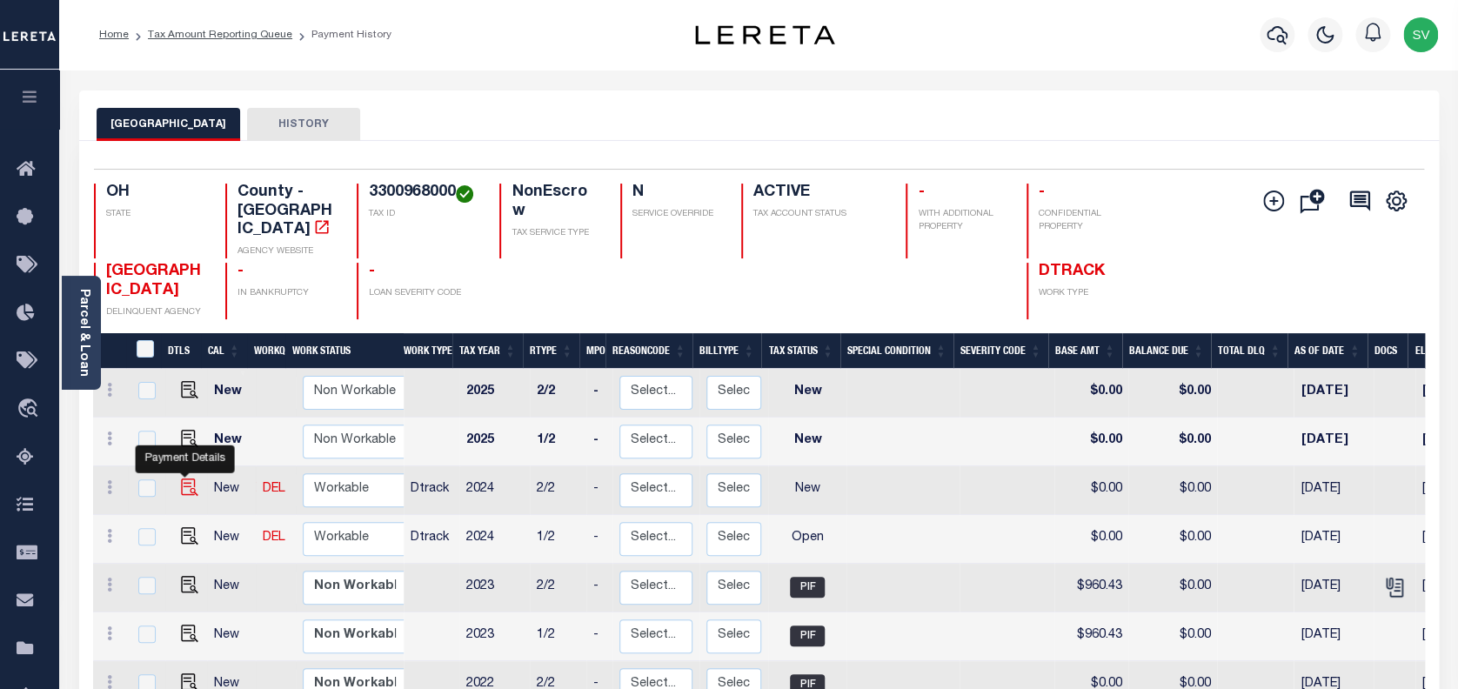
click at [183, 479] on img "" at bounding box center [189, 487] width 17 height 17
checkbox input "true"
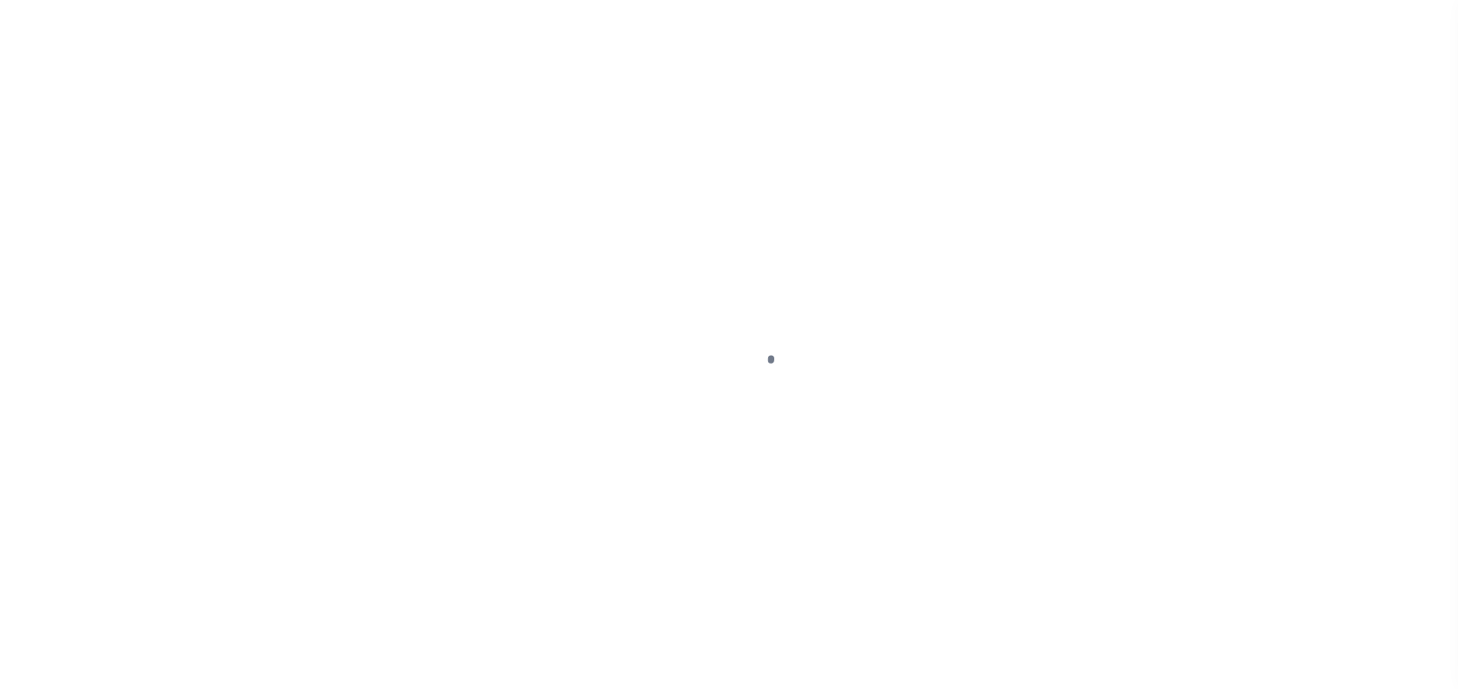
select select "NW2"
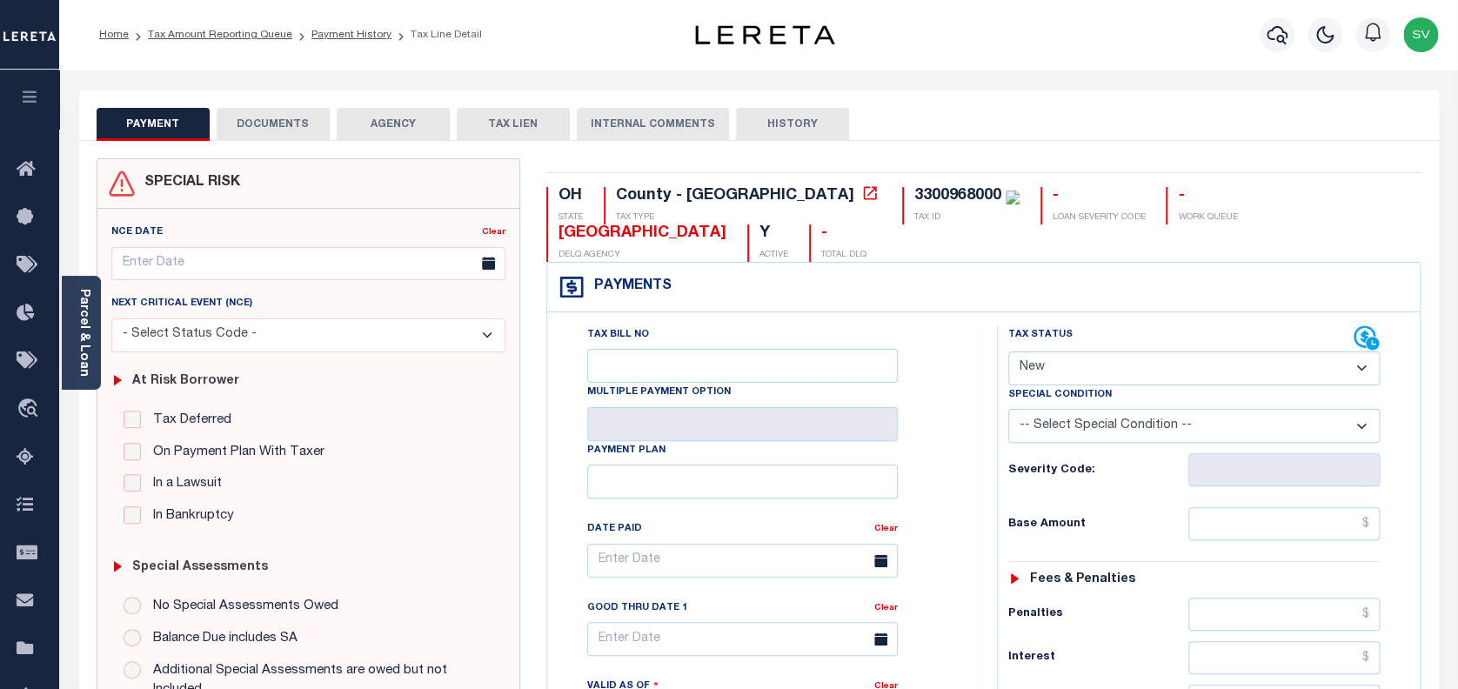
click at [286, 124] on button "DOCUMENTS" at bounding box center [273, 124] width 113 height 33
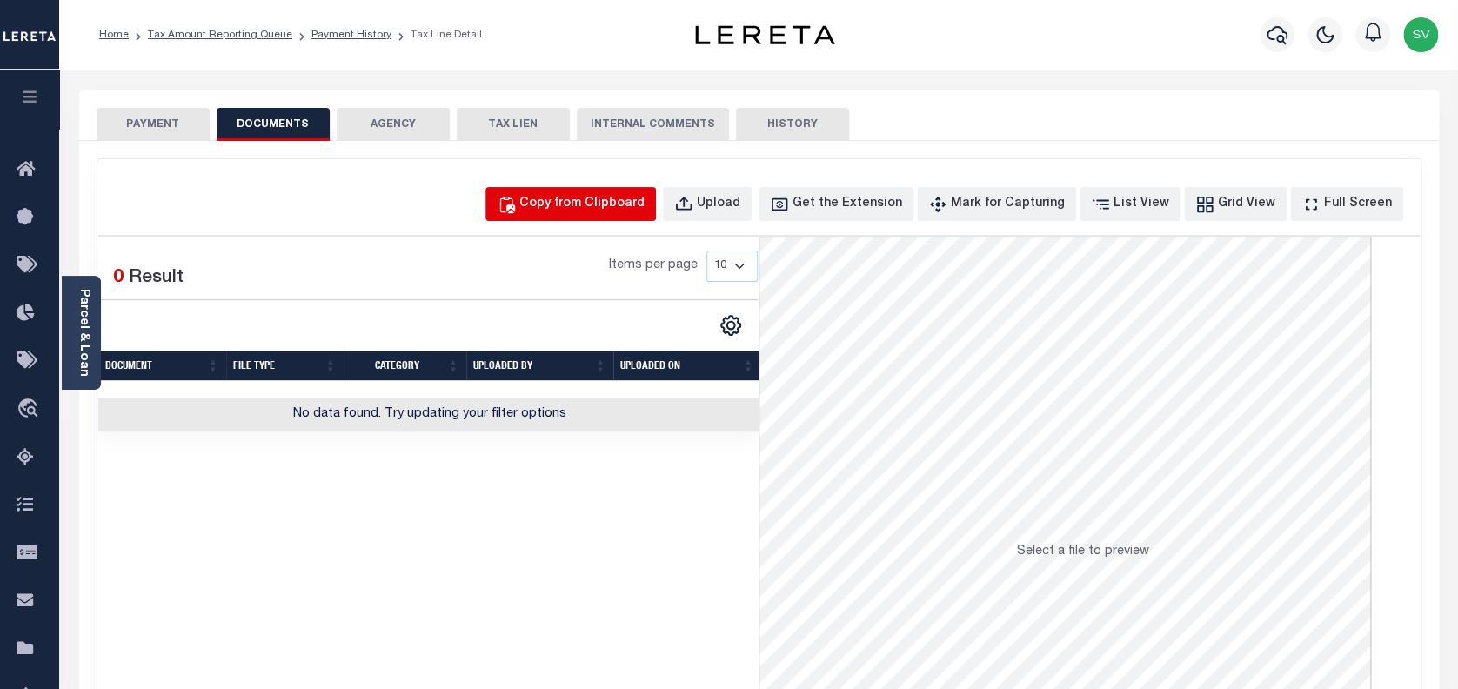
click at [599, 207] on div "Copy from Clipboard" at bounding box center [581, 204] width 125 height 19
select select "POP"
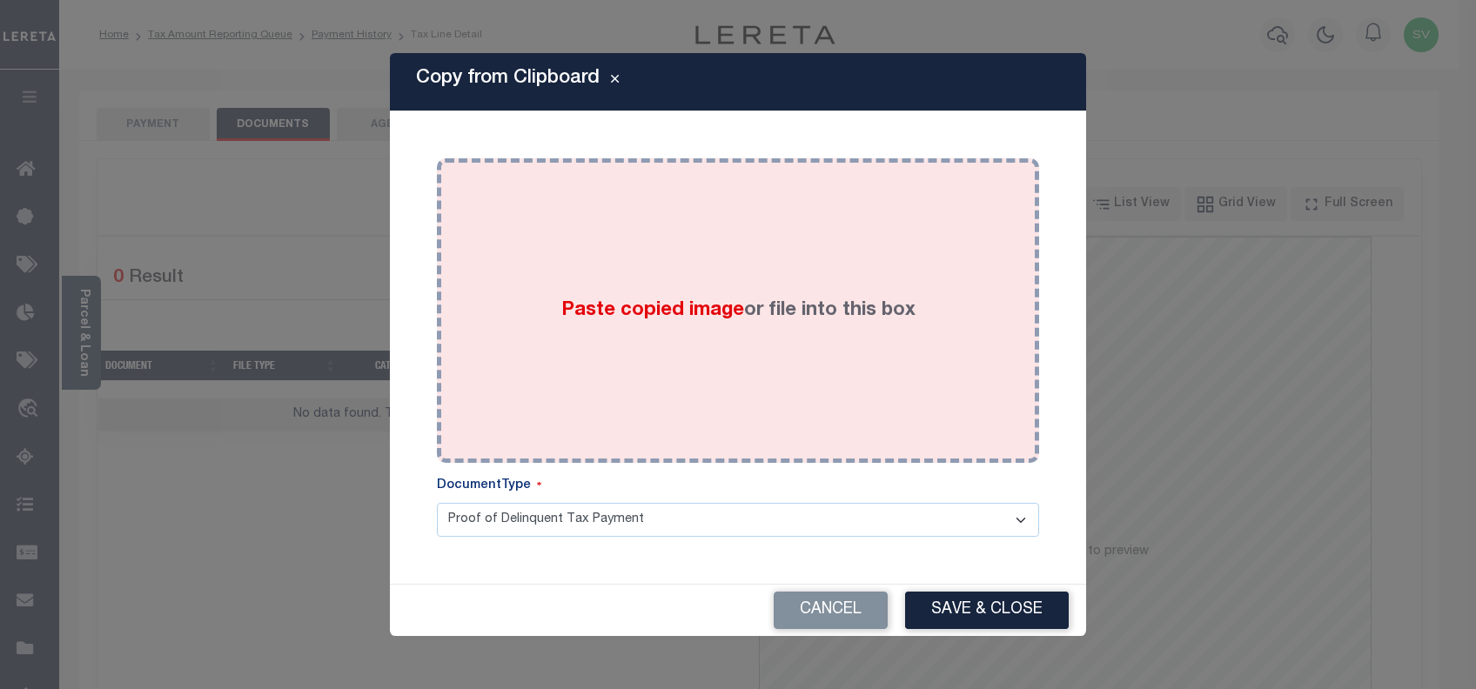
click at [719, 311] on div "Paste copied image or file into this box" at bounding box center [738, 310] width 576 height 278
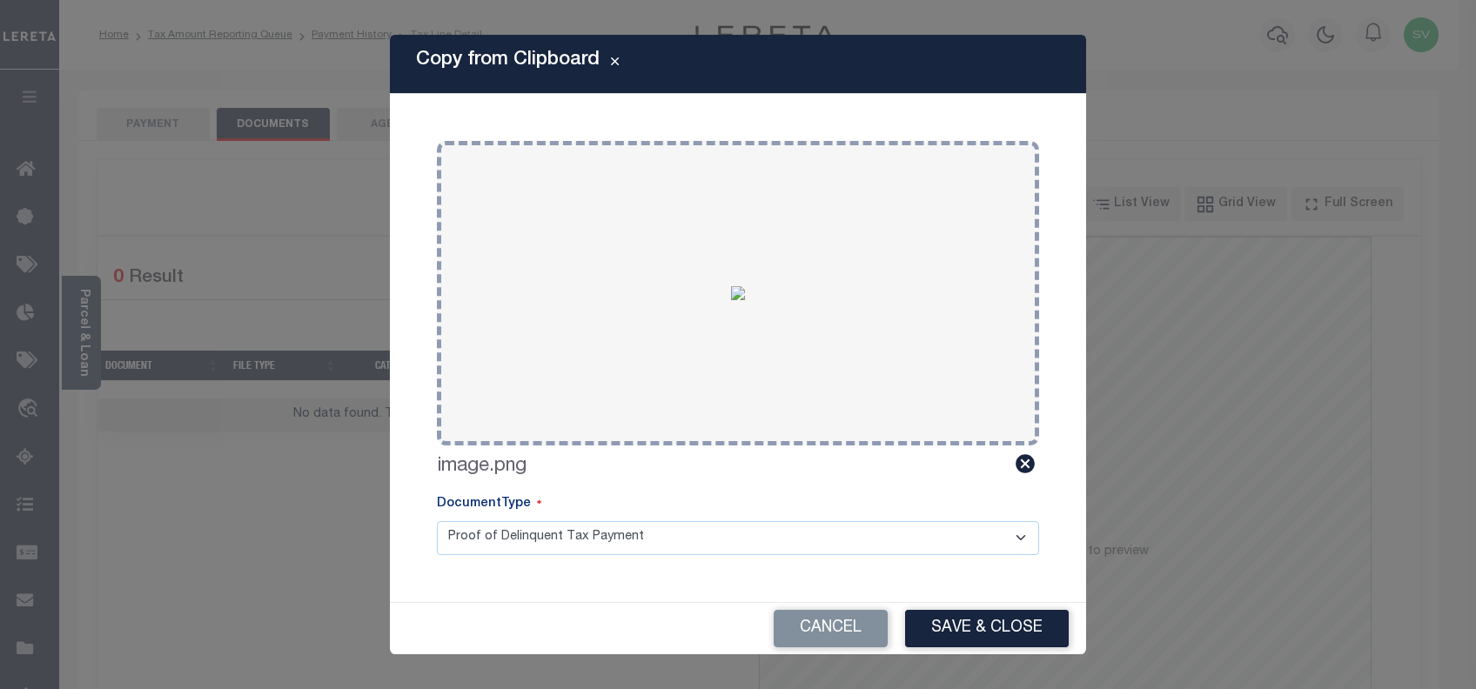
click at [961, 606] on div "Cancel Save & Close" at bounding box center [738, 628] width 696 height 51
click at [966, 615] on button "Save & Close" at bounding box center [987, 628] width 164 height 37
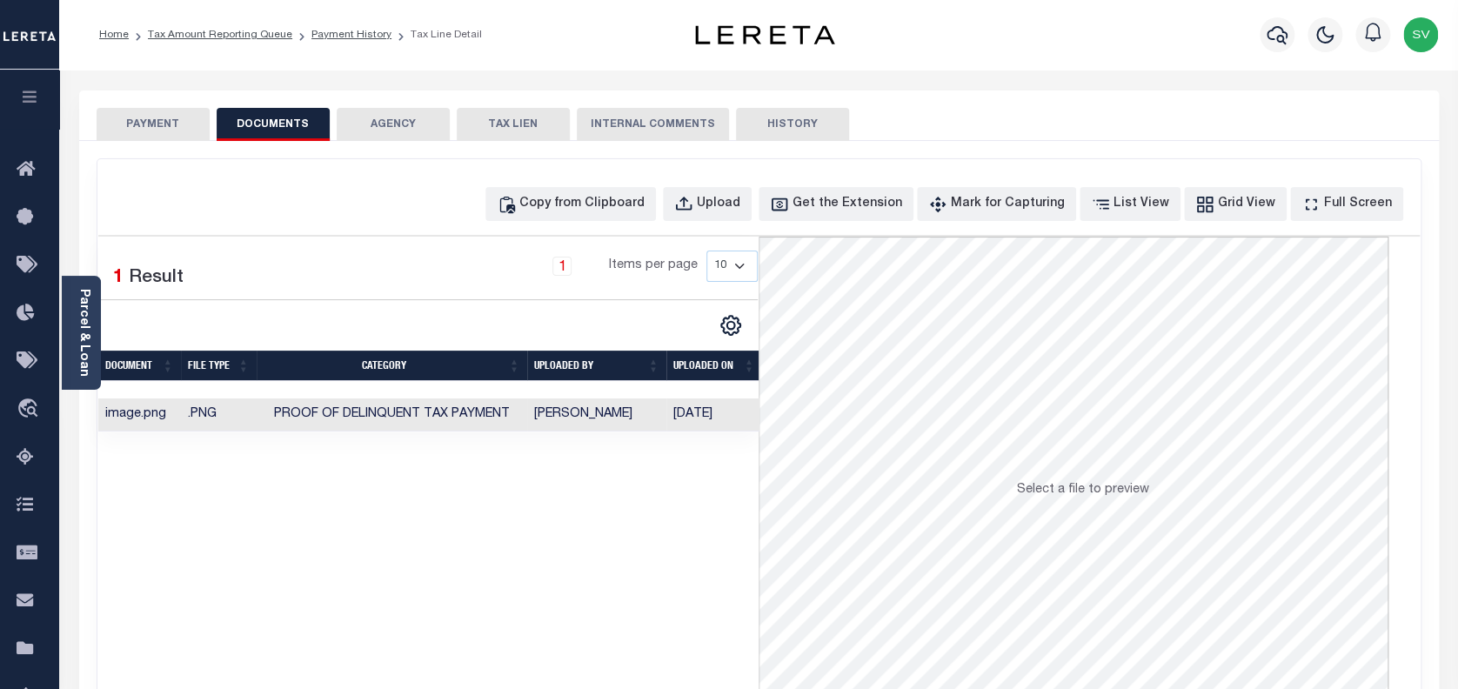
click at [152, 130] on button "PAYMENT" at bounding box center [153, 124] width 113 height 33
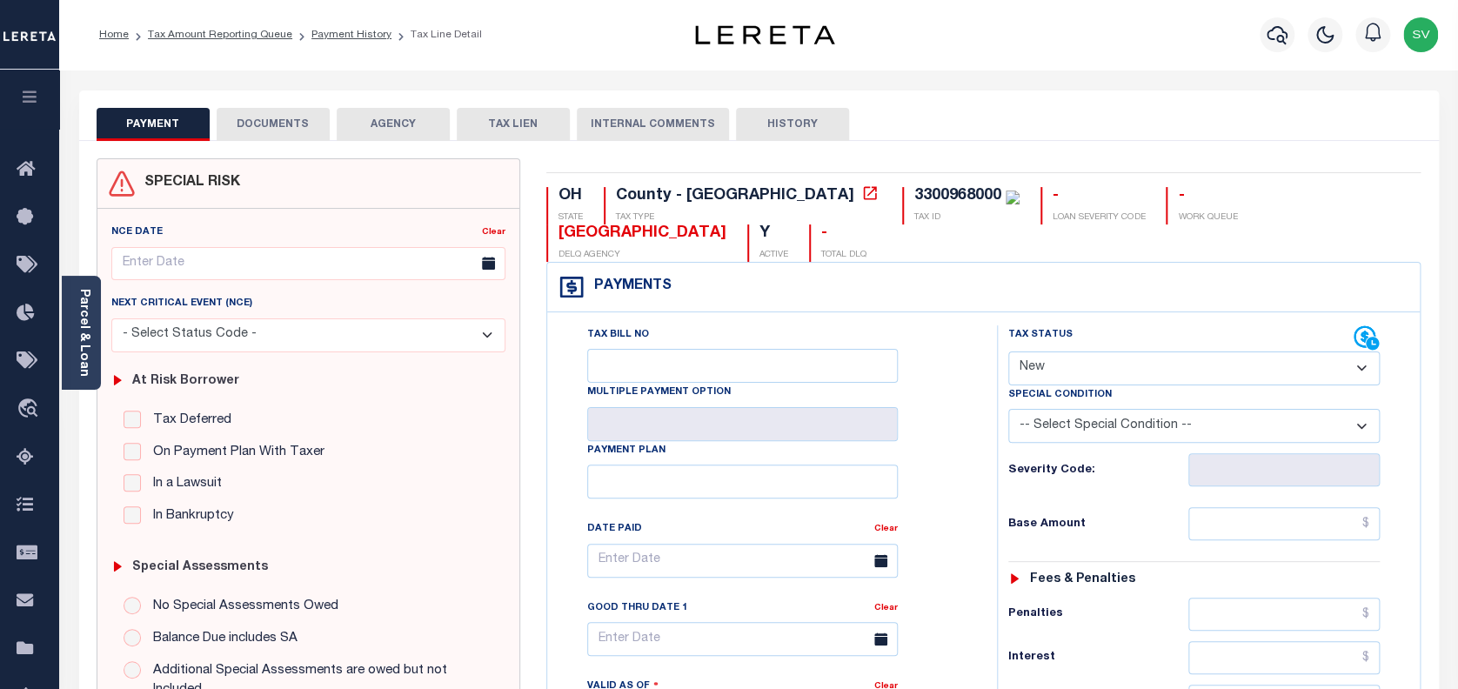
click at [1114, 352] on select "- Select Status Code - Open Due/Unpaid Paid Incomplete No Tax Due Internal Refu…" at bounding box center [1194, 369] width 372 height 34
select select "PYD"
click at [1008, 352] on select "- Select Status Code - Open Due/Unpaid Paid Incomplete No Tax Due Internal Refu…" at bounding box center [1194, 369] width 372 height 34
type input "[DATE]"
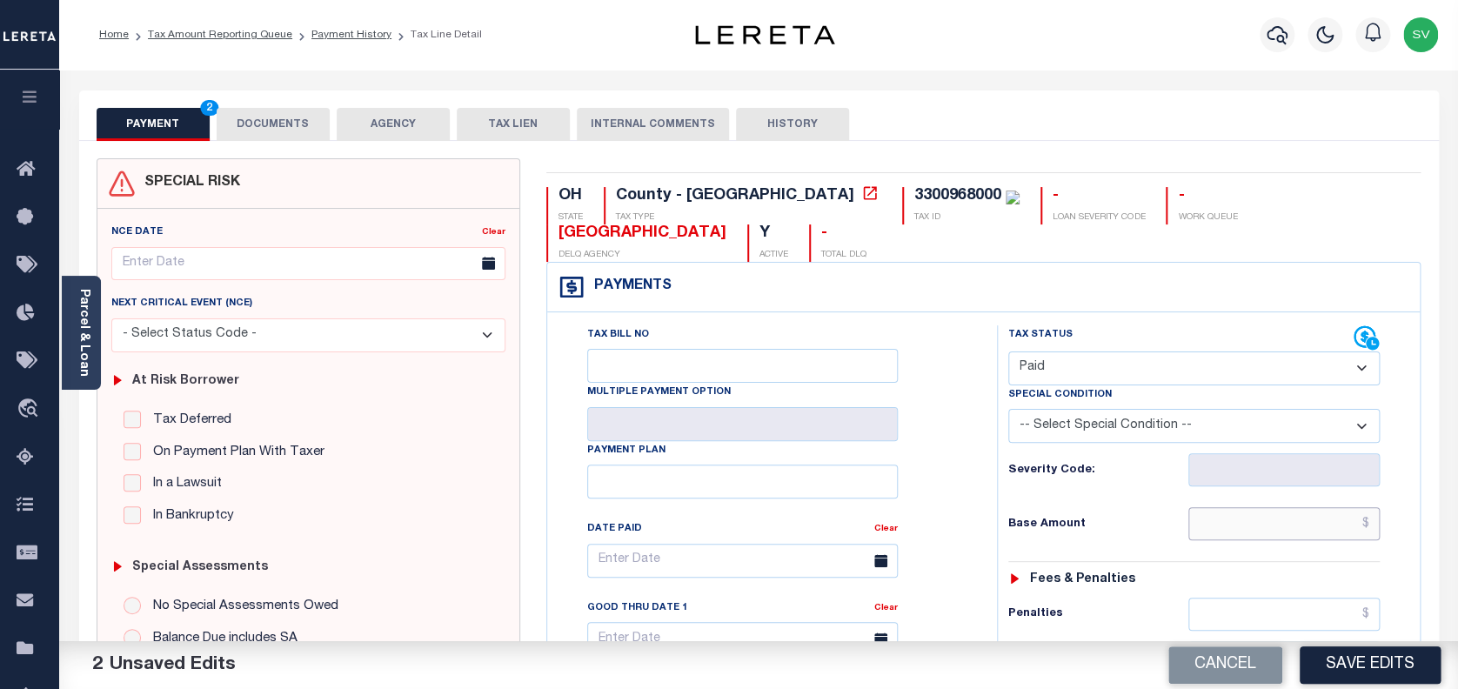
click at [1310, 507] on input "text" at bounding box center [1285, 523] width 192 height 33
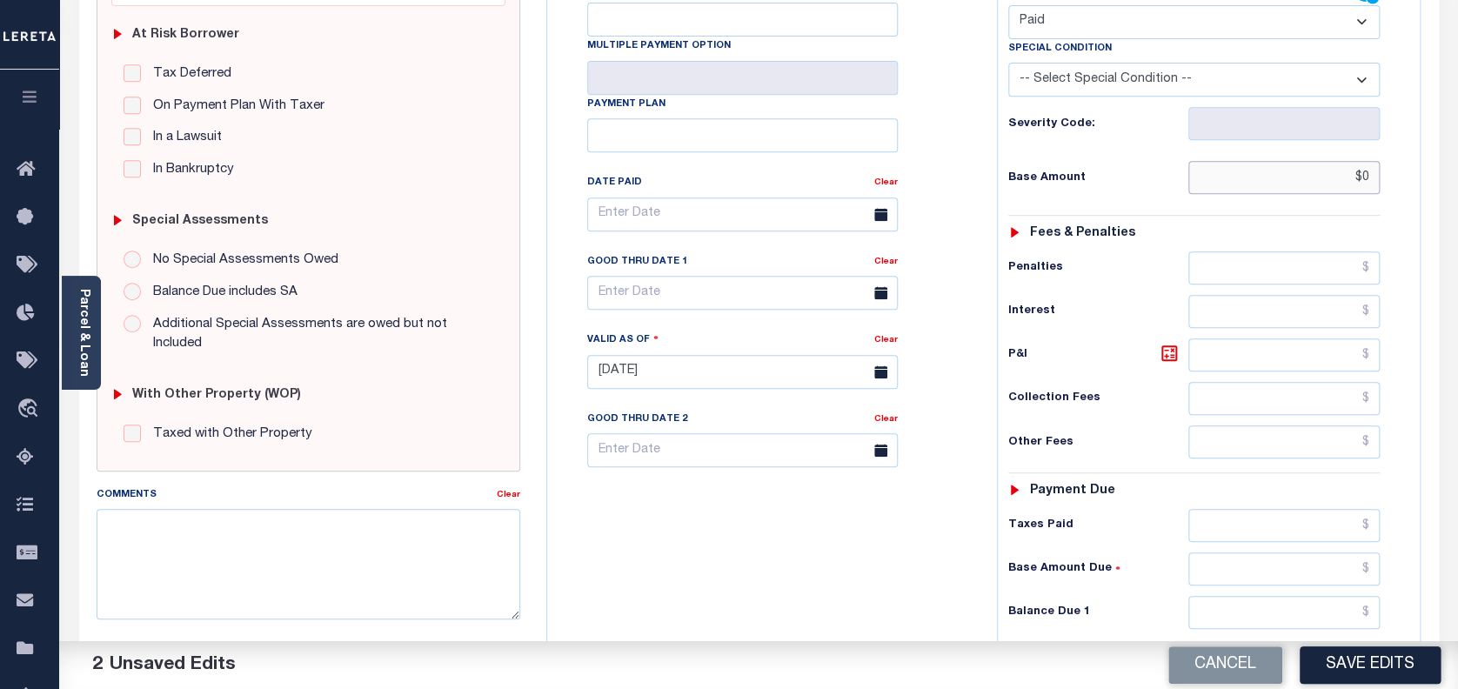
scroll to position [348, 0]
click at [1288, 594] on input "text" at bounding box center [1285, 610] width 192 height 33
type input "$0.00"
click at [1392, 664] on button "Save Edits" at bounding box center [1370, 665] width 141 height 37
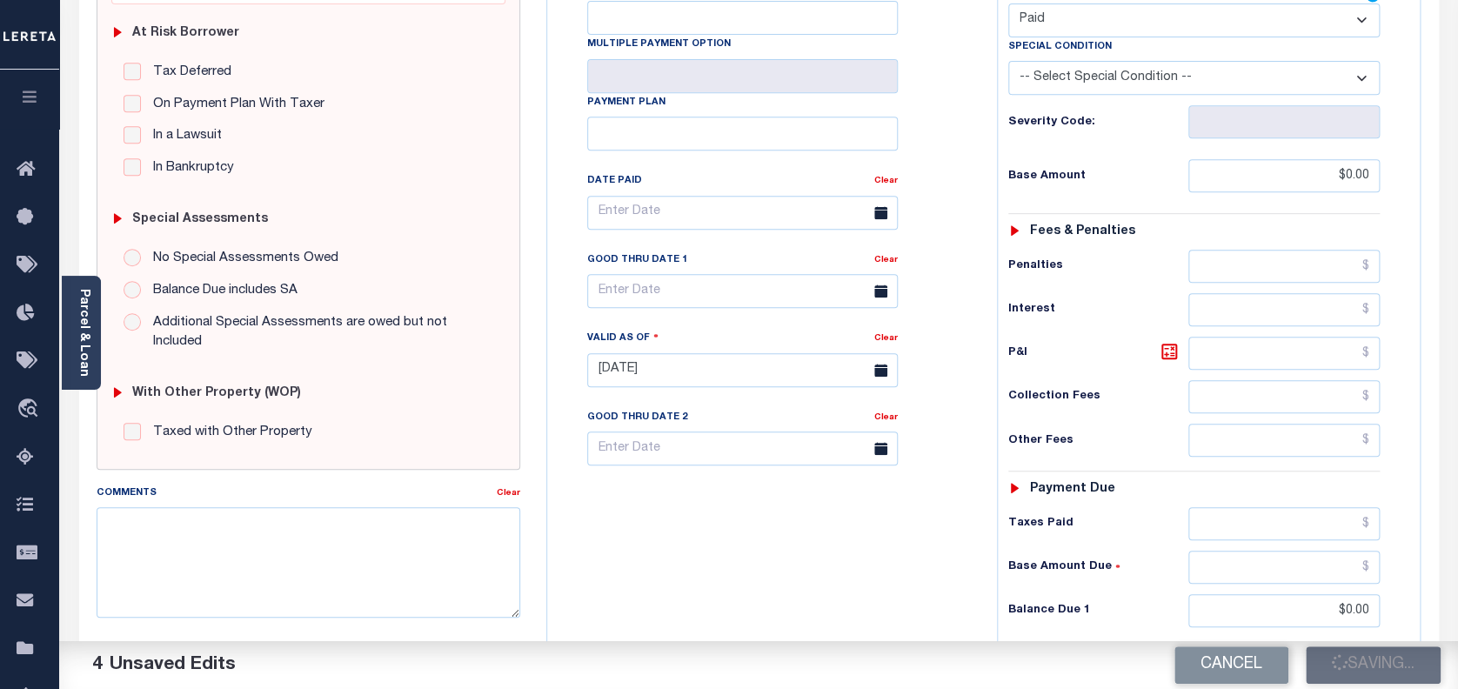
checkbox input "false"
type input "$0"
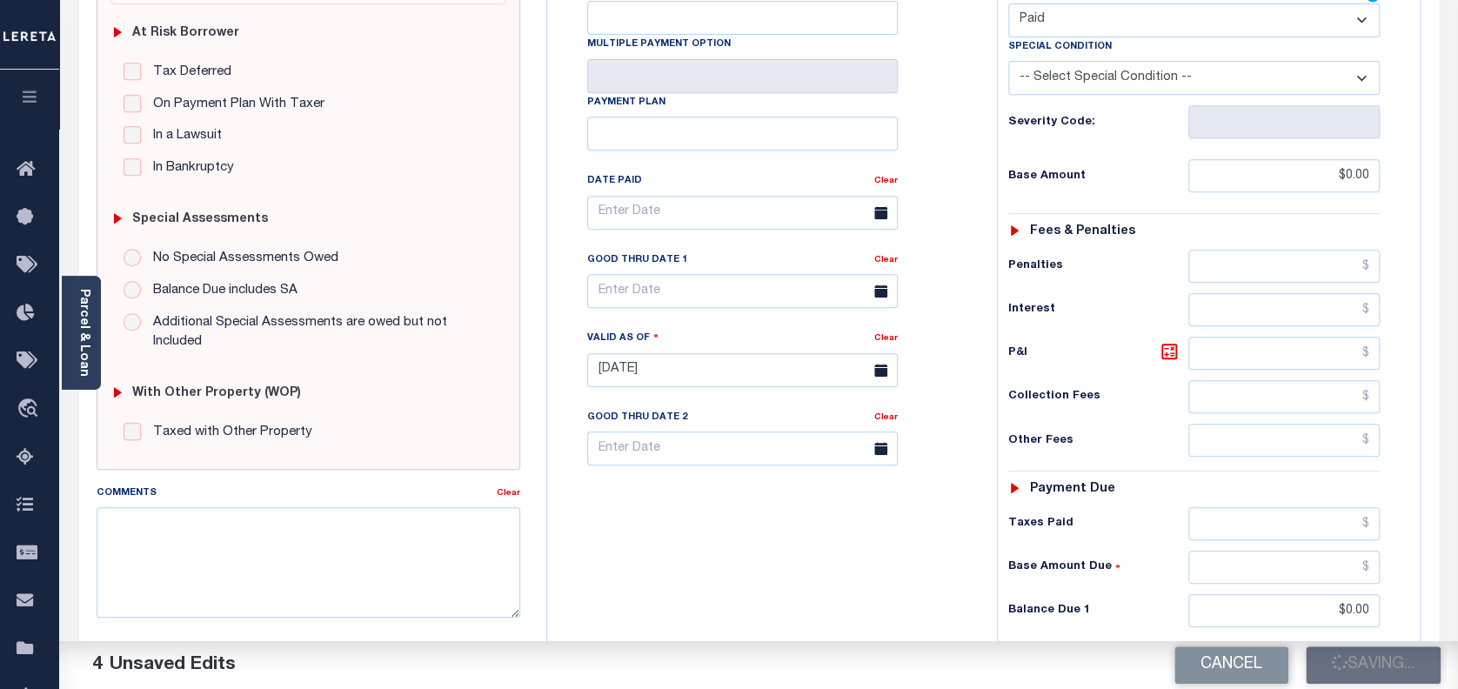
type input "$0"
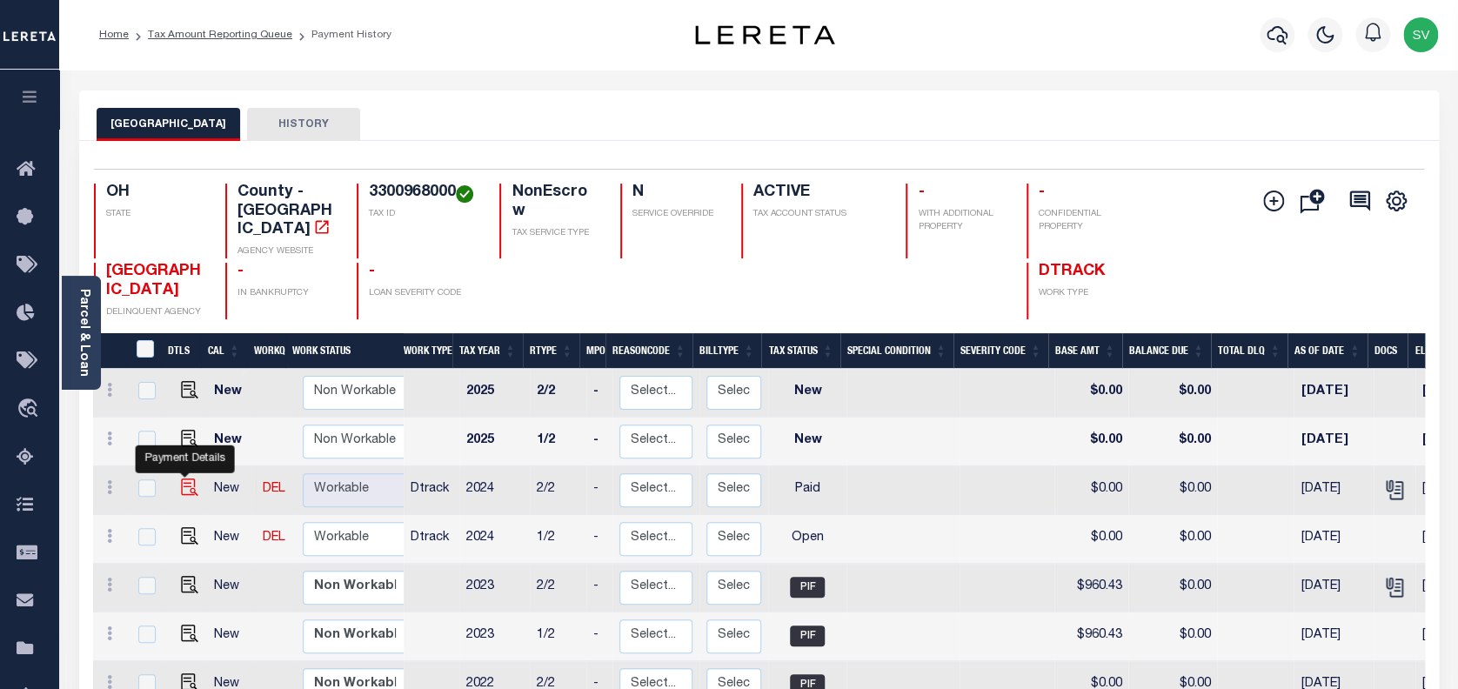
click at [182, 479] on img "" at bounding box center [189, 487] width 17 height 17
checkbox input "true"
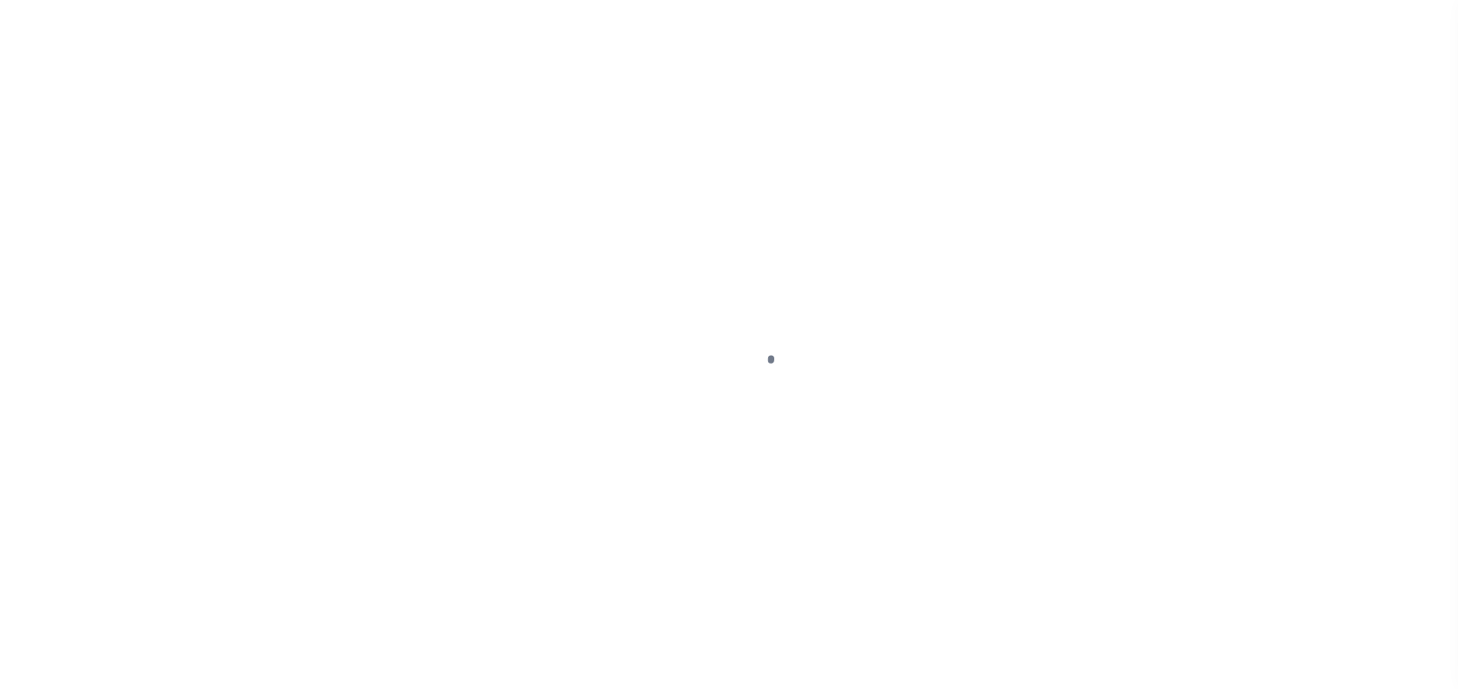
select select "PYD"
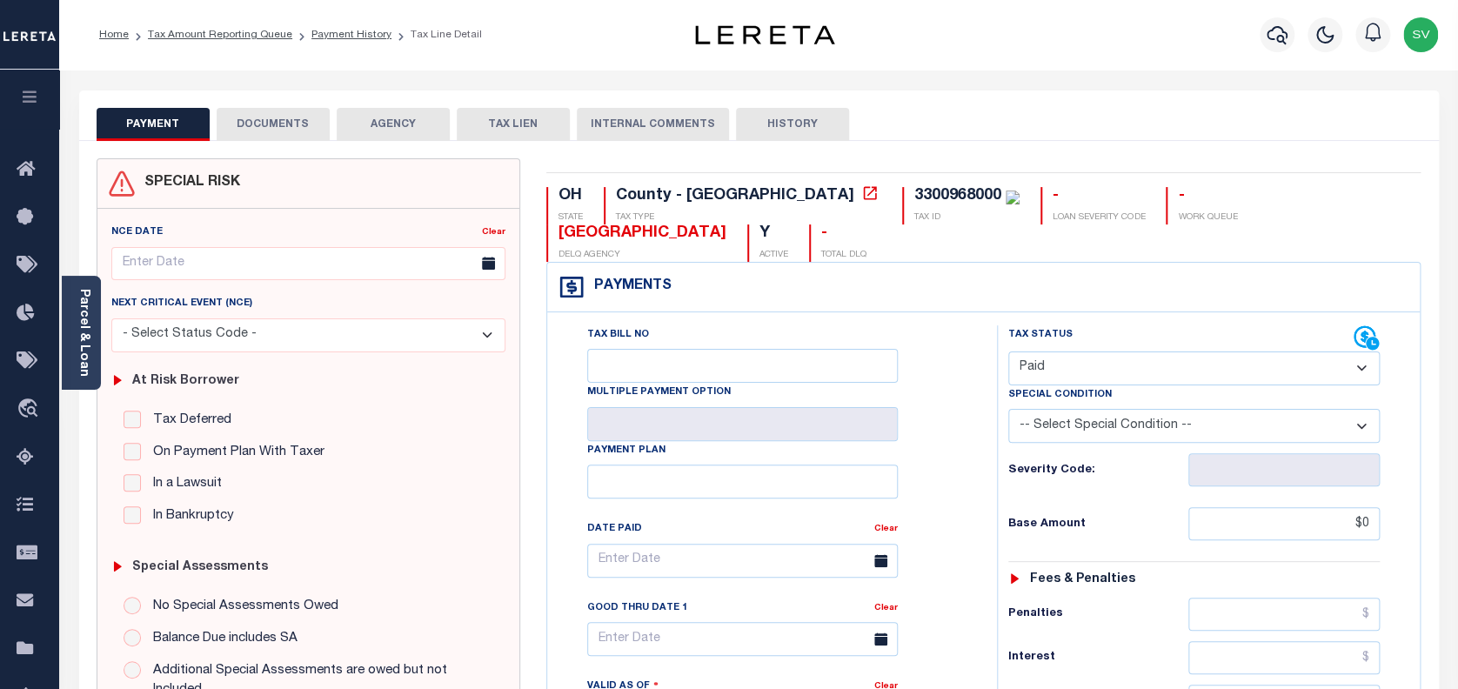
click at [295, 120] on button "DOCUMENTS" at bounding box center [273, 124] width 113 height 33
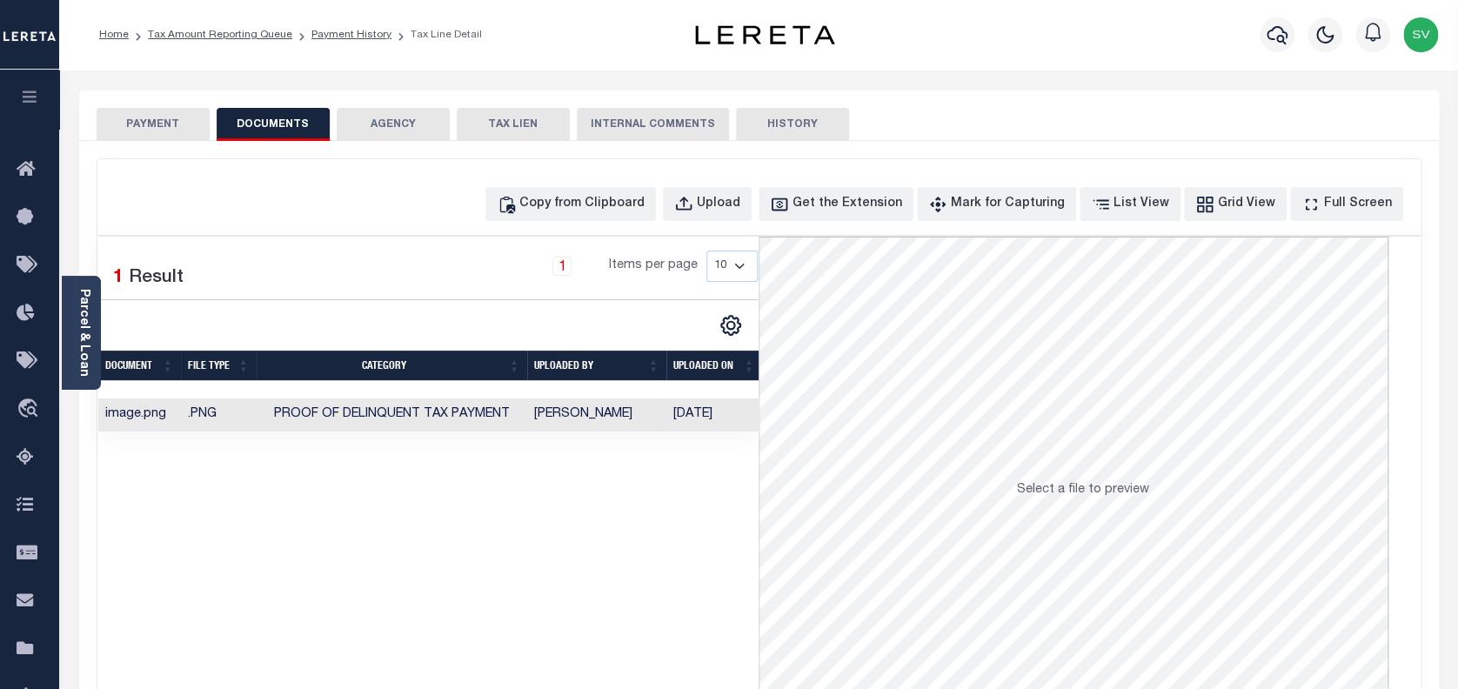
click at [146, 126] on button "PAYMENT" at bounding box center [153, 124] width 113 height 33
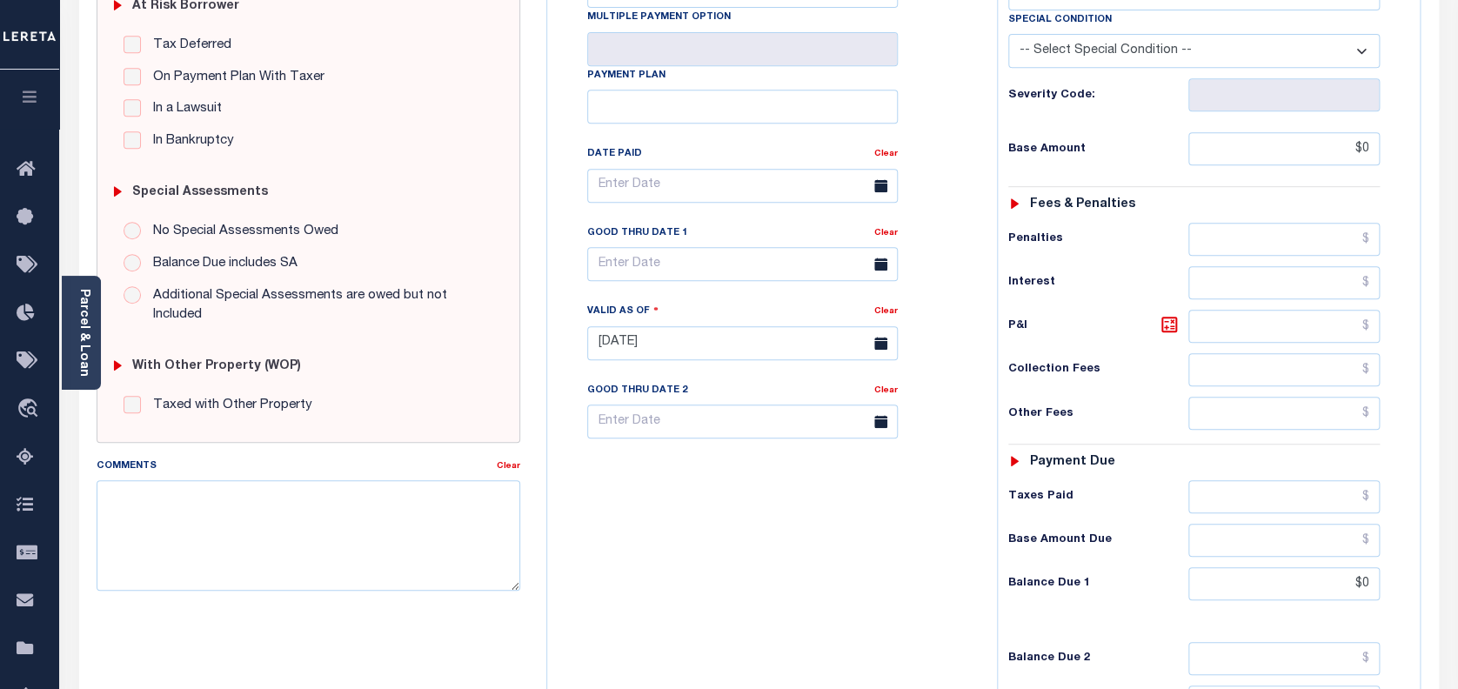
scroll to position [580, 0]
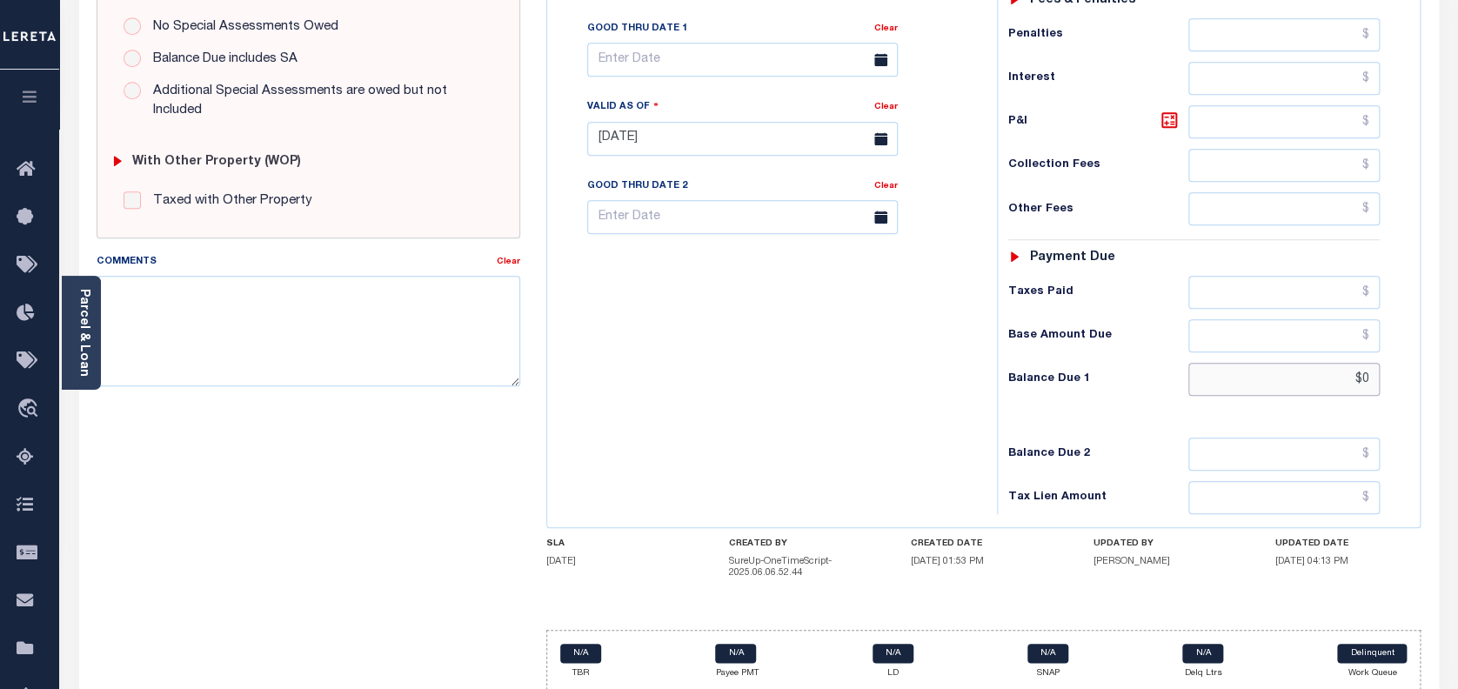
click at [1322, 363] on input "$0" at bounding box center [1285, 379] width 192 height 33
type input "$0.00"
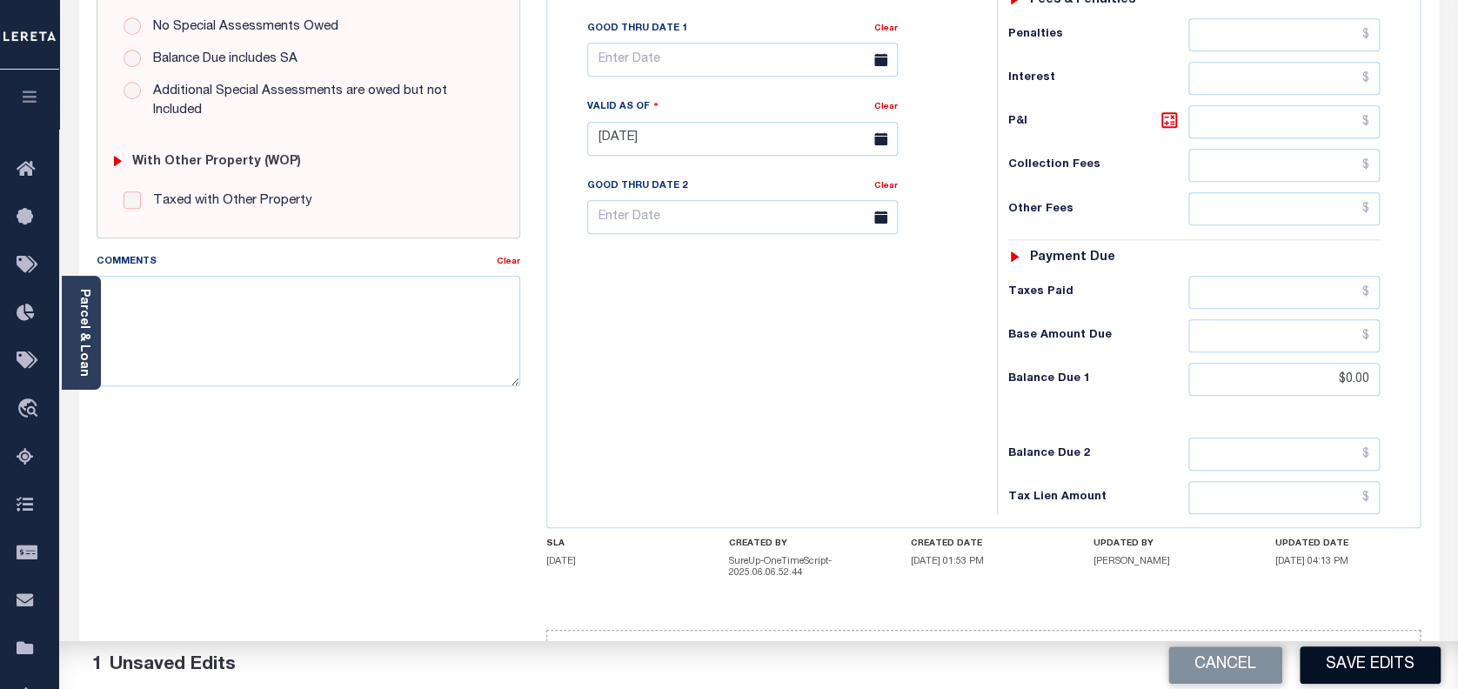
click at [1363, 666] on button "Save Edits" at bounding box center [1370, 665] width 141 height 37
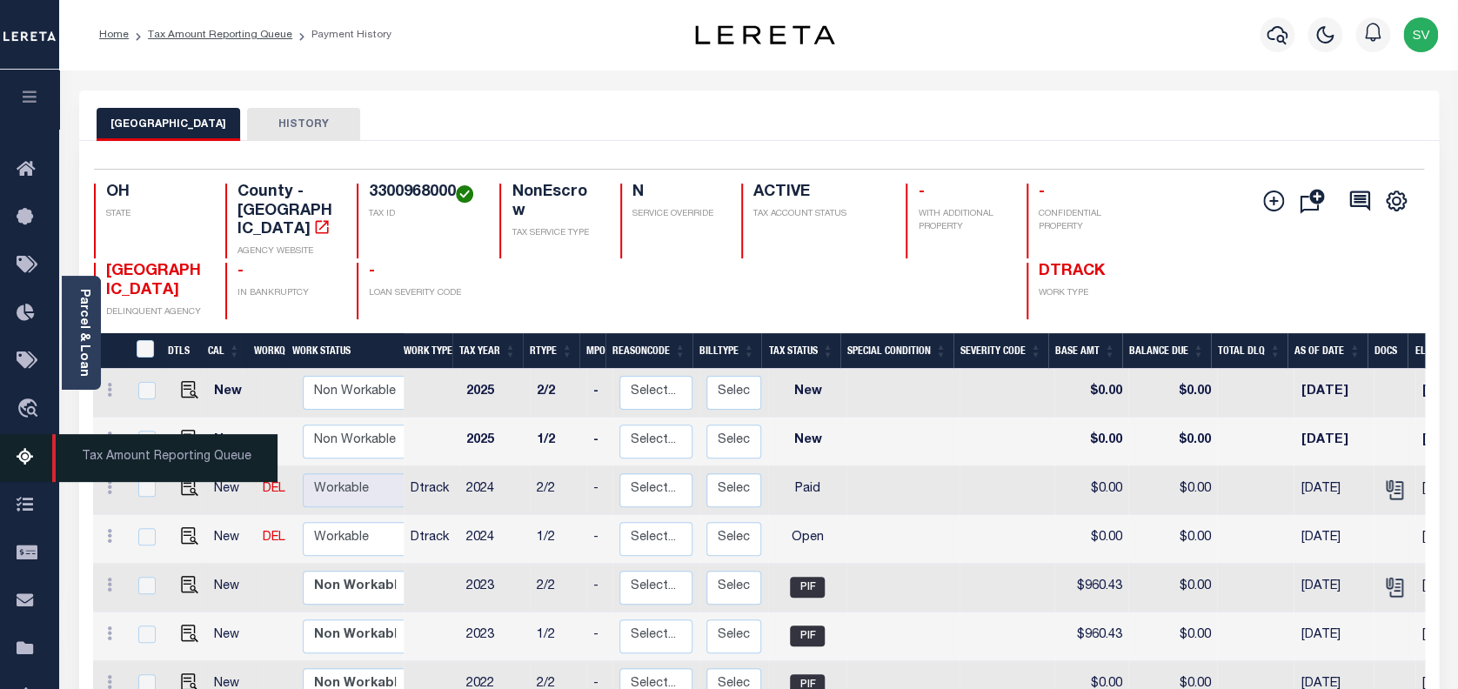
click at [21, 458] on icon at bounding box center [31, 458] width 28 height 22
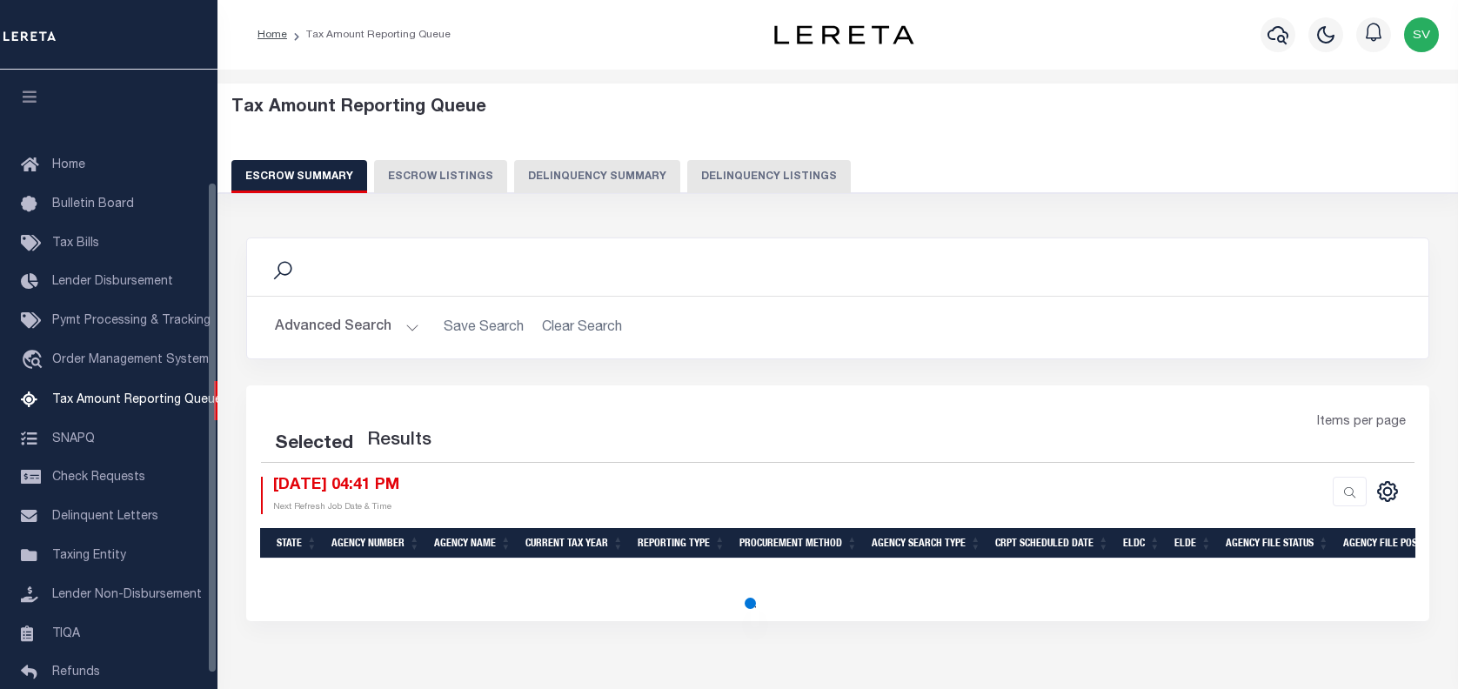
select select "100"
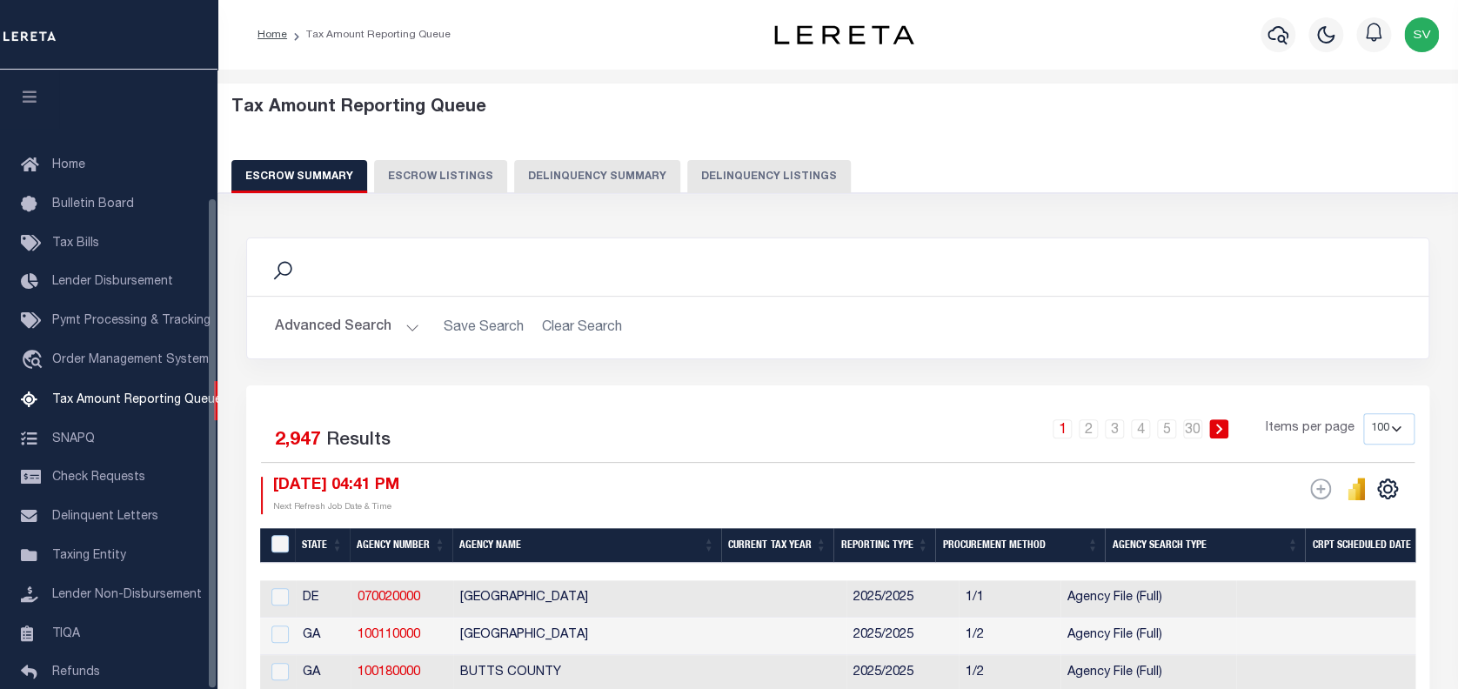
scroll to position [160, 0]
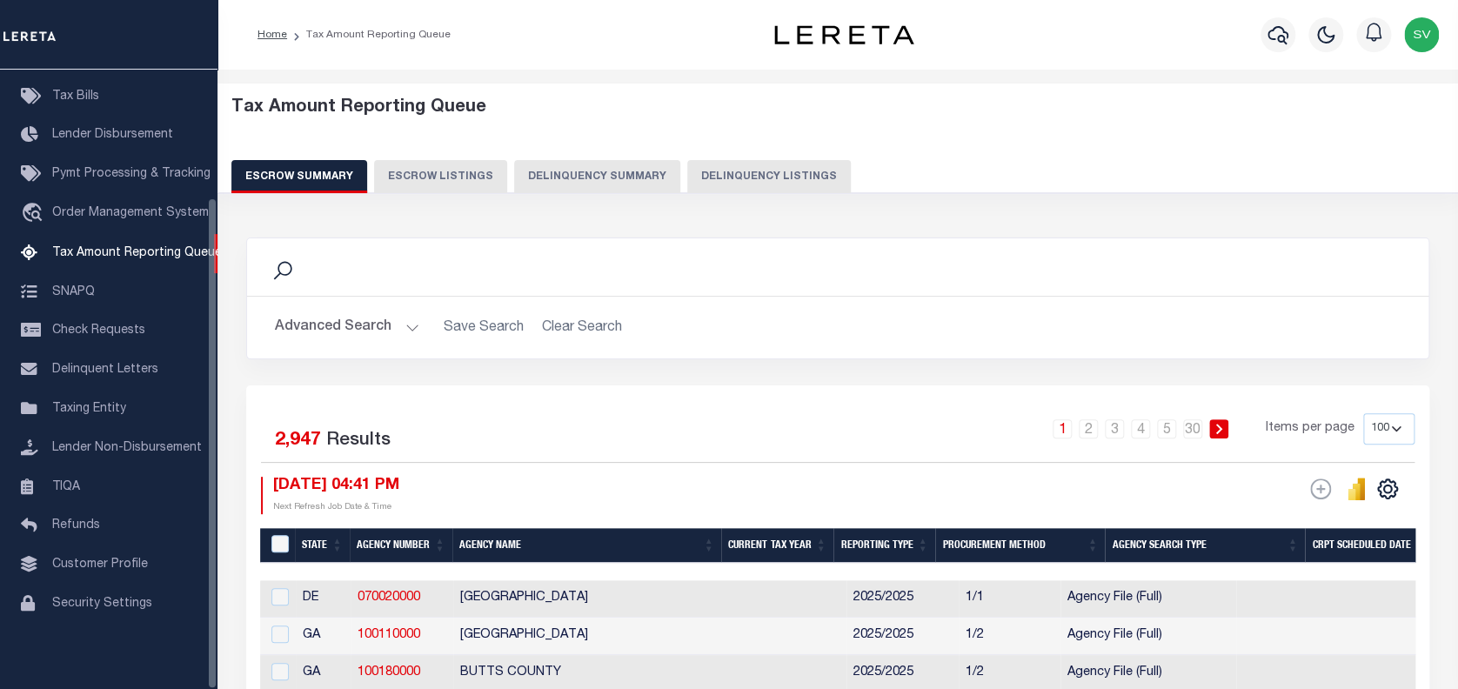
click at [780, 173] on button "Delinquency Listings" at bounding box center [769, 176] width 164 height 33
select select "100"
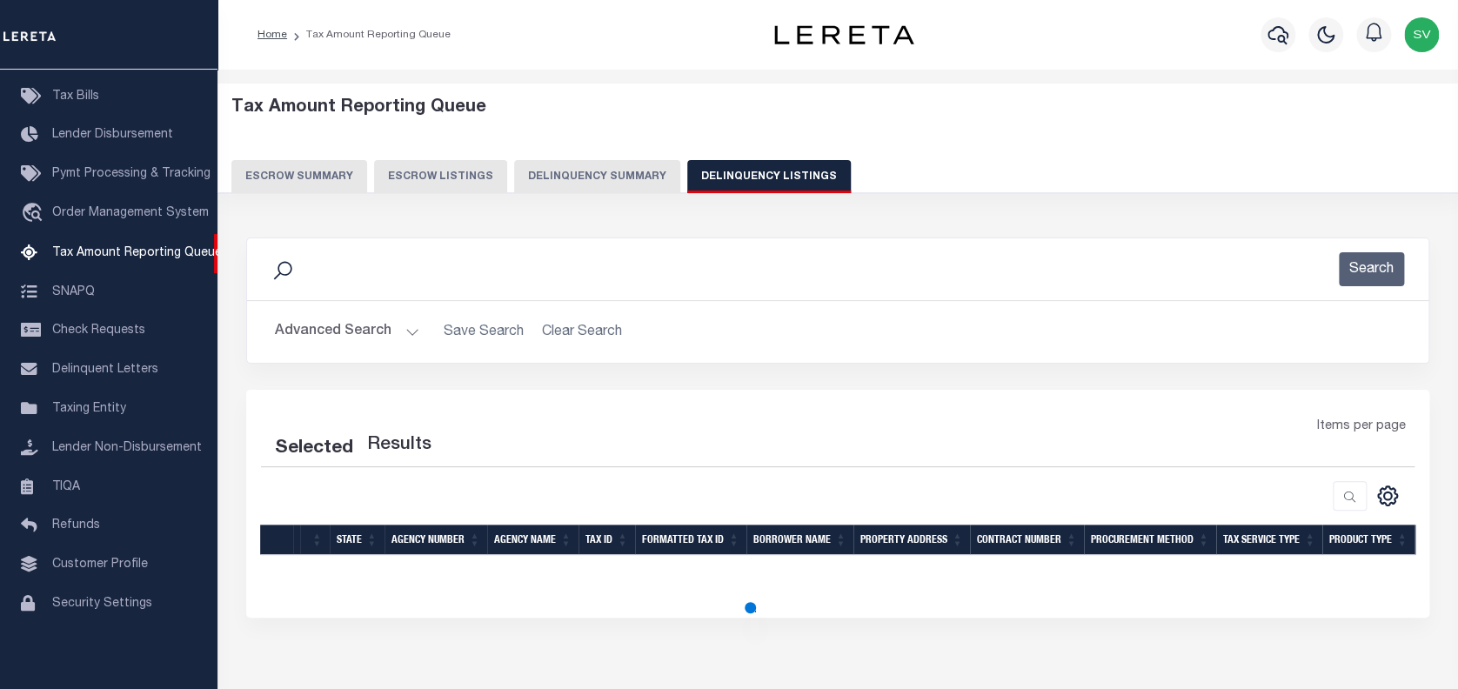
select select "100"
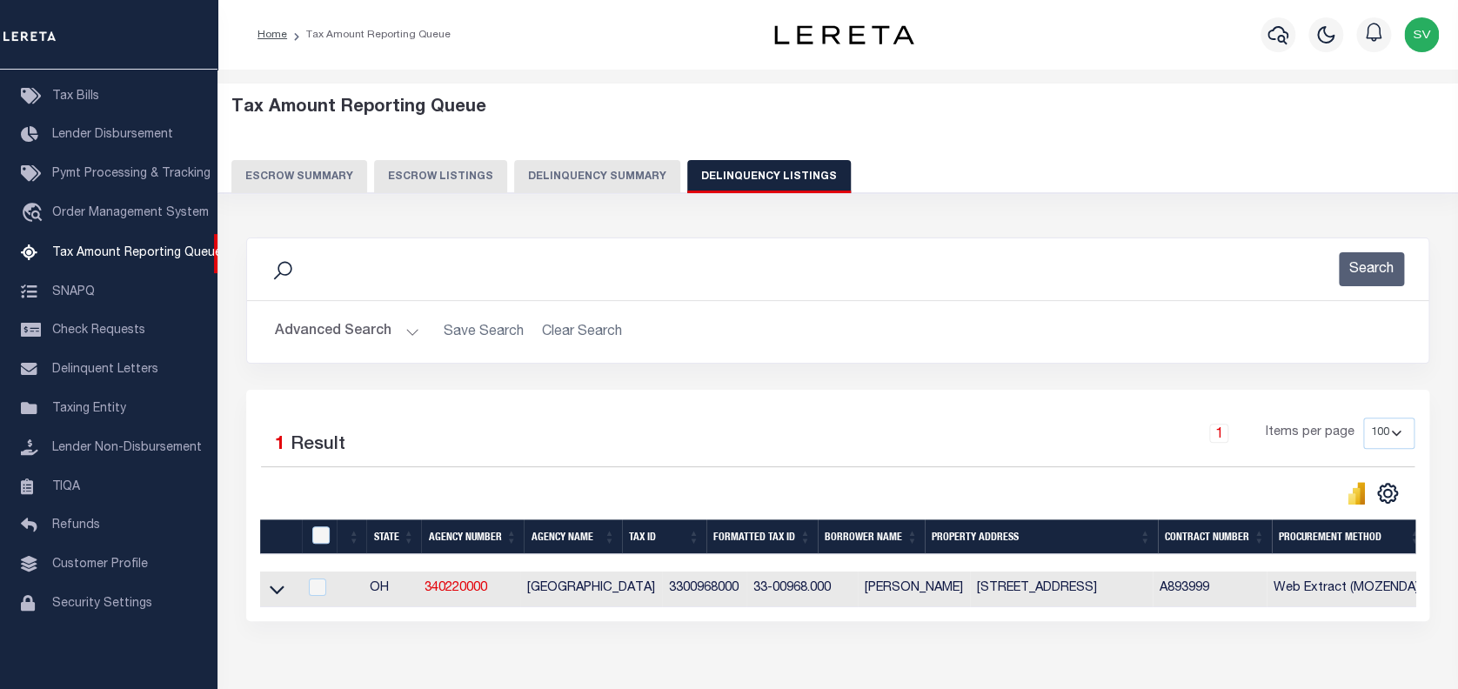
scroll to position [102, 0]
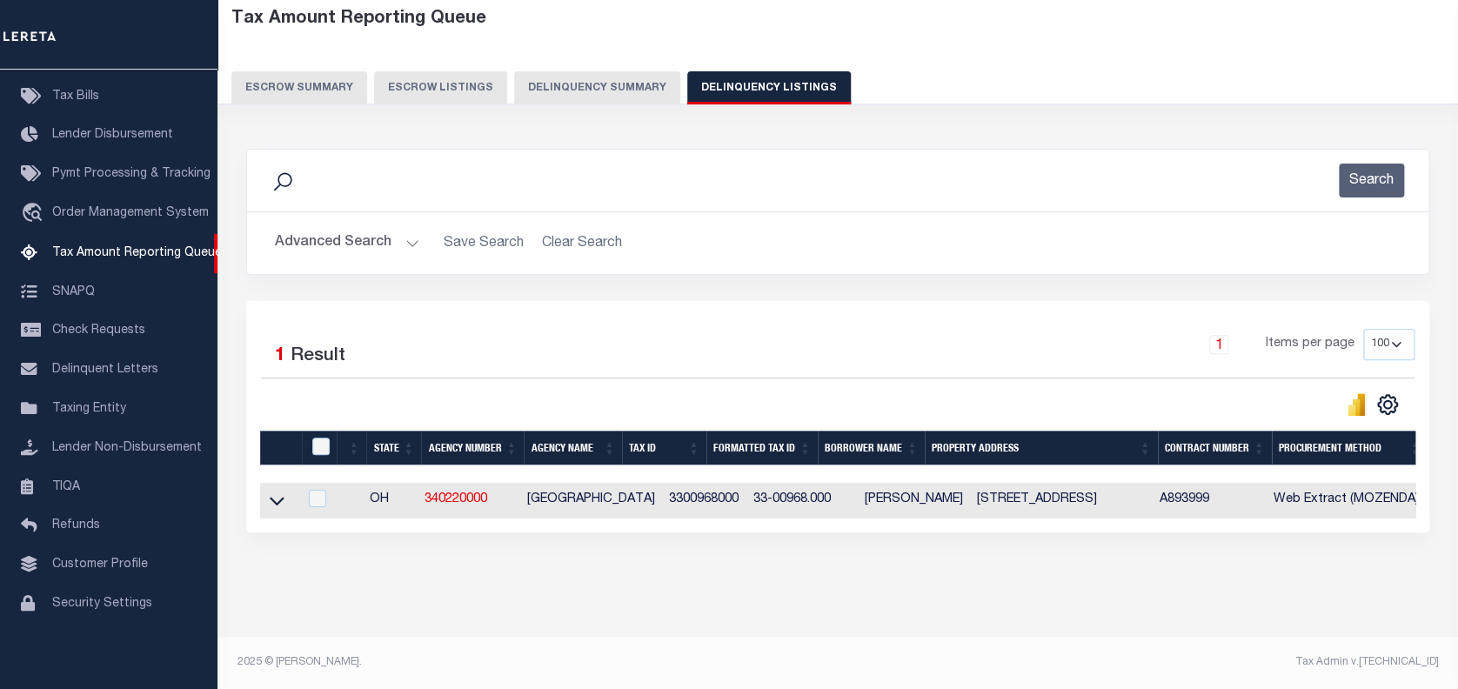
click at [275, 497] on icon at bounding box center [277, 501] width 15 height 18
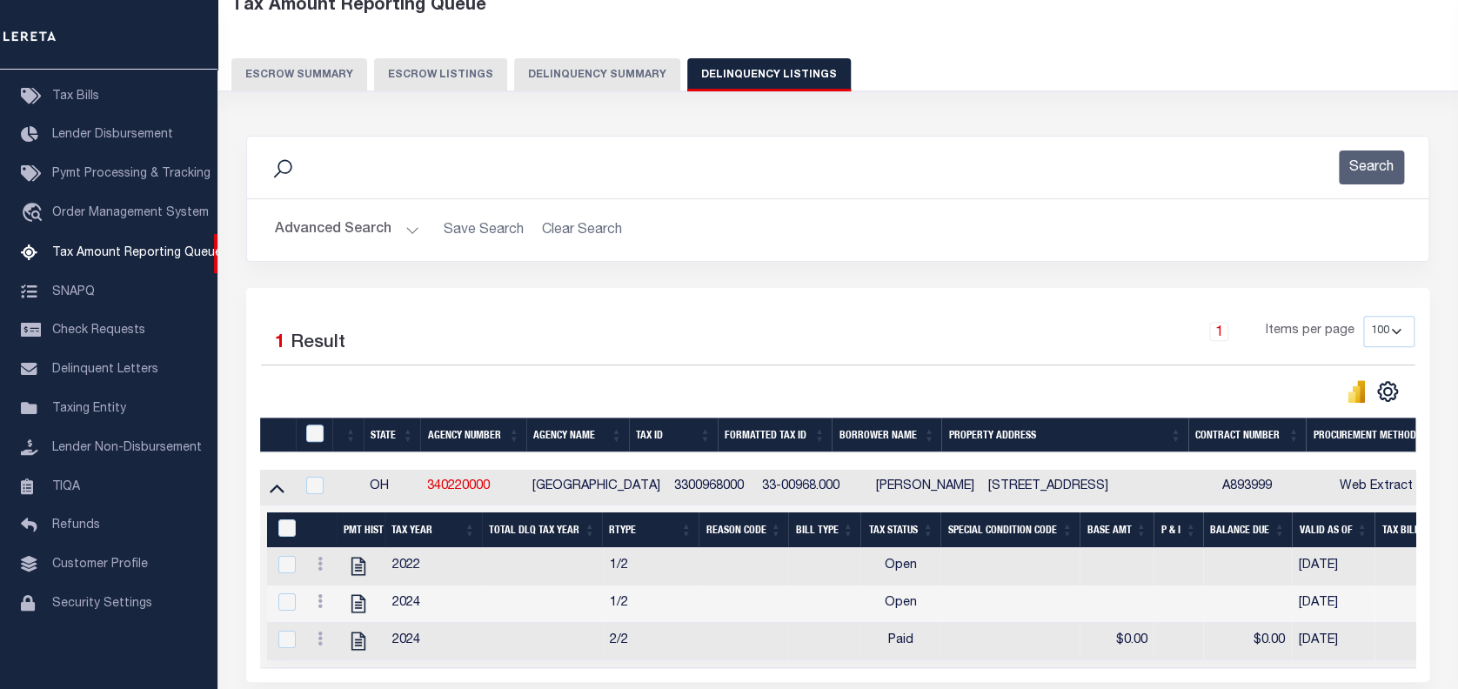
scroll to position [218, 0]
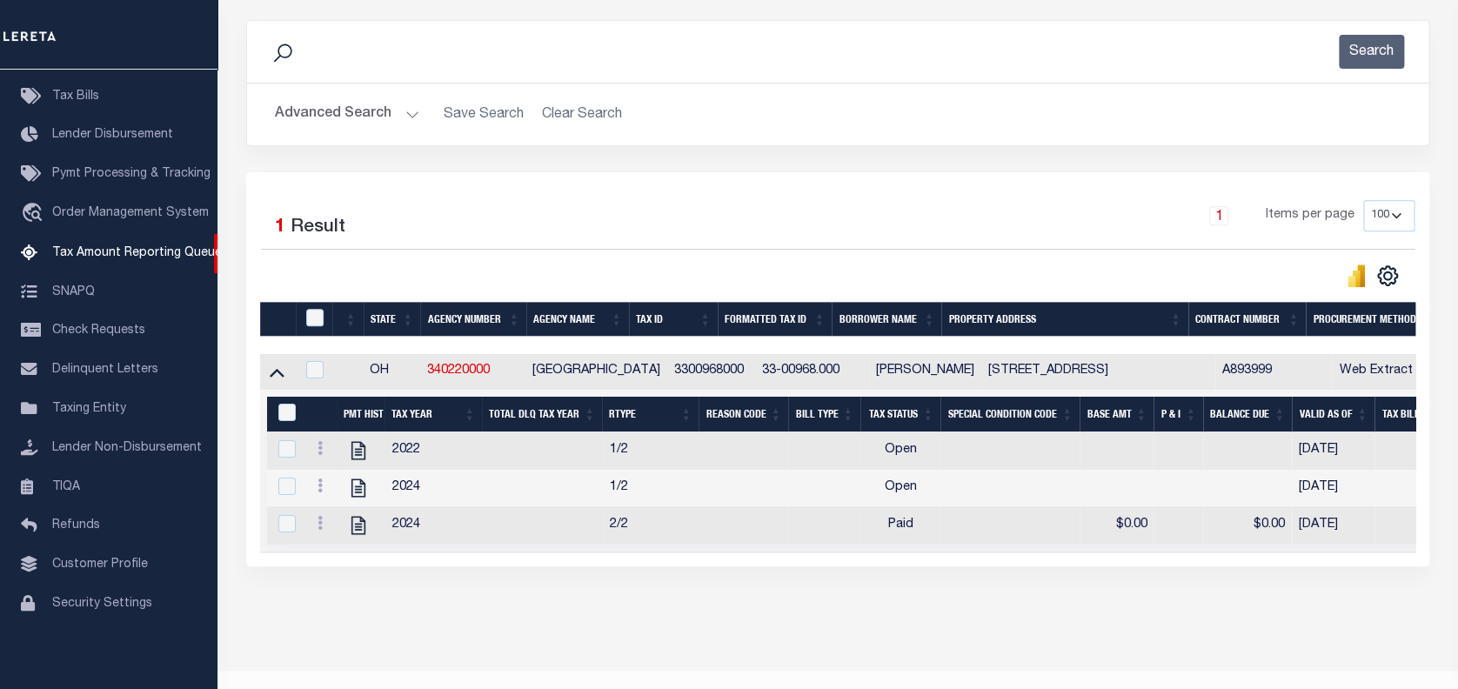
click at [285, 426] on th "&nbsp;" at bounding box center [285, 415] width 36 height 36
click at [353, 491] on icon "" at bounding box center [358, 488] width 23 height 23
checkbox input "true"
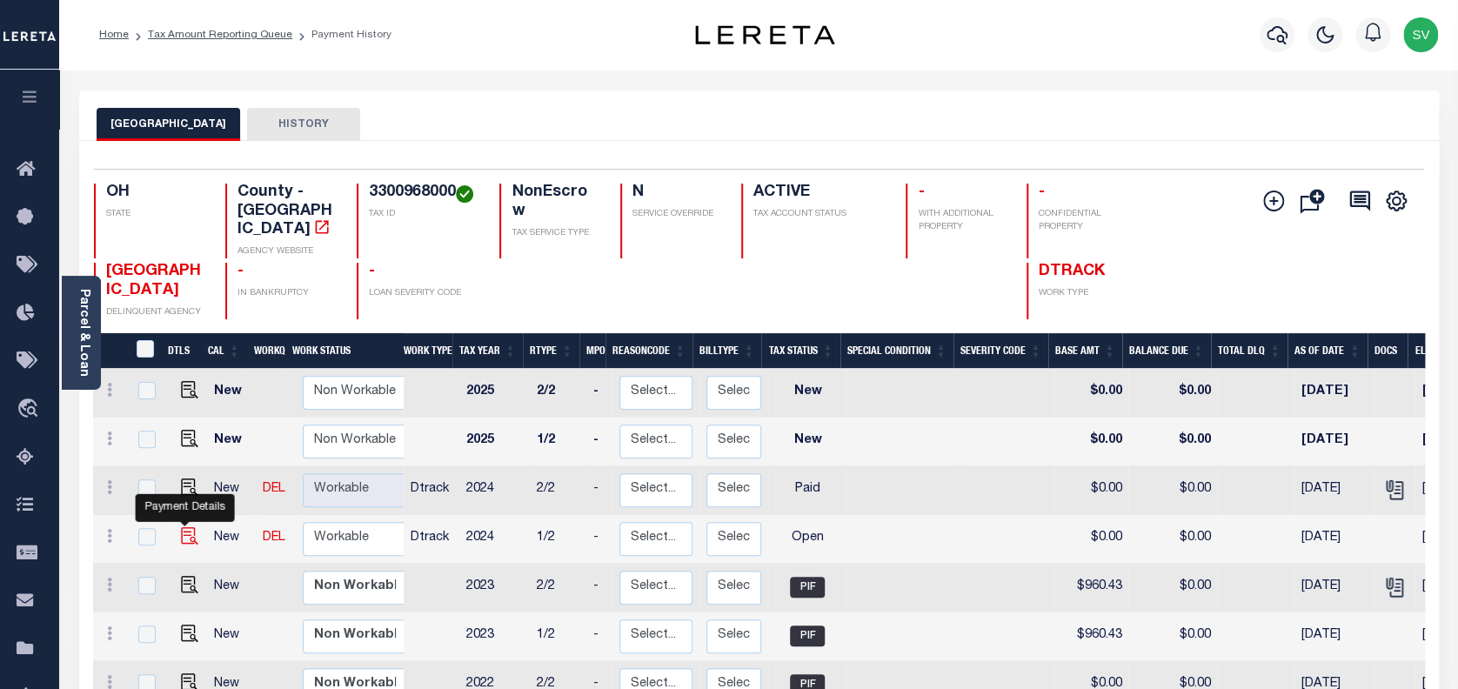
click at [184, 527] on img "" at bounding box center [189, 535] width 17 height 17
checkbox input "true"
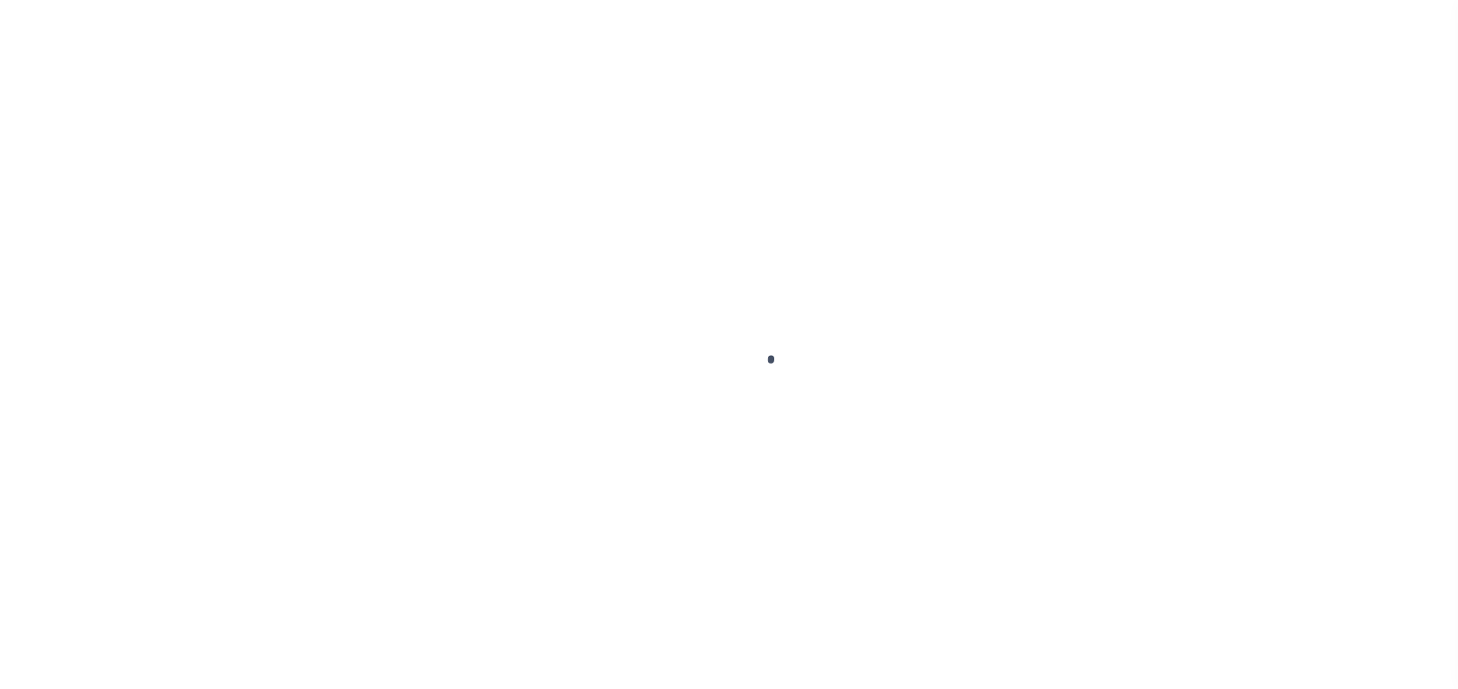
select select "OP2"
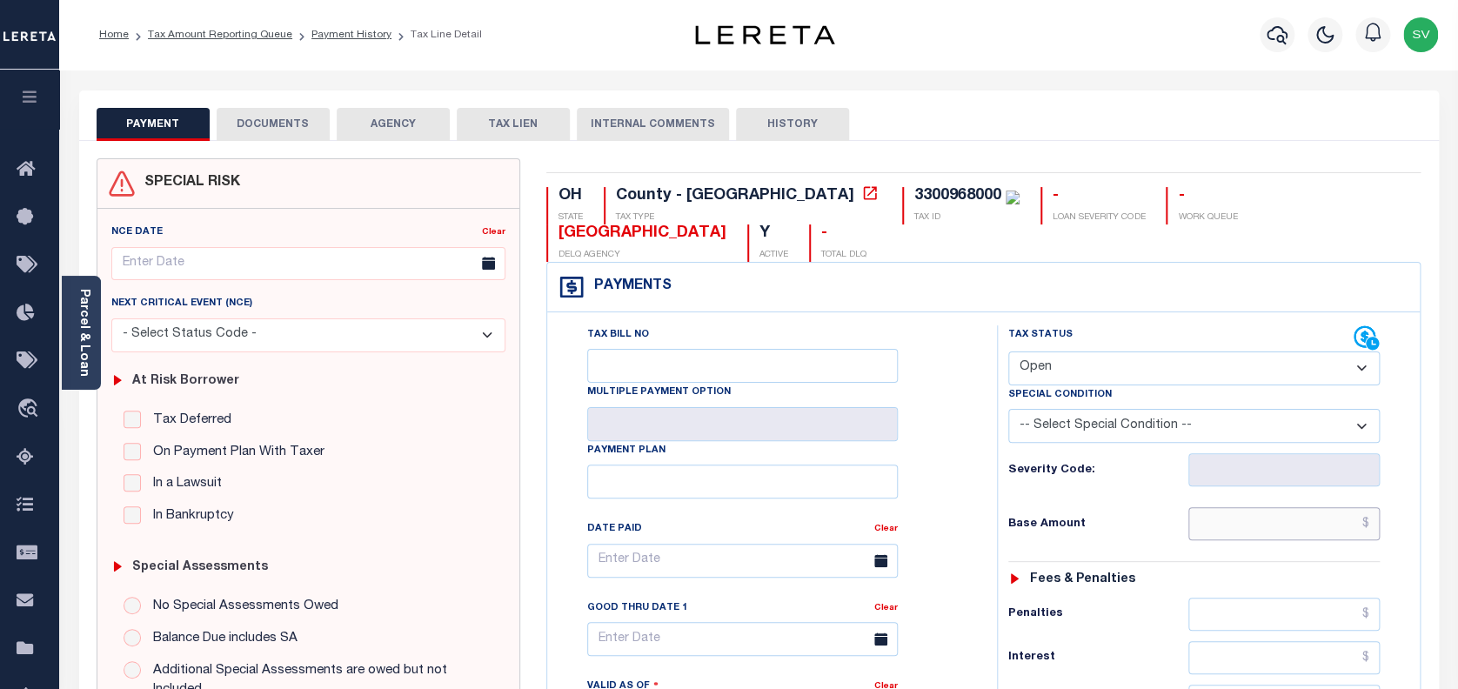
click at [1270, 507] on input "text" at bounding box center [1285, 523] width 192 height 33
type input "$0.00"
type input "[DATE]"
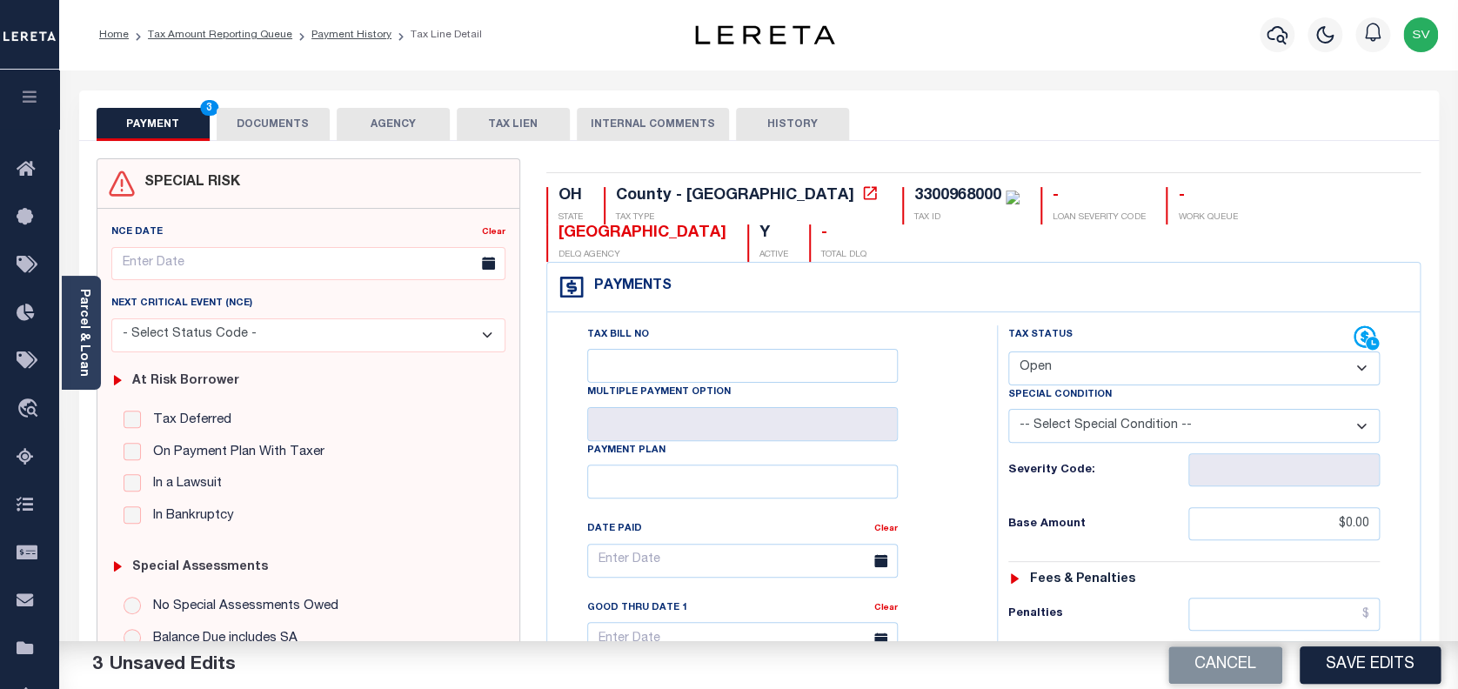
click at [265, 124] on button "DOCUMENTS" at bounding box center [273, 124] width 113 height 33
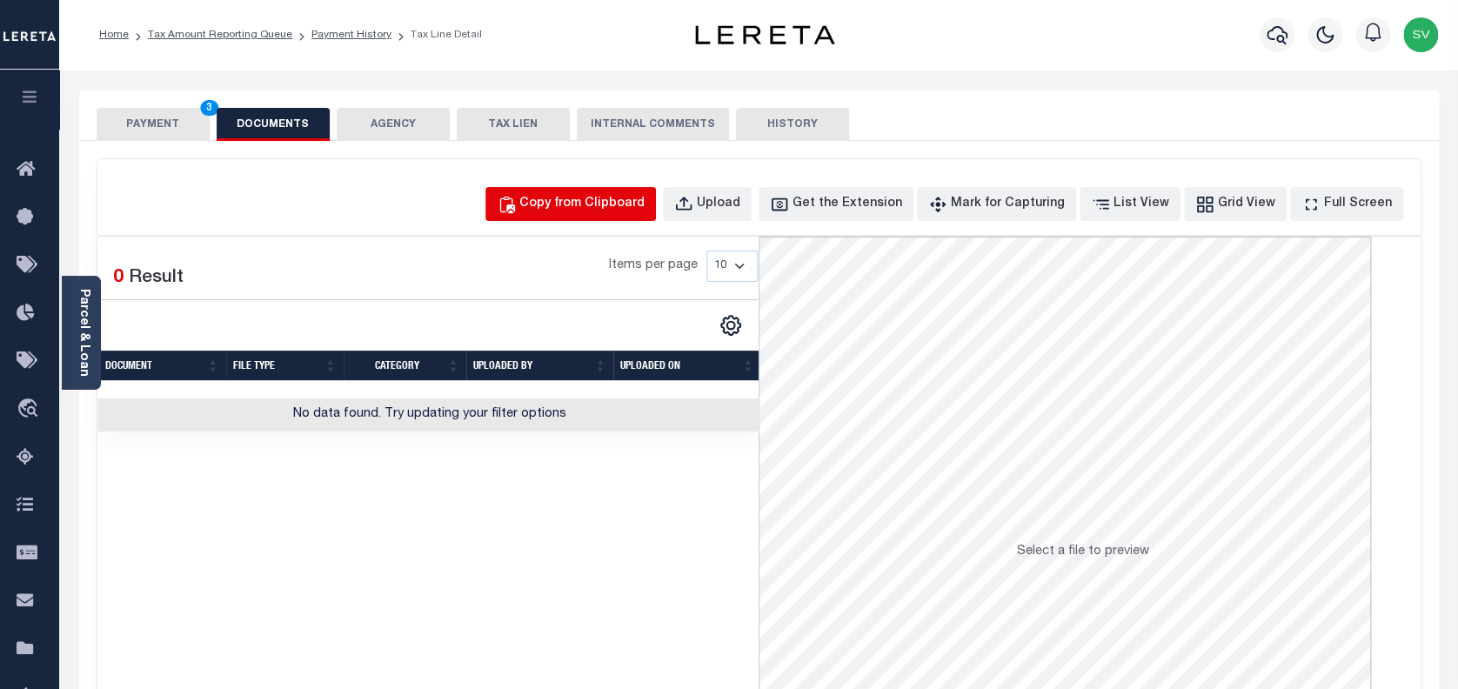
click at [645, 199] on div "Copy from Clipboard" at bounding box center [581, 204] width 125 height 19
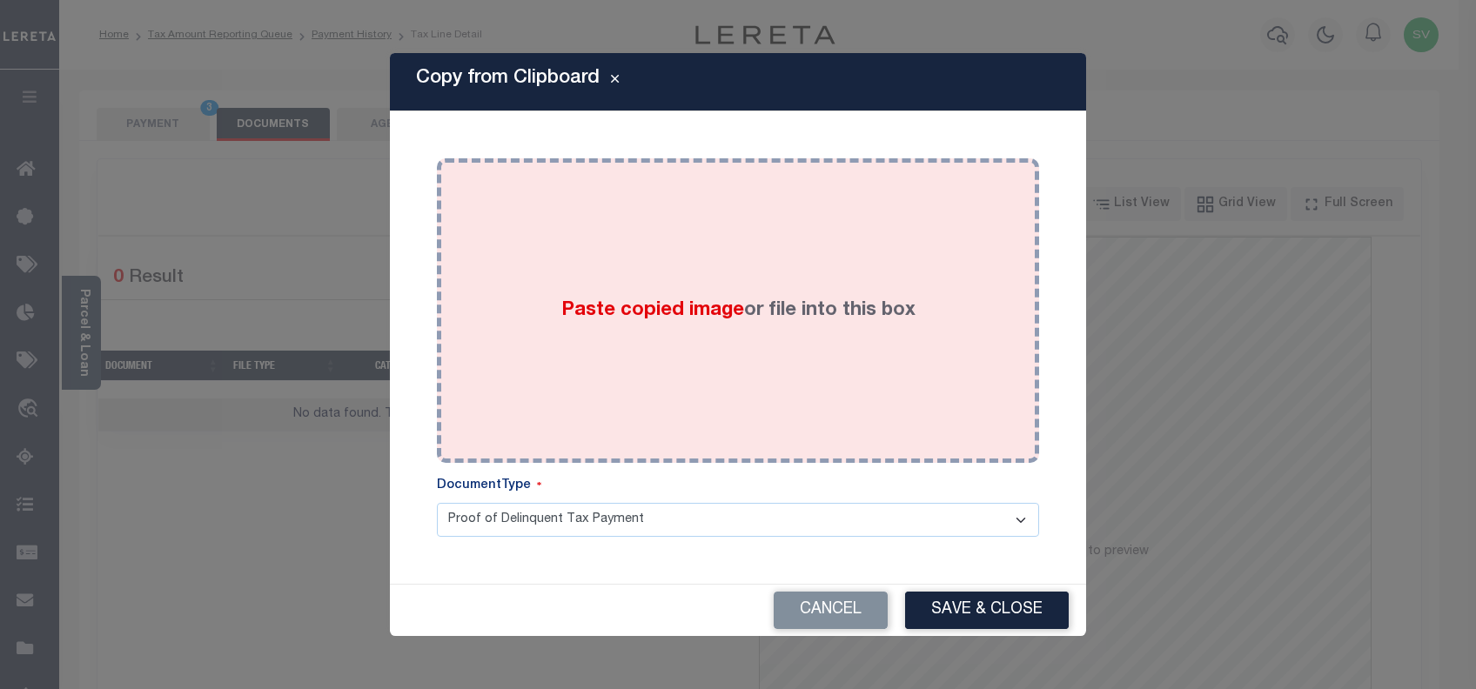
click at [740, 299] on label "Paste copied image or file into this box" at bounding box center [738, 311] width 354 height 29
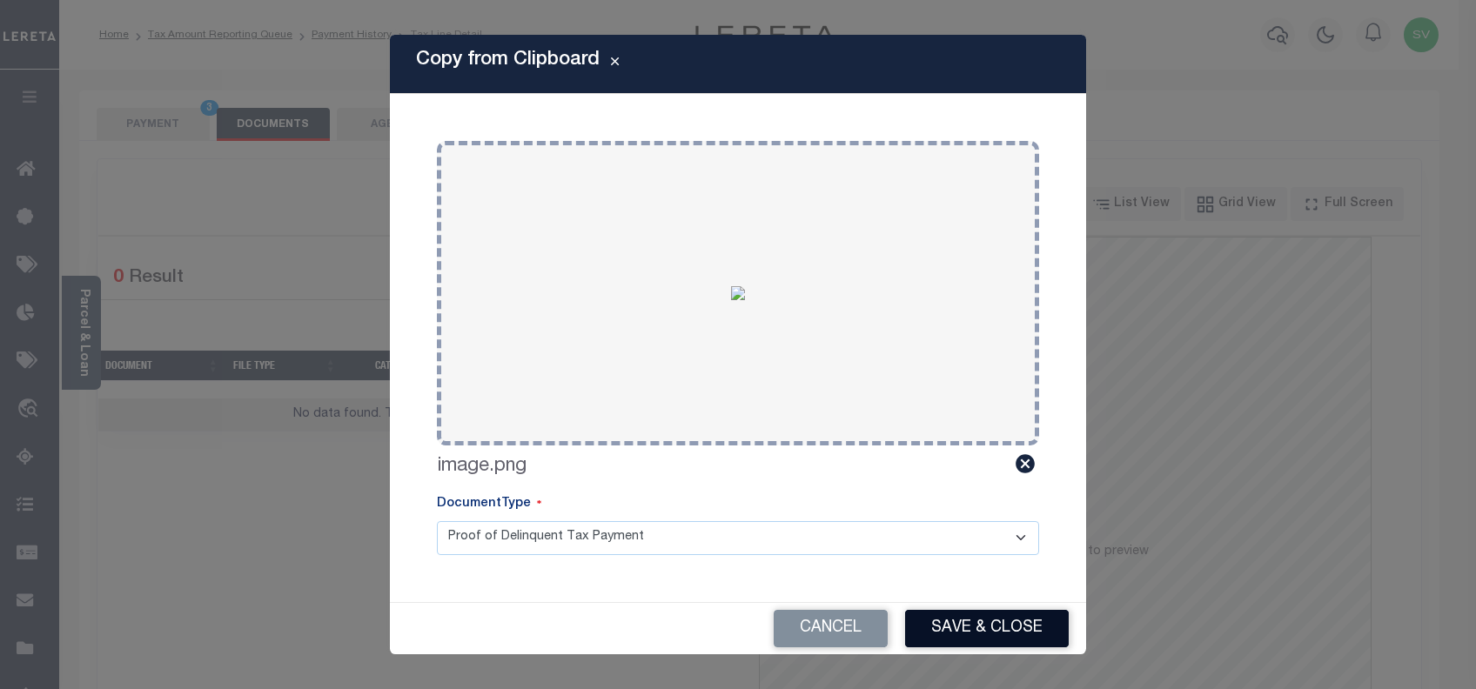
click at [1016, 622] on button "Save & Close" at bounding box center [987, 628] width 164 height 37
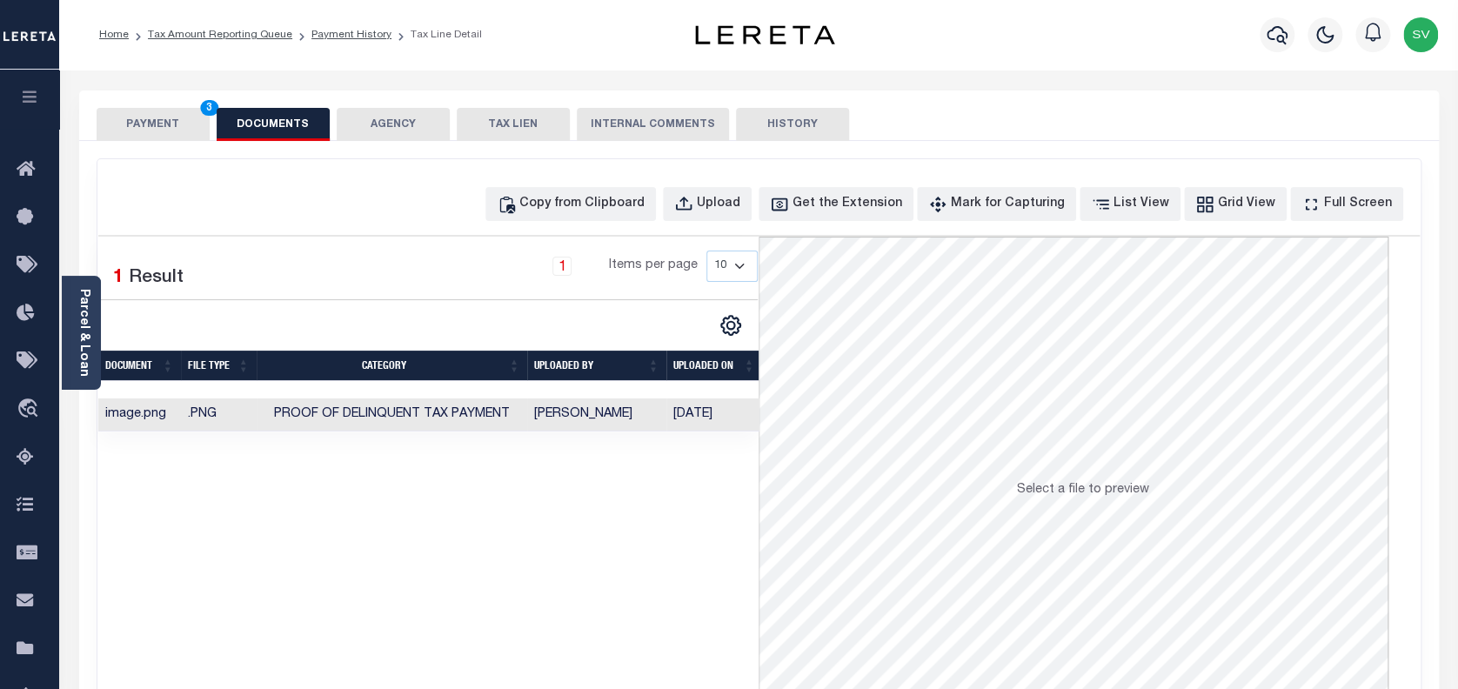
click at [164, 125] on button "PAYMENT 3" at bounding box center [153, 124] width 113 height 33
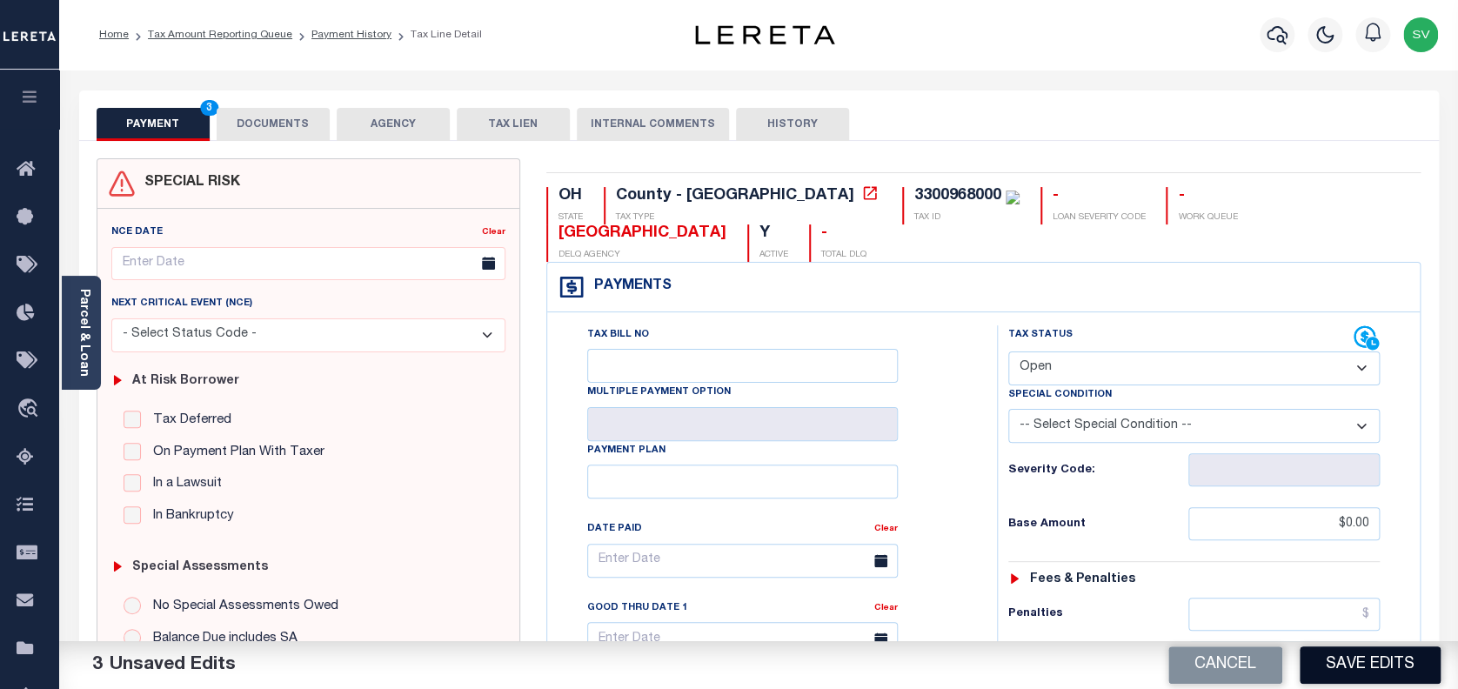
click at [1357, 676] on button "Save Edits" at bounding box center [1370, 665] width 141 height 37
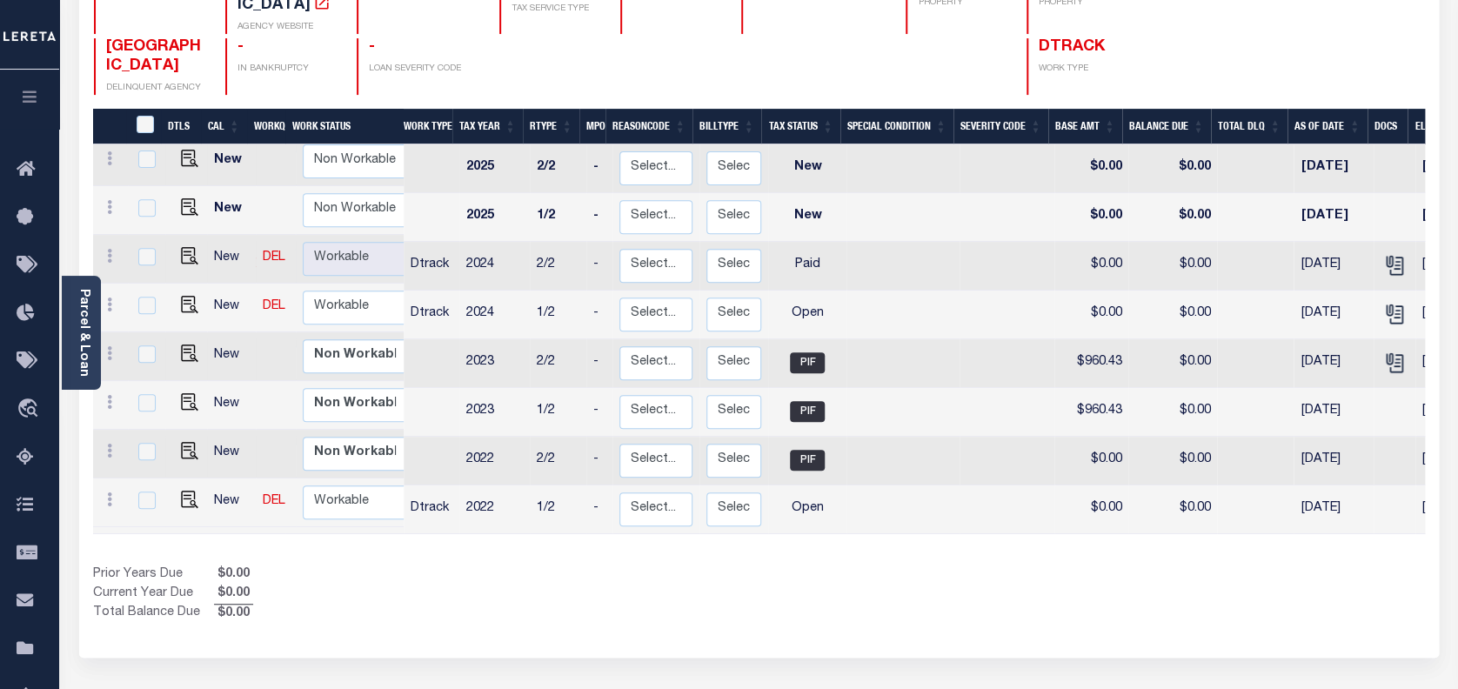
scroll to position [231, 0]
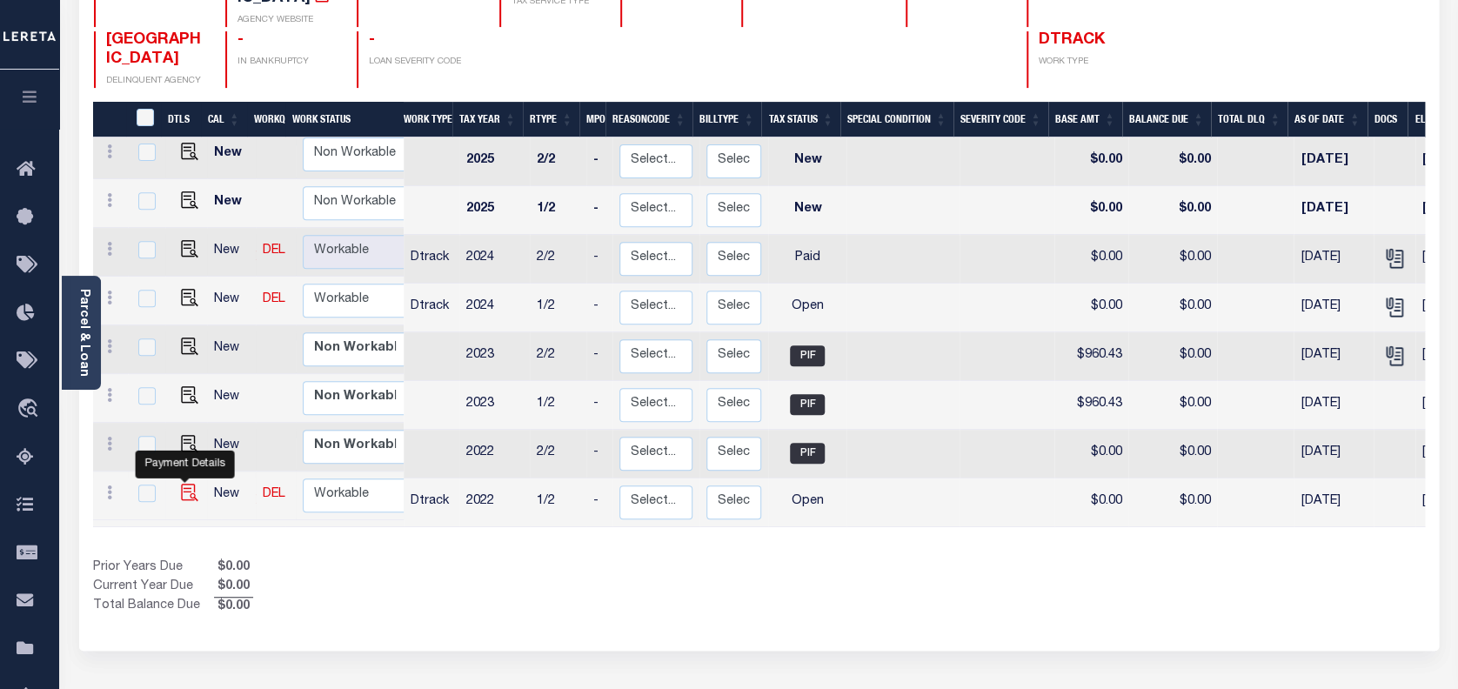
click at [187, 484] on img "" at bounding box center [189, 492] width 17 height 17
checkbox input "true"
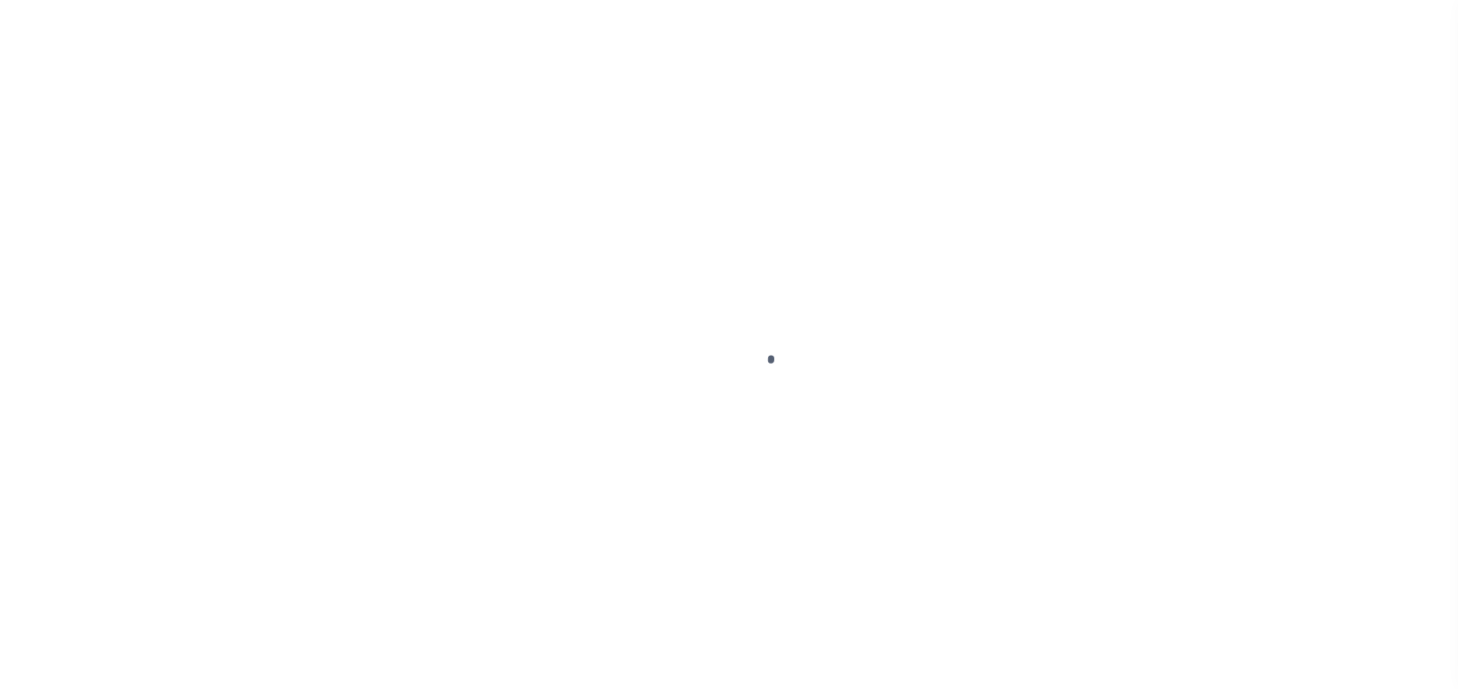
select select "OP2"
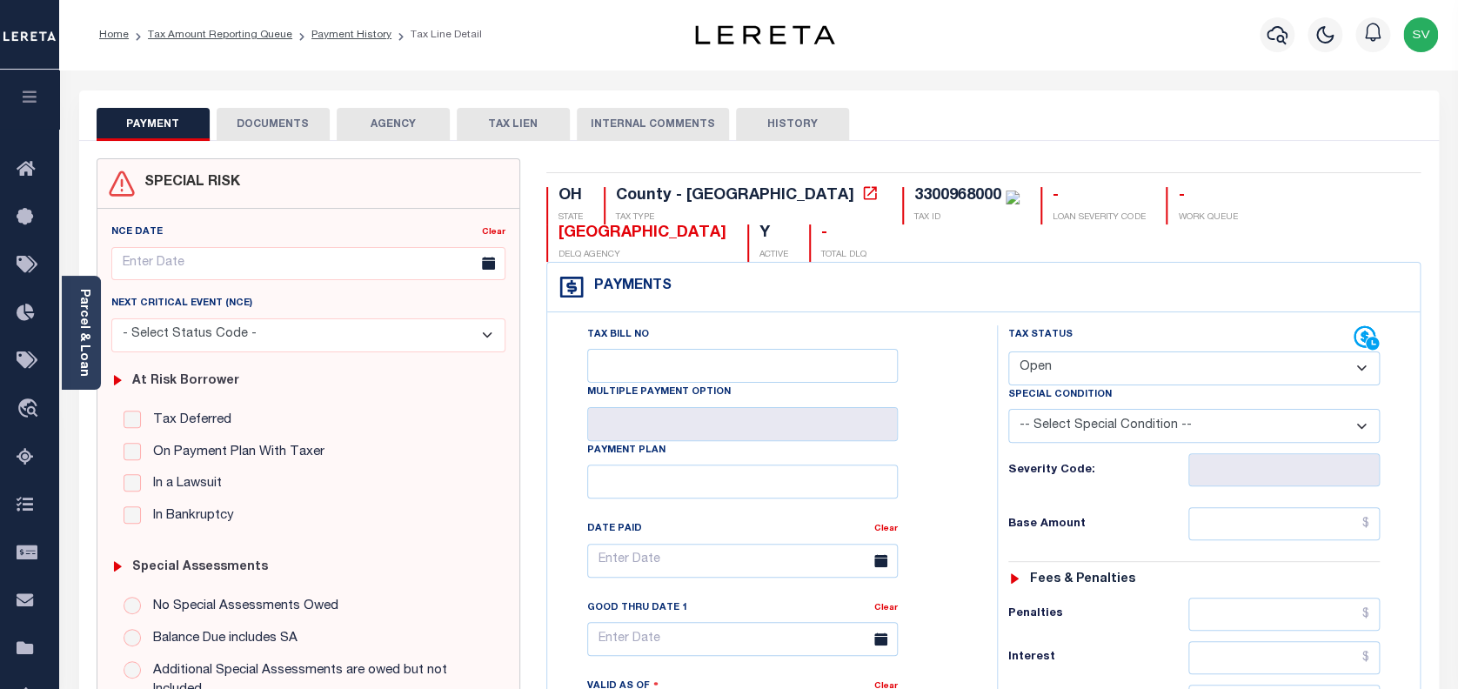
click at [303, 126] on button "DOCUMENTS" at bounding box center [273, 124] width 113 height 33
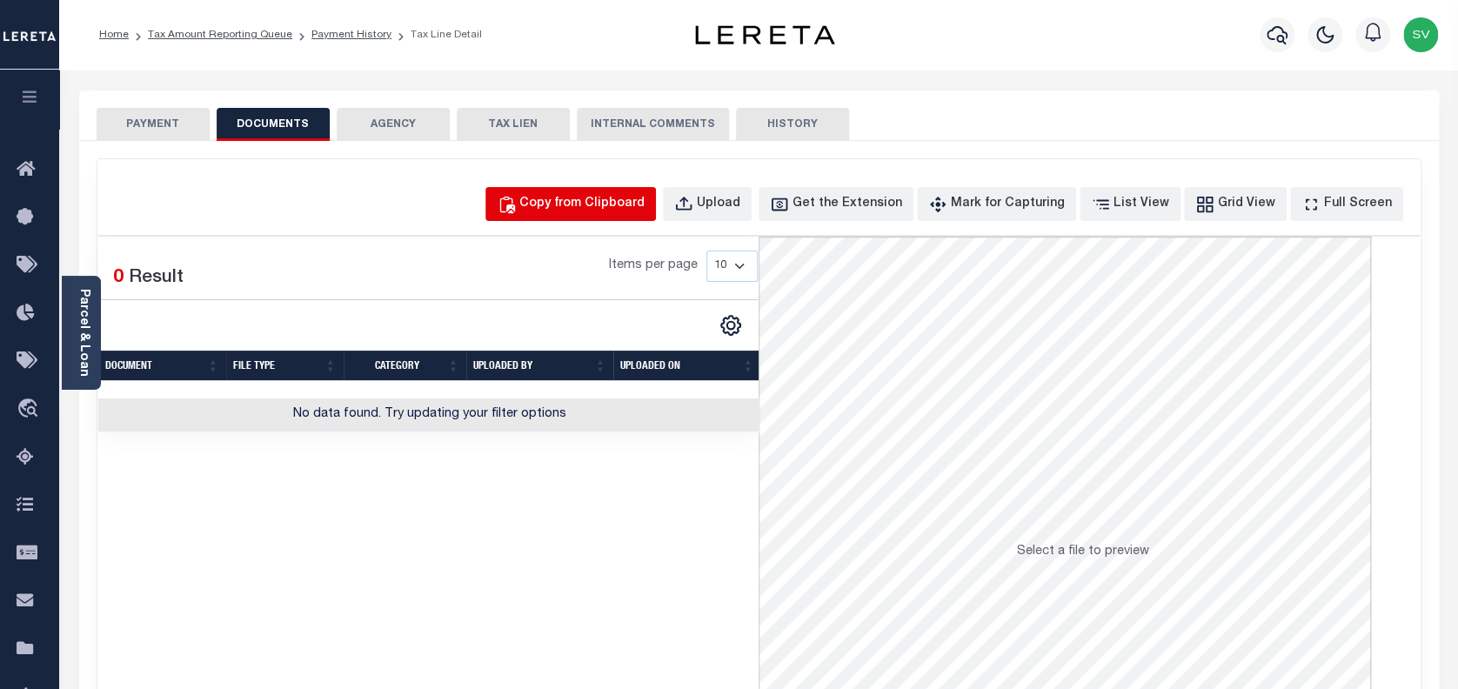
click at [624, 214] on button "Copy from Clipboard" at bounding box center [571, 204] width 171 height 34
select select "POP"
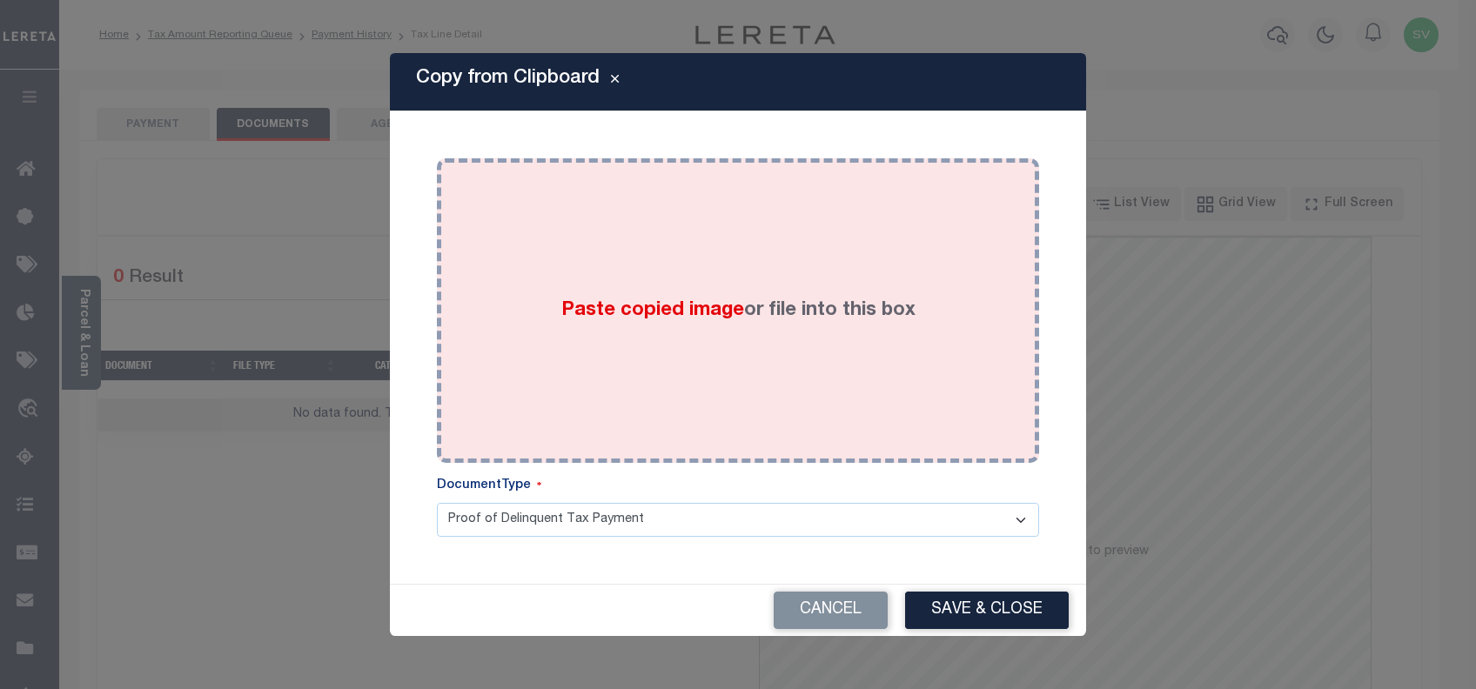
click at [734, 293] on div "Paste copied image or file into this box" at bounding box center [738, 310] width 576 height 278
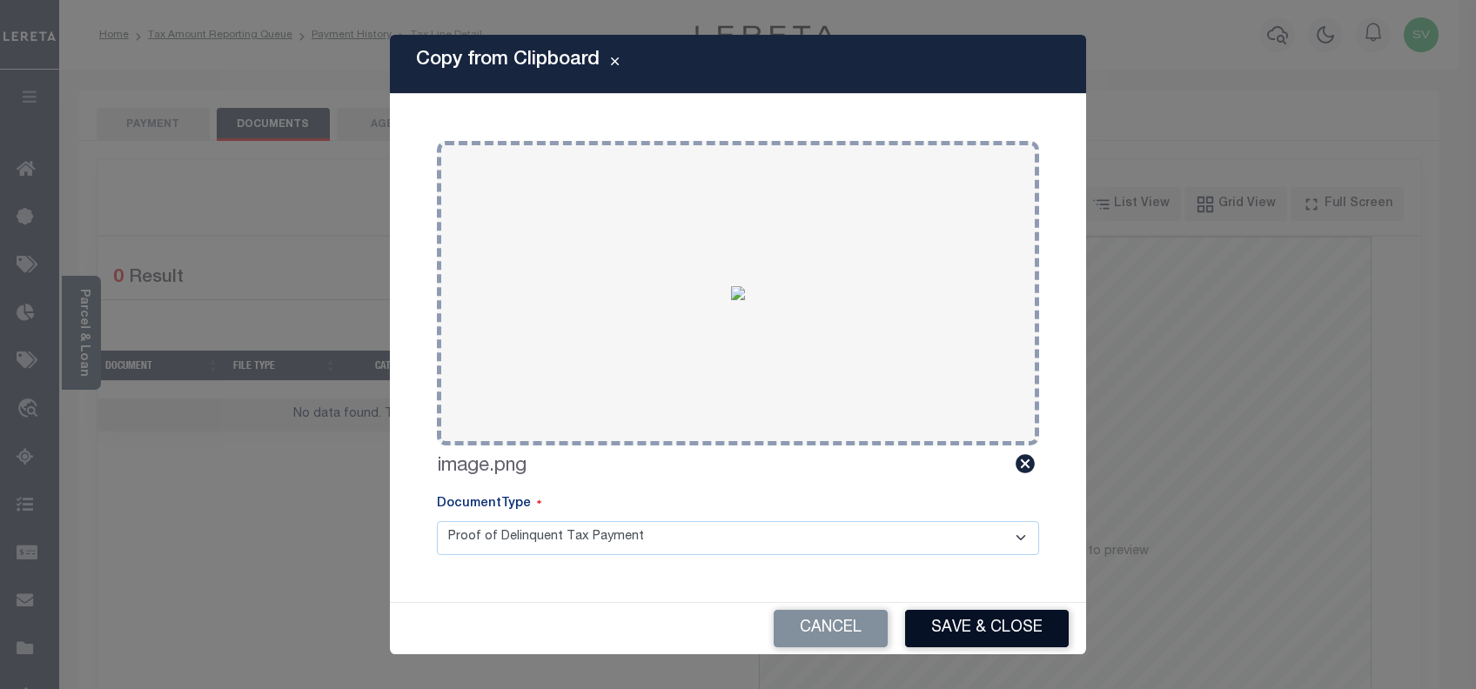
click at [982, 610] on button "Save & Close" at bounding box center [987, 628] width 164 height 37
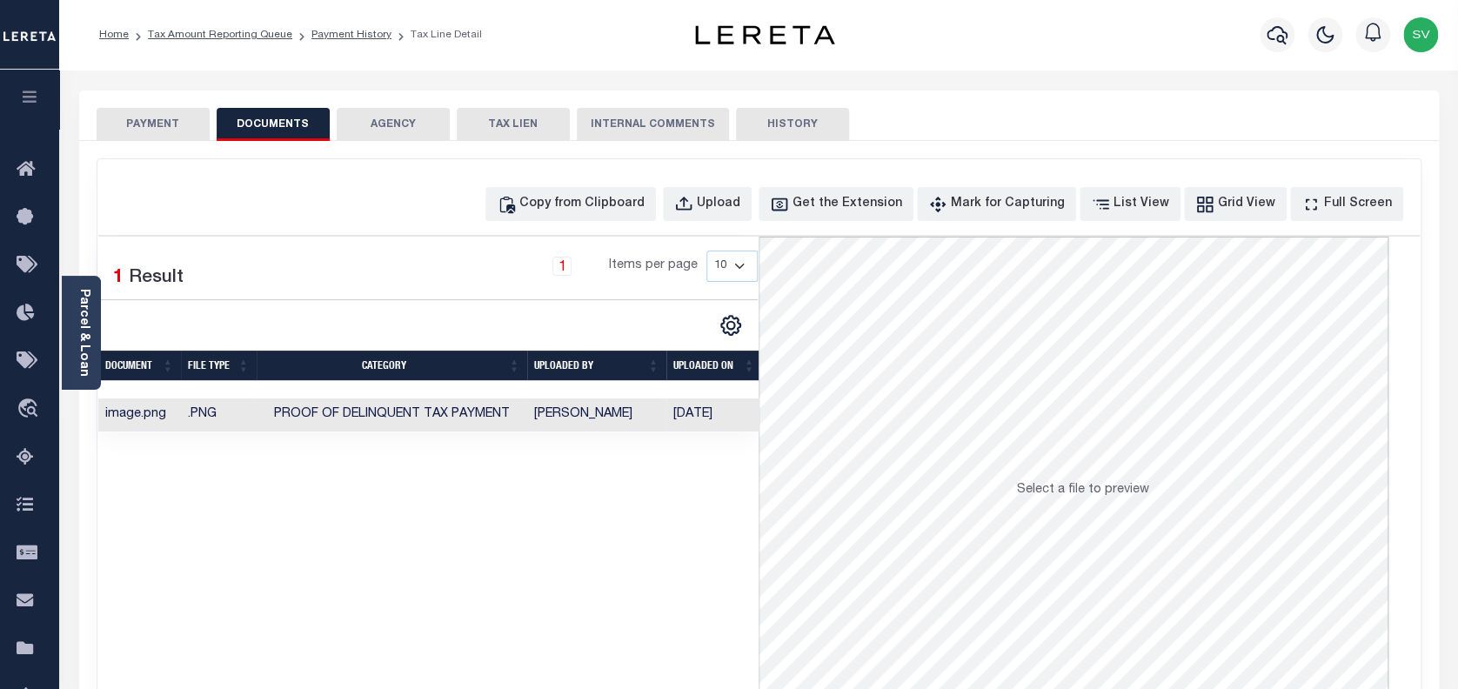
click at [135, 117] on button "PAYMENT" at bounding box center [153, 124] width 113 height 33
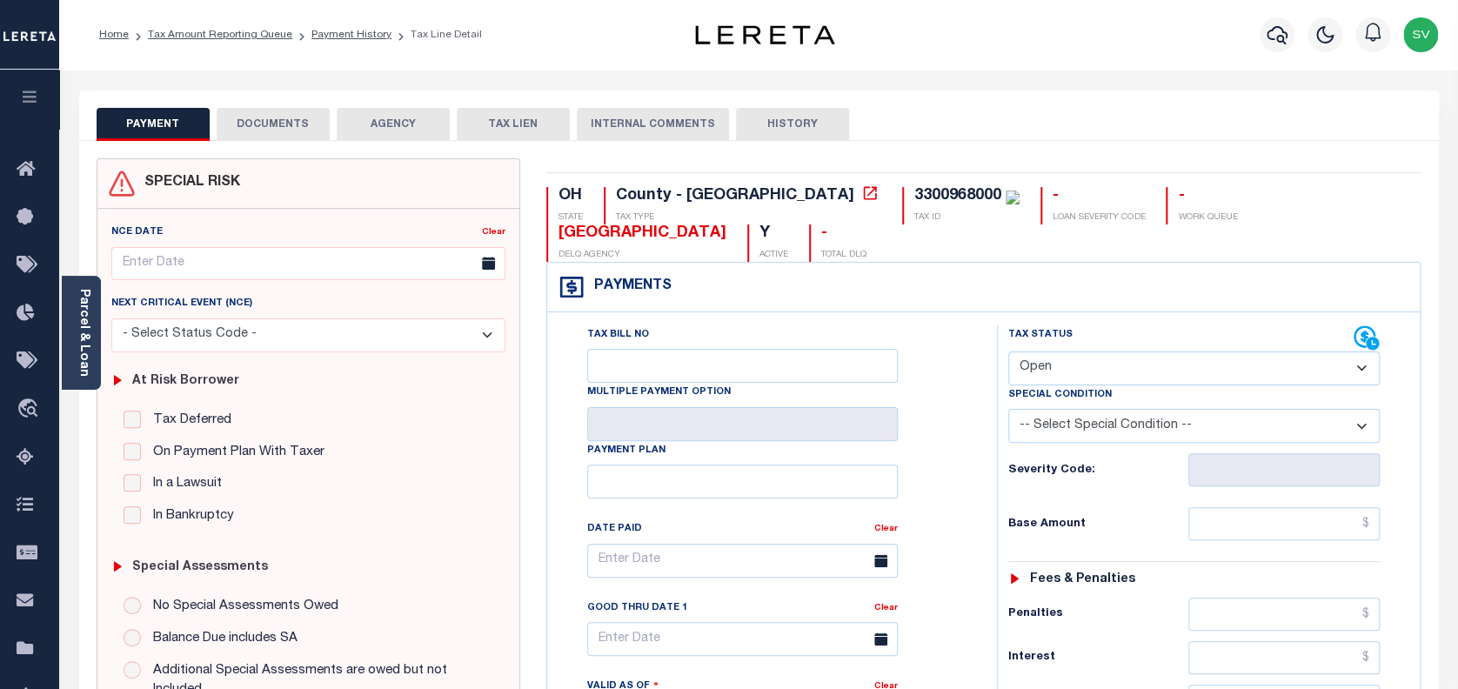
click at [1169, 352] on select "- Select Status Code - Open Due/Unpaid Paid Incomplete No Tax Due Internal Refu…" at bounding box center [1194, 369] width 372 height 34
select select "PYD"
click at [1008, 352] on select "- Select Status Code - Open Due/Unpaid Paid Incomplete No Tax Due Internal Refu…" at bounding box center [1194, 369] width 372 height 34
type input "[DATE]"
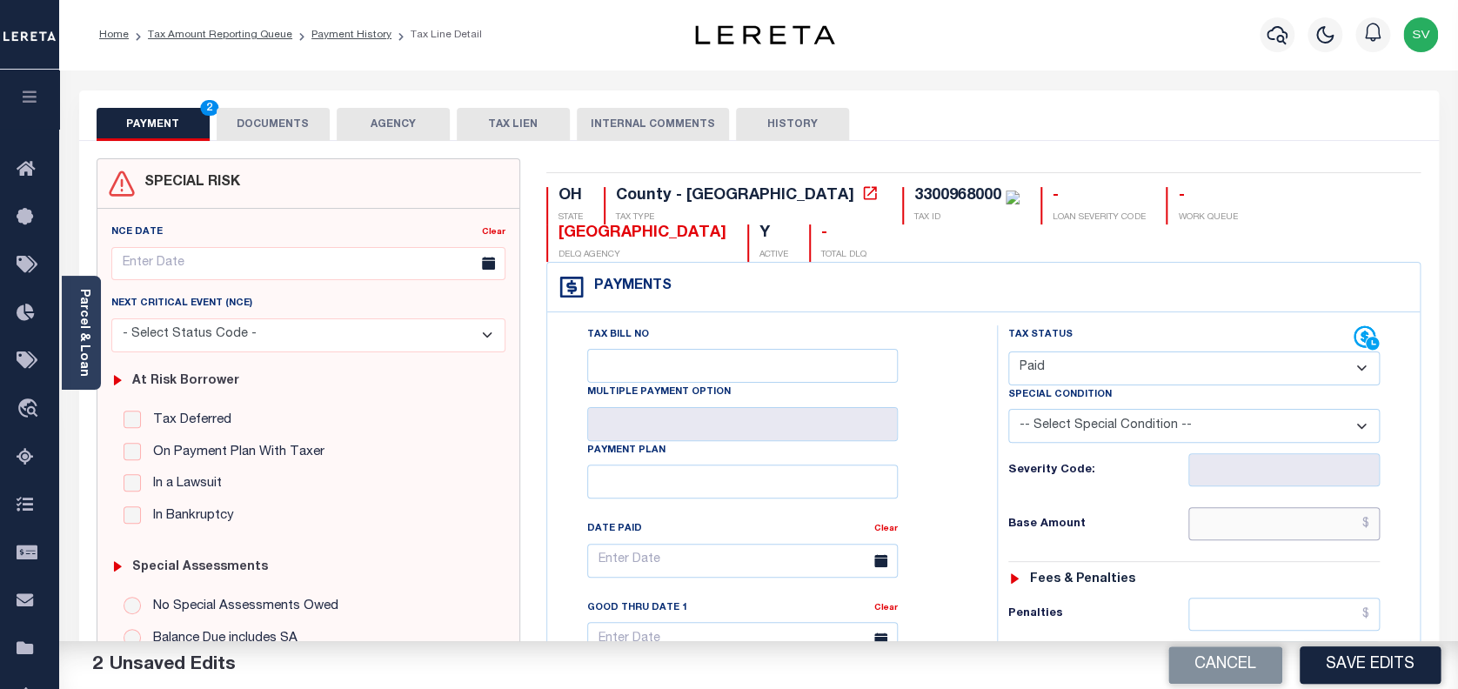
click at [1277, 507] on input "text" at bounding box center [1285, 523] width 192 height 33
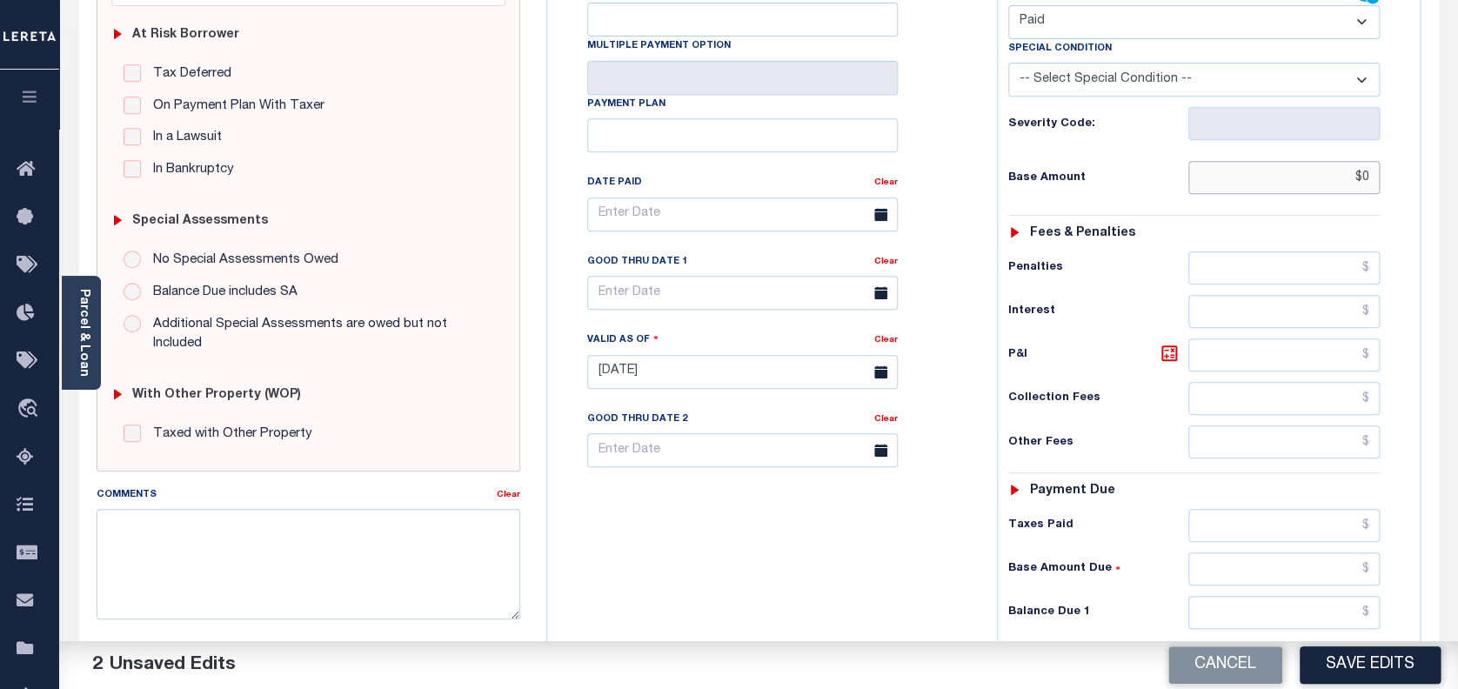
scroll to position [348, 0]
click at [1263, 594] on input "text" at bounding box center [1285, 610] width 192 height 33
type input "$0.00"
click at [1337, 660] on button "Save Edits" at bounding box center [1370, 665] width 141 height 37
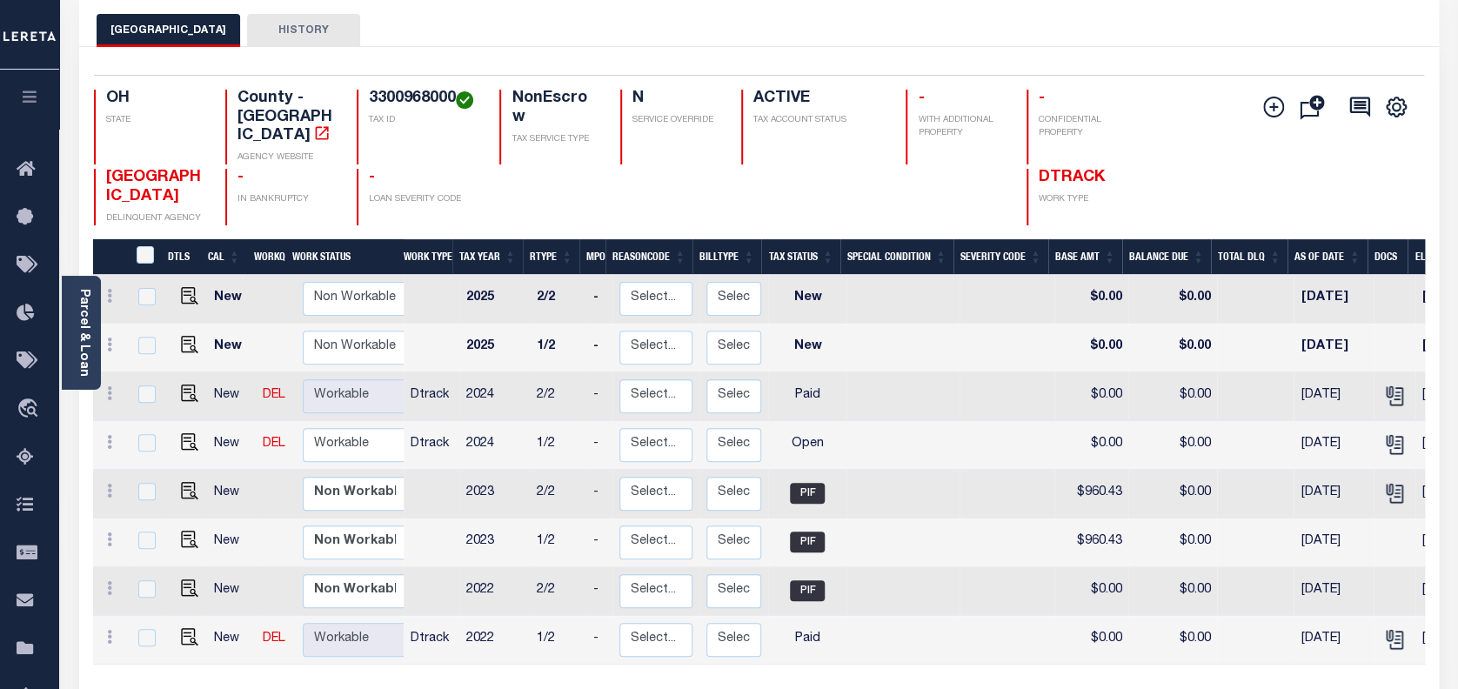
scroll to position [116, 0]
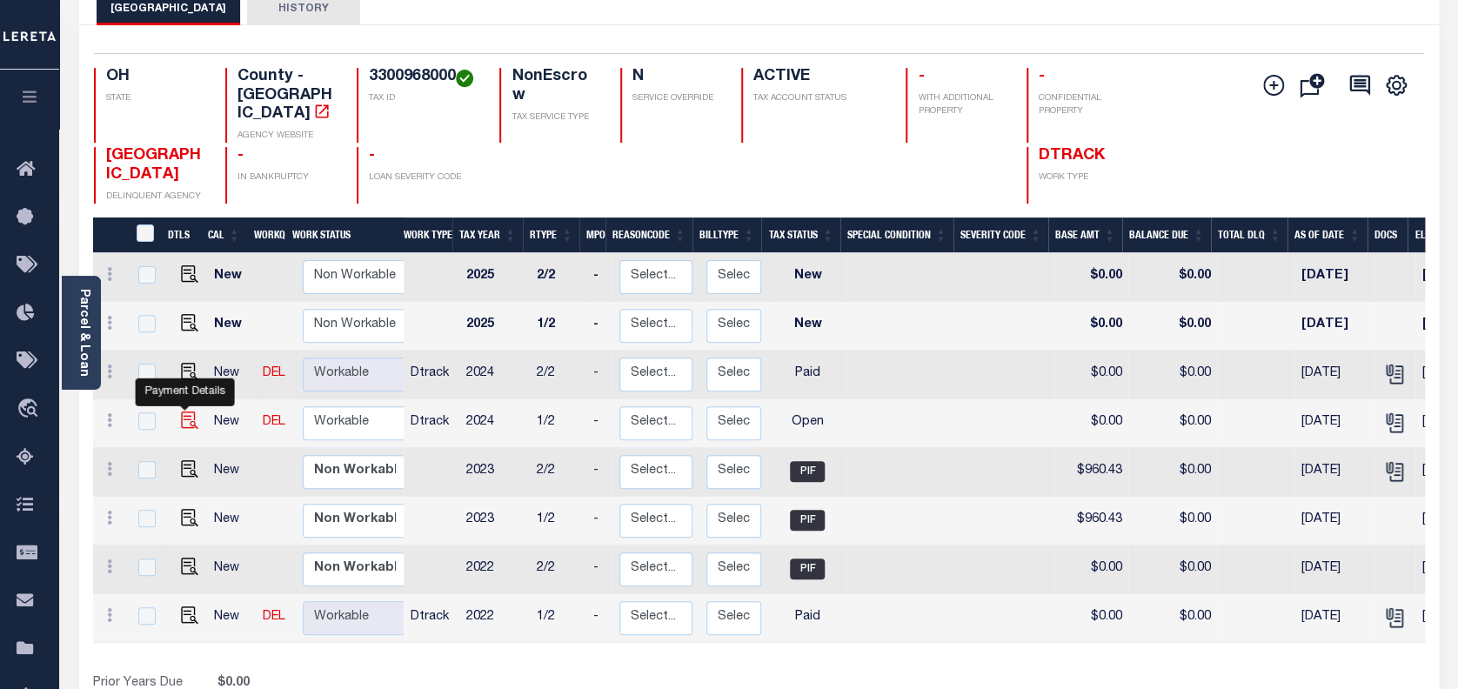
click at [181, 412] on img "" at bounding box center [189, 420] width 17 height 17
checkbox input "true"
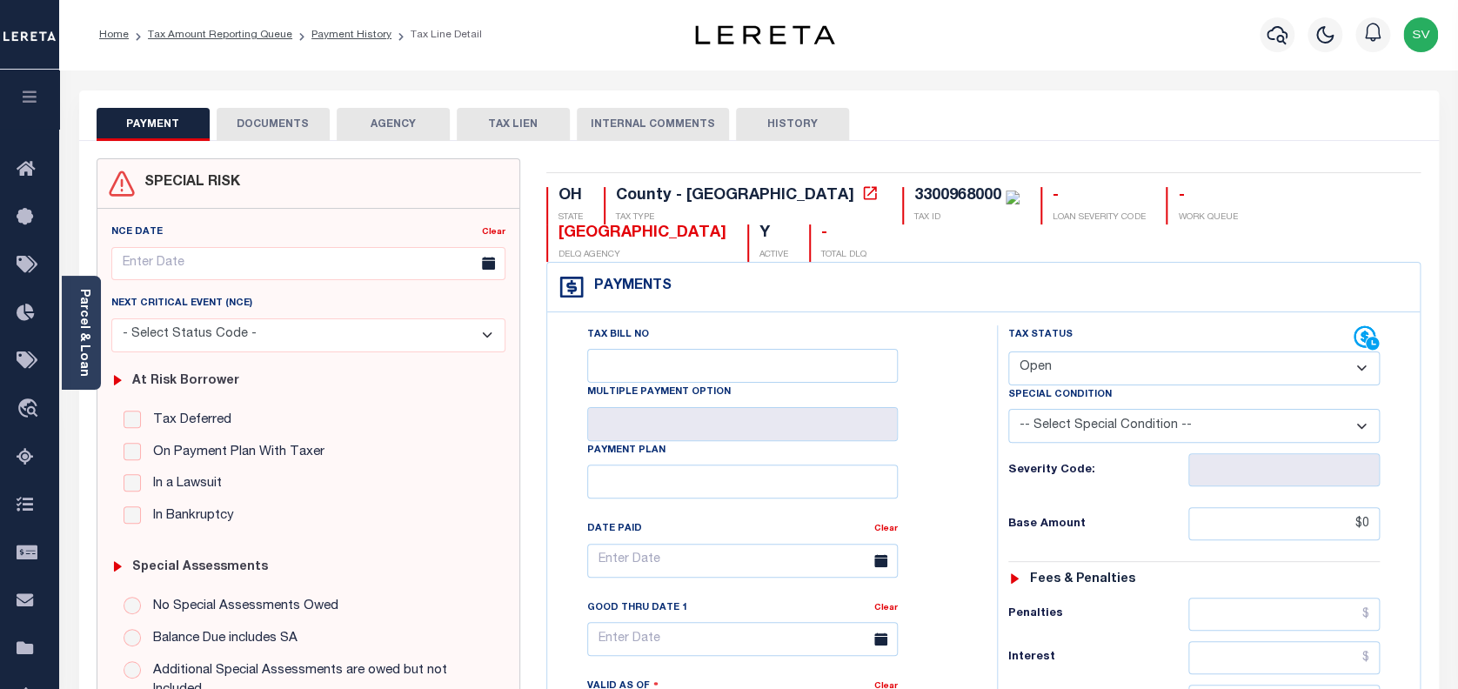
click at [1139, 352] on select "- Select Status Code - Open Due/Unpaid Paid Incomplete No Tax Due Internal Refu…" at bounding box center [1194, 369] width 372 height 34
select select "PYD"
click at [1008, 352] on select "- Select Status Code - Open Due/Unpaid Paid Incomplete No Tax Due Internal Refu…" at bounding box center [1194, 369] width 372 height 34
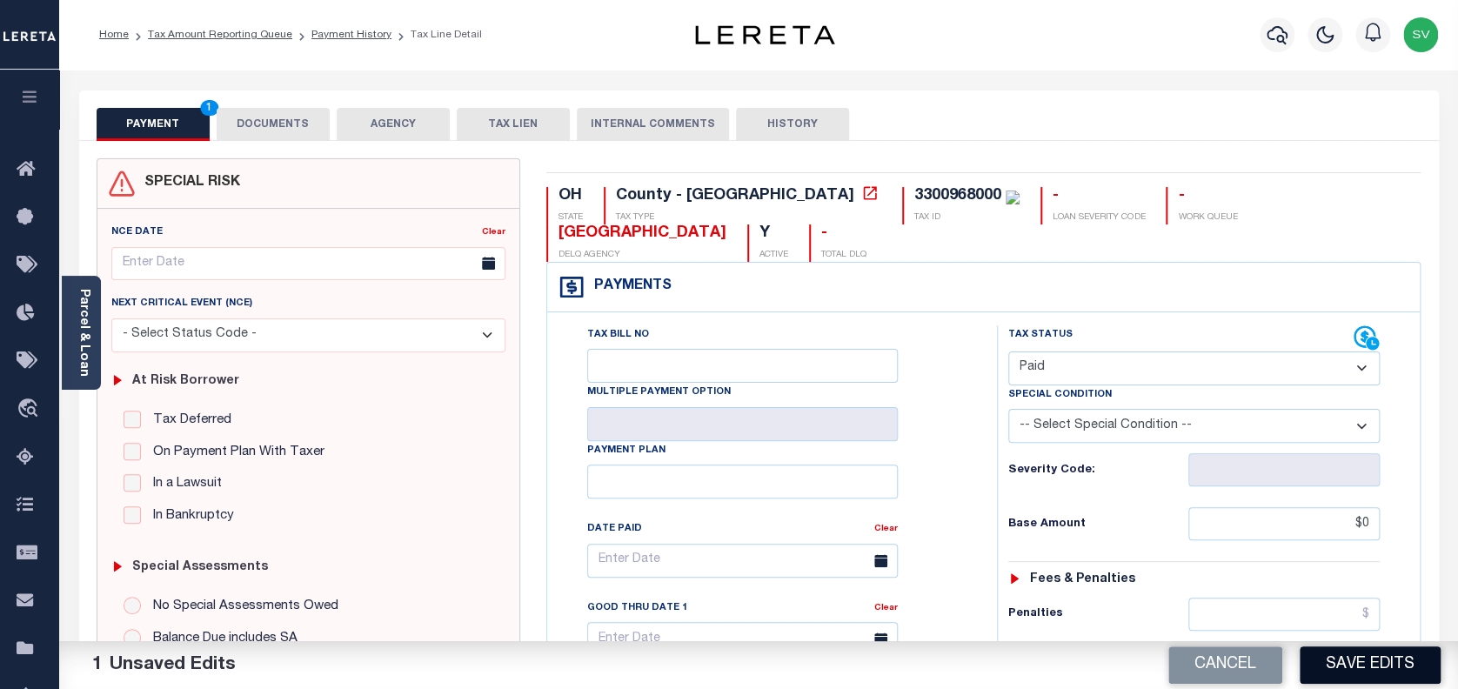
click at [1371, 662] on button "Save Edits" at bounding box center [1370, 665] width 141 height 37
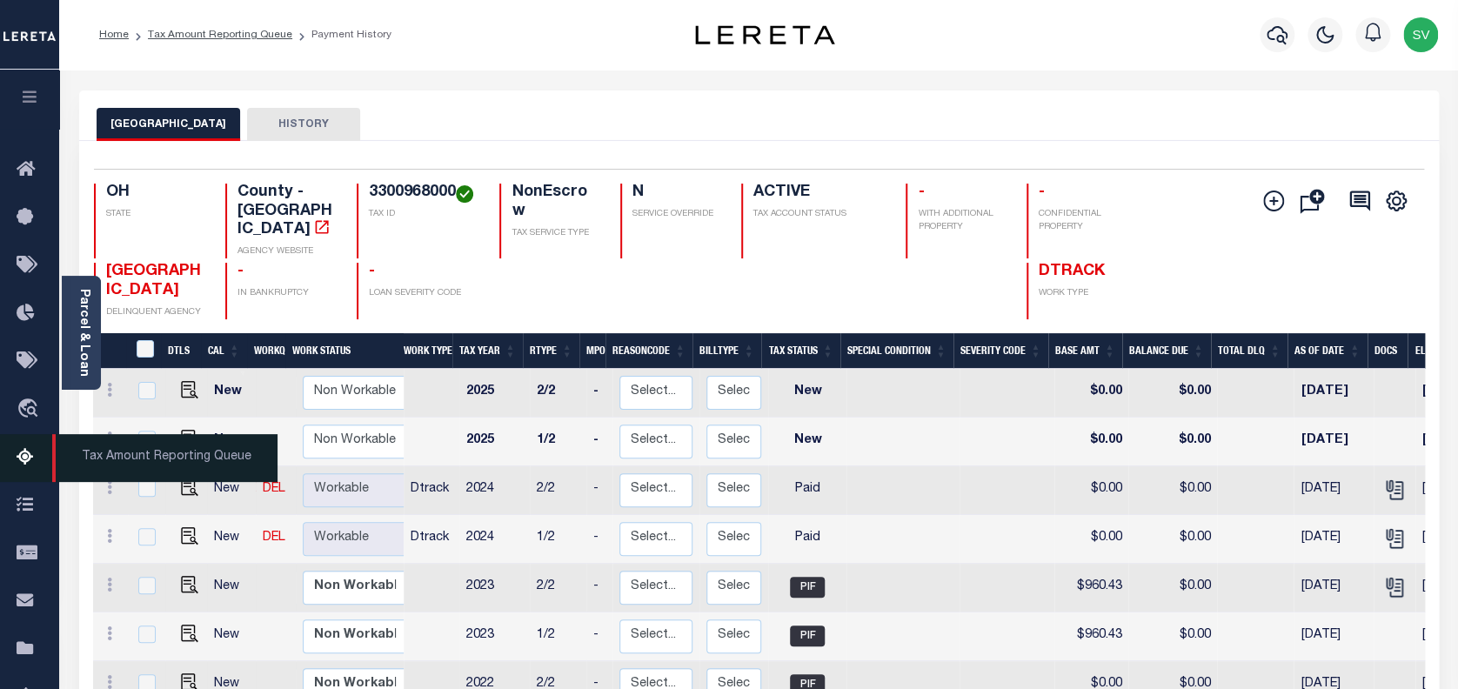
click at [28, 466] on icon at bounding box center [31, 458] width 28 height 22
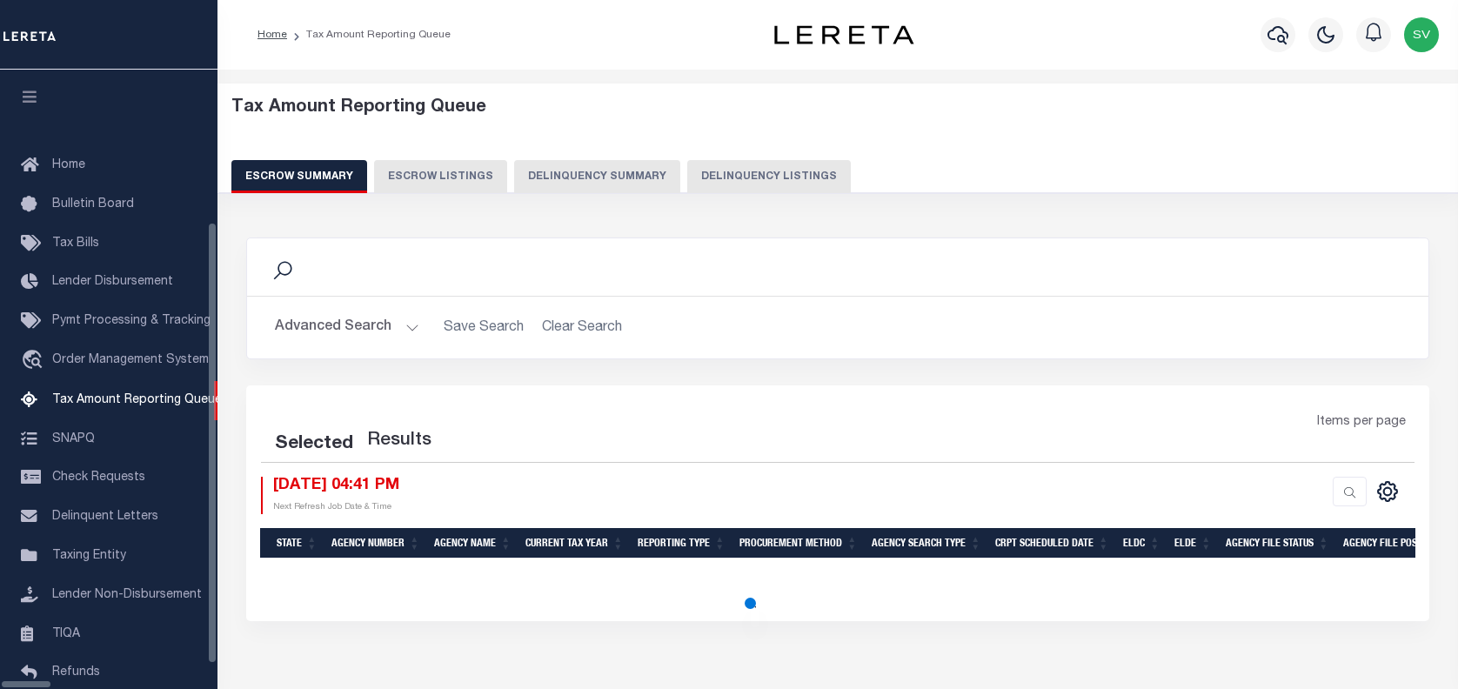
select select "100"
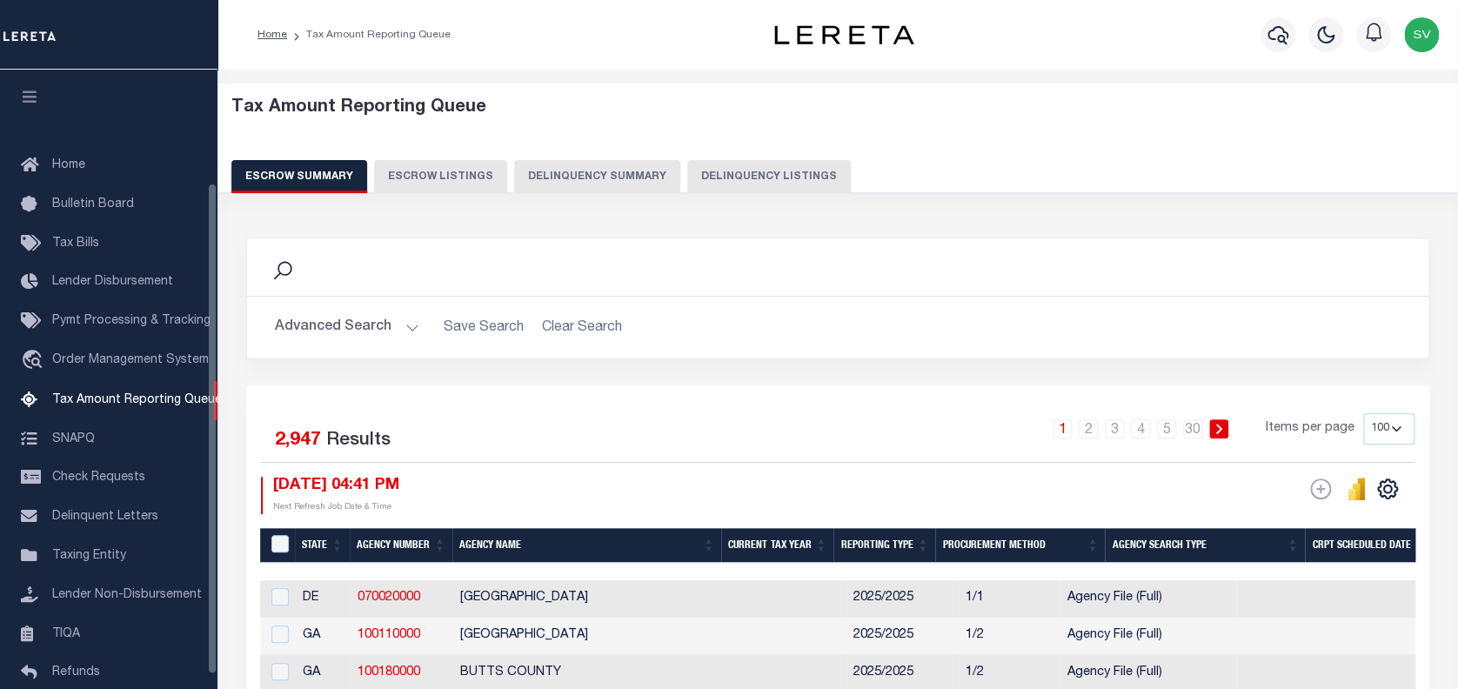
scroll to position [142, 0]
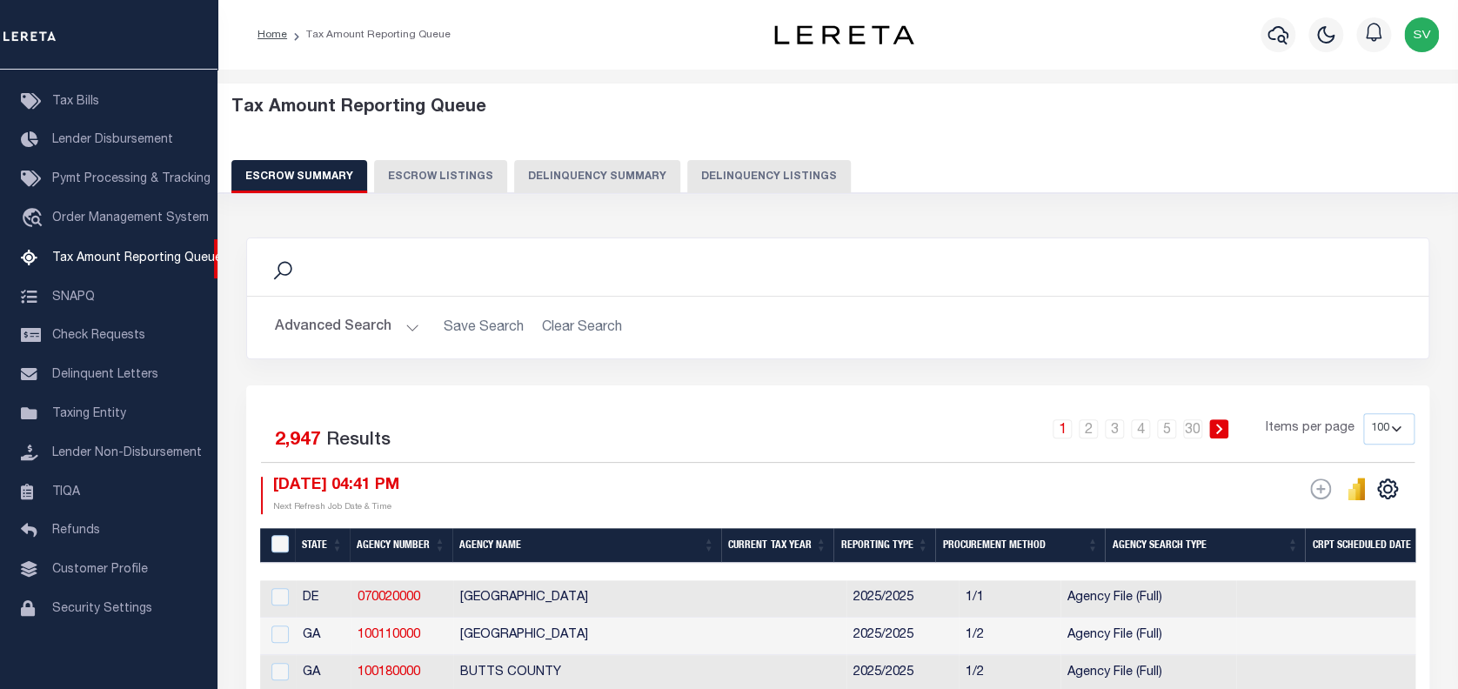
click at [709, 171] on button "Delinquency Listings" at bounding box center [769, 176] width 164 height 33
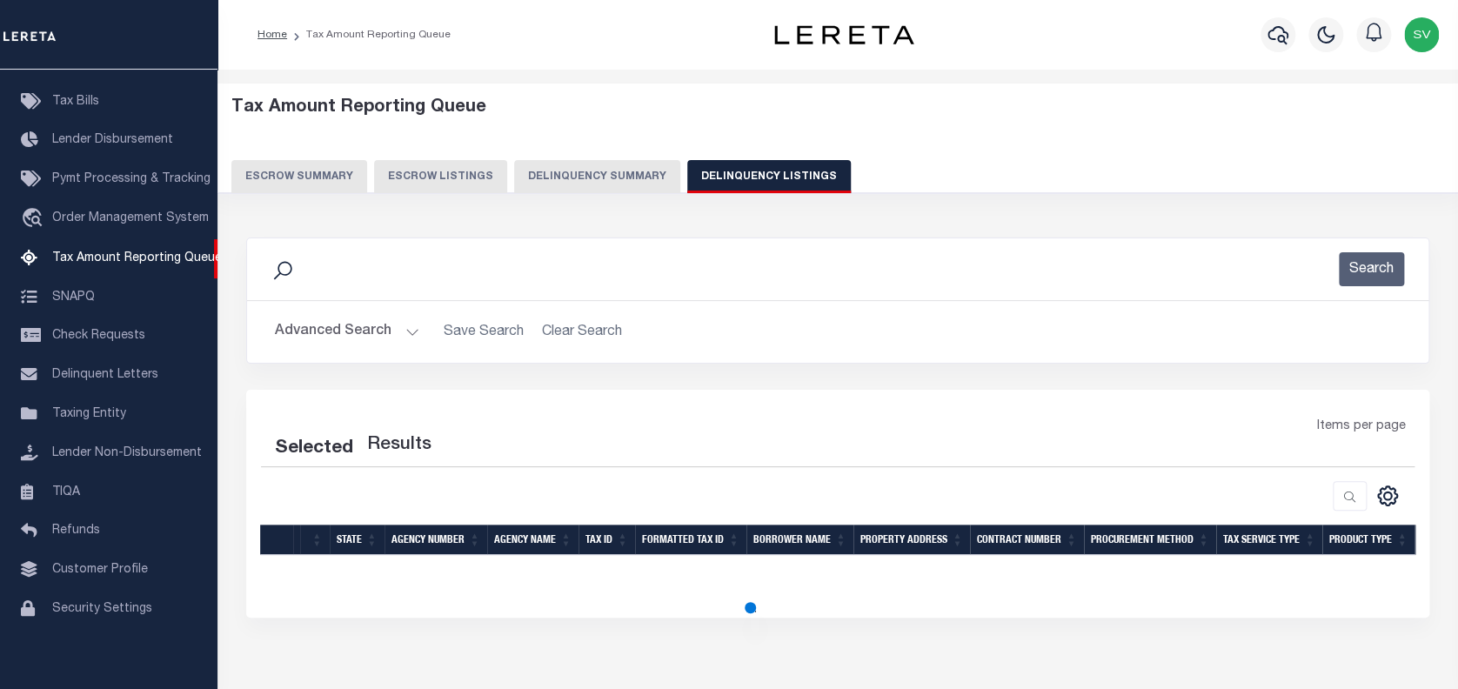
select select "100"
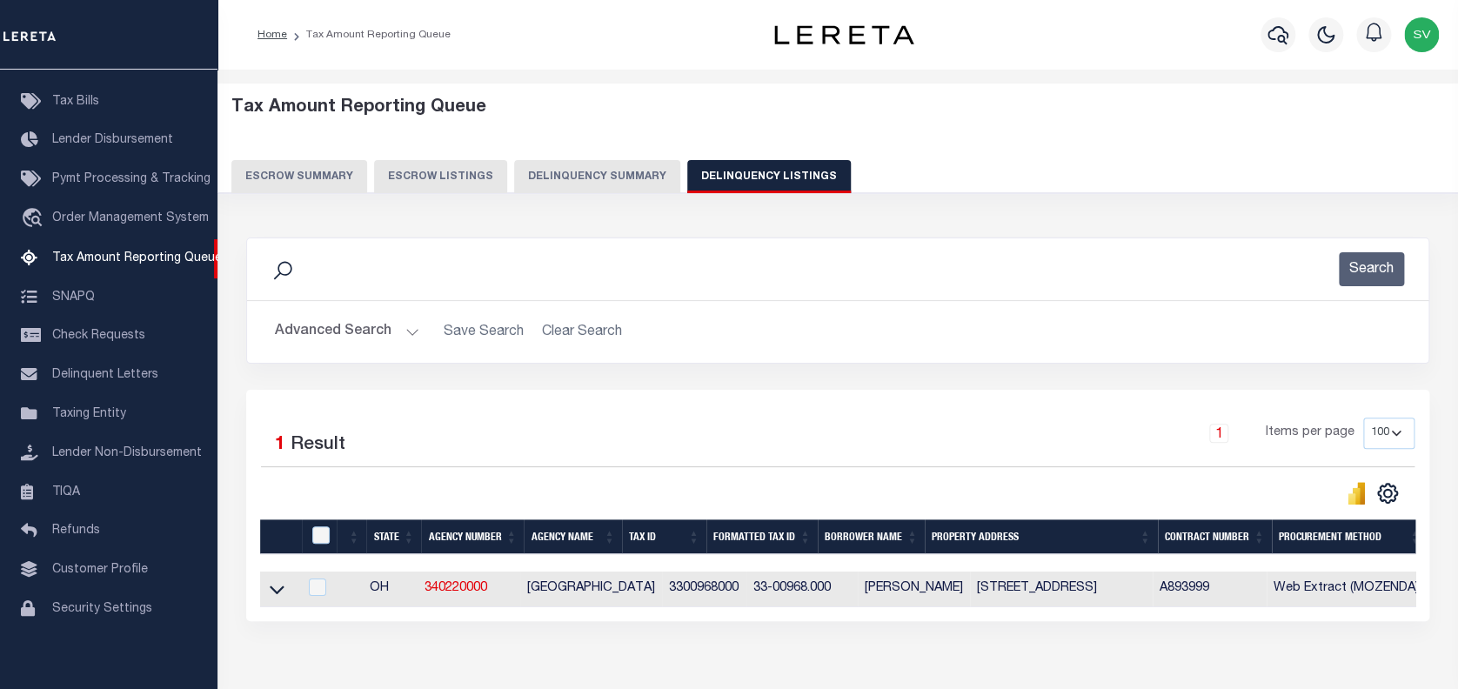
click at [753, 174] on button "Delinquency Listings" at bounding box center [769, 176] width 164 height 33
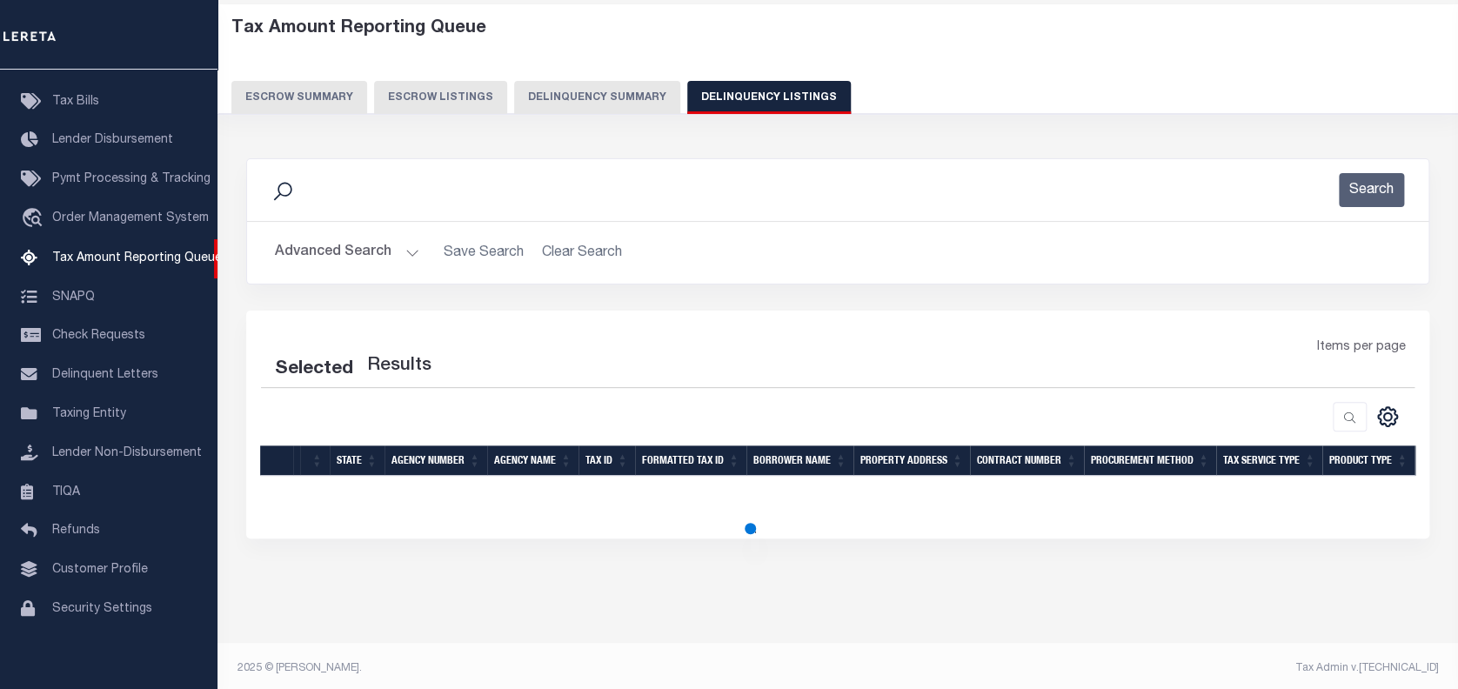
scroll to position [84, 0]
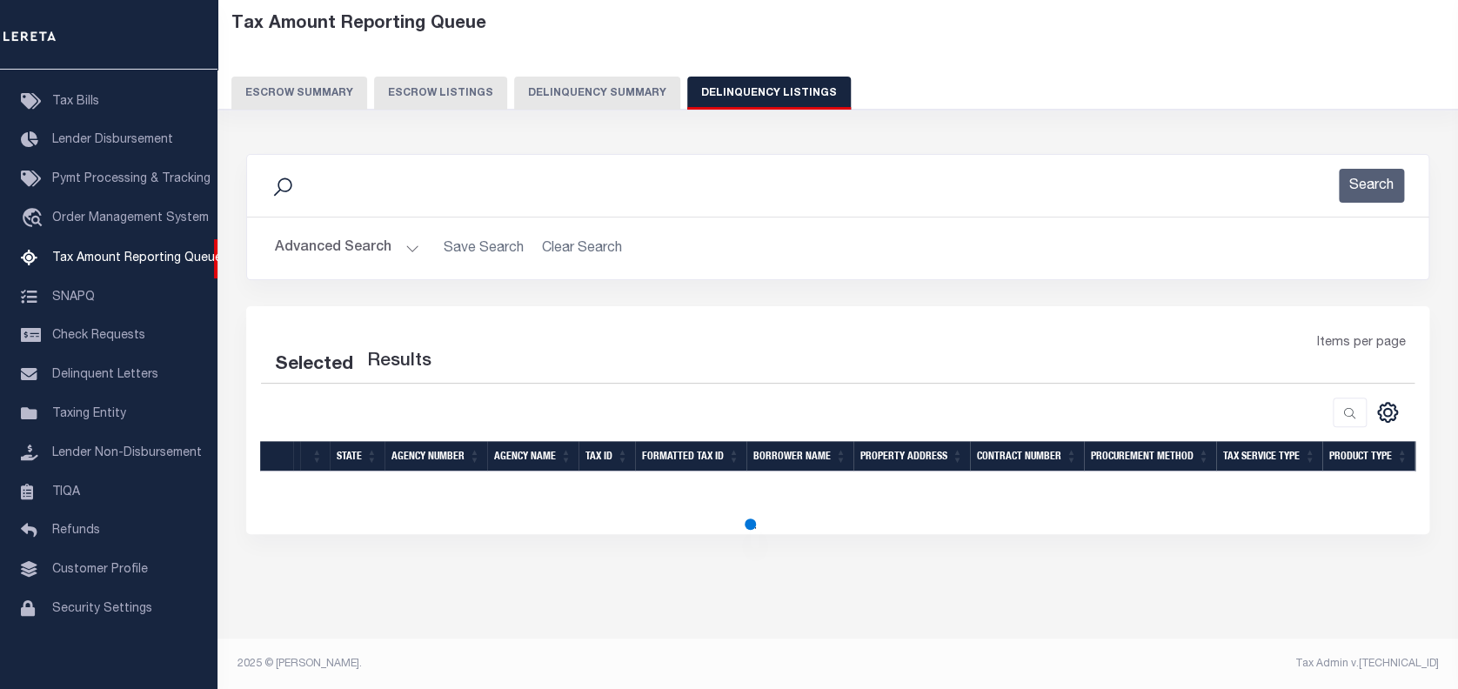
select select "100"
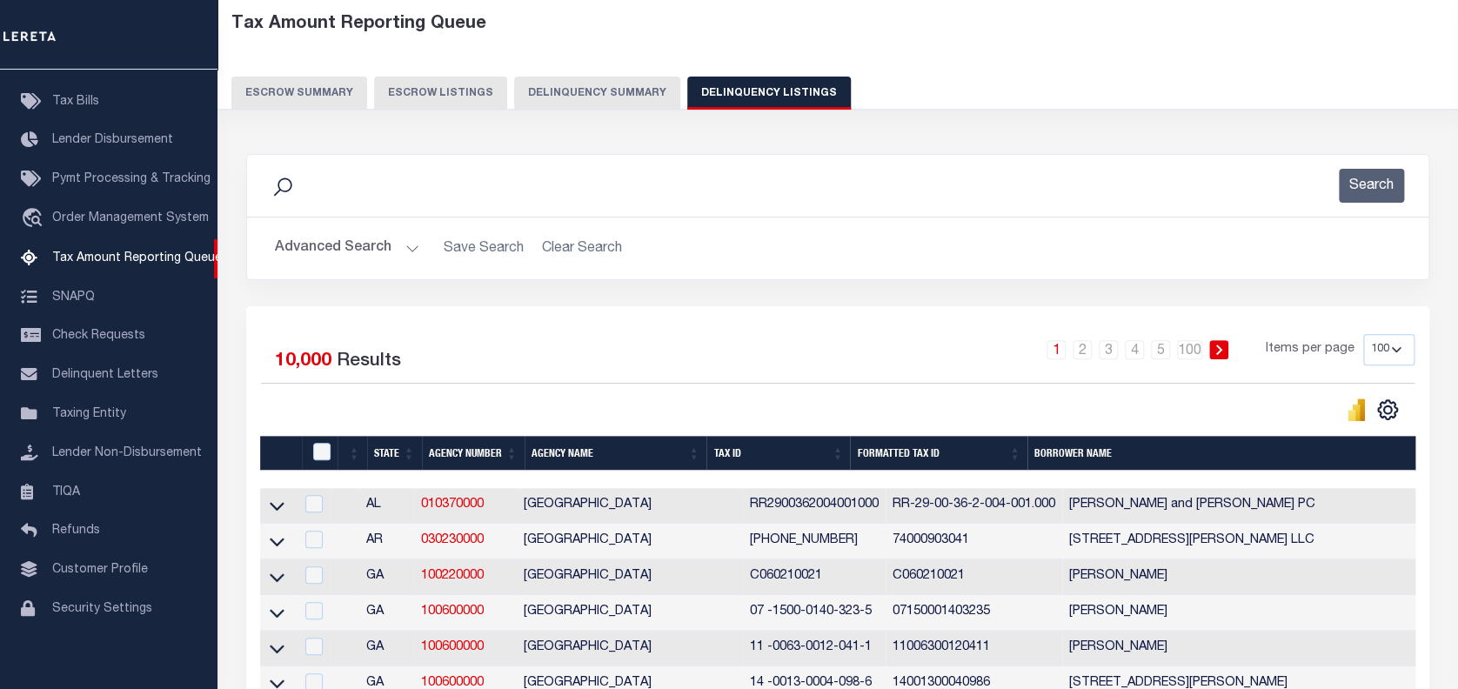
click at [805, 82] on button "Delinquency Listings" at bounding box center [769, 93] width 164 height 33
select select "100"
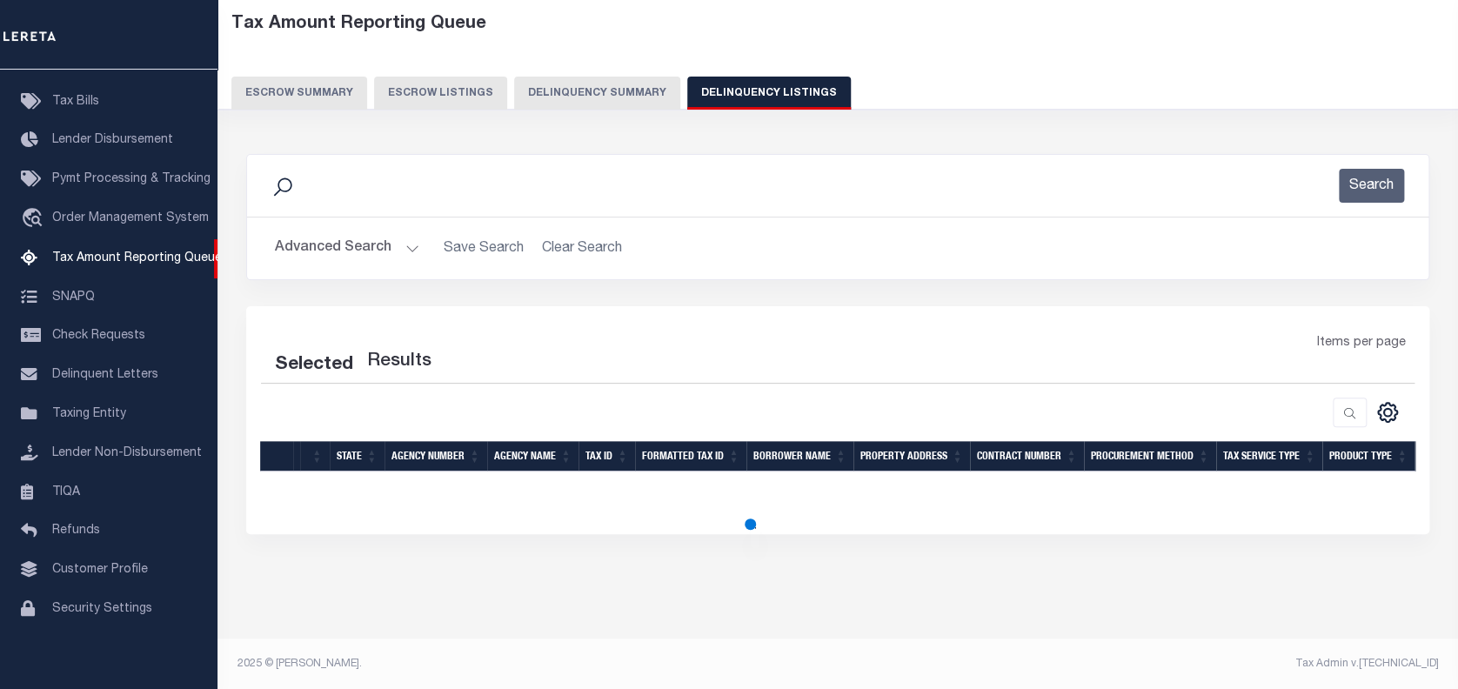
select select "100"
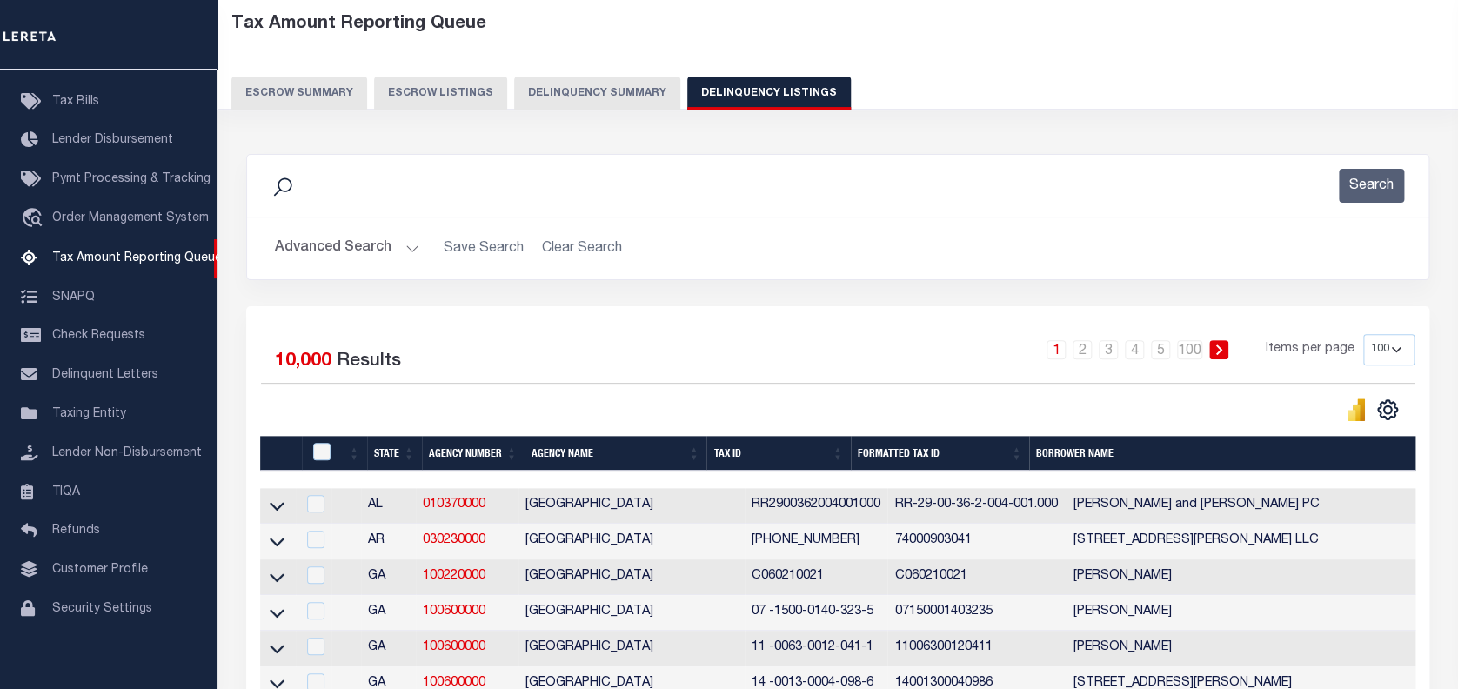
click at [325, 249] on button "Advanced Search" at bounding box center [347, 248] width 144 height 34
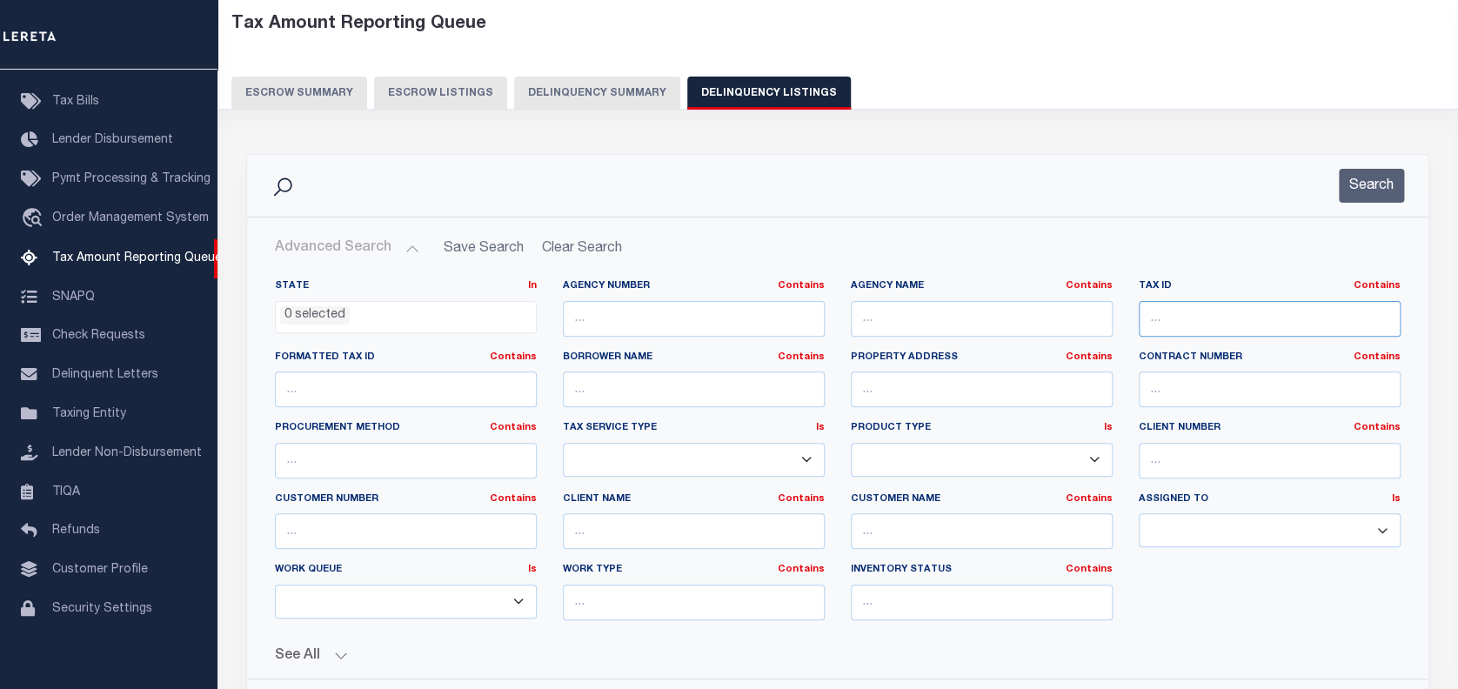
click at [1194, 323] on input "text" at bounding box center [1270, 319] width 262 height 36
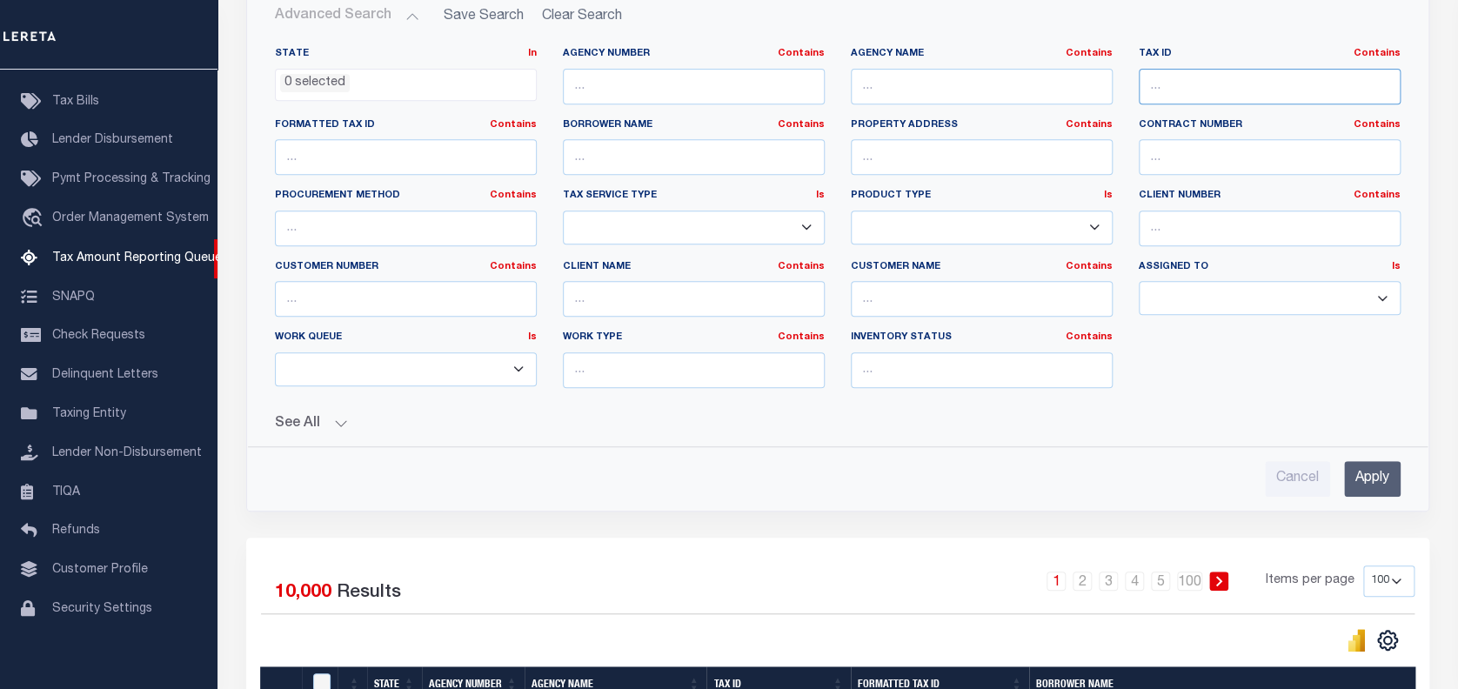
click at [1176, 89] on input "text" at bounding box center [1270, 87] width 262 height 36
paste input "3300968000"
type input "3300968000"
click at [1370, 476] on input "Apply" at bounding box center [1372, 479] width 57 height 36
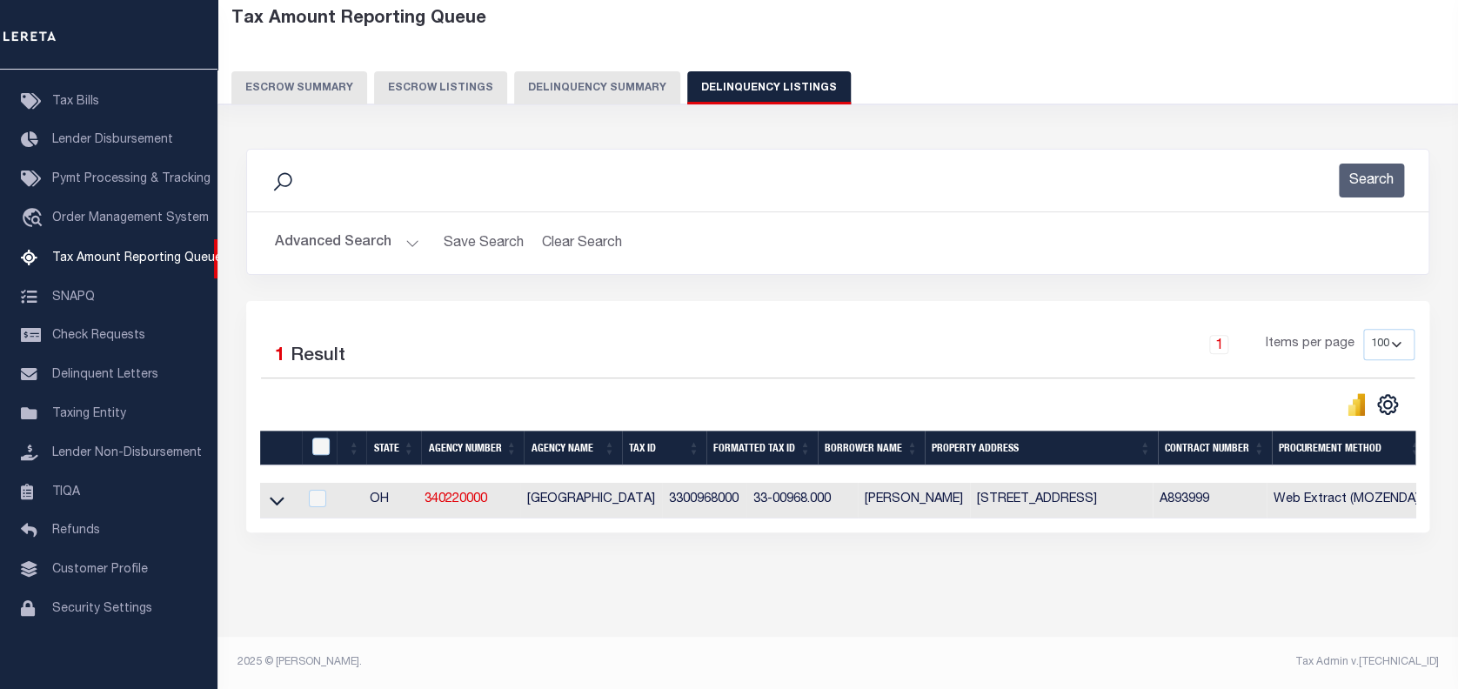
scroll to position [102, 0]
click at [280, 498] on icon at bounding box center [277, 502] width 15 height 9
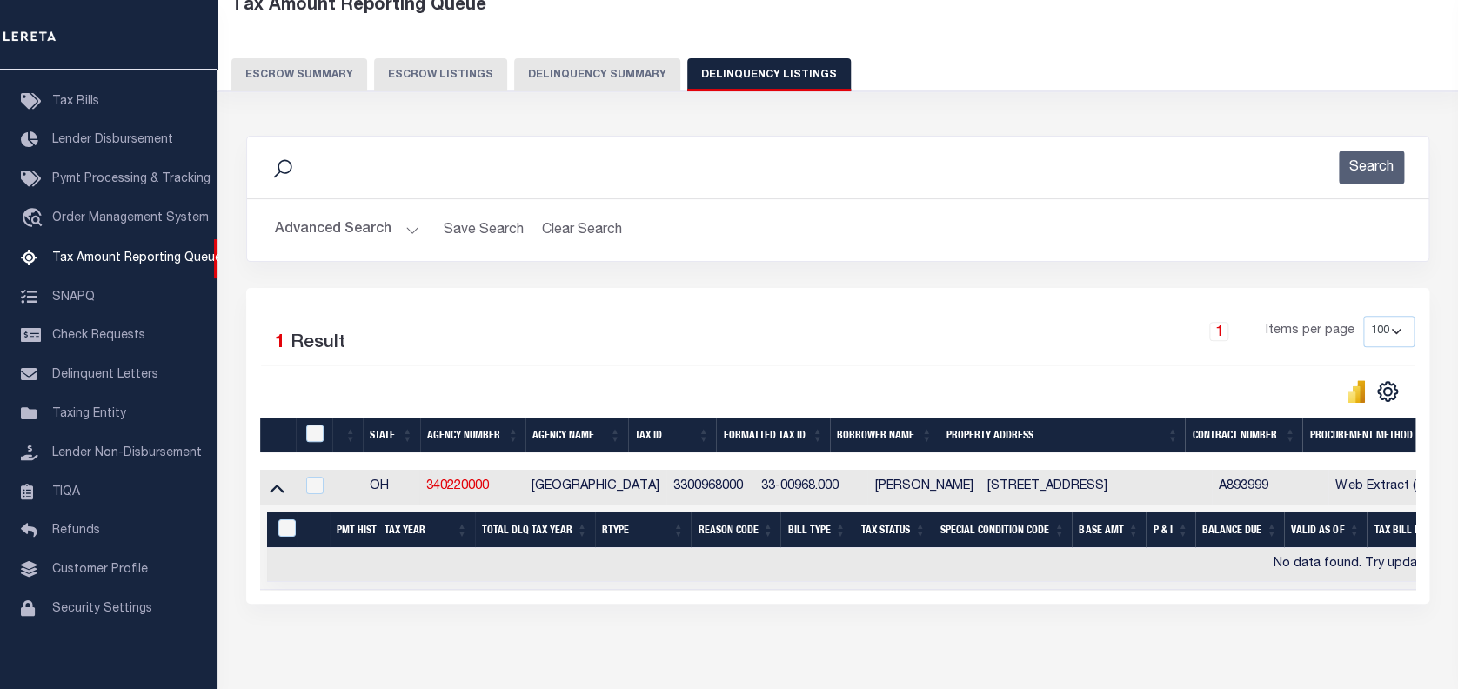
scroll to position [185, 0]
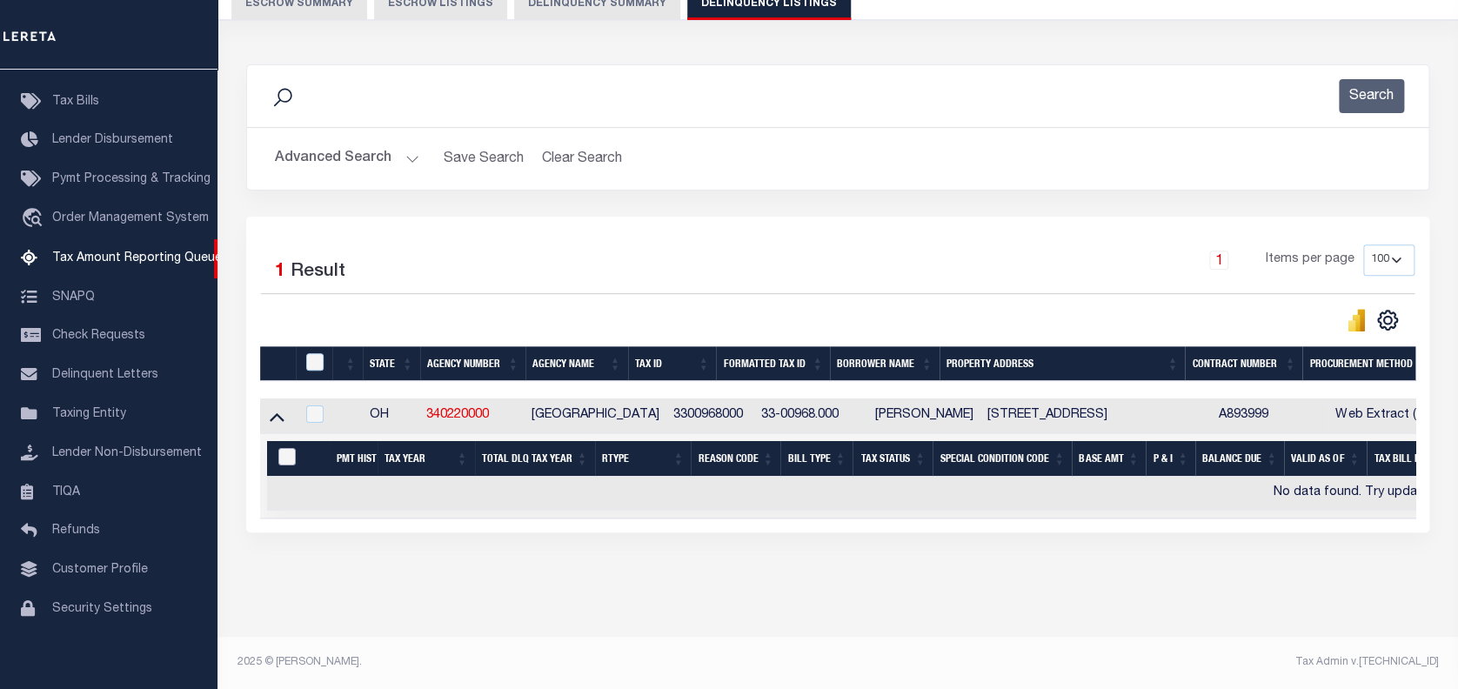
click at [287, 450] on input "&nbsp;" at bounding box center [286, 456] width 17 height 17
checkbox input "true"
click at [311, 407] on input "checkbox" at bounding box center [314, 413] width 17 height 17
checkbox input "true"
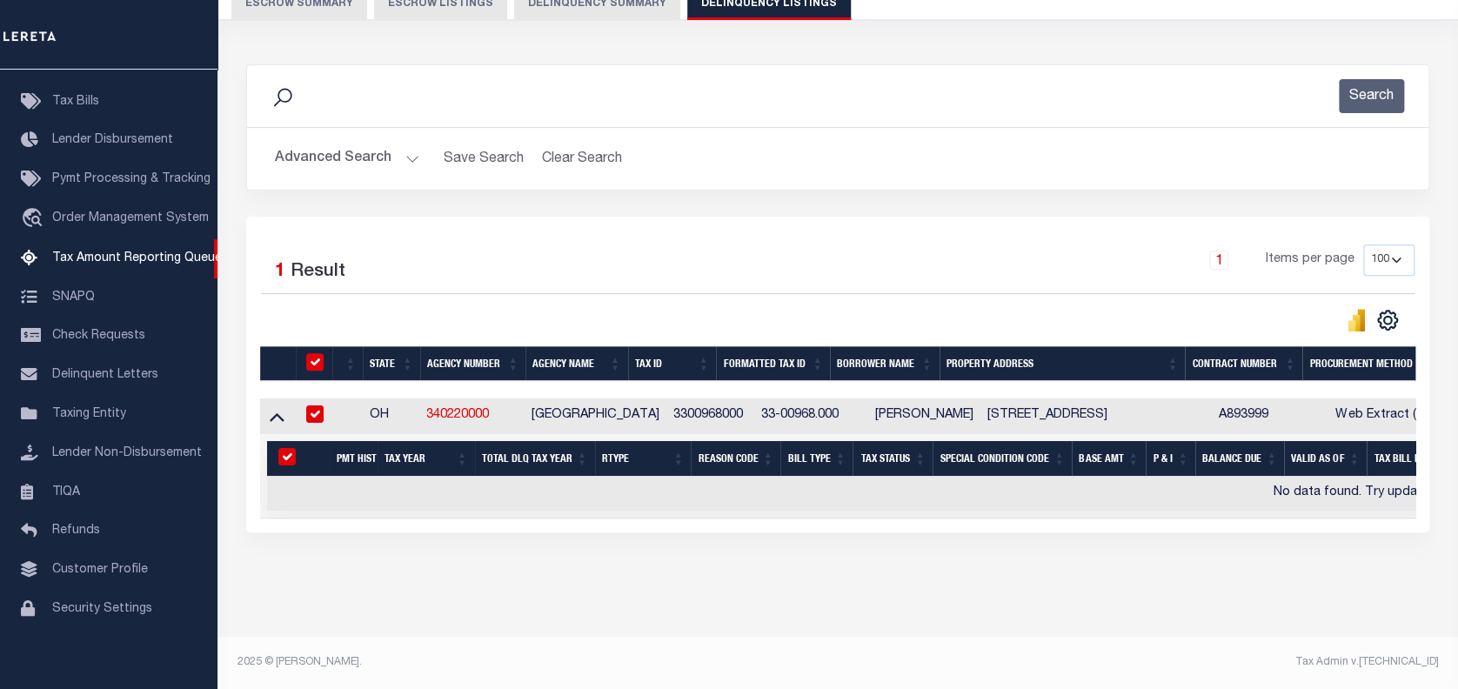
checkbox input "true"
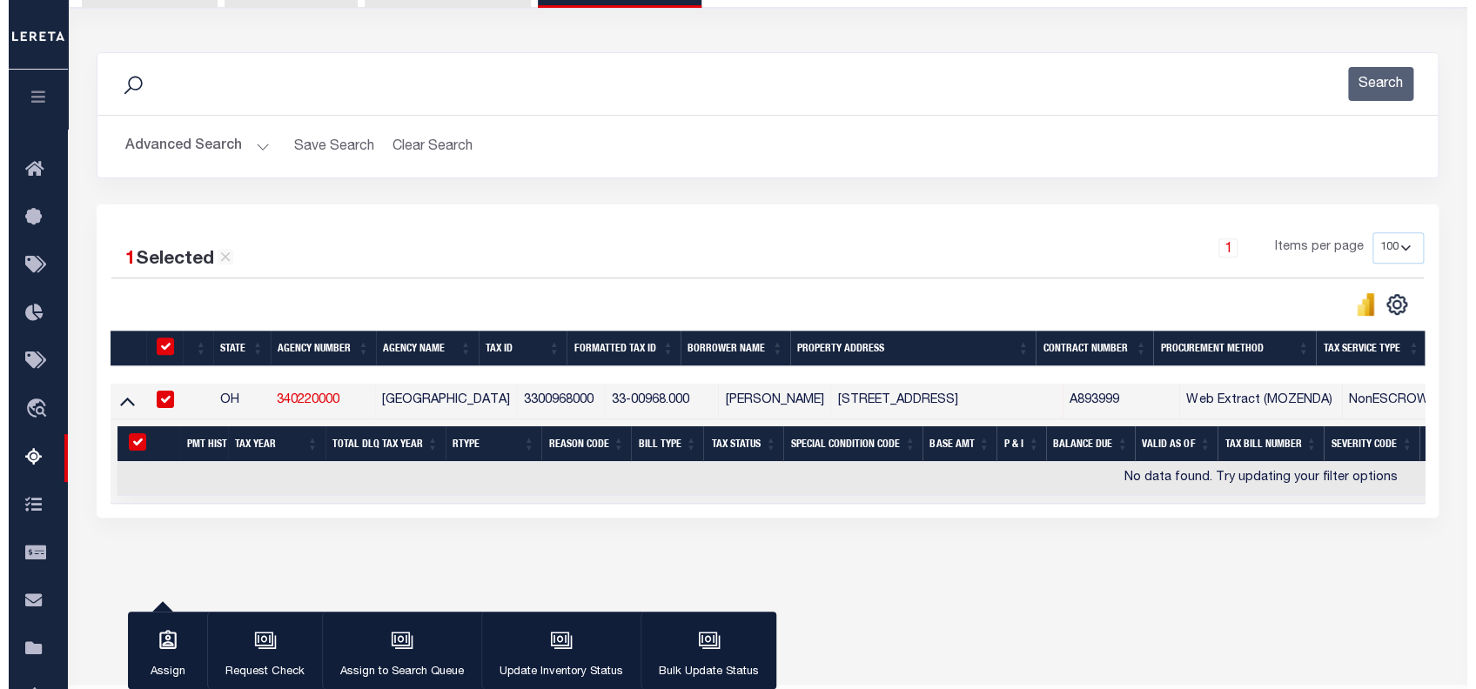
scroll to position [183, 0]
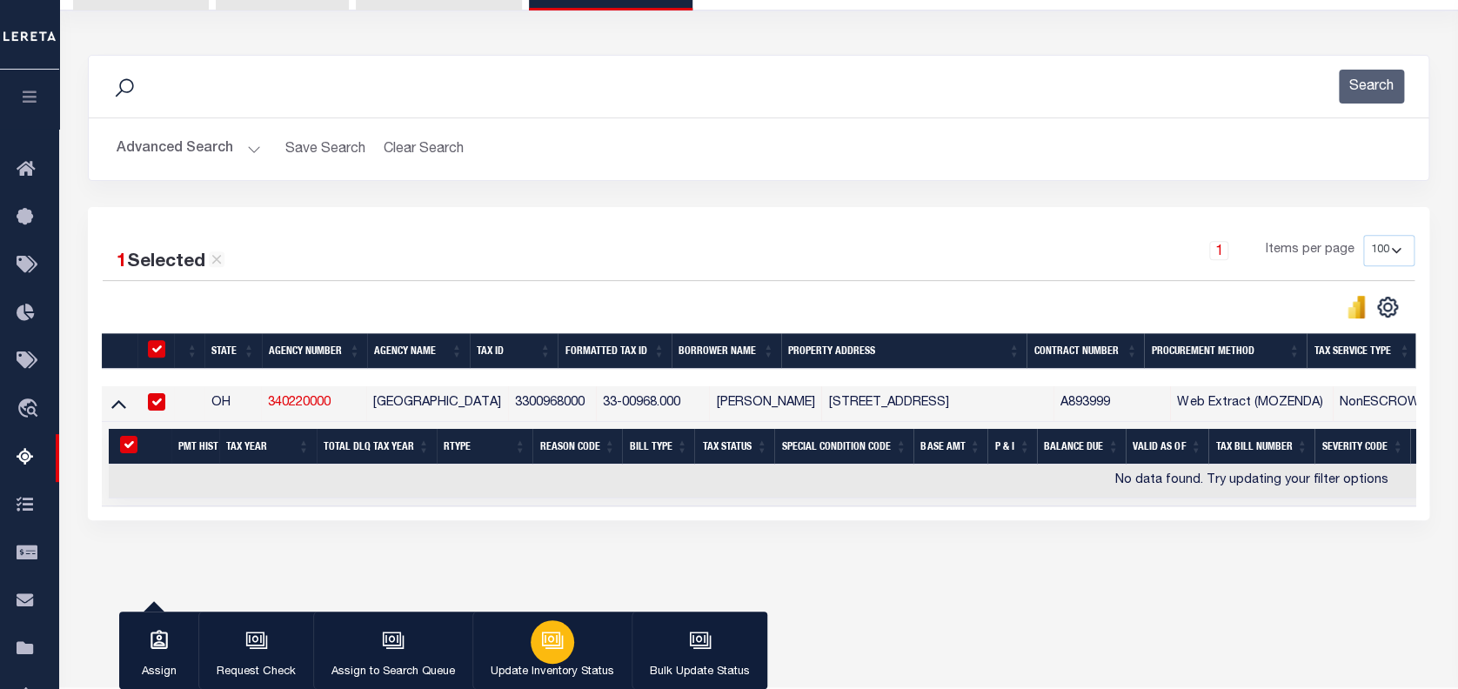
click at [531, 633] on div "button" at bounding box center [553, 642] width 44 height 44
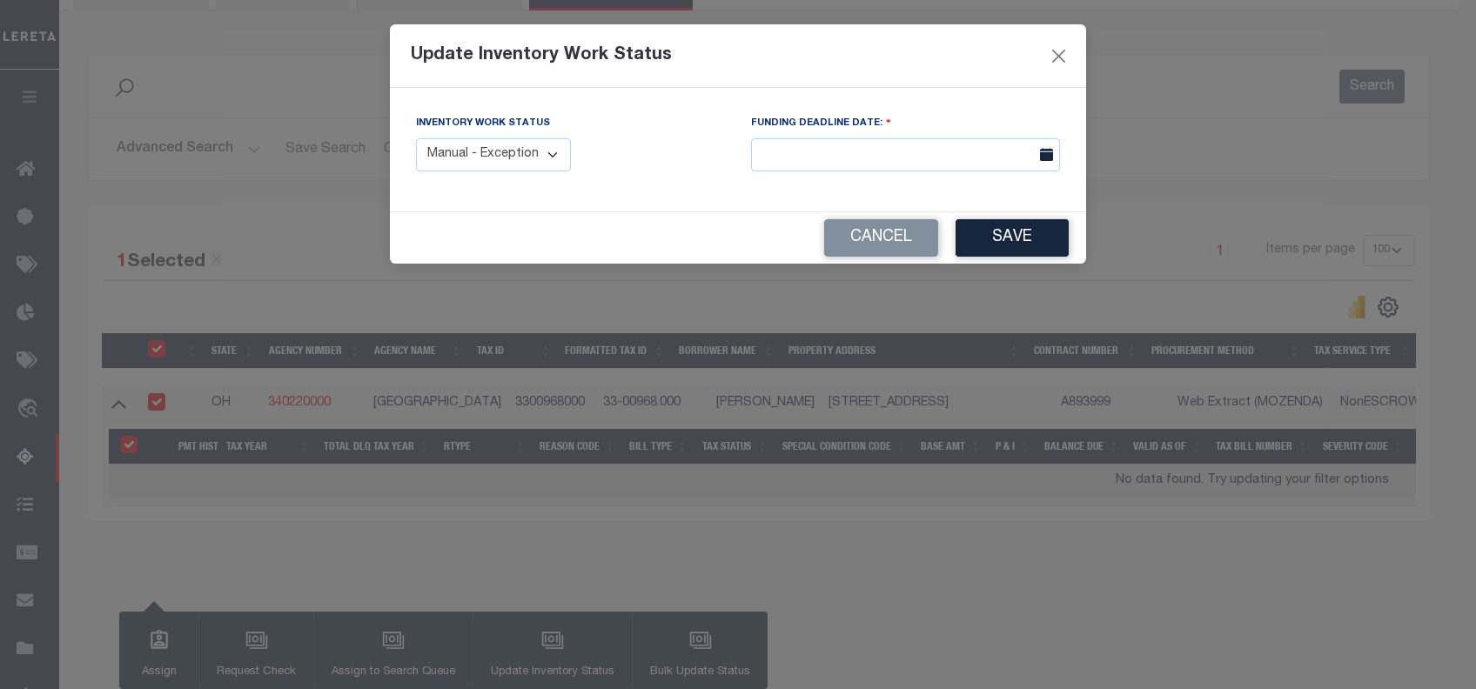
click at [546, 157] on select "Manual - Exception Pended - Awaiting Search Late Add Exception Completed" at bounding box center [493, 155] width 155 height 34
select select "4"
click at [416, 138] on select "Manual - Exception Pended - Awaiting Search Late Add Exception Completed" at bounding box center [493, 155] width 155 height 34
click at [1019, 237] on button "Save" at bounding box center [1011, 237] width 113 height 37
